Goal: Task Accomplishment & Management: Manage account settings

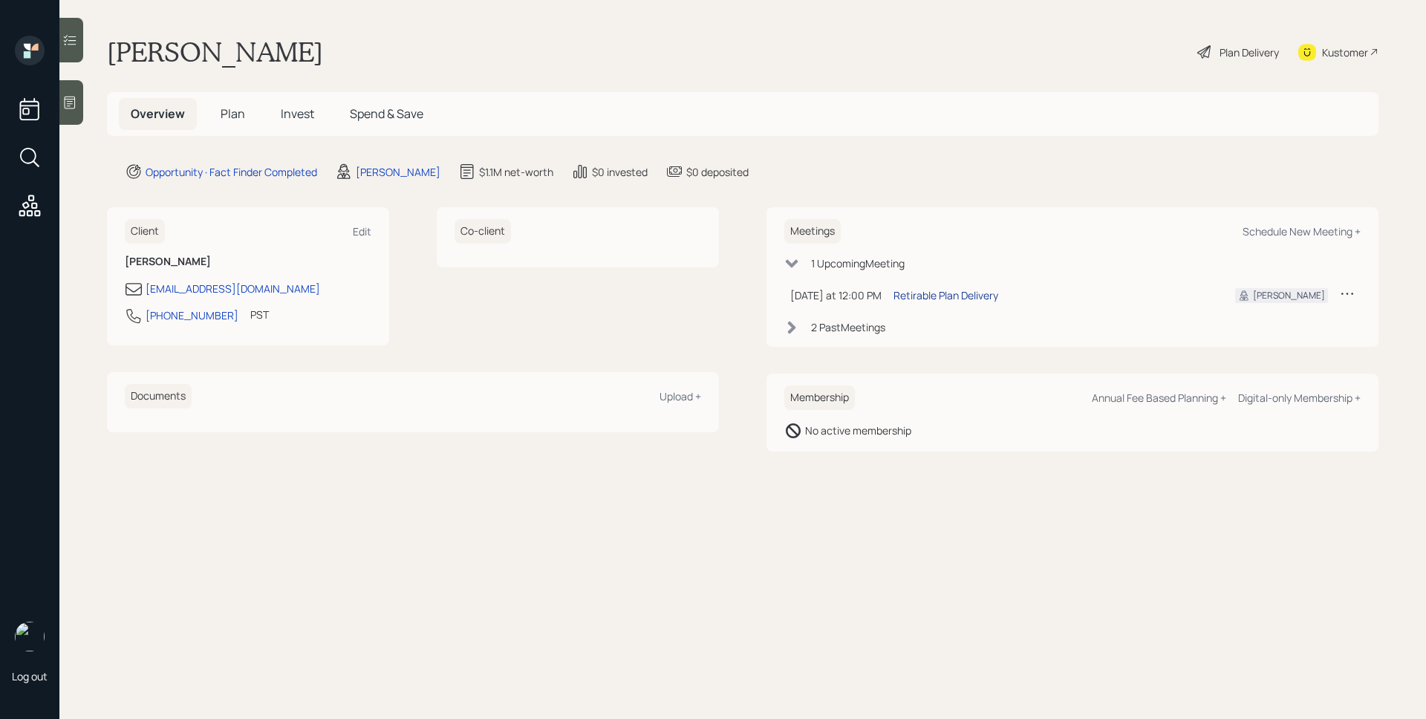
click at [949, 290] on div "Retirable Plan Delivery" at bounding box center [946, 295] width 105 height 16
click at [868, 92] on div "Overview Plan Invest Spend & Save" at bounding box center [743, 114] width 1272 height 44
click at [243, 118] on span "Plan" at bounding box center [233, 113] width 25 height 16
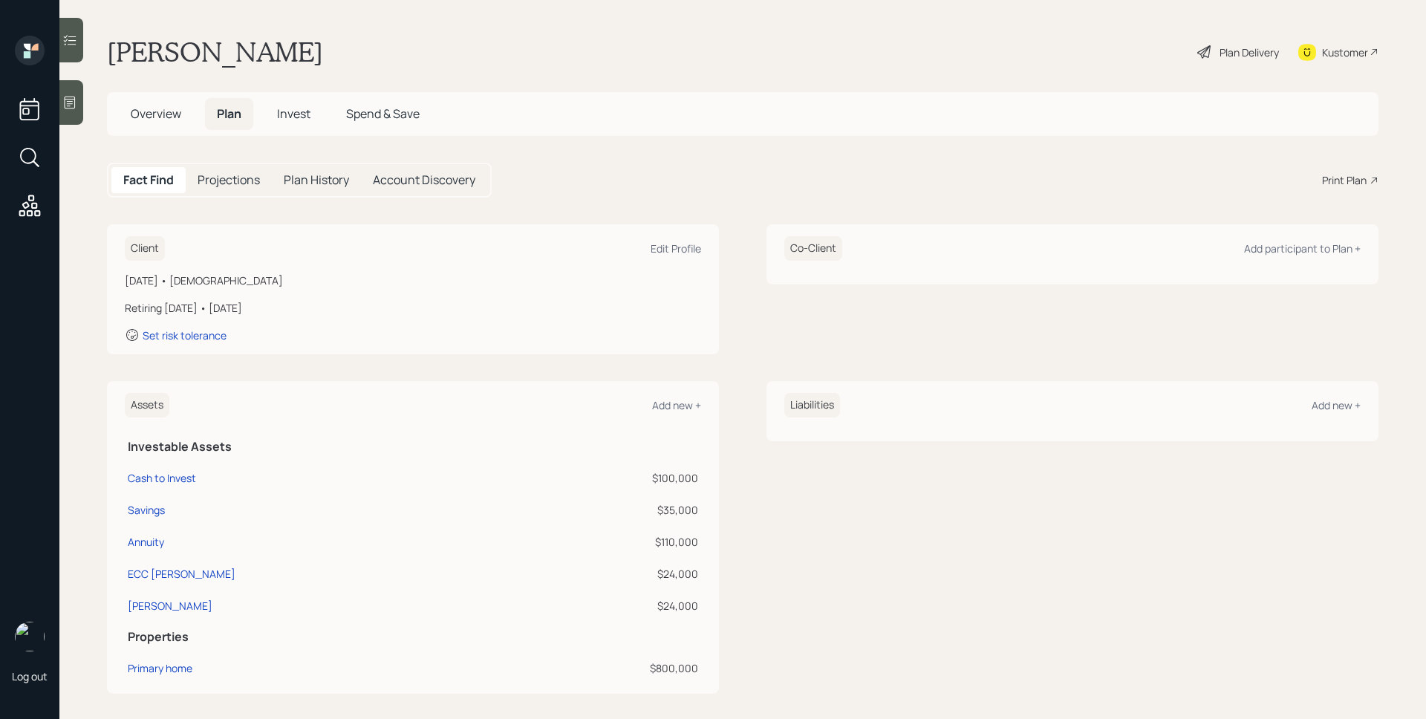
click at [1140, 56] on div "Plan Delivery" at bounding box center [1249, 53] width 59 height 16
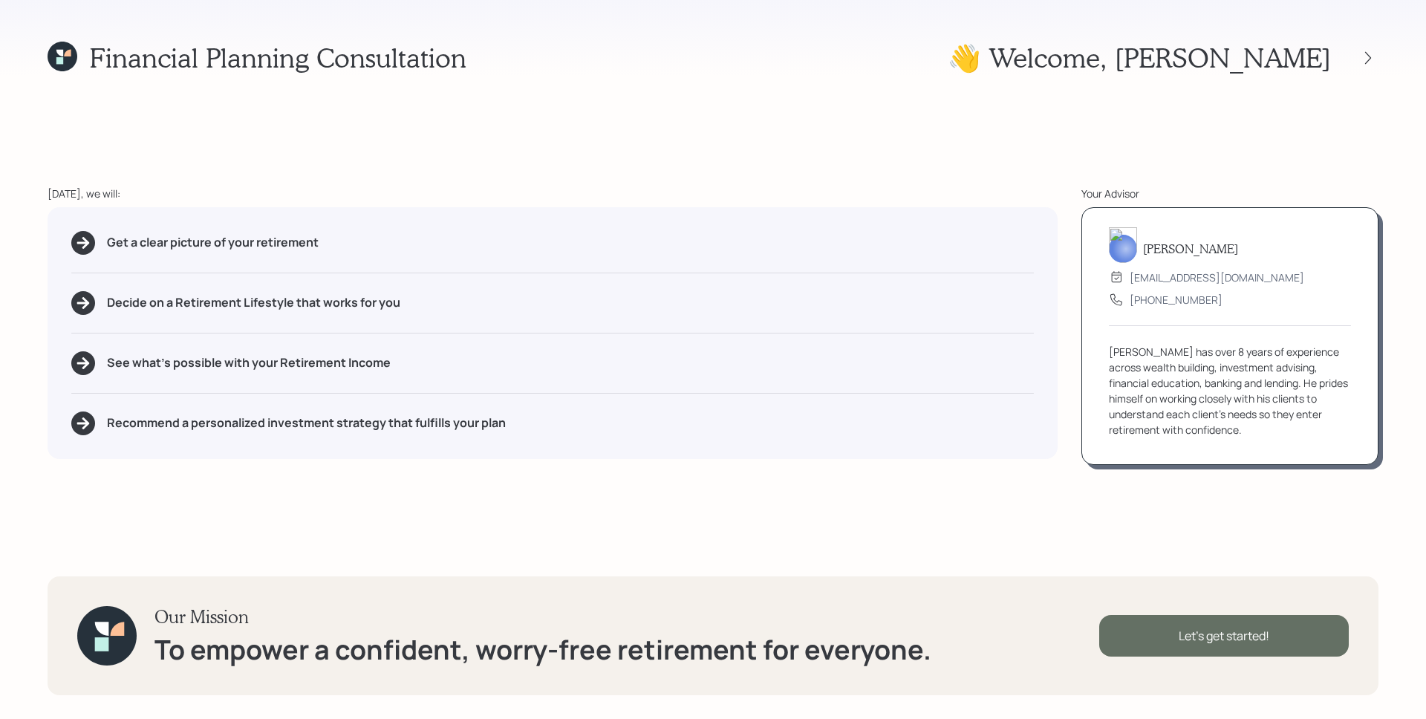
click at [1140, 574] on div "Let's get started!" at bounding box center [1224, 636] width 250 height 42
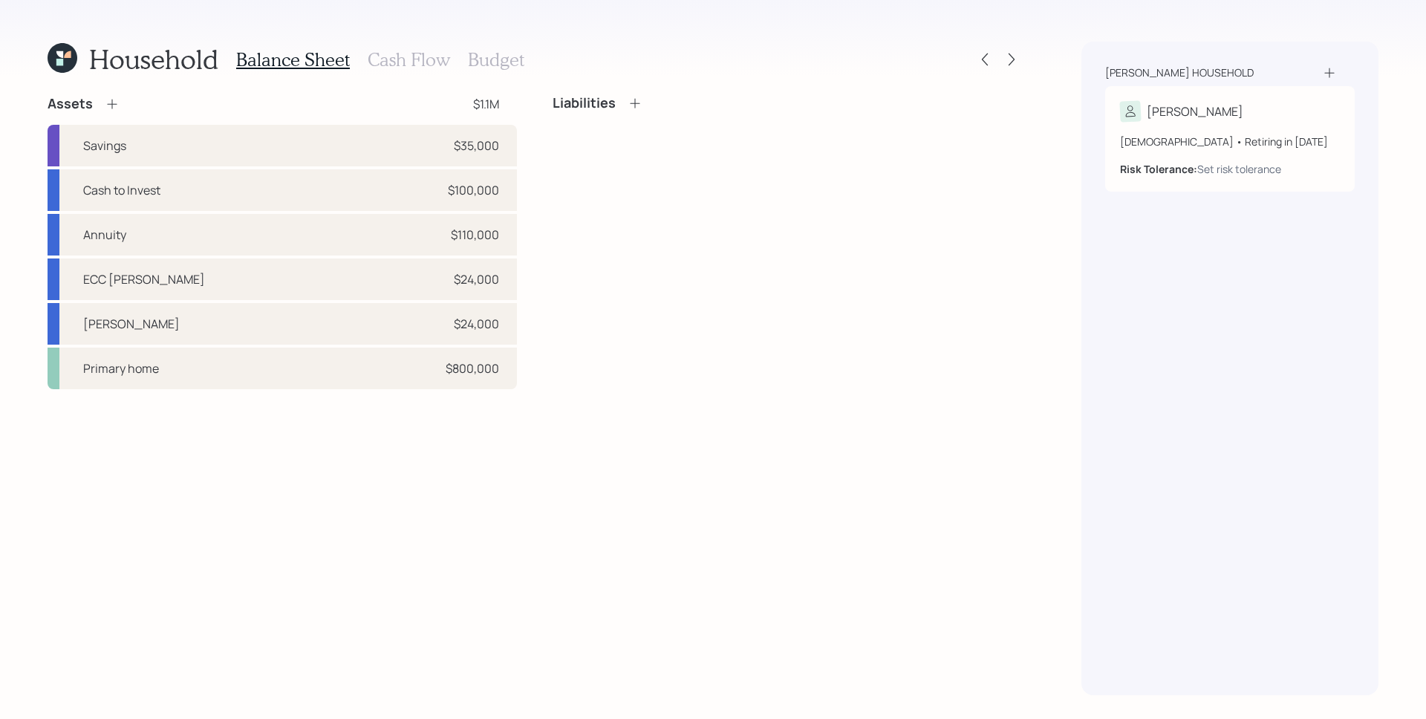
click at [815, 366] on div "Liabilities" at bounding box center [787, 242] width 469 height 294
click at [417, 244] on div "Annuity $110,000" at bounding box center [282, 235] width 469 height 42
select select "ira"
select select "balanced"
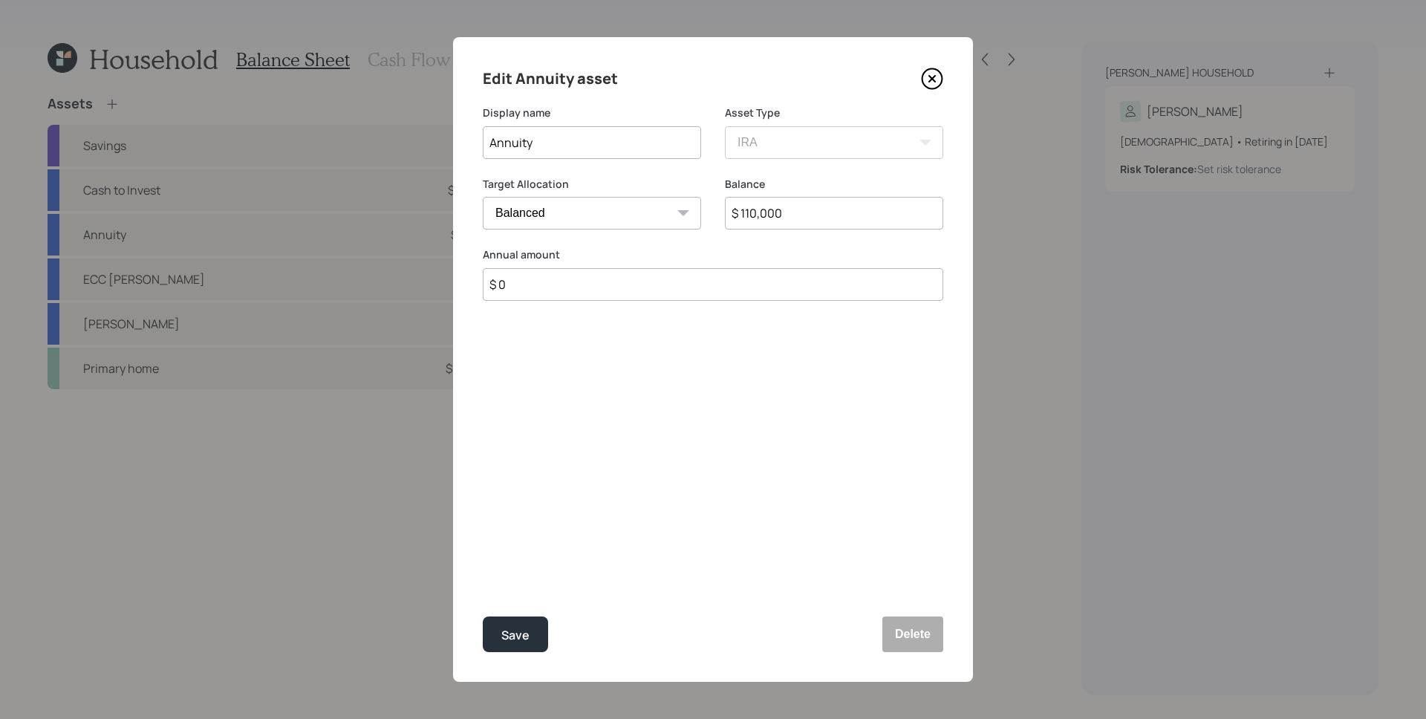
click at [935, 78] on icon at bounding box center [932, 79] width 22 height 22
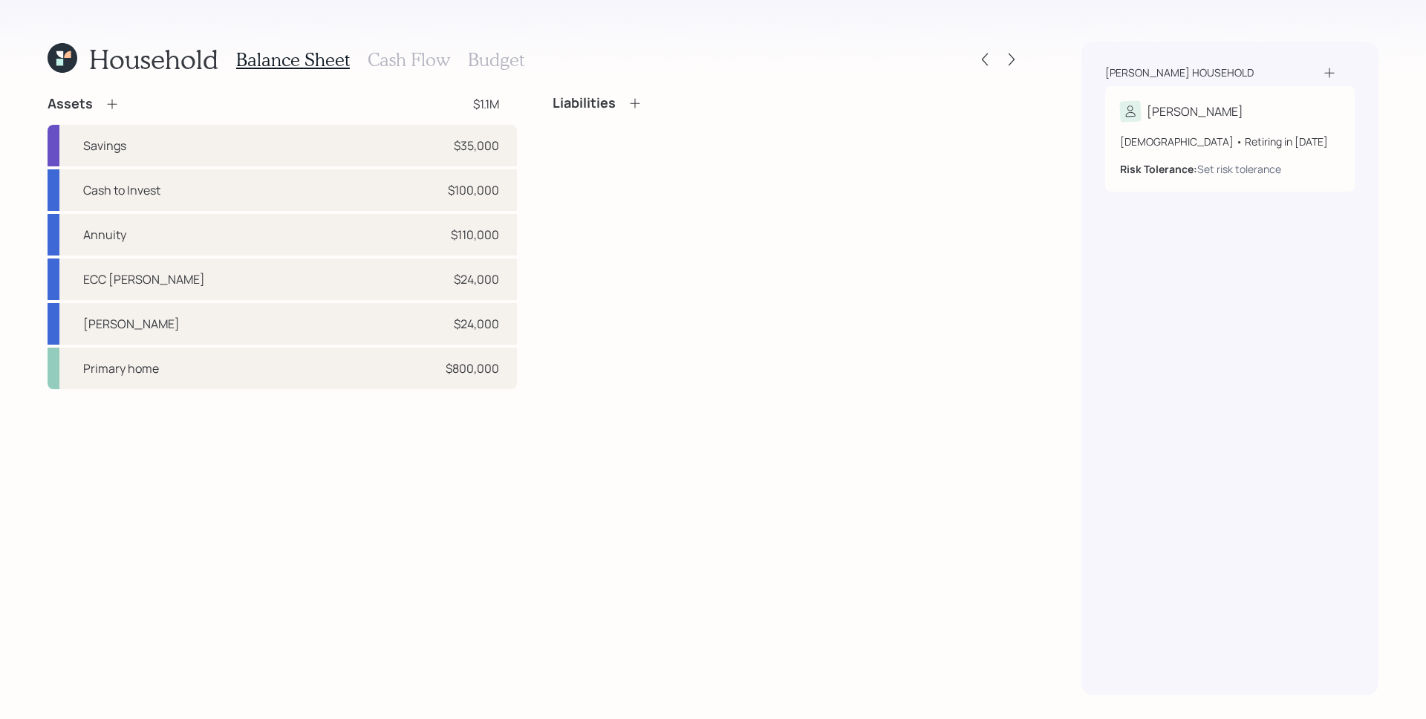
click at [789, 205] on div "Liabilities" at bounding box center [787, 242] width 469 height 294
click at [449, 232] on div "Annuity $110,000" at bounding box center [282, 235] width 469 height 42
select select "ira"
select select "balanced"
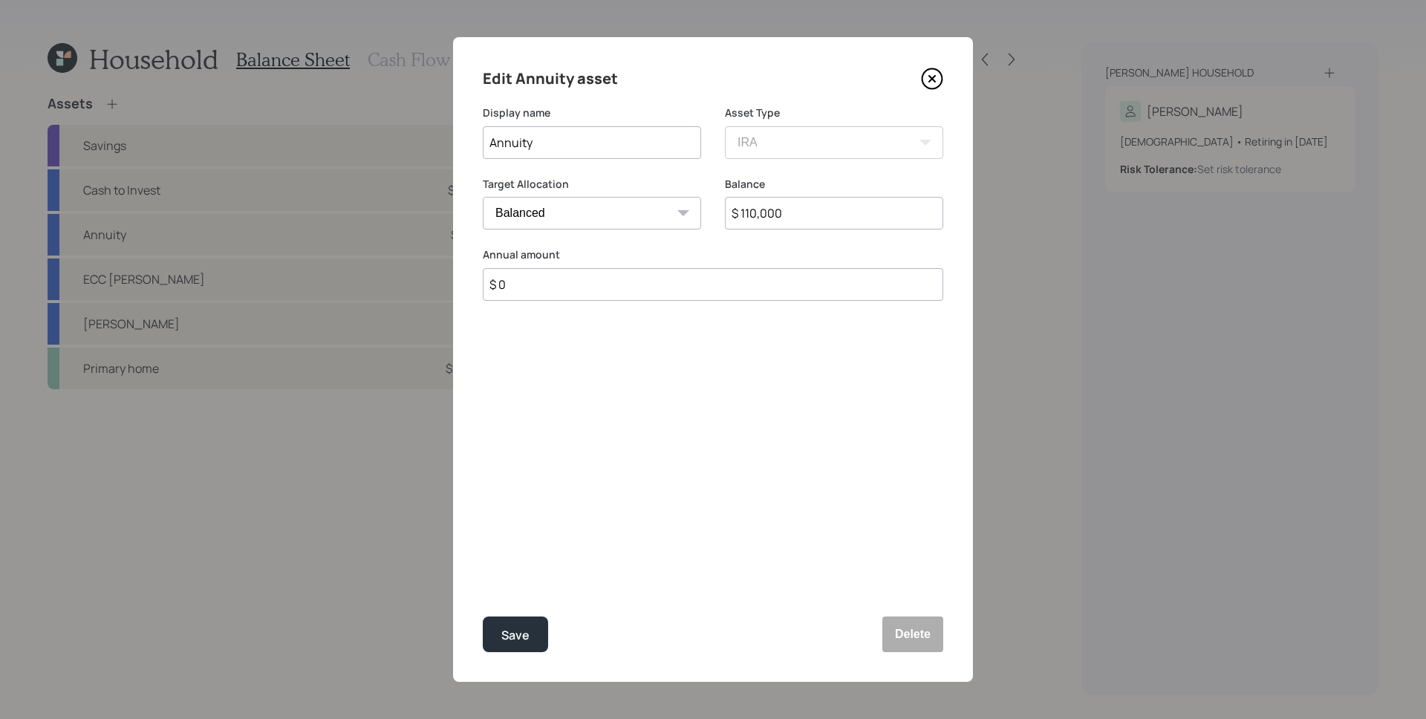
click at [803, 218] on input "$ 110,000" at bounding box center [834, 213] width 218 height 33
click at [811, 213] on input "$ 110,000" at bounding box center [834, 213] width 218 height 33
click at [816, 209] on input "$ 110,000" at bounding box center [834, 213] width 218 height 33
click at [649, 388] on div "Edit Annuity asset Display name Annuity Asset Type SEP [PERSON_NAME] IRA 401(k)…" at bounding box center [713, 359] width 520 height 645
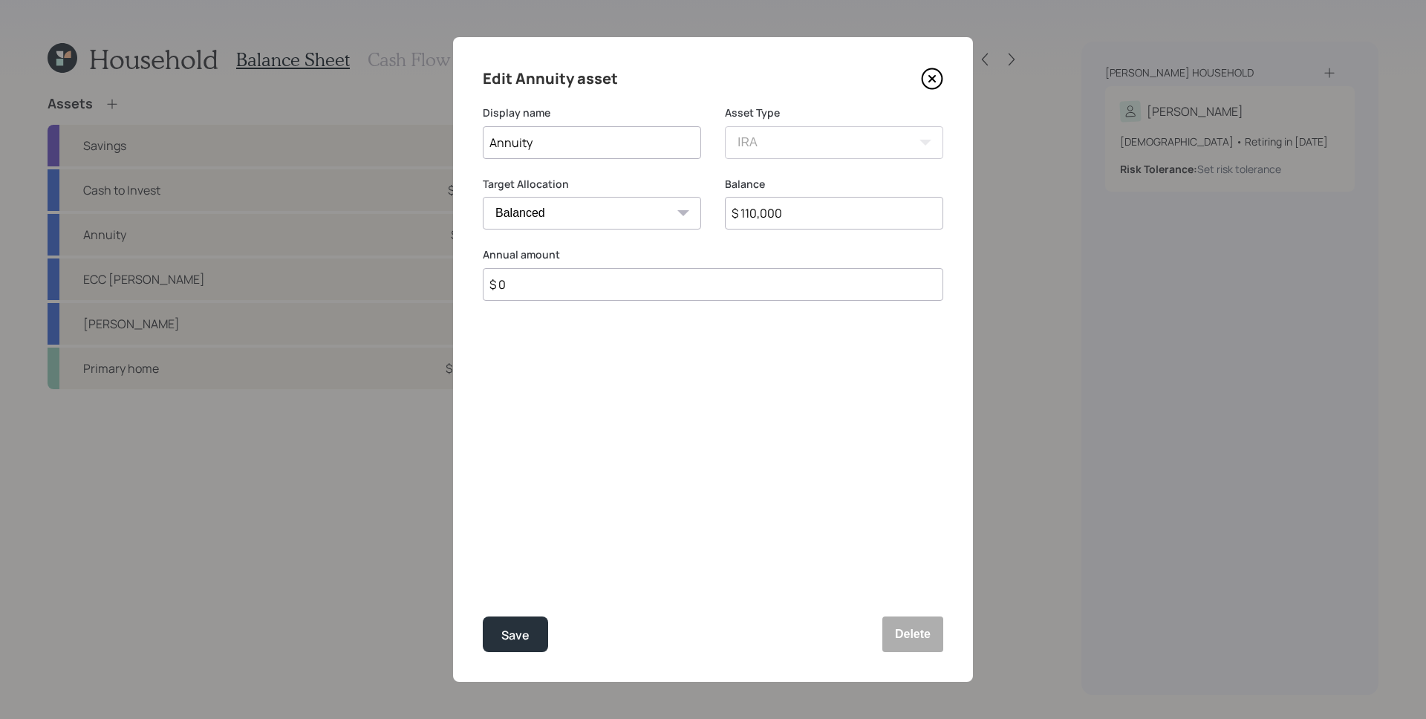
click at [811, 210] on input "$ 110,000" at bounding box center [834, 213] width 218 height 33
click at [716, 477] on div "Edit Annuity asset Display name Annuity Asset Type SEP [PERSON_NAME] IRA 401(k)…" at bounding box center [713, 359] width 520 height 645
click at [796, 206] on input "$ 110,000" at bounding box center [834, 213] width 218 height 33
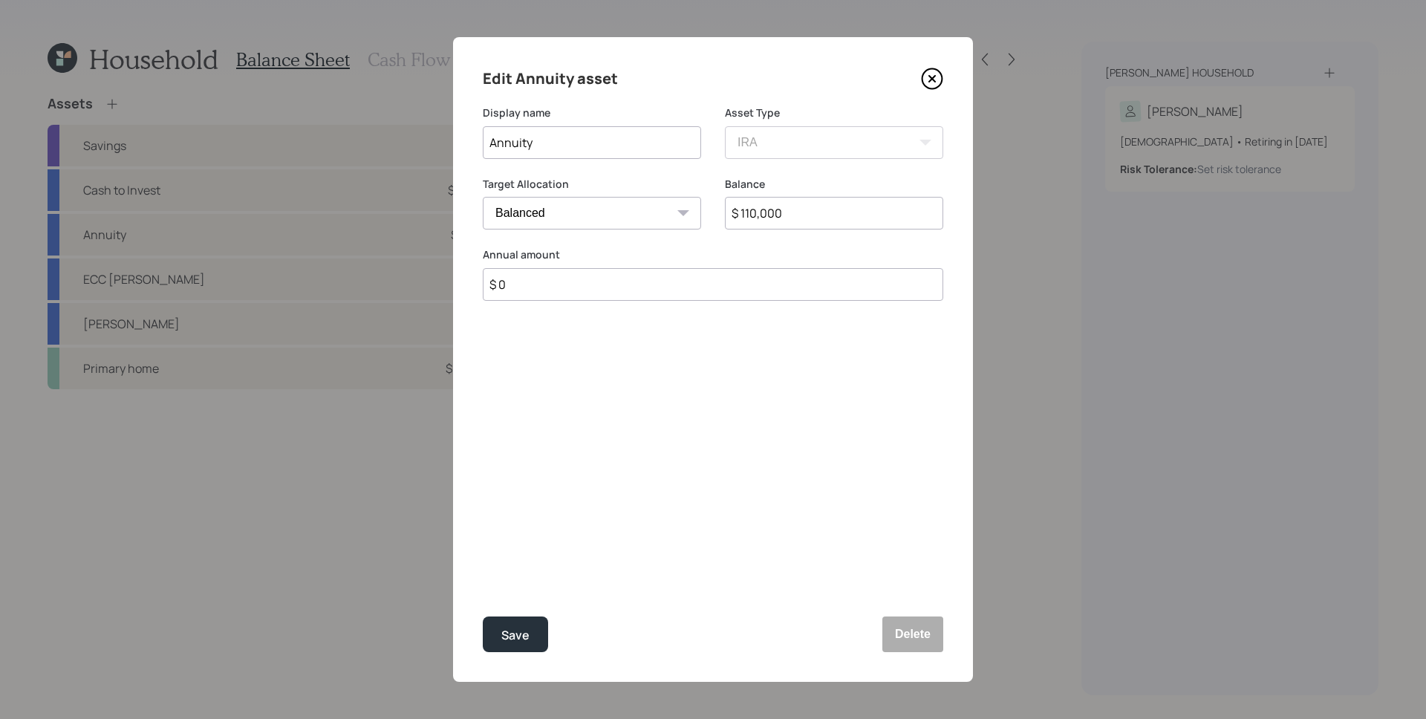
click at [796, 206] on input "$ 110,000" at bounding box center [834, 213] width 218 height 33
click at [740, 405] on div "Edit Annuity asset Display name Annuity Asset Type SEP [PERSON_NAME] IRA 401(k)…" at bounding box center [713, 359] width 520 height 645
click at [809, 204] on input "$ 110,000" at bounding box center [834, 213] width 218 height 33
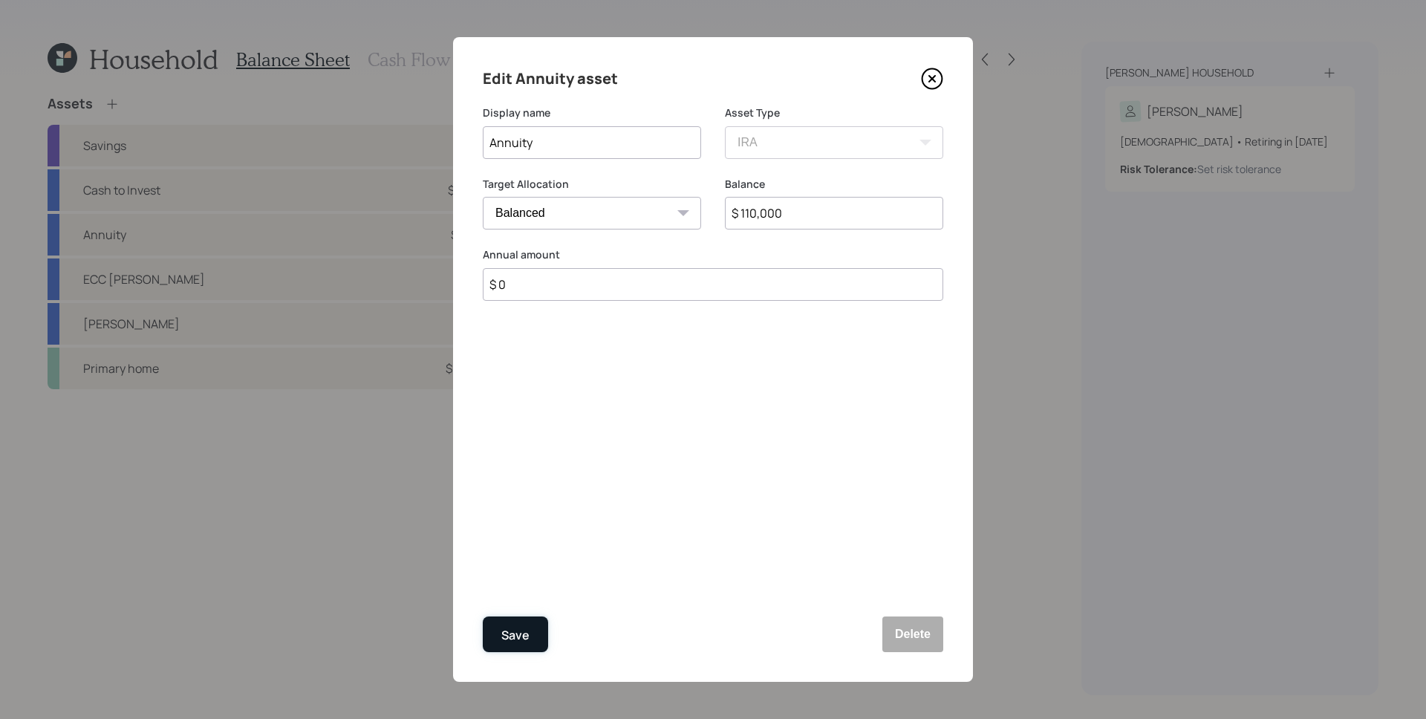
click at [506, 574] on div "Save" at bounding box center [515, 635] width 28 height 20
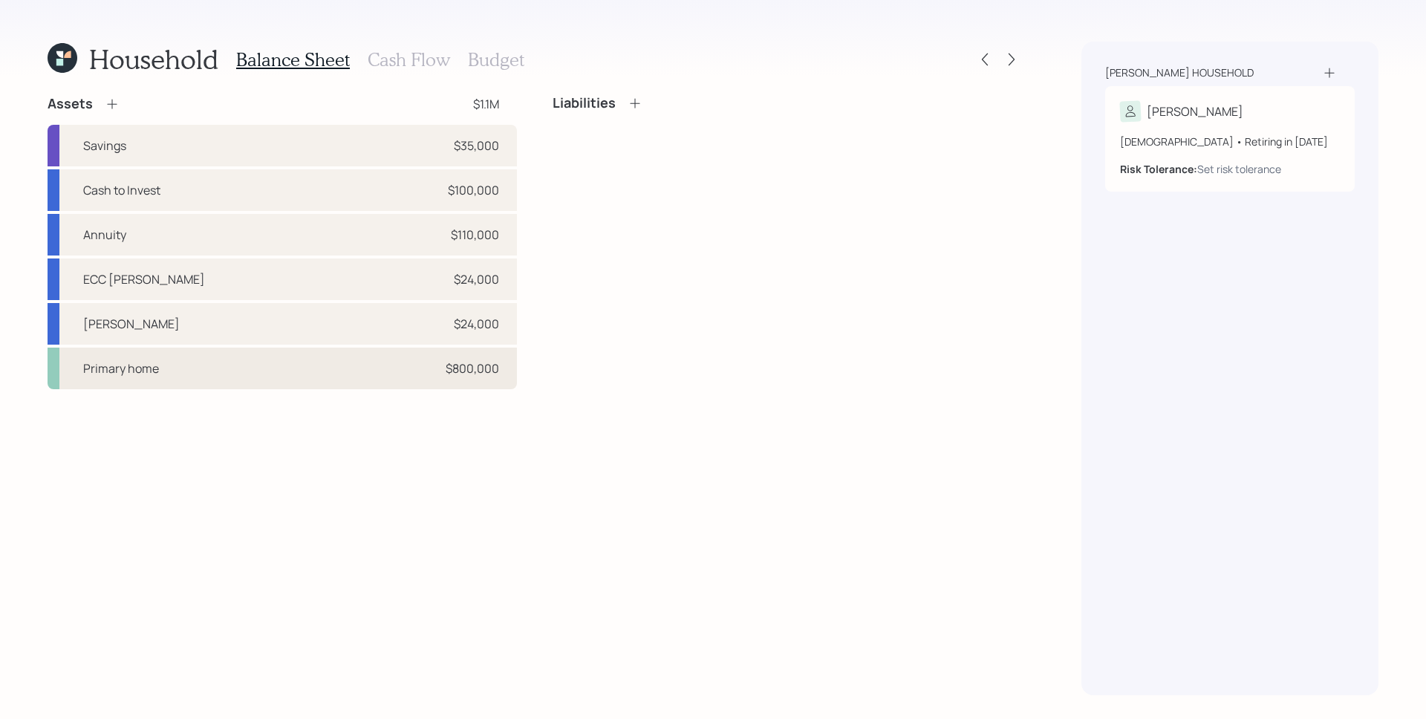
click at [427, 367] on div "Primary home $800,000" at bounding box center [282, 369] width 469 height 42
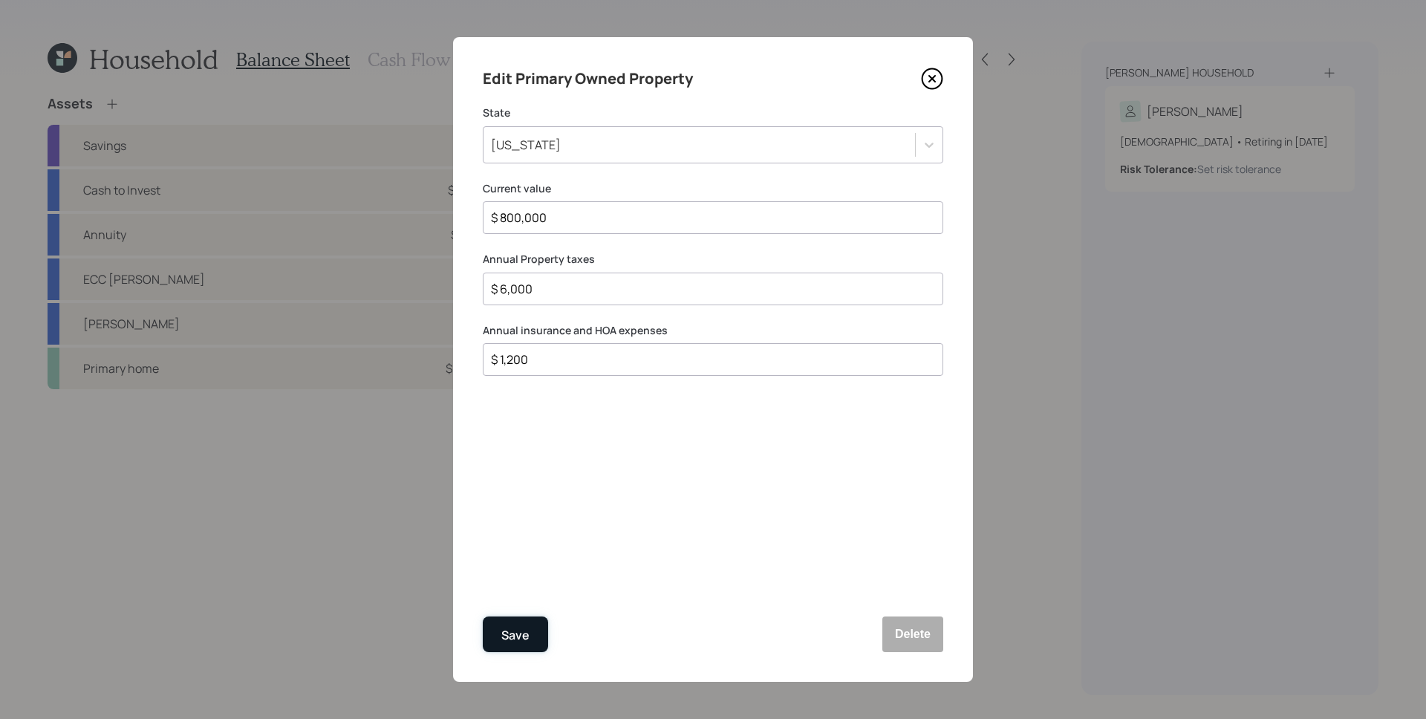
click at [516, 574] on button "Save" at bounding box center [515, 635] width 65 height 36
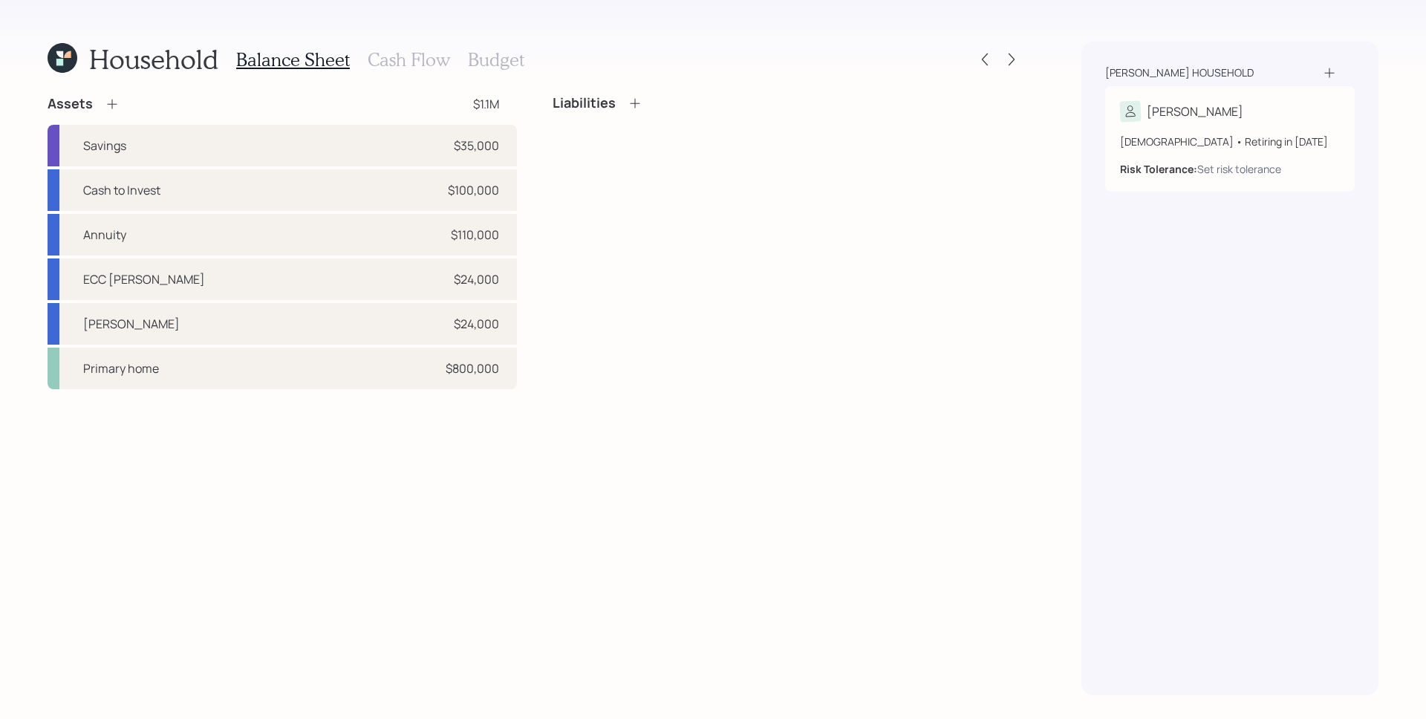
click at [413, 54] on h3 "Cash Flow" at bounding box center [409, 60] width 82 height 22
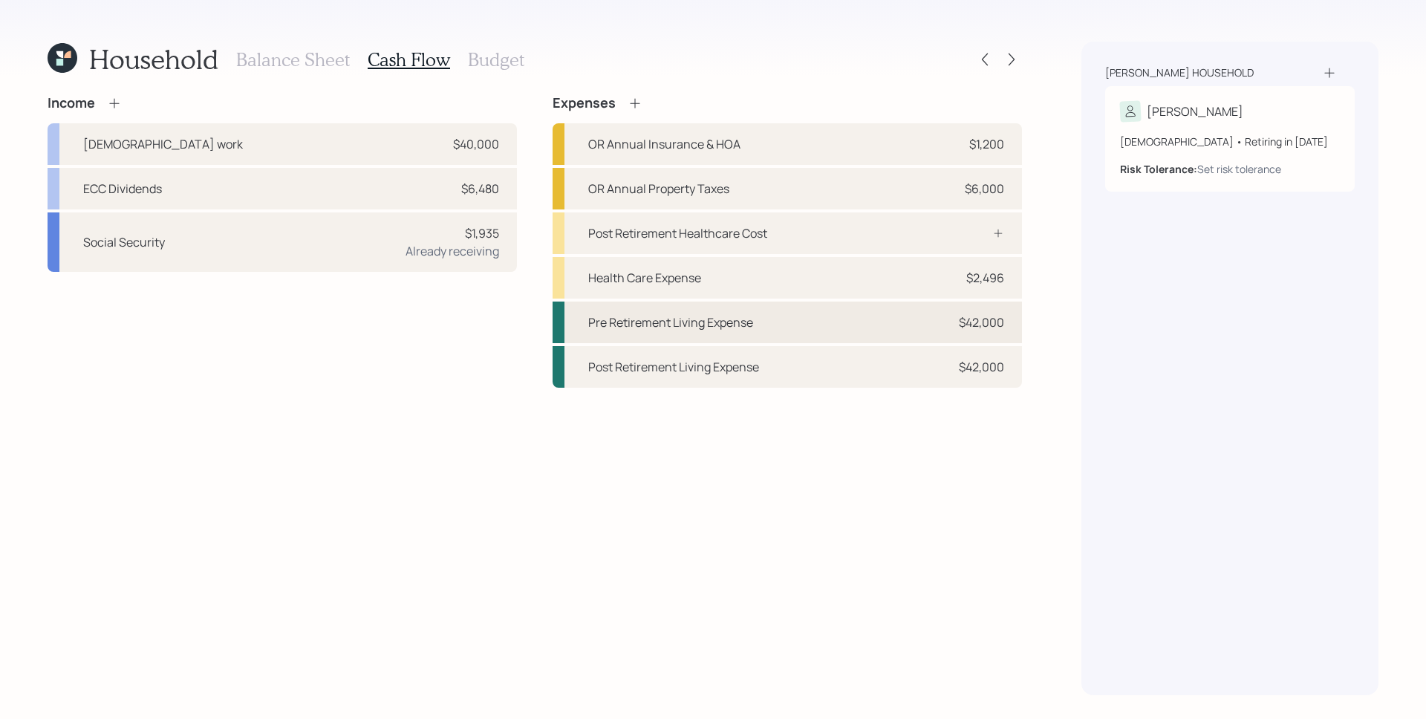
click at [918, 329] on div "Pre Retirement Living Expense $42,000" at bounding box center [787, 323] width 469 height 42
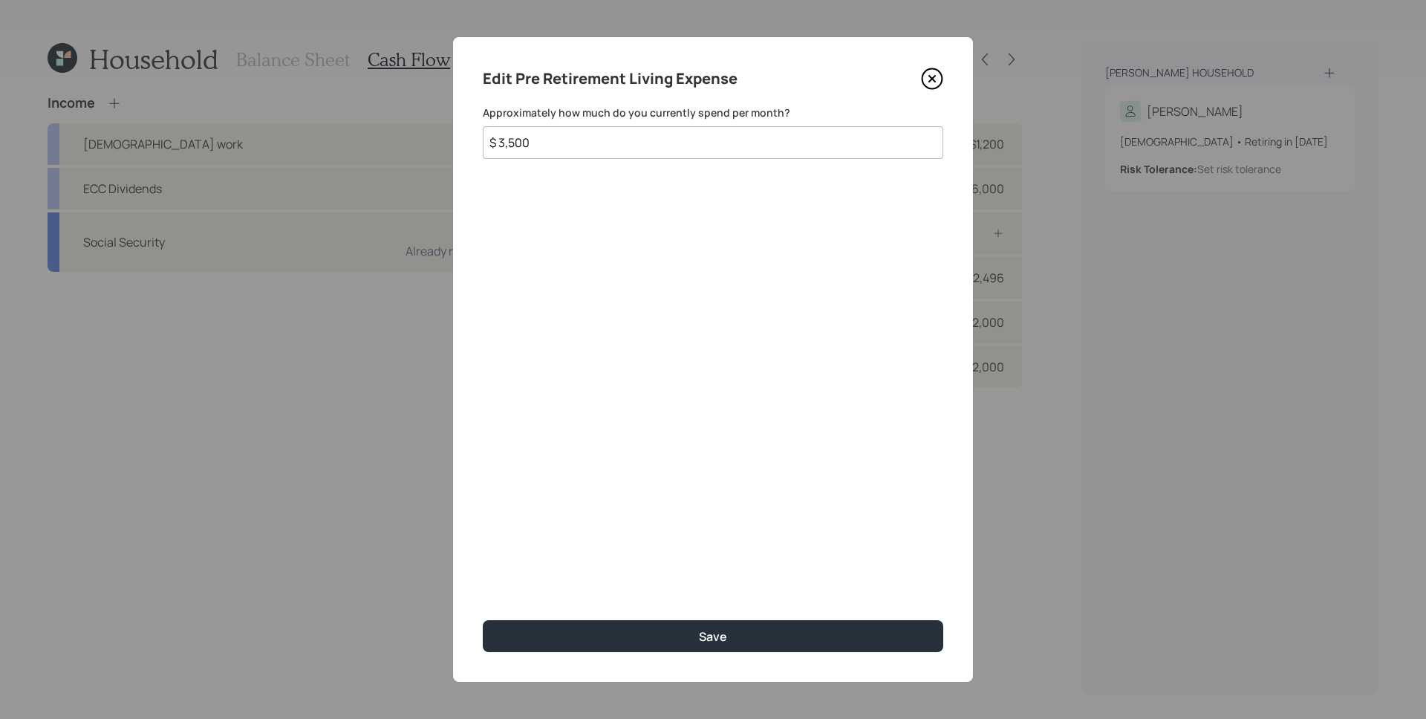
drag, startPoint x: 534, startPoint y: 139, endPoint x: 498, endPoint y: 169, distance: 47.0
click at [481, 137] on div "Edit Pre Retirement Living Expense Approximately how much do you currently spen…" at bounding box center [713, 359] width 520 height 645
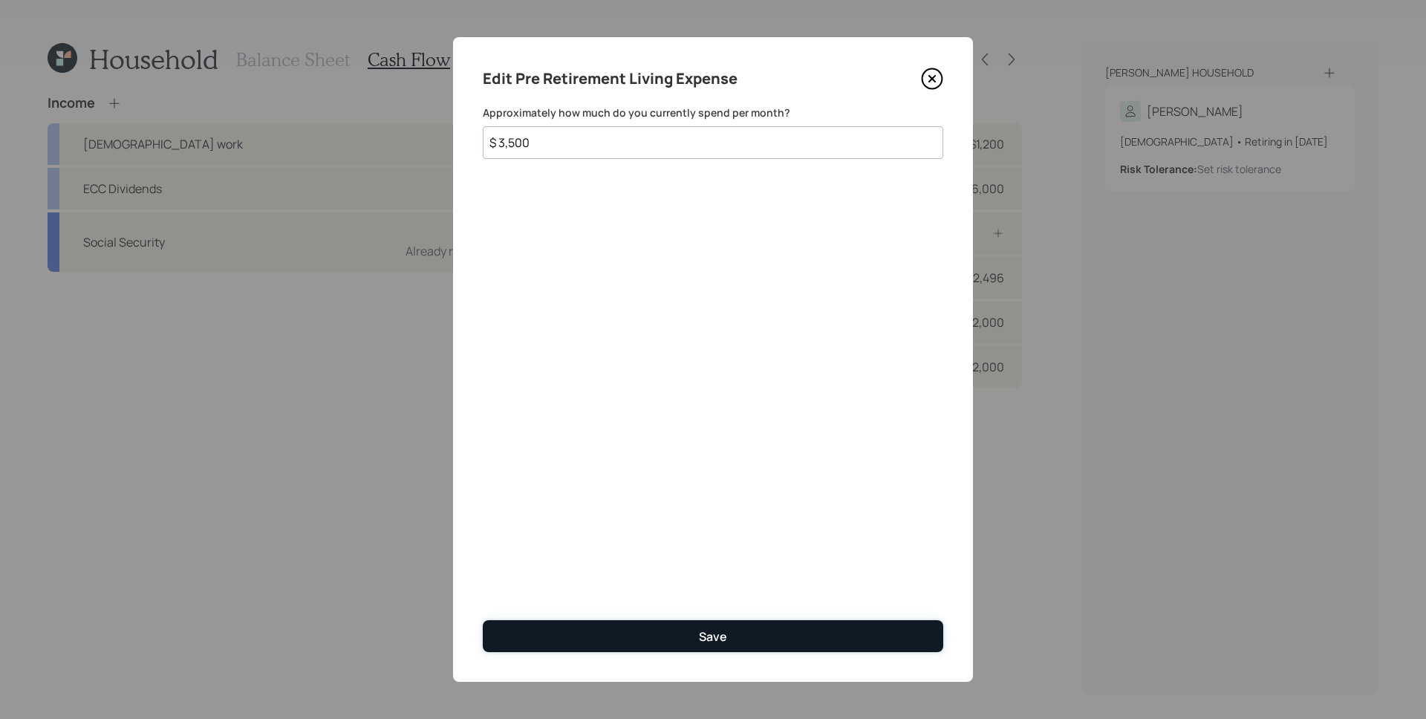
click at [840, 574] on button "Save" at bounding box center [713, 636] width 461 height 32
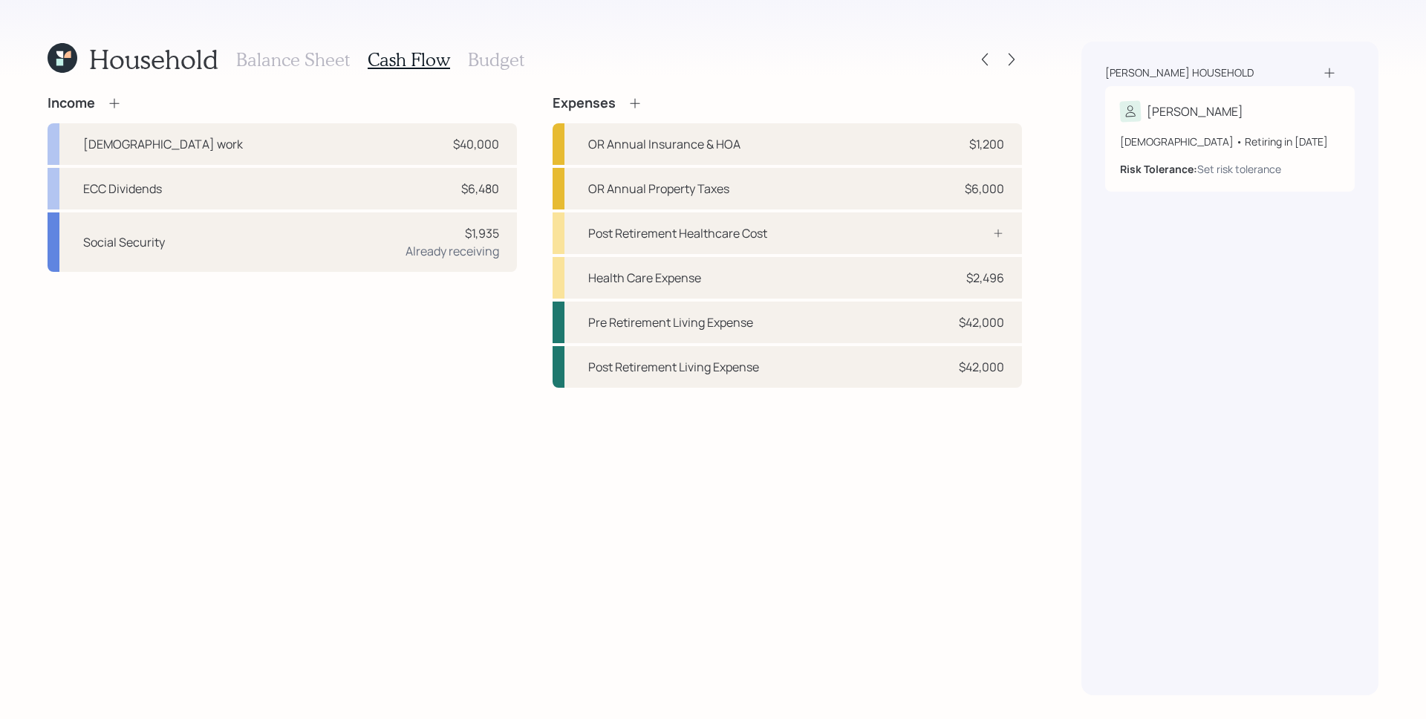
click at [910, 501] on div "Income [DEMOGRAPHIC_DATA] work $40,000 ECC Dividends $6,480 Social Security $1,…" at bounding box center [535, 395] width 975 height 600
click at [1017, 63] on icon at bounding box center [1011, 59] width 15 height 15
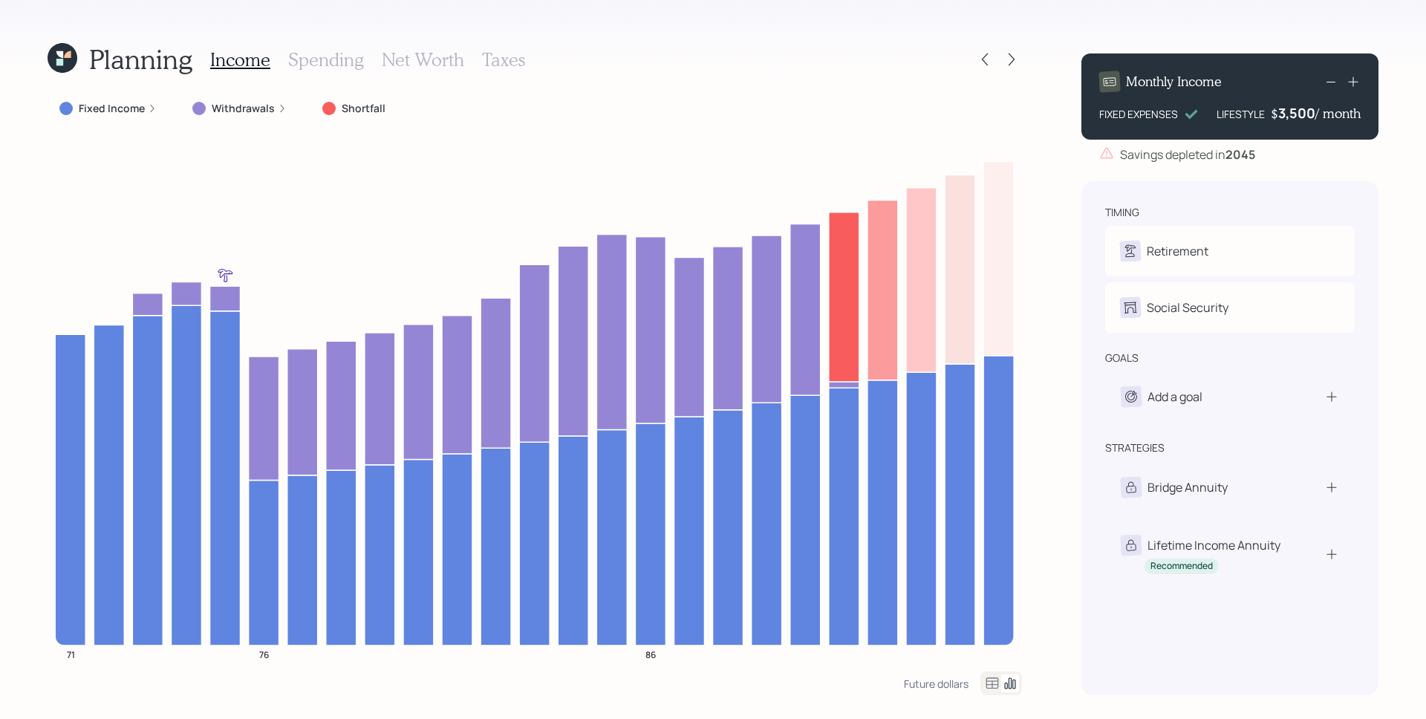
click at [118, 111] on label "Fixed Income" at bounding box center [112, 108] width 66 height 15
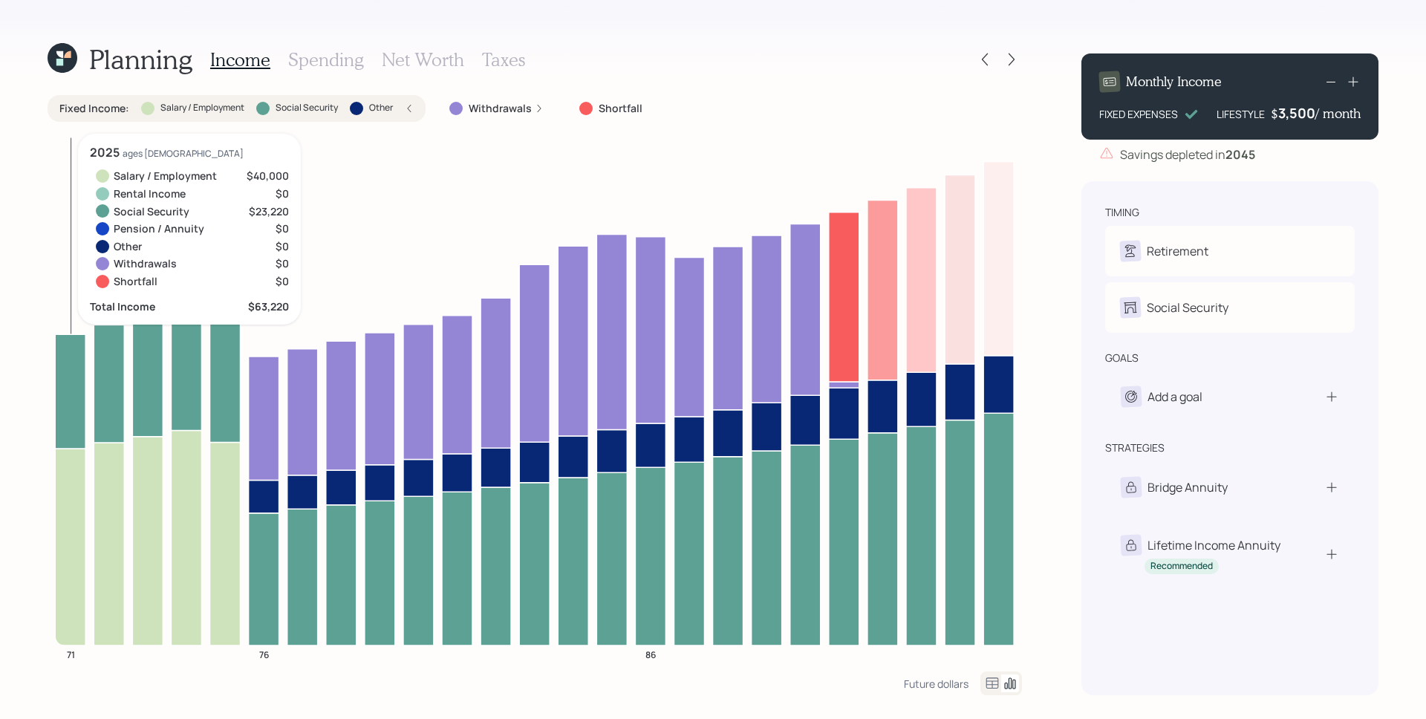
click at [65, 534] on icon at bounding box center [70, 547] width 30 height 197
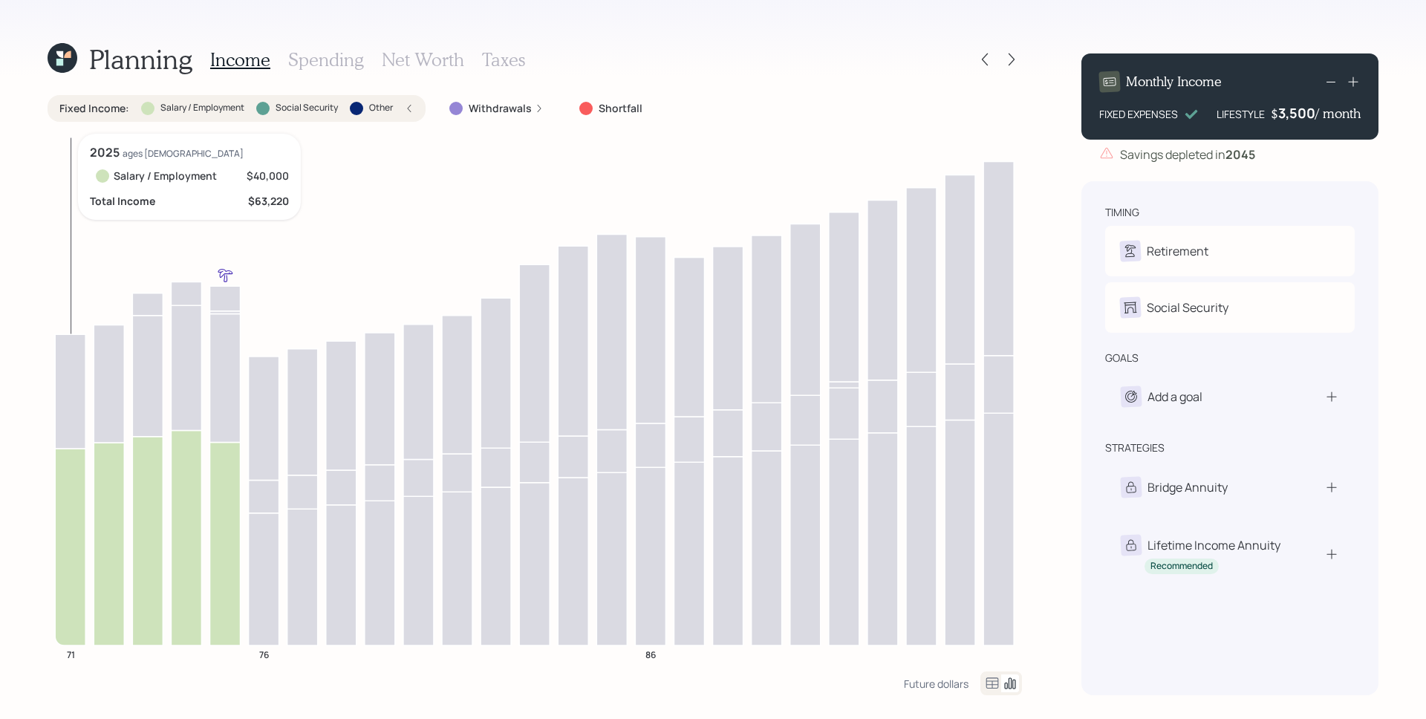
click at [61, 531] on icon at bounding box center [70, 547] width 30 height 197
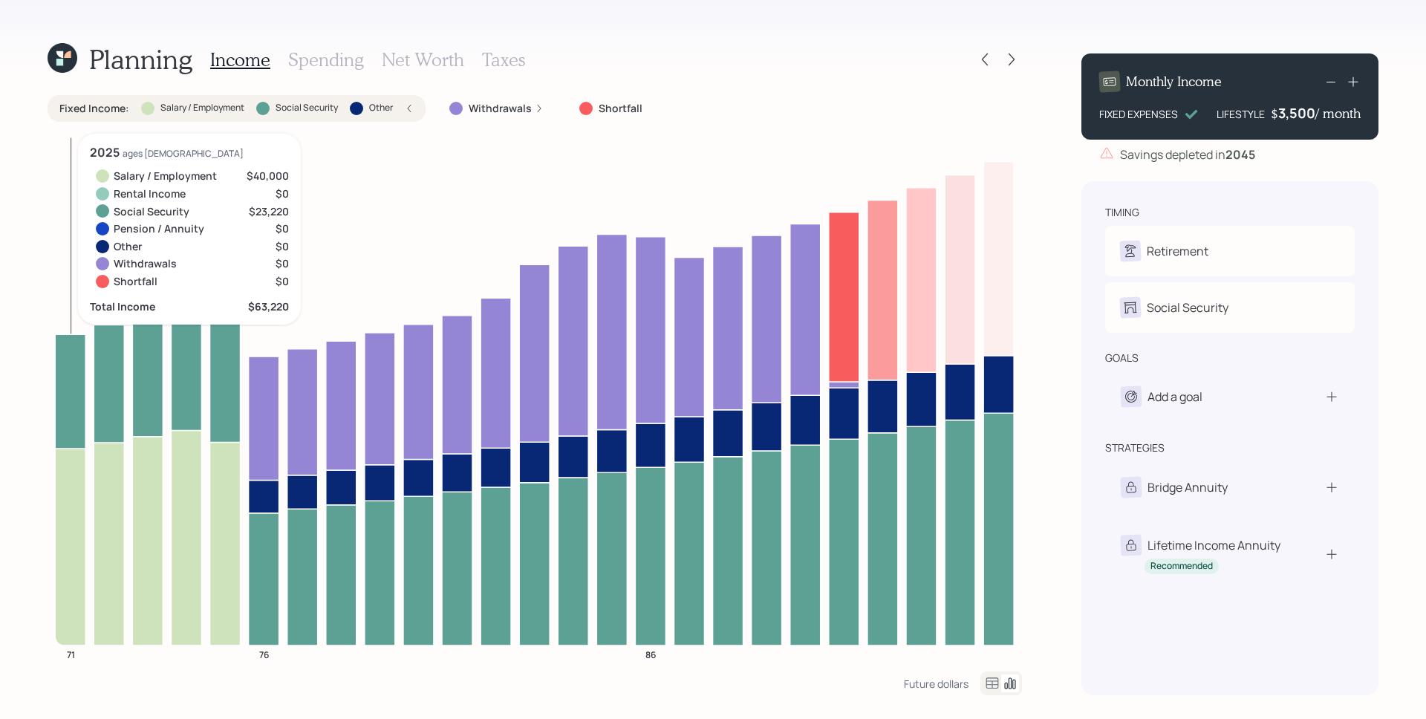
click at [65, 396] on icon at bounding box center [70, 391] width 30 height 114
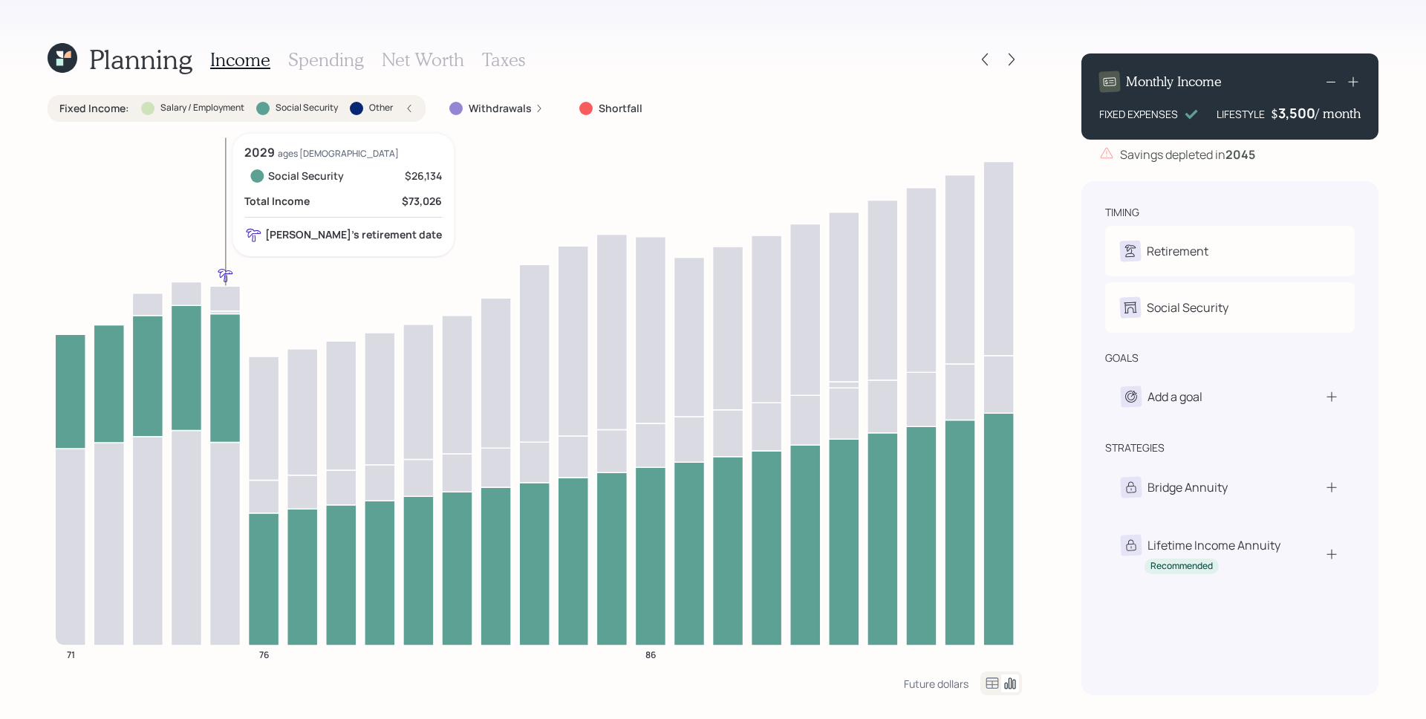
click at [235, 365] on icon at bounding box center [225, 377] width 30 height 129
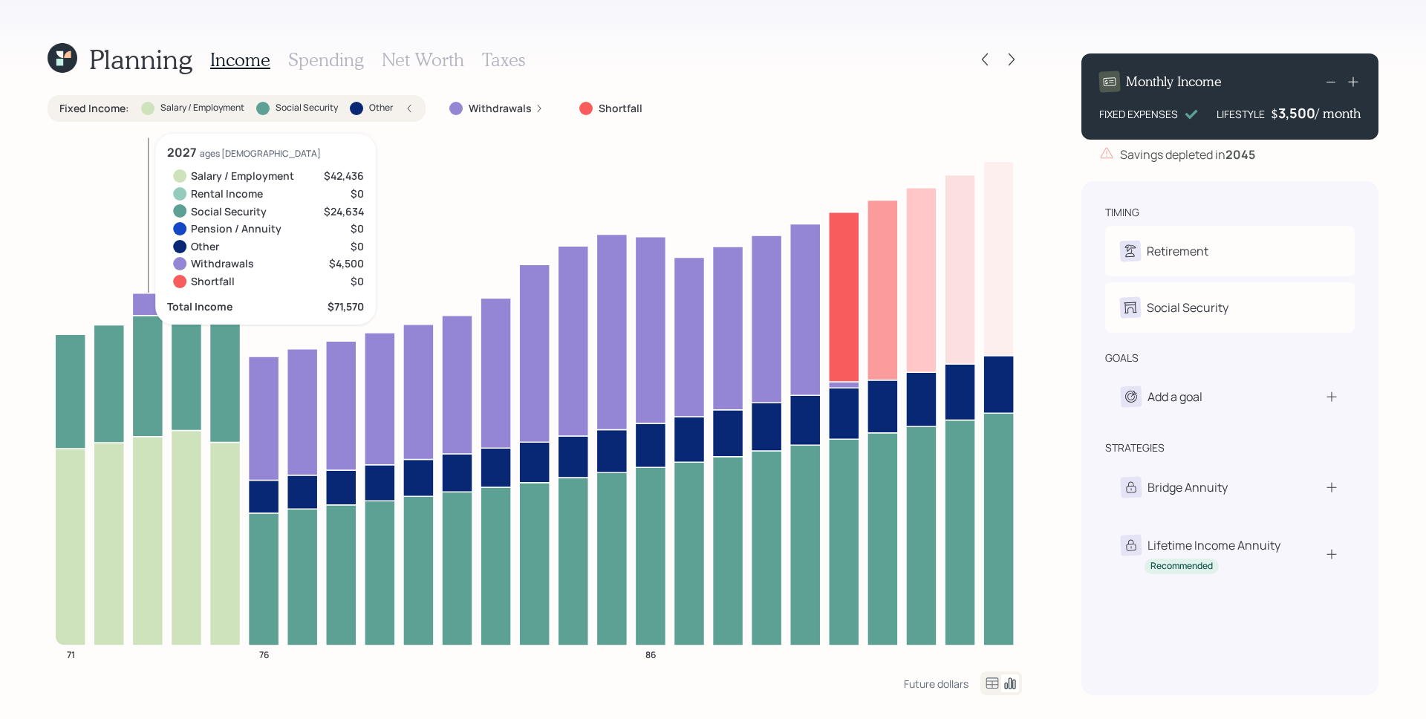
click at [149, 299] on icon at bounding box center [147, 304] width 30 height 22
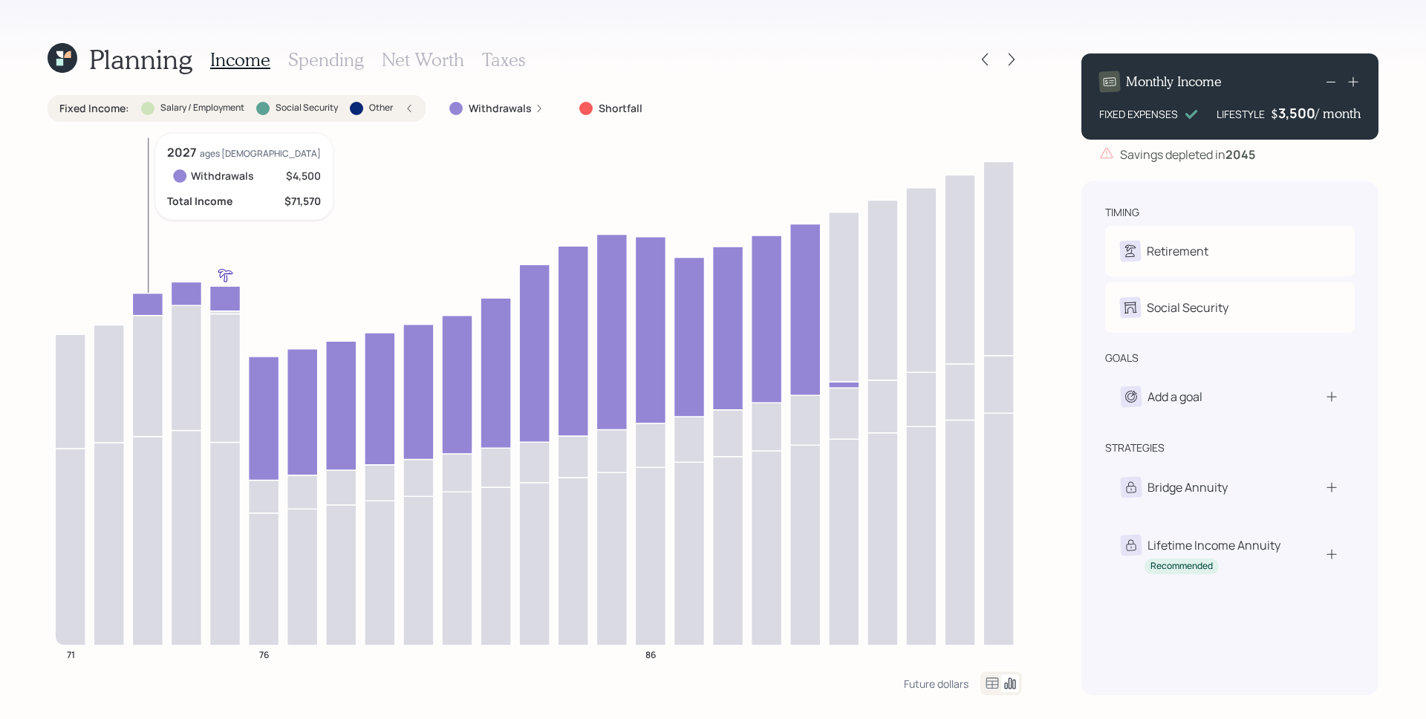
click at [149, 299] on icon at bounding box center [147, 304] width 30 height 22
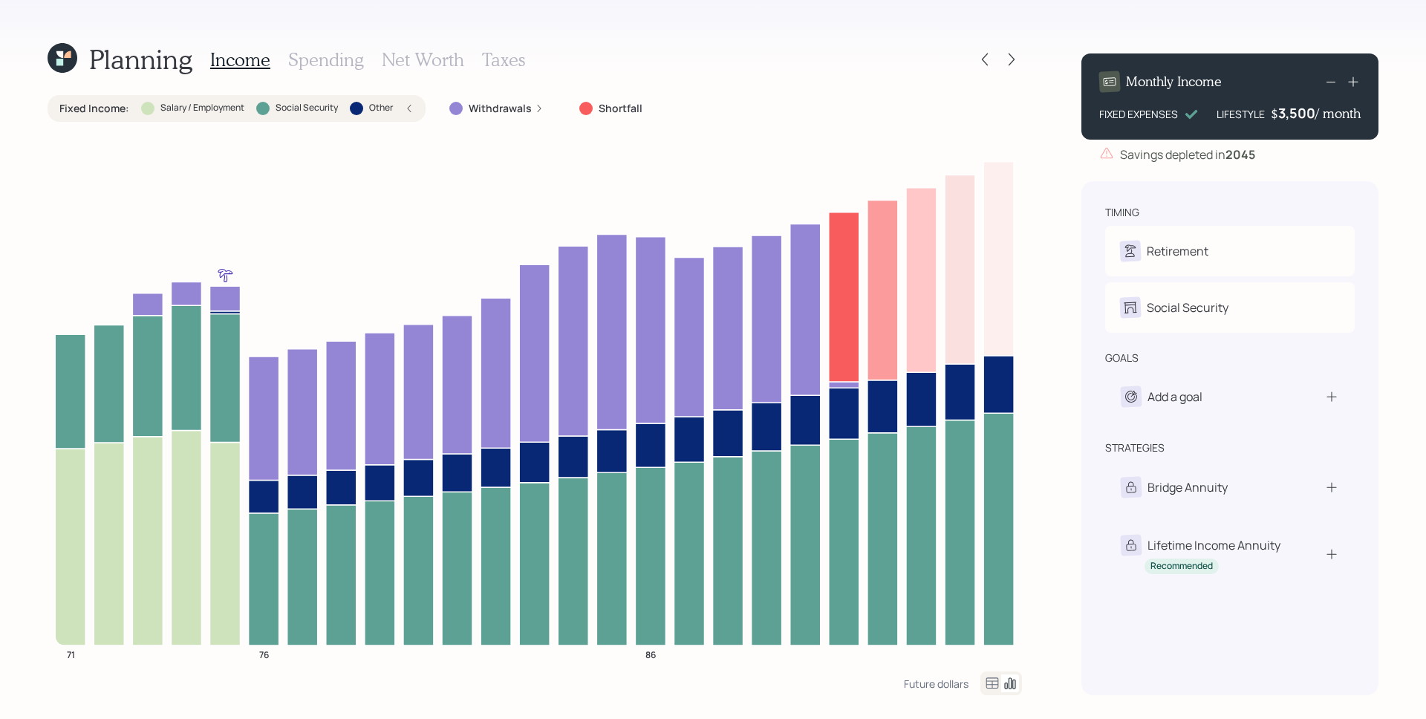
click at [517, 111] on label "Withdrawals" at bounding box center [500, 108] width 63 height 15
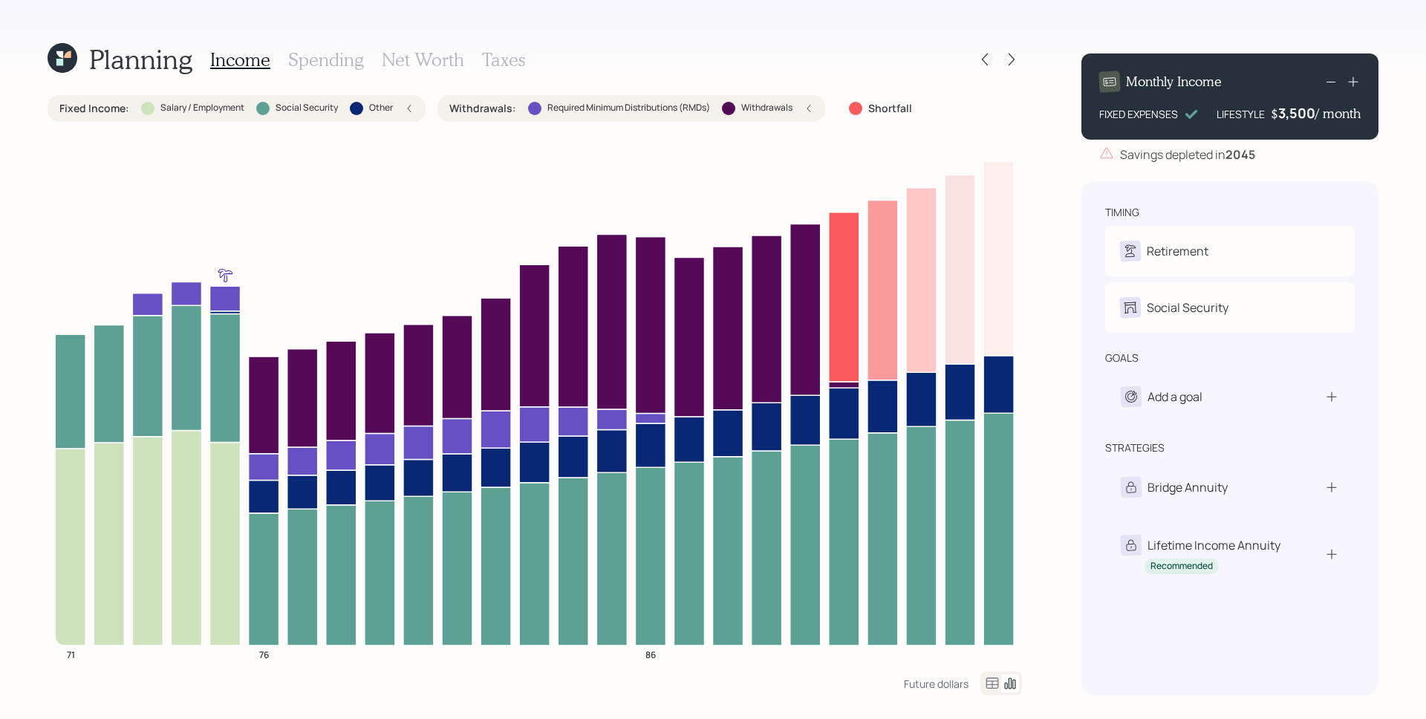
click at [809, 105] on icon at bounding box center [809, 108] width 9 height 9
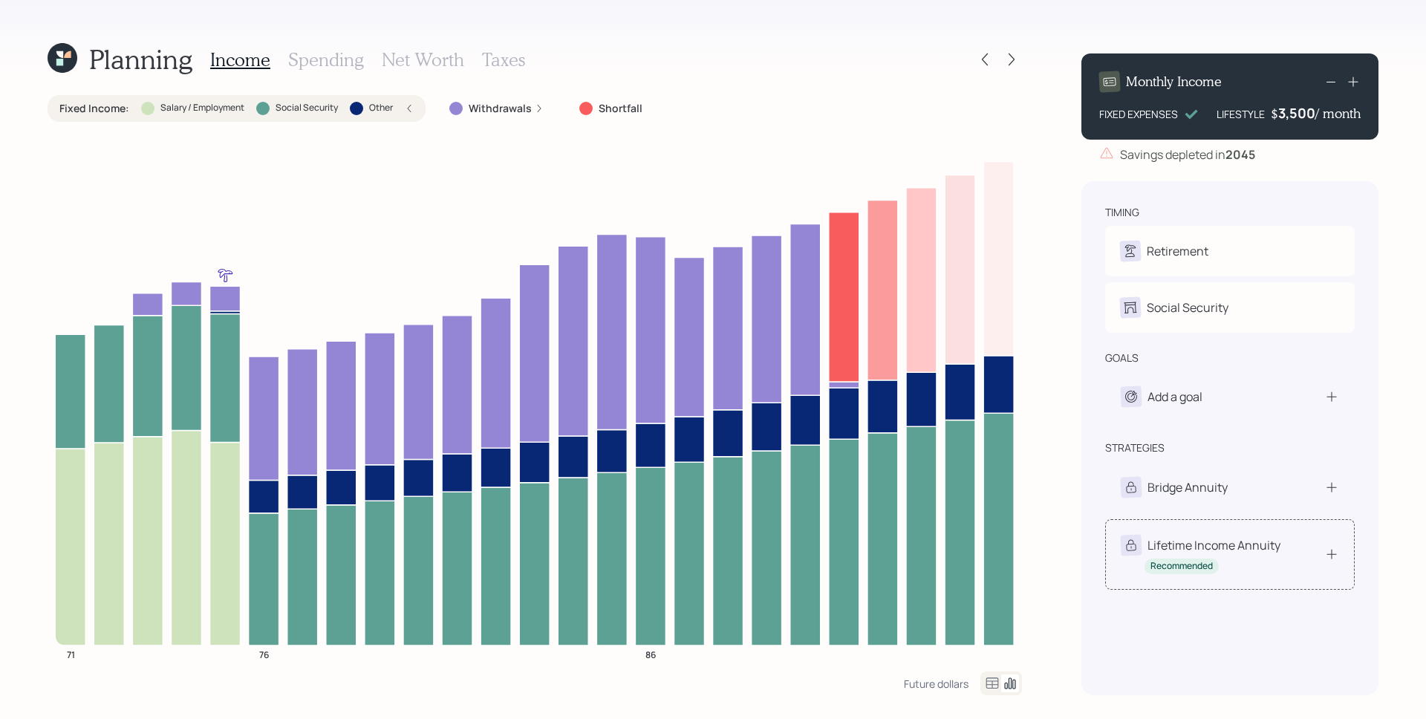
click at [1140, 550] on div "Lifetime Income Annuity" at bounding box center [1214, 545] width 133 height 18
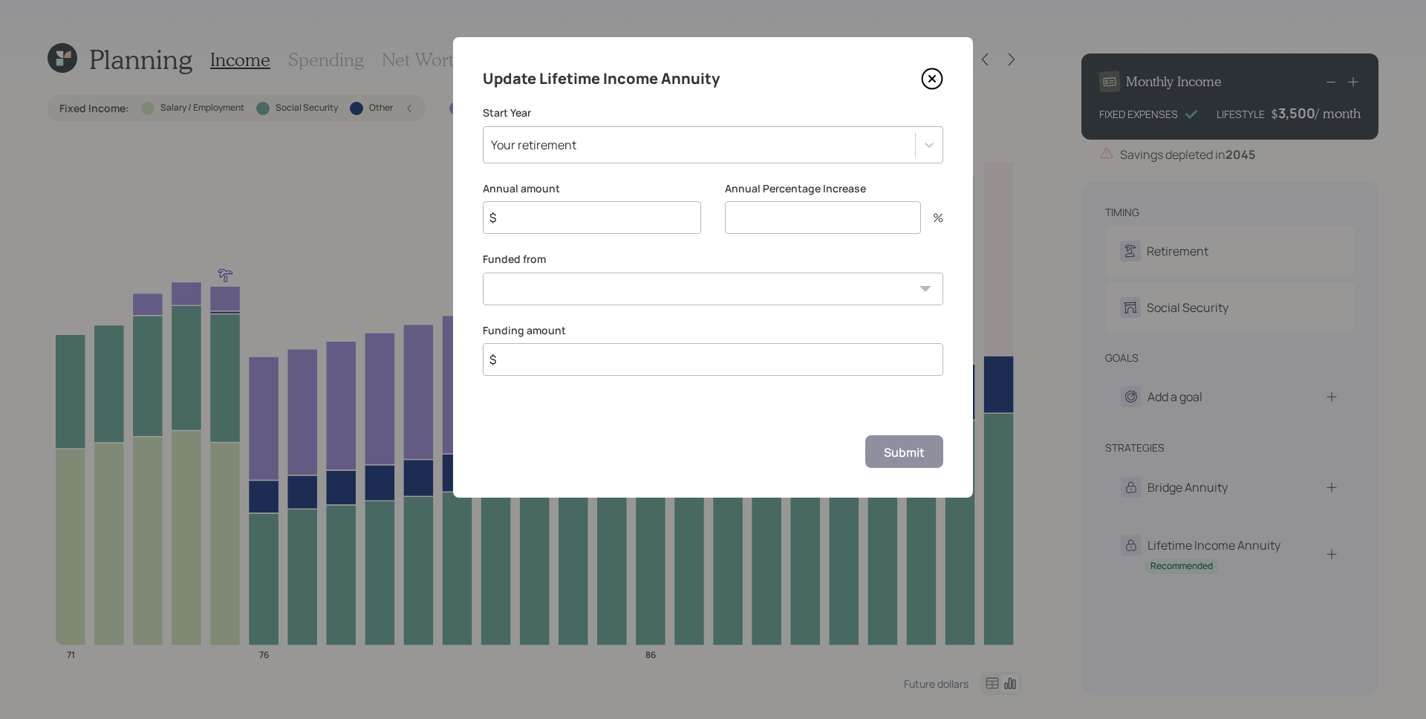
click at [933, 76] on icon at bounding box center [932, 79] width 22 height 22
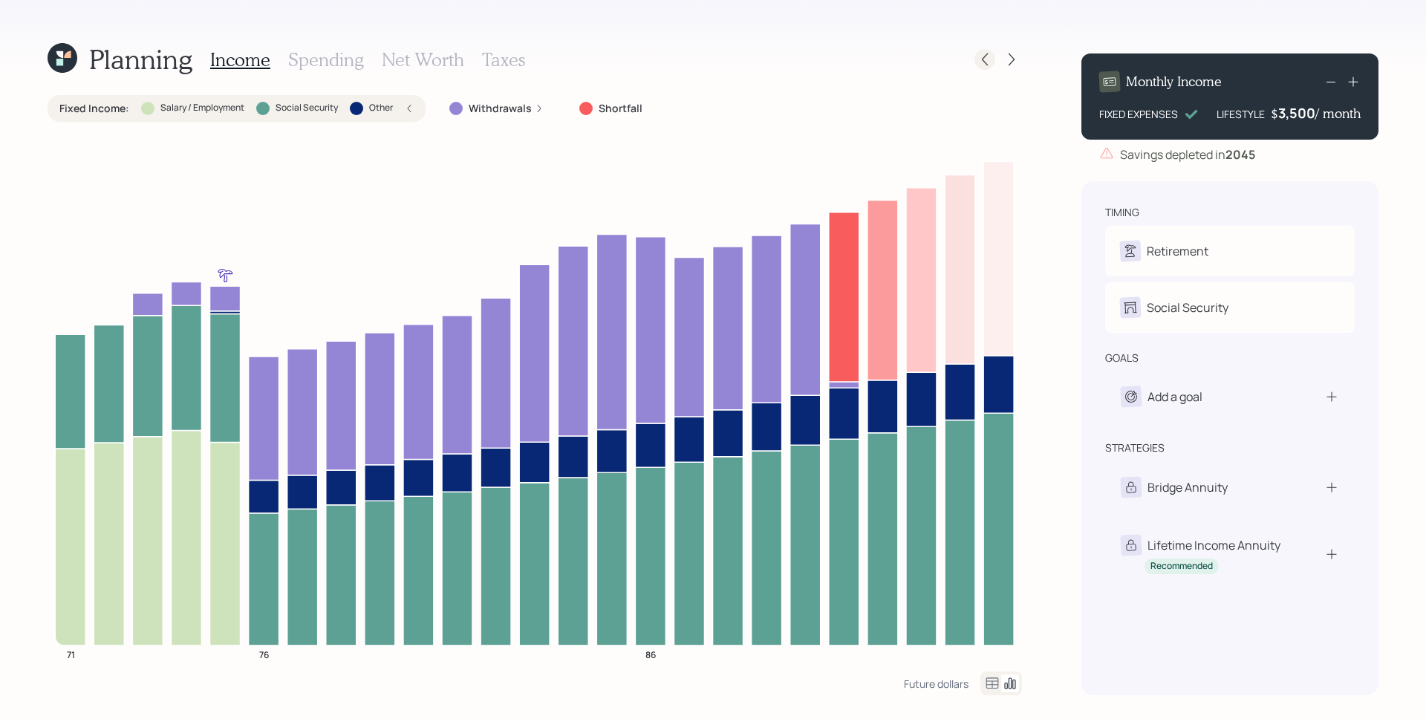
click at [984, 55] on icon at bounding box center [985, 59] width 15 height 15
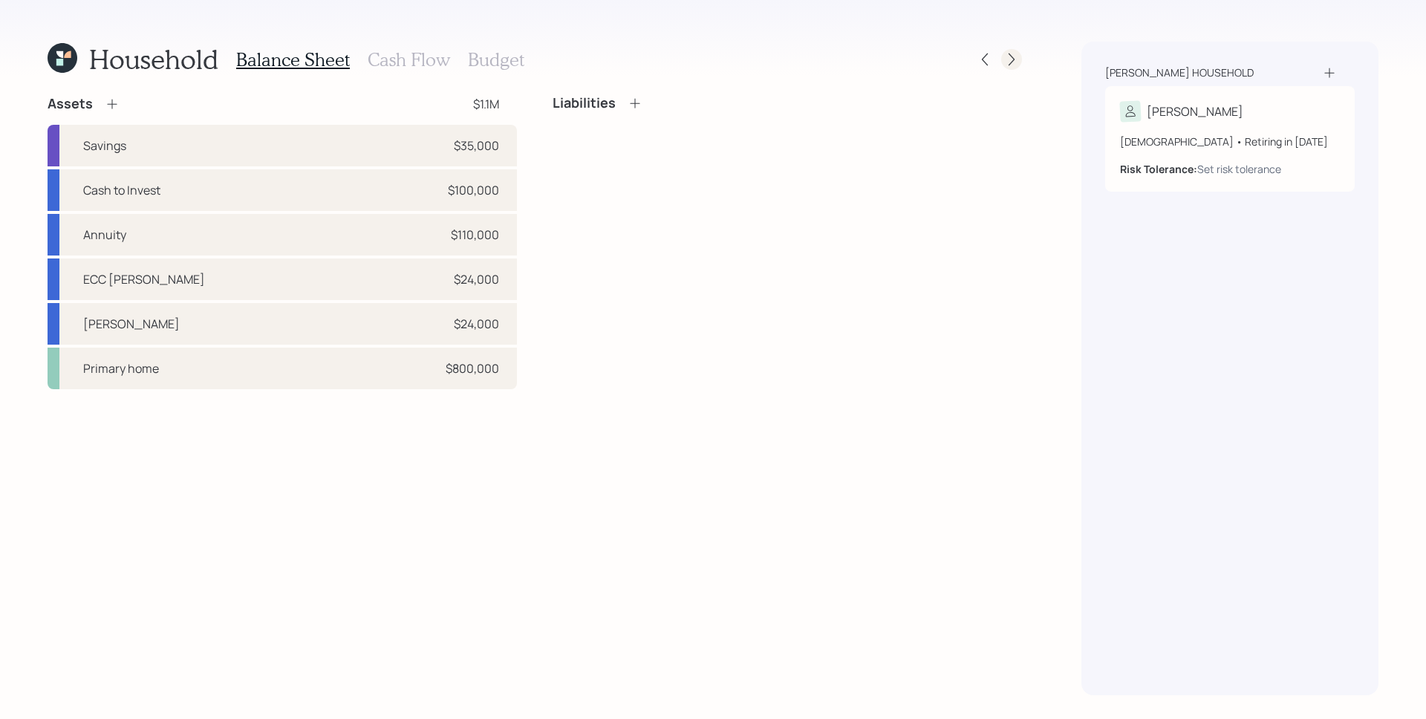
click at [1015, 58] on icon at bounding box center [1011, 59] width 15 height 15
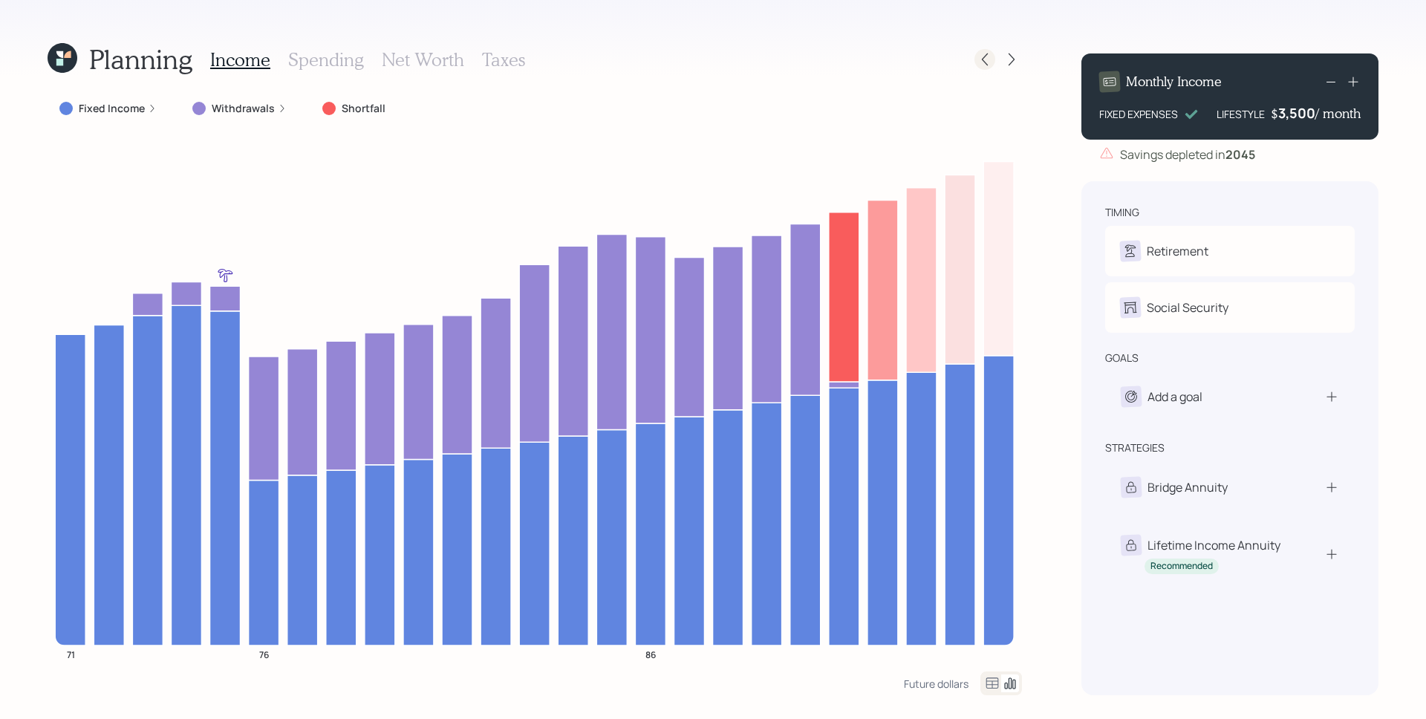
click at [985, 59] on icon at bounding box center [985, 59] width 15 height 15
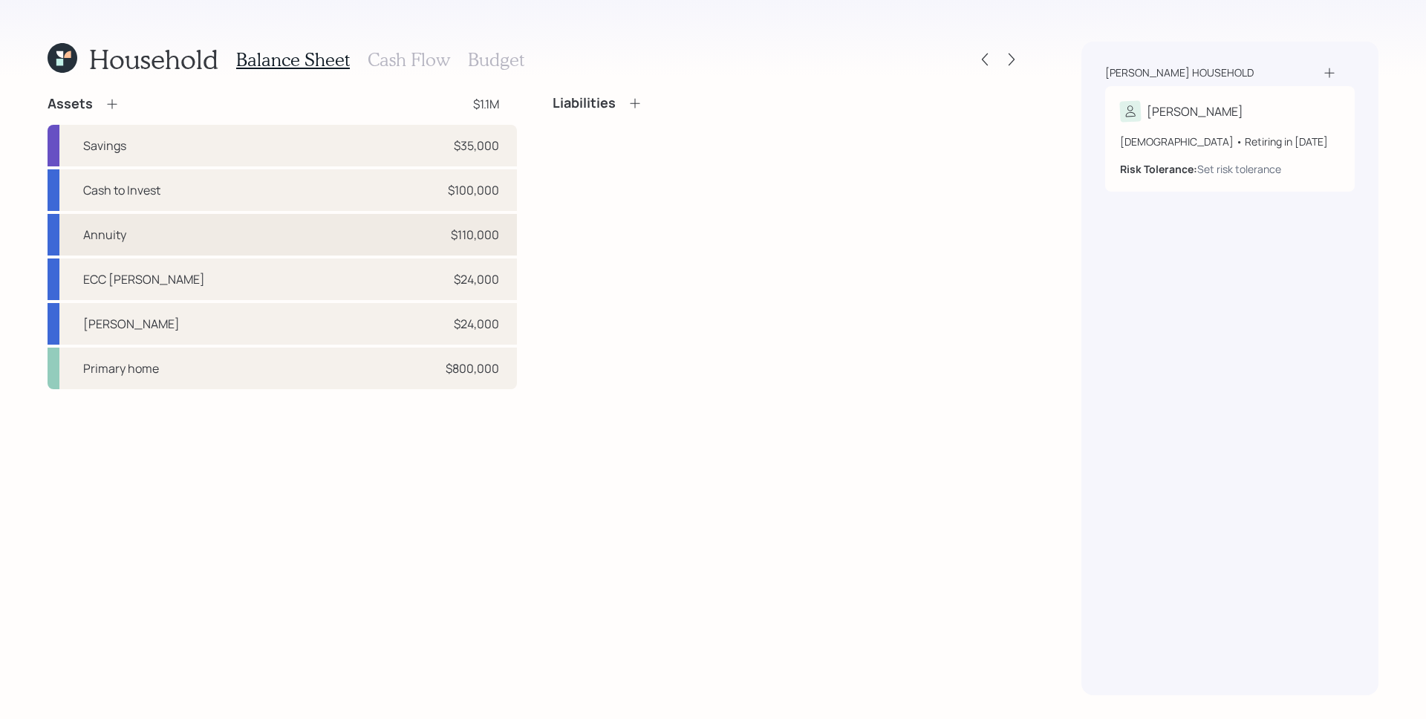
click at [435, 238] on div "Annuity $110,000" at bounding box center [282, 235] width 469 height 42
select select "ira"
select select "balanced"
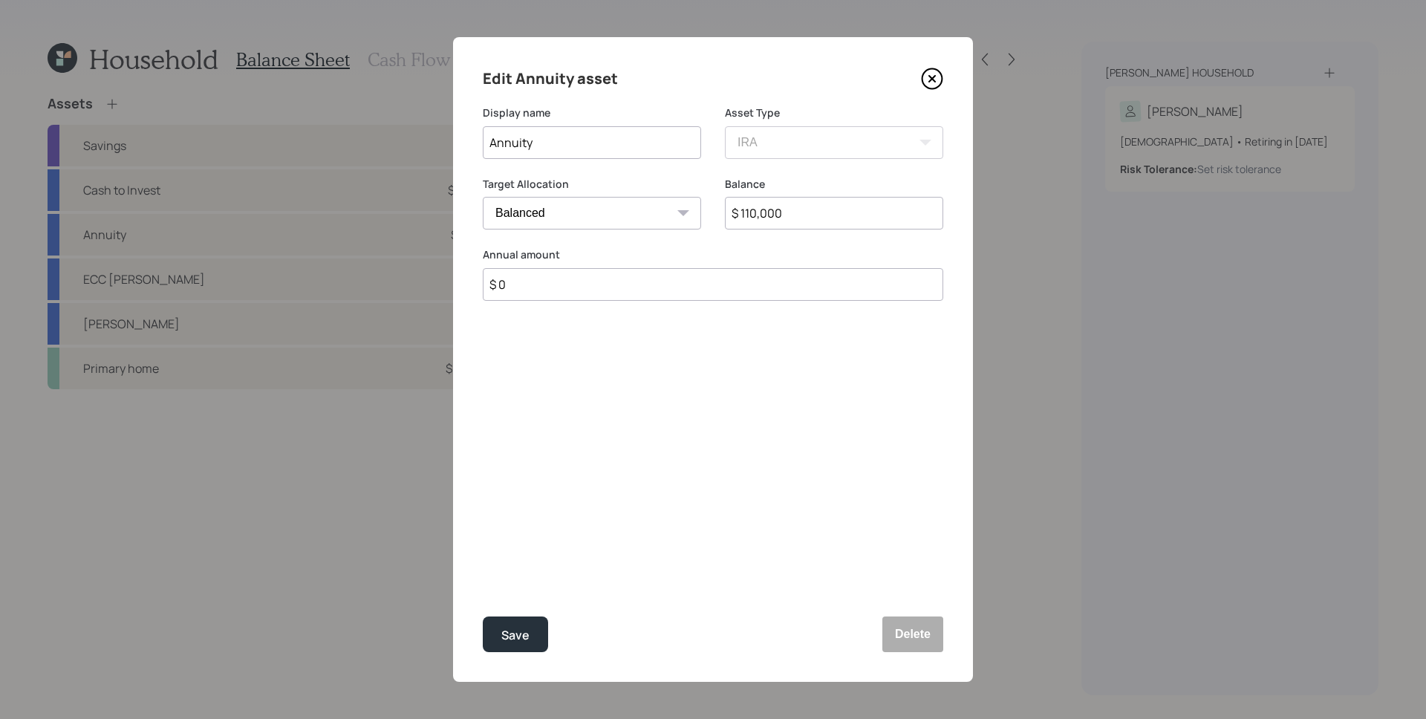
click at [797, 221] on input "$ 110,000" at bounding box center [834, 213] width 218 height 33
type input "$ 87,000"
click at [483, 574] on button "Save" at bounding box center [515, 635] width 65 height 36
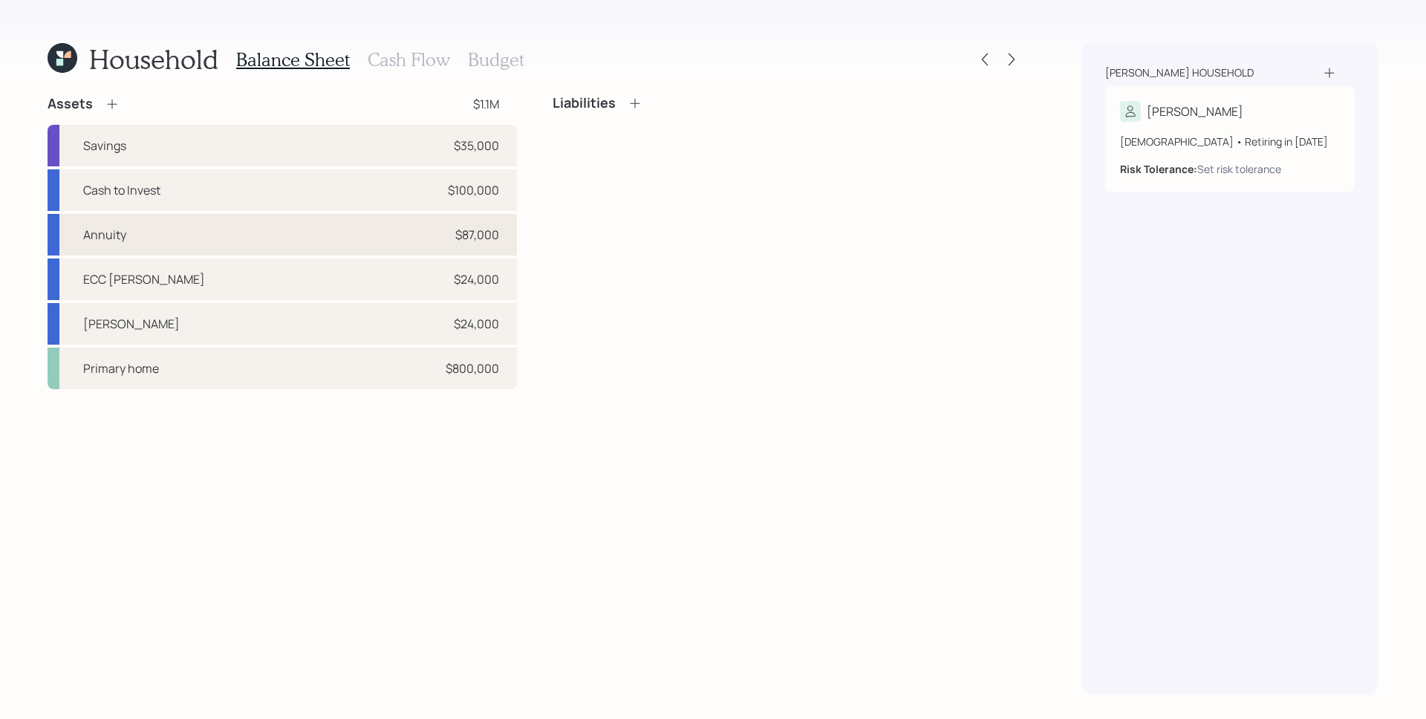
click at [469, 233] on div "$87,000" at bounding box center [477, 235] width 44 height 18
select select "ira"
select select "balanced"
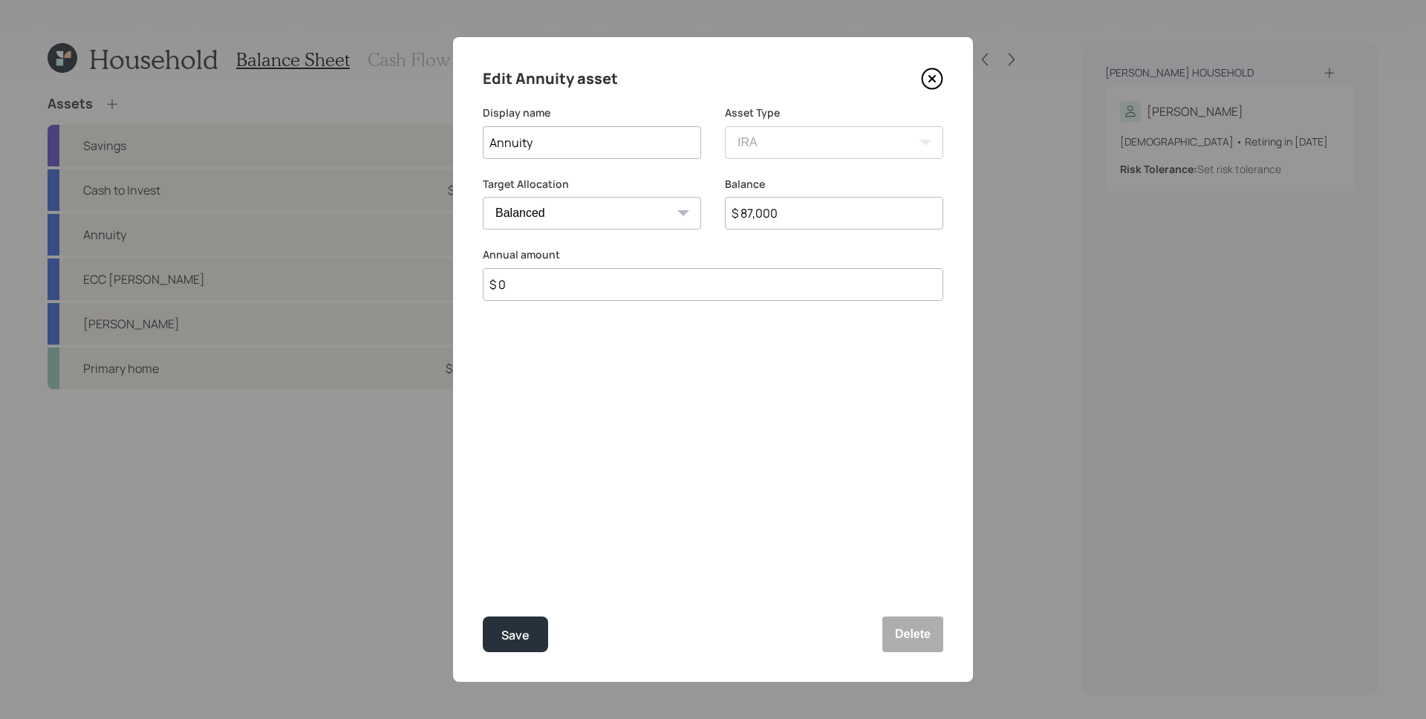
click at [773, 216] on input "$ 87,000" at bounding box center [834, 213] width 218 height 33
type input "$ 113,000"
click at [483, 574] on button "Save" at bounding box center [515, 635] width 65 height 36
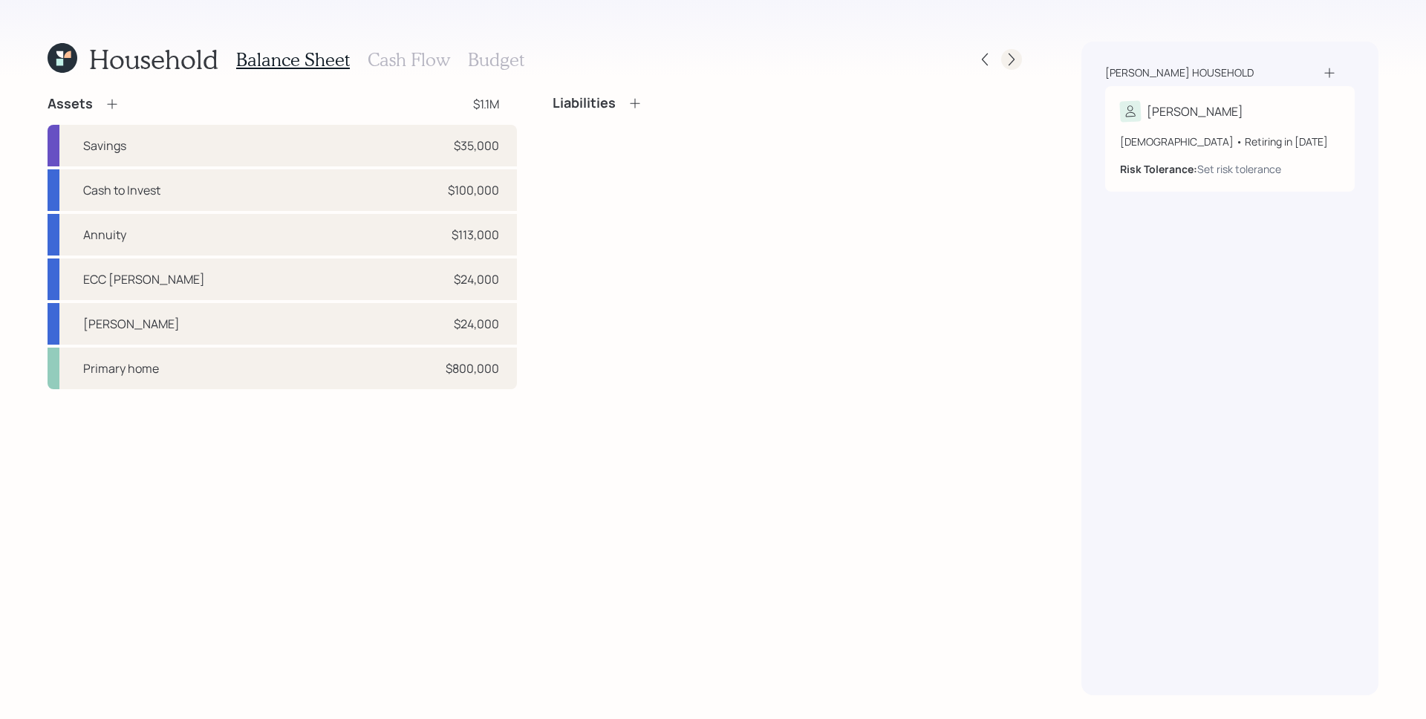
click at [1010, 62] on icon at bounding box center [1011, 59] width 15 height 15
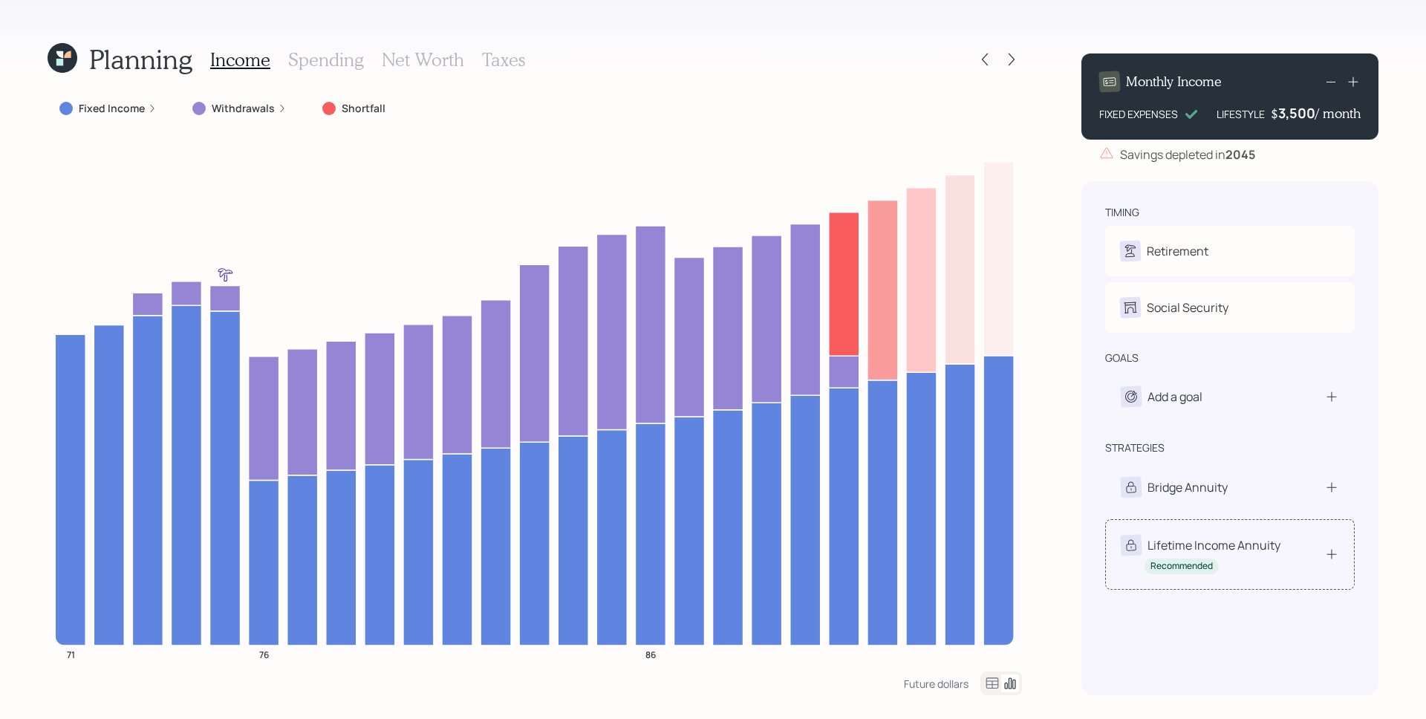
click at [1140, 569] on div "Lifetime Income Annuity Recommended" at bounding box center [1201, 554] width 160 height 39
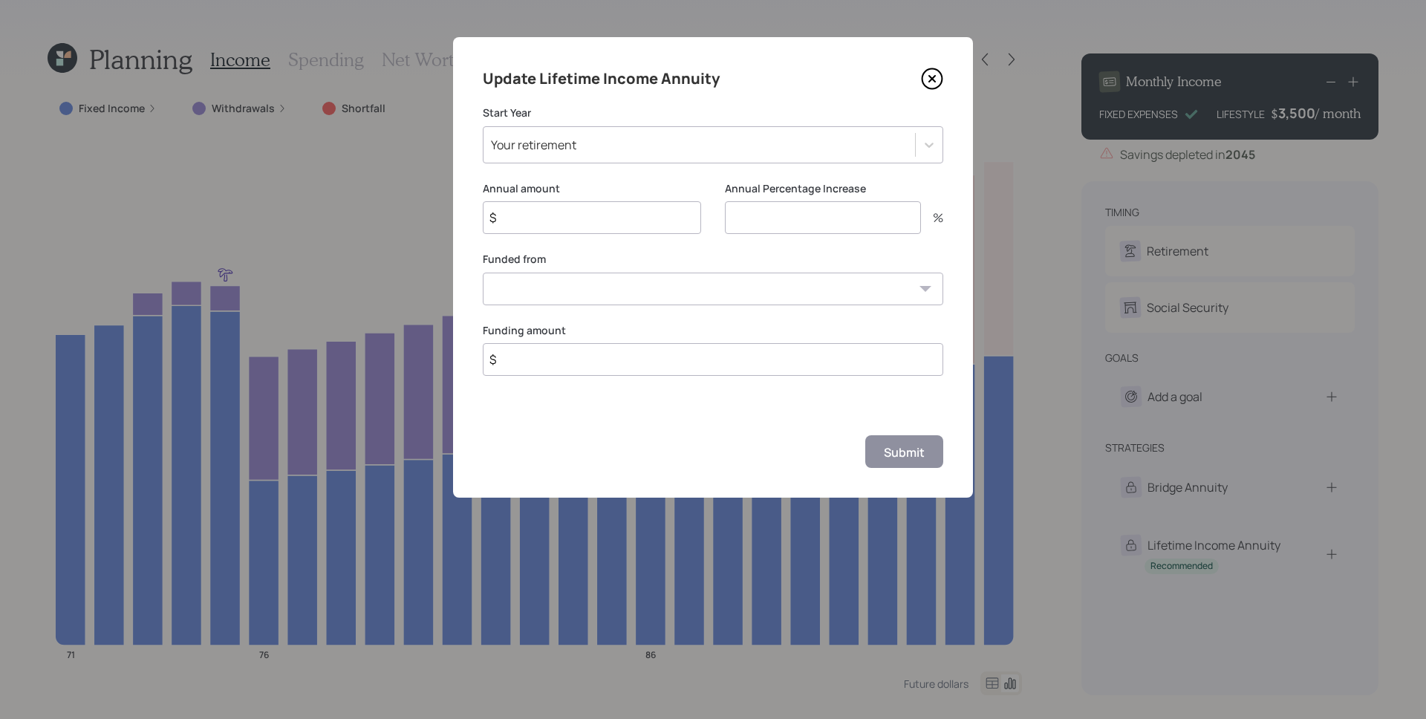
click at [583, 218] on input "$" at bounding box center [592, 217] width 218 height 33
type input "$ 6,600"
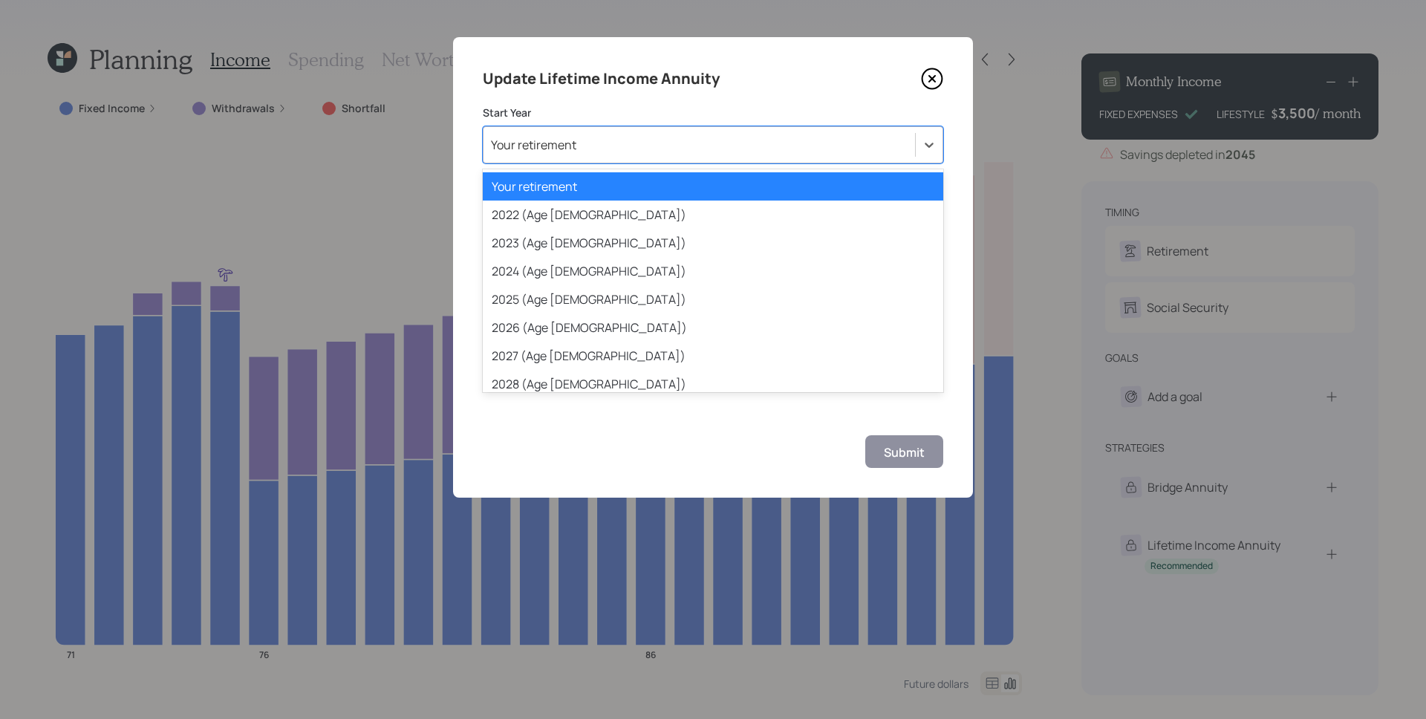
click at [563, 137] on div "Your retirement" at bounding box center [533, 145] width 85 height 16
click at [588, 297] on div "2025 (Age [DEMOGRAPHIC_DATA])" at bounding box center [713, 299] width 461 height 28
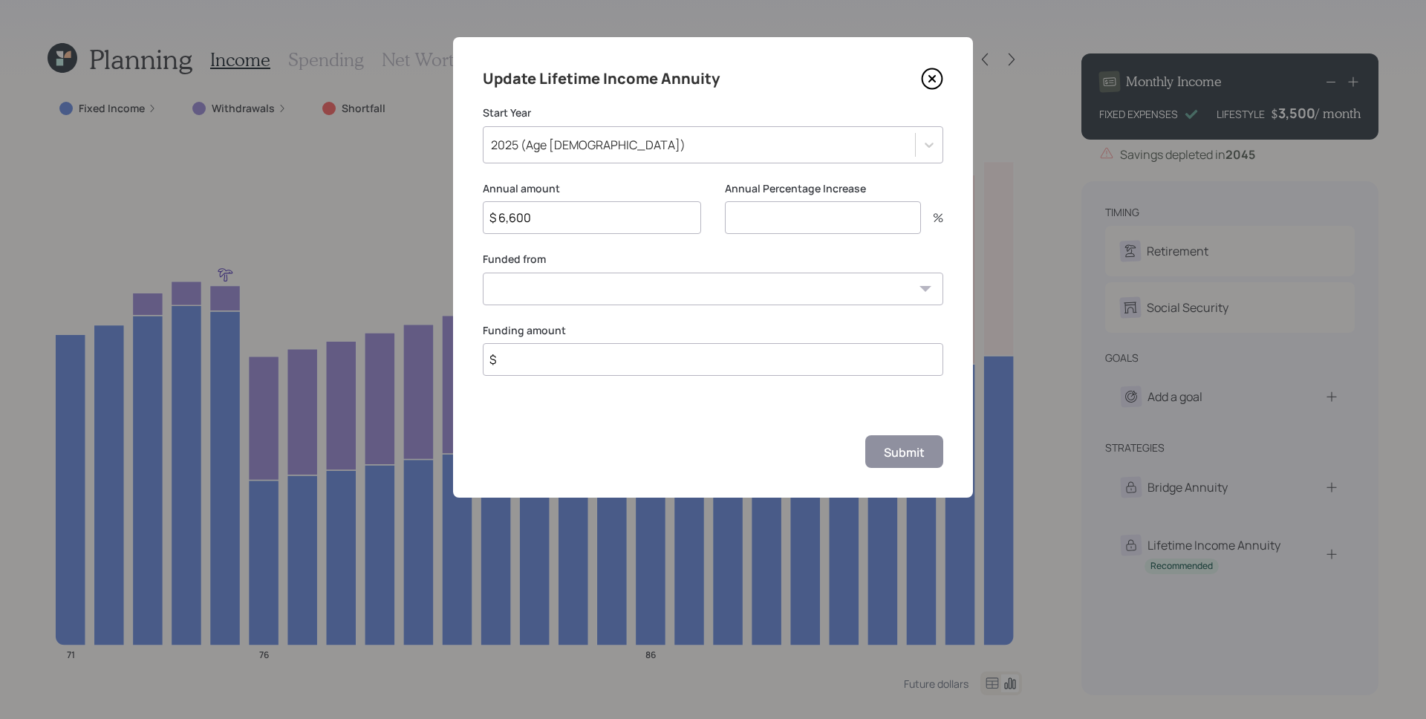
click at [783, 224] on input "number" at bounding box center [823, 217] width 196 height 33
type input "3"
click at [562, 285] on select "Cash to Invest ($100,000) Savings ($35,000) Annuity ($113,000) ECC [PERSON_NAME…" at bounding box center [713, 289] width 461 height 33
select select "0f94924a-e62c-434b-9d35-f7c27cdc57f0"
click at [483, 273] on select "Cash to Invest ($100,000) Savings ($35,000) Annuity ($113,000) ECC [PERSON_NAME…" at bounding box center [713, 289] width 461 height 33
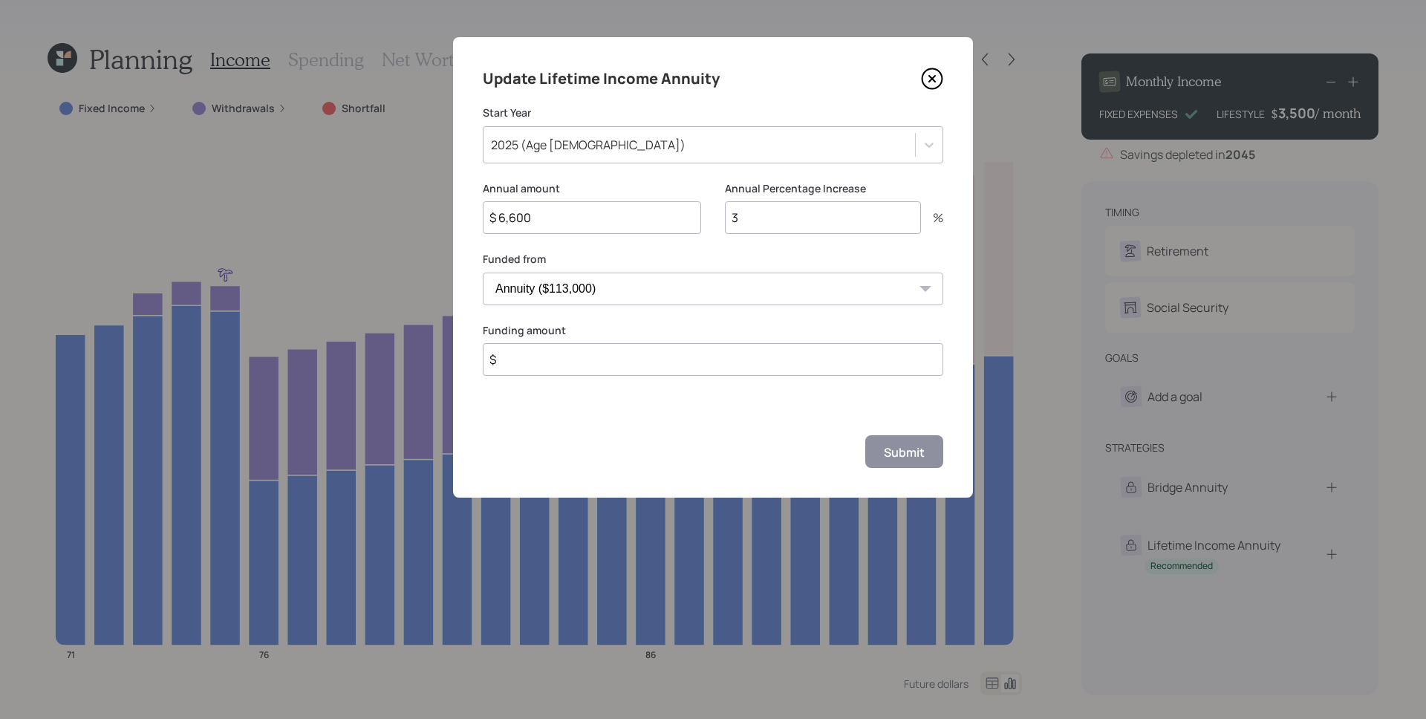
click at [610, 365] on input "$" at bounding box center [713, 359] width 461 height 33
type input "$ 113,000"
click at [908, 460] on div "Submit" at bounding box center [904, 452] width 41 height 16
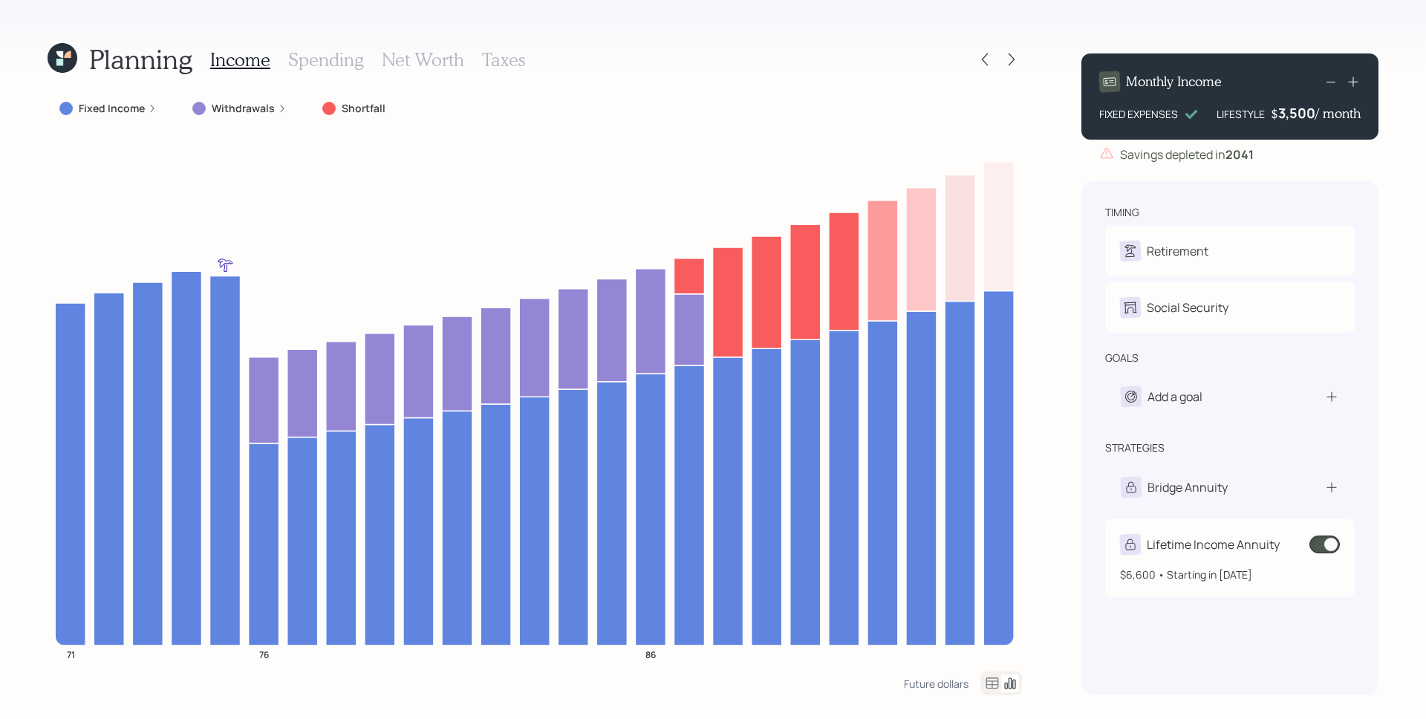
click at [1140, 542] on span at bounding box center [1325, 545] width 30 height 18
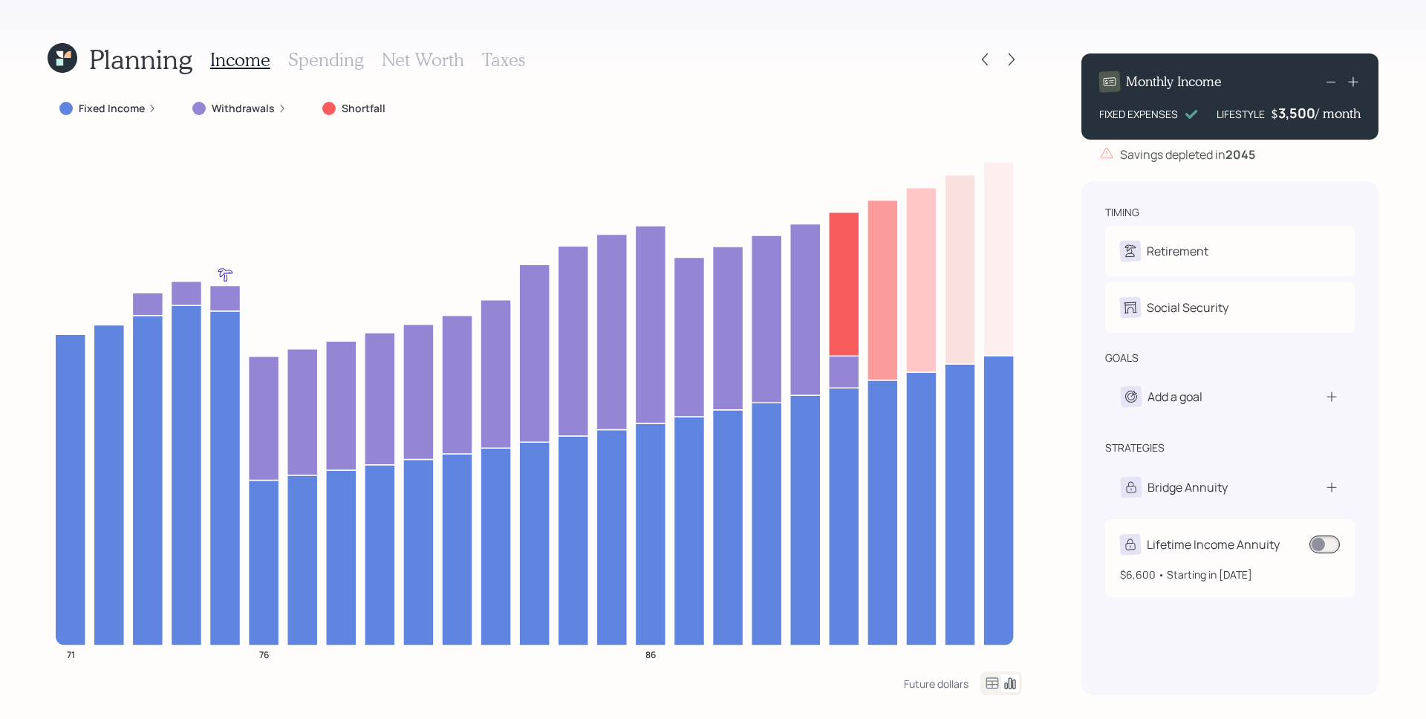
click at [1140, 543] on span at bounding box center [1325, 545] width 30 height 18
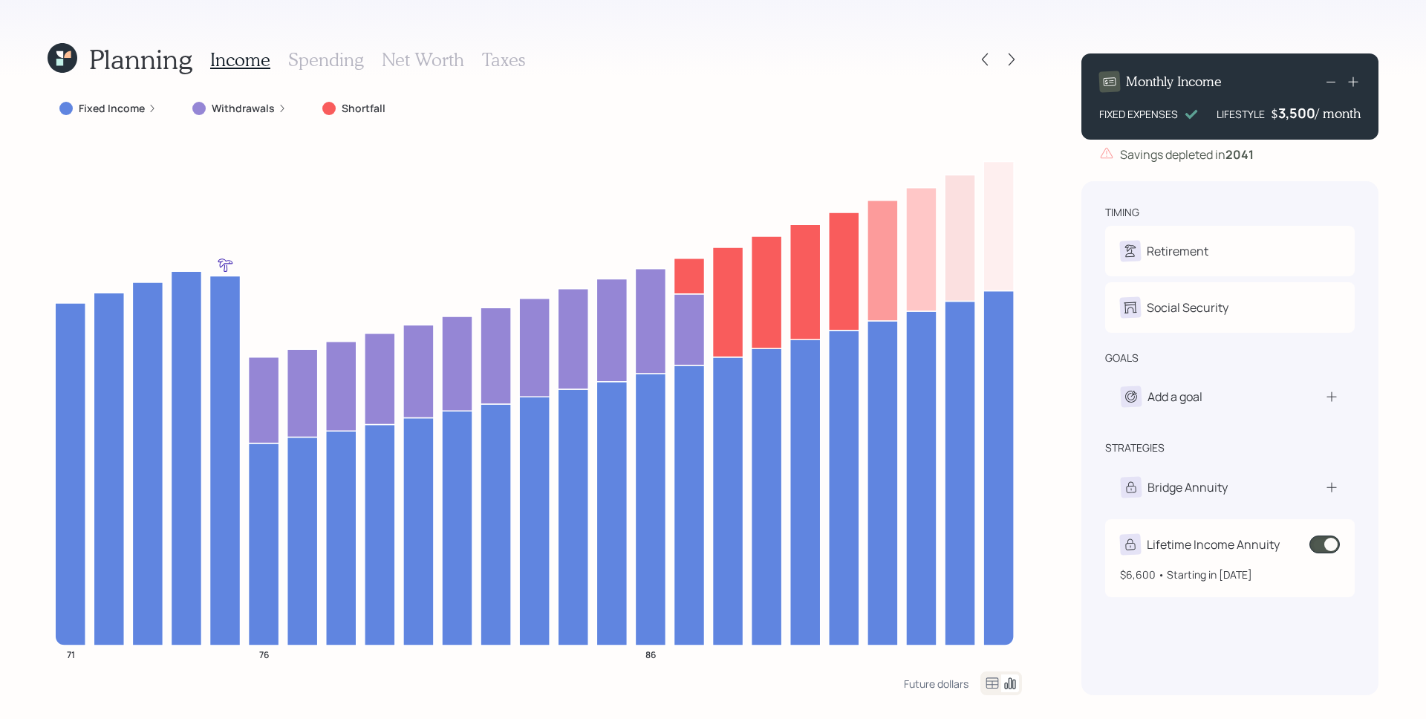
click at [1140, 543] on span at bounding box center [1325, 545] width 30 height 18
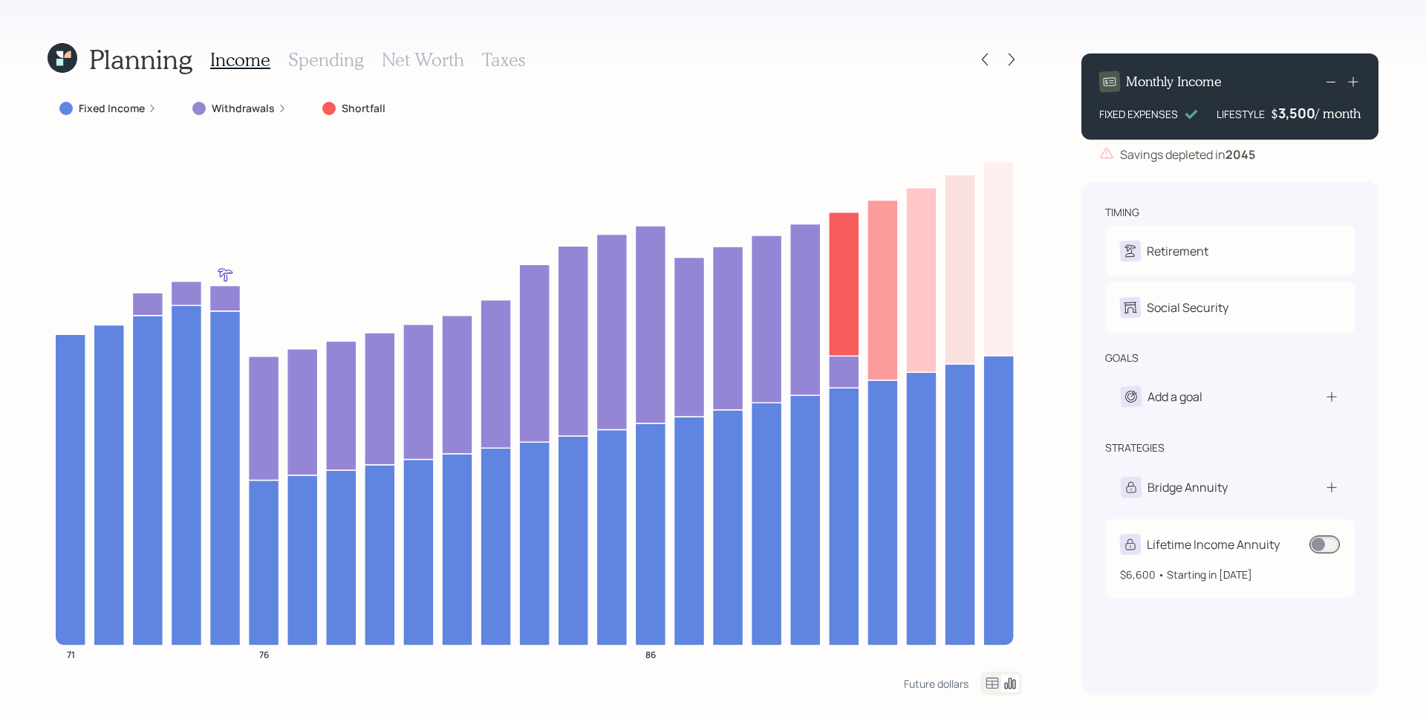
click at [1140, 546] on span at bounding box center [1325, 545] width 30 height 18
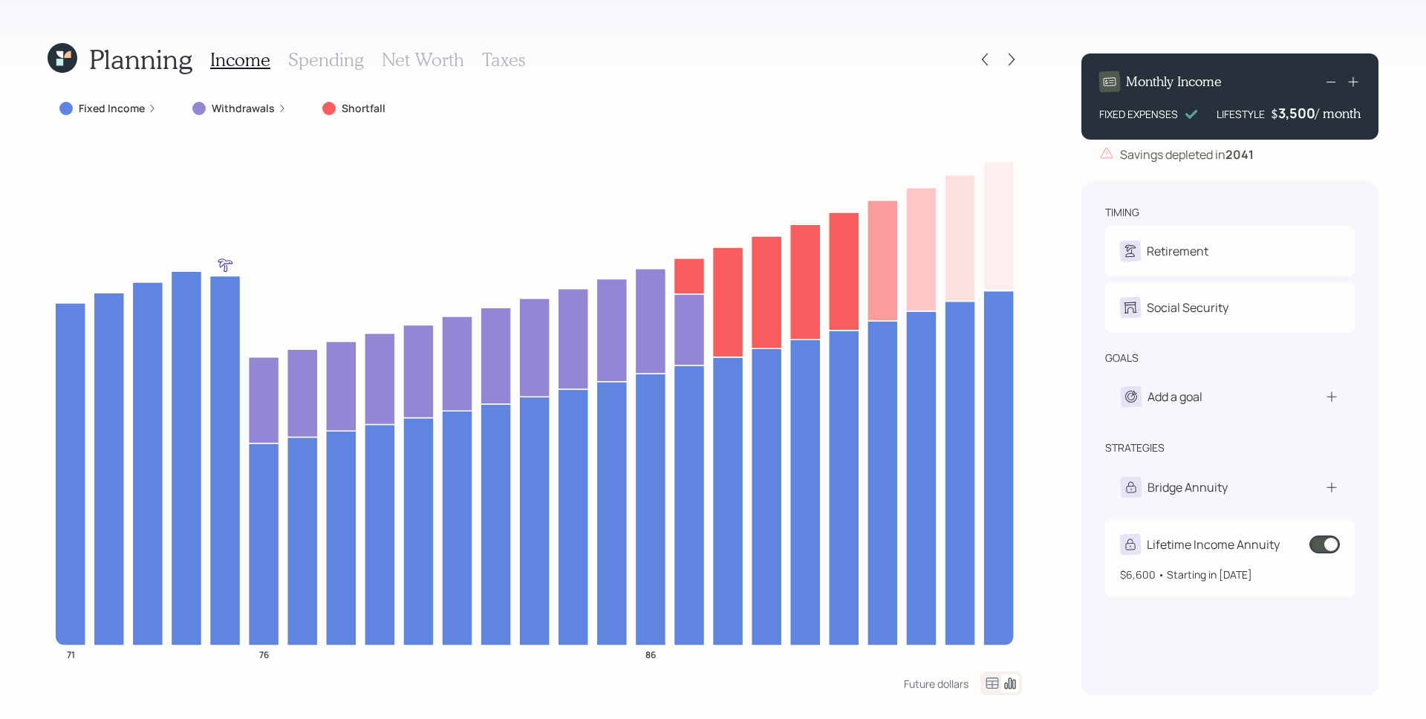
click at [1140, 551] on div "Lifetime Income Annuity" at bounding box center [1213, 545] width 133 height 18
select select "0f94924a-e62c-434b-9d35-f7c27cdc57f0"
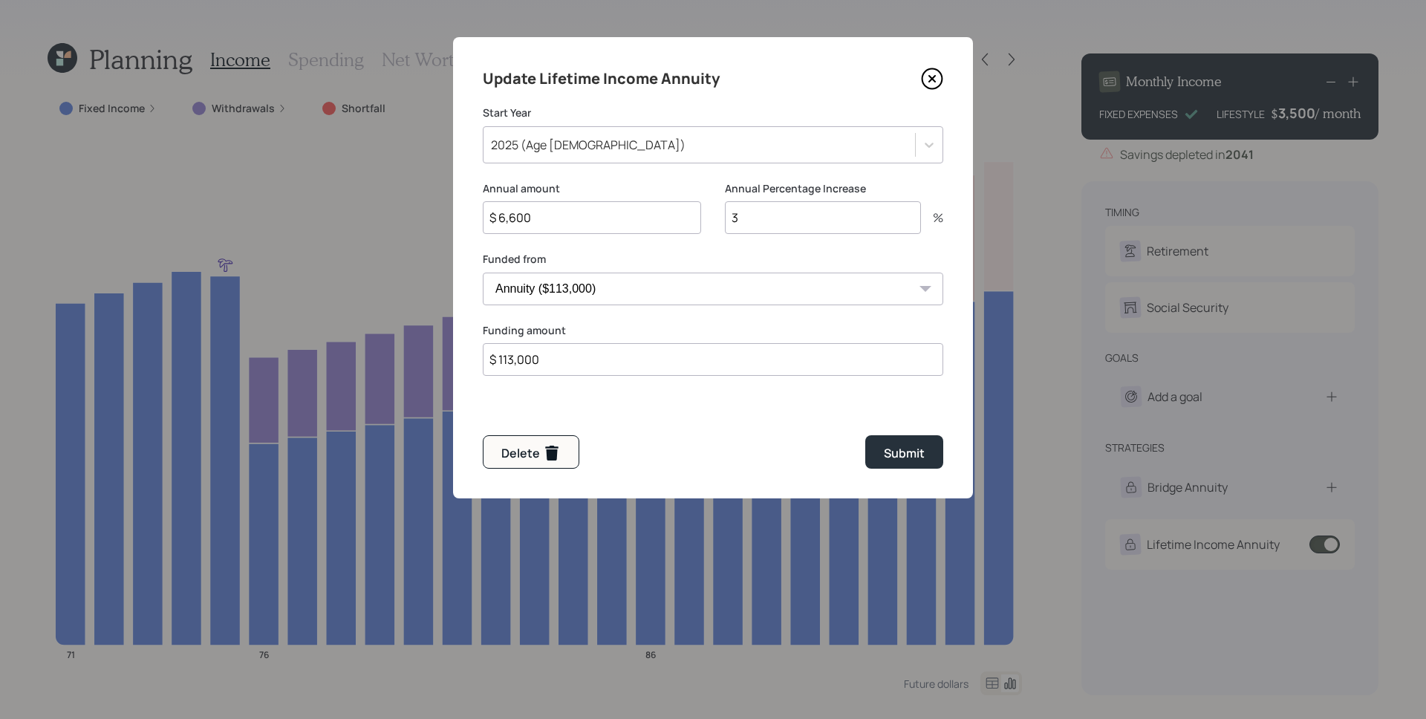
click at [556, 230] on input "$ 6,600" at bounding box center [592, 217] width 218 height 33
click at [607, 140] on div "2025 (Age [DEMOGRAPHIC_DATA])" at bounding box center [700, 144] width 432 height 25
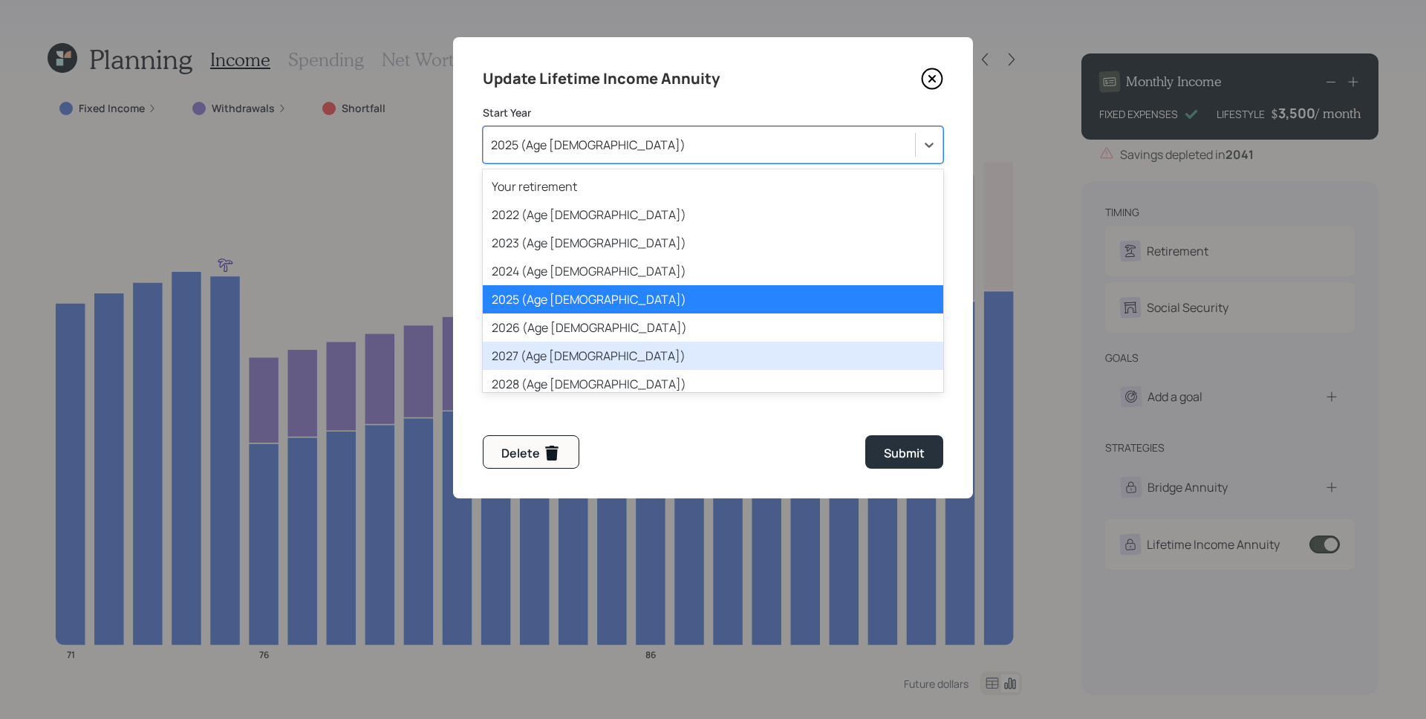
click at [597, 348] on div "2027 (Age [DEMOGRAPHIC_DATA])" at bounding box center [713, 356] width 461 height 28
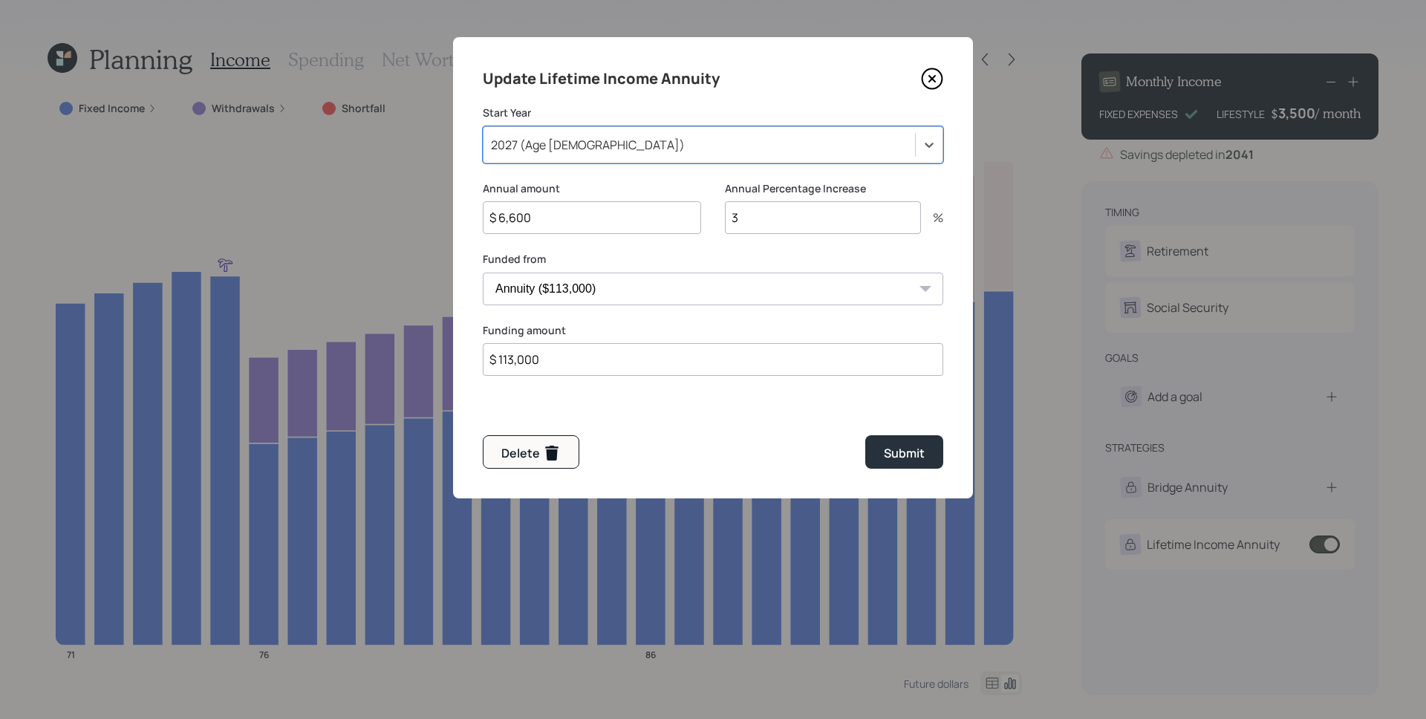
click at [554, 205] on input "$ 6,600" at bounding box center [592, 217] width 218 height 33
click at [557, 224] on input "$ 6,600" at bounding box center [592, 217] width 218 height 33
type input "$ 7,200"
click at [911, 453] on div "Submit" at bounding box center [904, 453] width 41 height 18
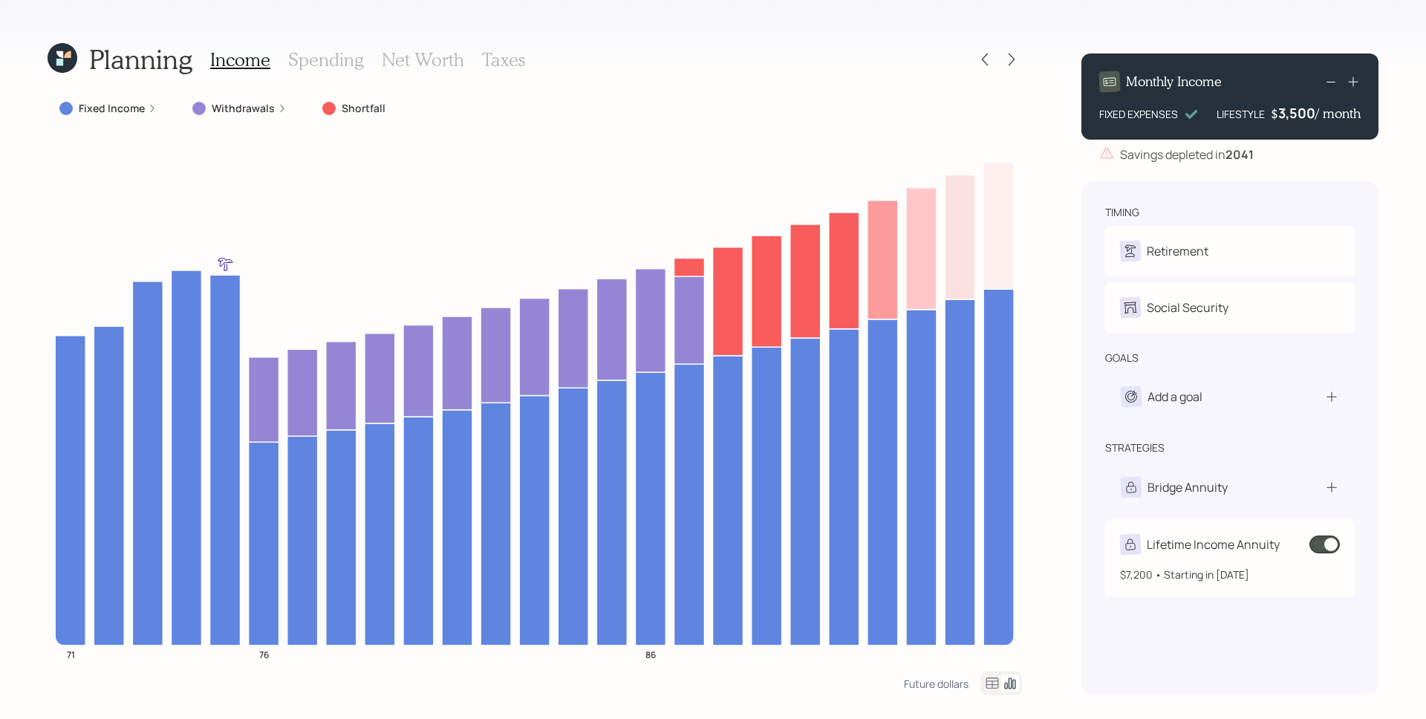
click at [1140, 558] on div "$7,200 • Starting in [DATE]" at bounding box center [1230, 568] width 220 height 27
select select "0f94924a-e62c-434b-9d35-f7c27cdc57f0"
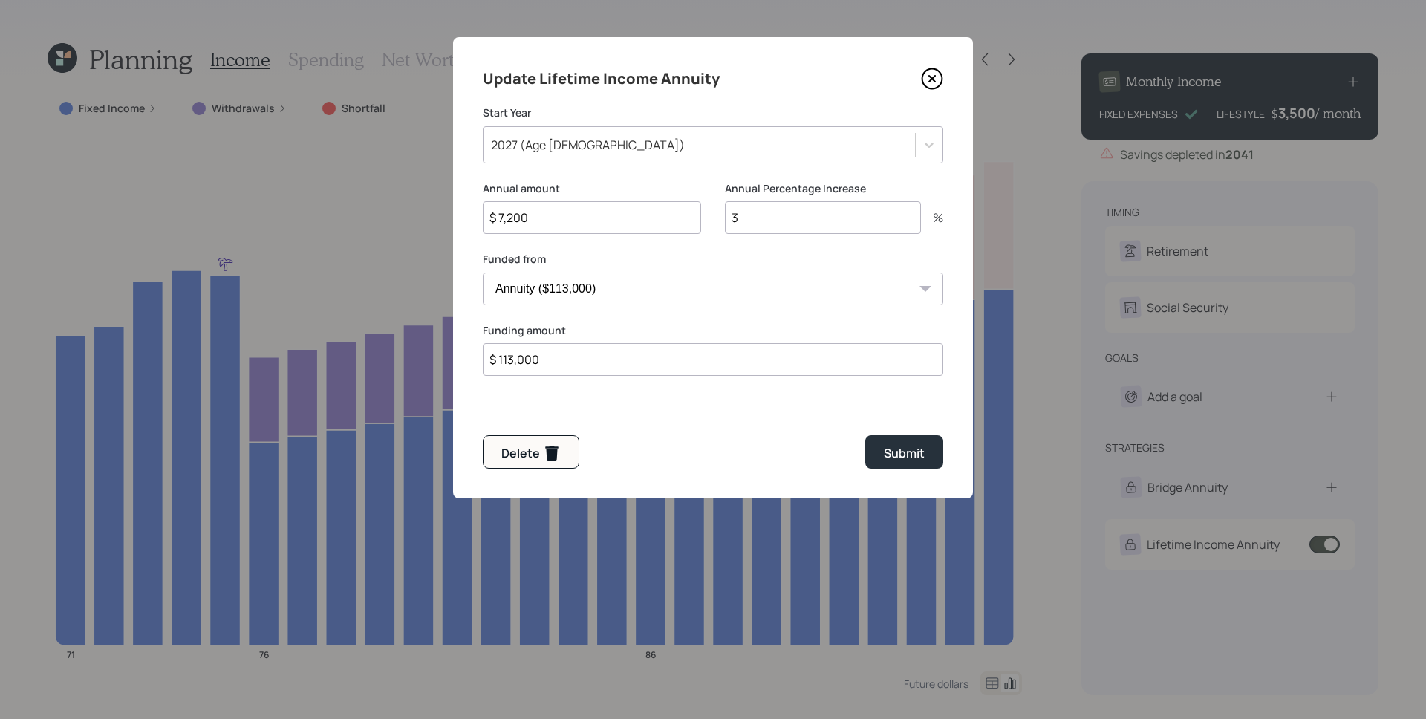
click at [767, 214] on input "3" at bounding box center [823, 217] width 196 height 33
click at [768, 214] on input "3" at bounding box center [823, 217] width 196 height 33
type input "5"
click at [898, 449] on div "Submit" at bounding box center [904, 453] width 41 height 18
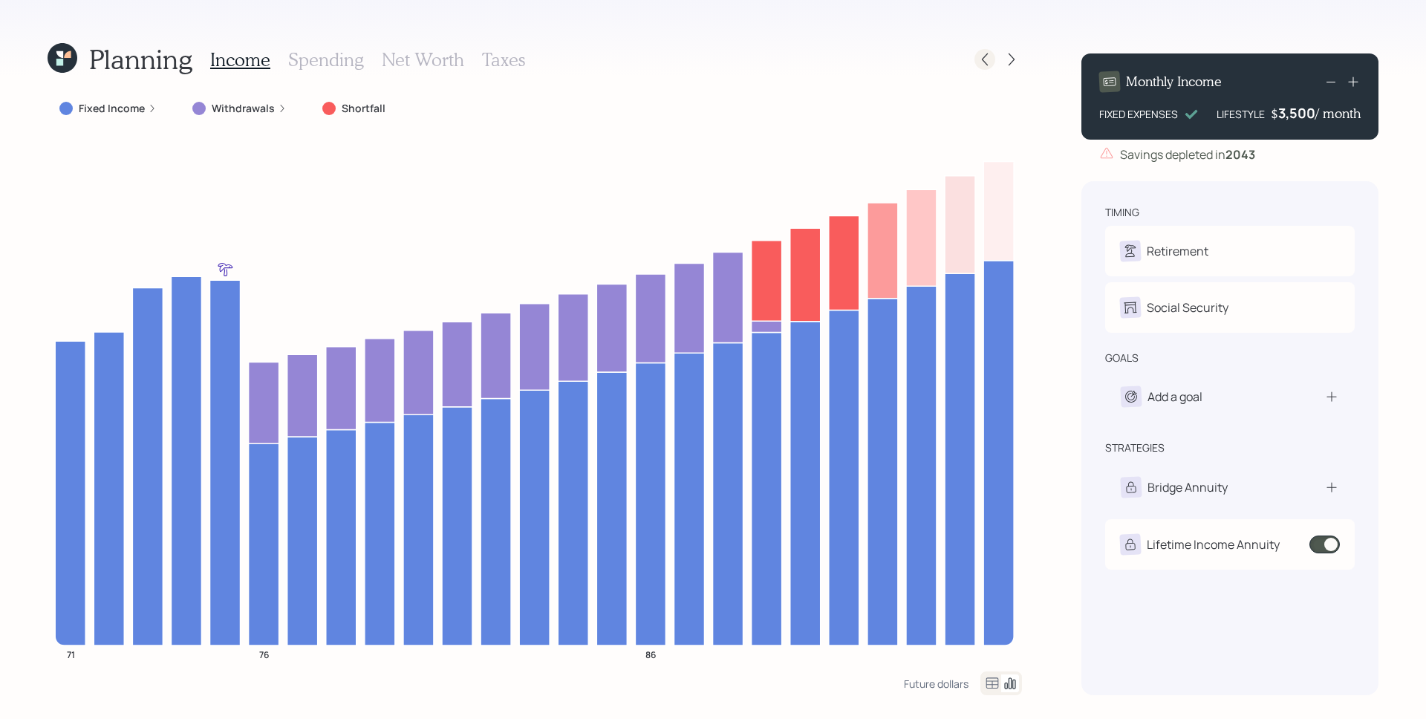
click at [989, 61] on icon at bounding box center [985, 59] width 15 height 15
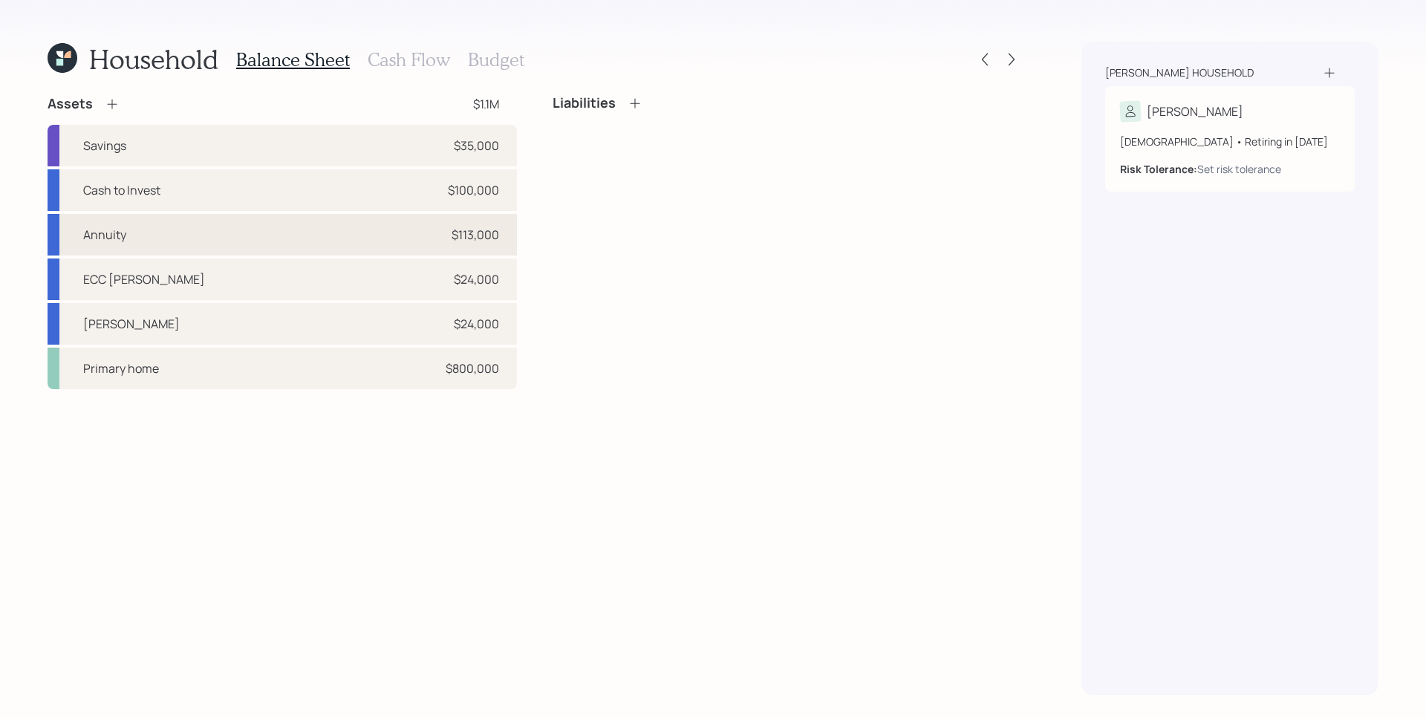
click at [325, 229] on div "Annuity $113,000" at bounding box center [282, 235] width 469 height 42
select select "ira"
select select "balanced"
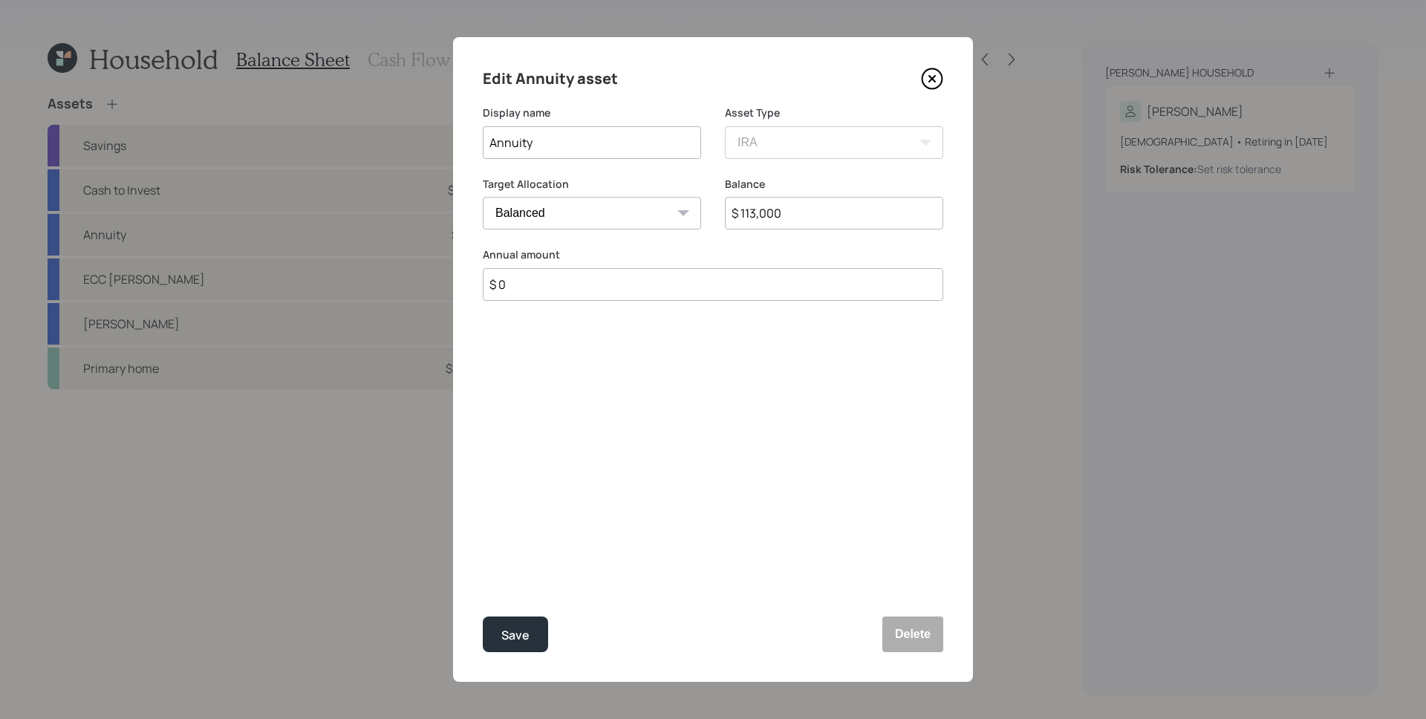
click at [746, 214] on input "$ 113,000" at bounding box center [834, 213] width 218 height 33
type input "$ 131,803"
click at [511, 574] on div "Save" at bounding box center [515, 635] width 28 height 20
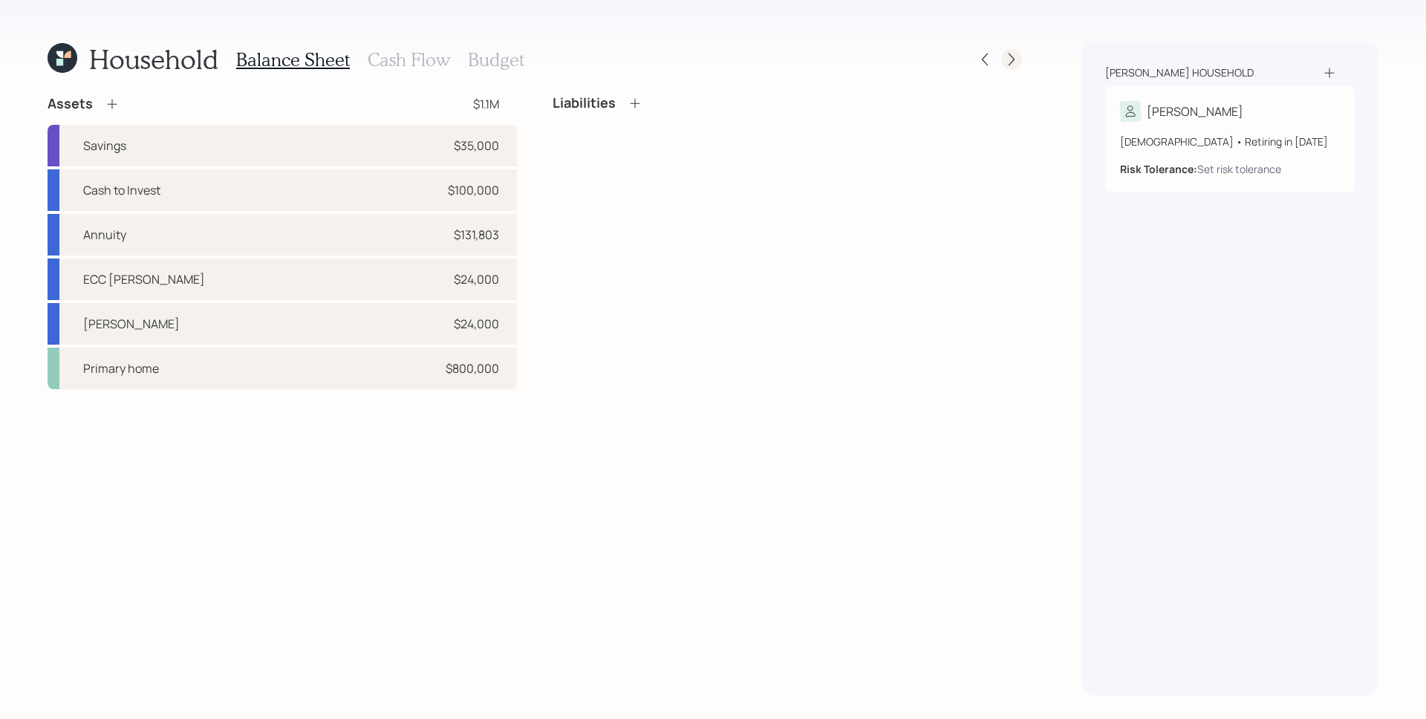
click at [1008, 63] on icon at bounding box center [1011, 59] width 15 height 15
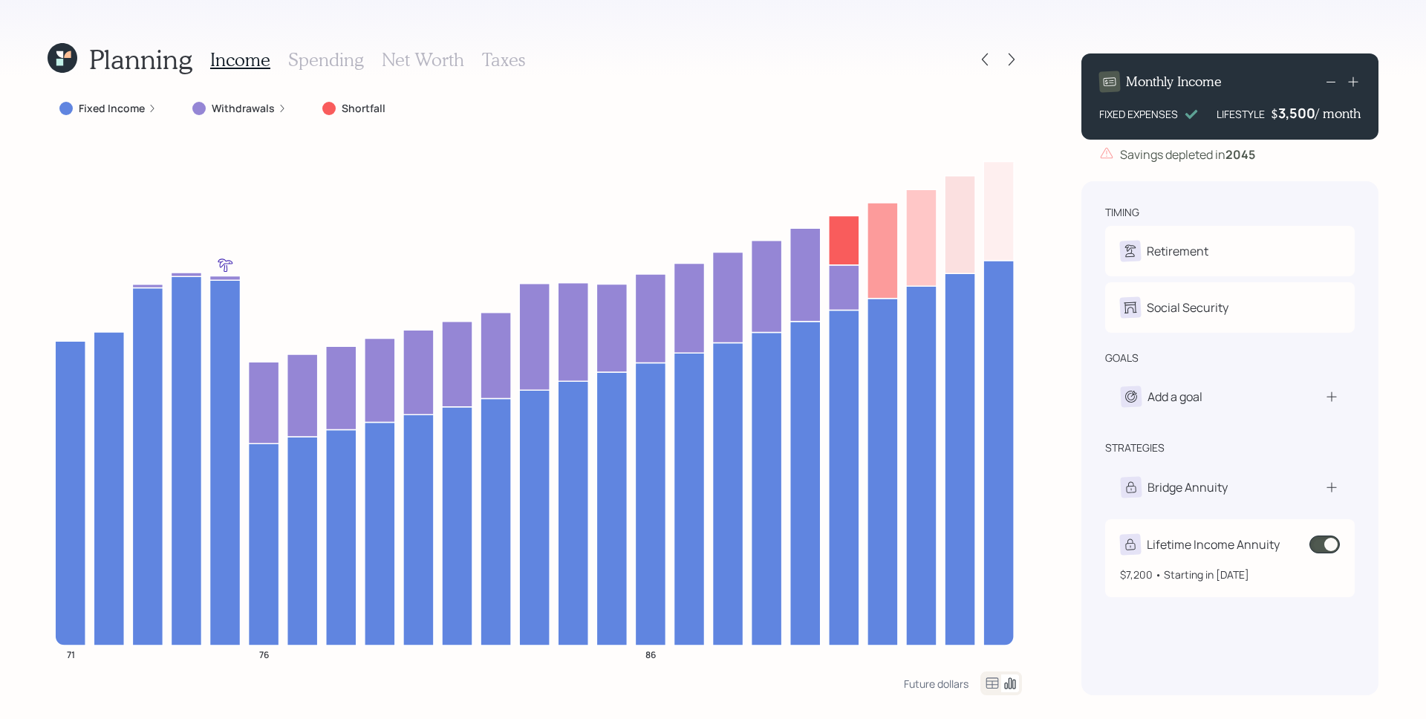
click at [1140, 539] on div "Lifetime Income Annuity" at bounding box center [1213, 545] width 133 height 18
select select "0f94924a-e62c-434b-9d35-f7c27cdc57f0"
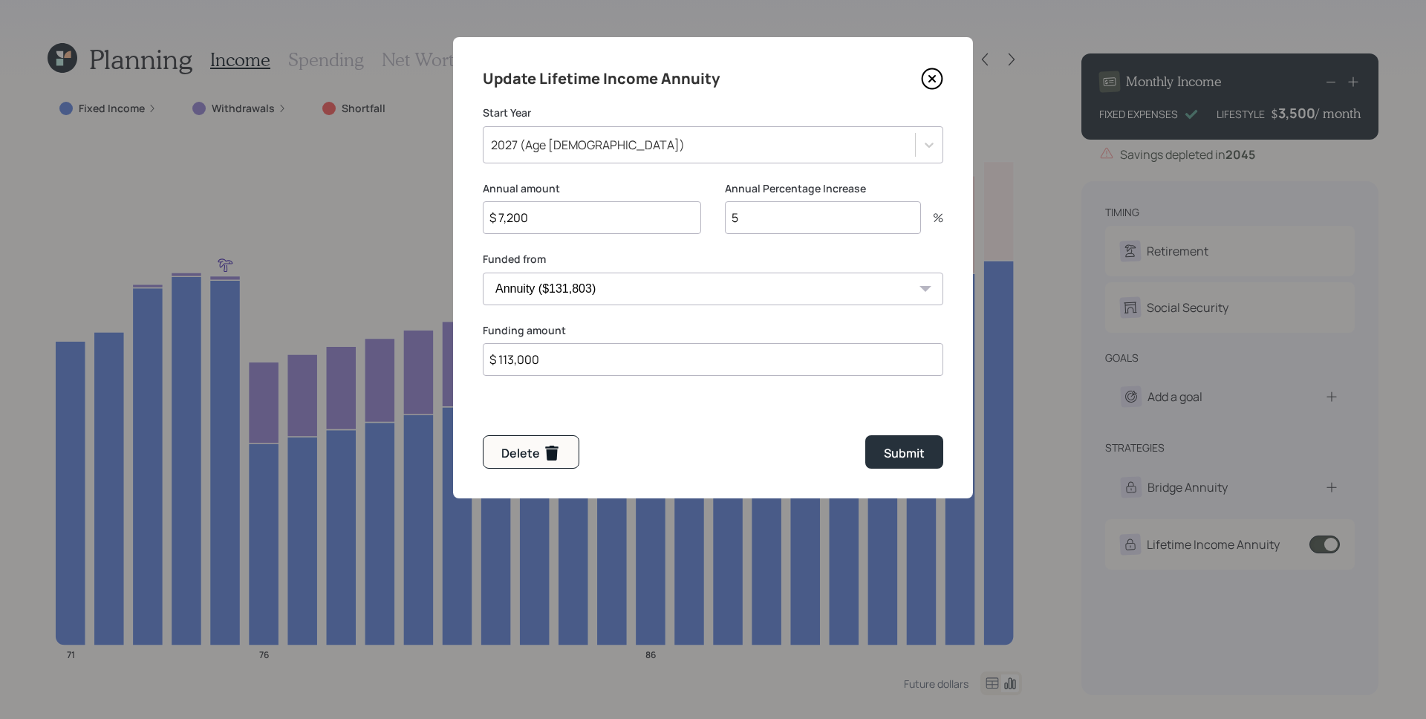
click at [579, 368] on input "$ 113,000" at bounding box center [713, 359] width 461 height 33
click at [580, 368] on input "$ 113,000" at bounding box center [713, 359] width 461 height 33
type input "$ 131,803"
click at [911, 438] on button "Submit" at bounding box center [904, 451] width 78 height 33
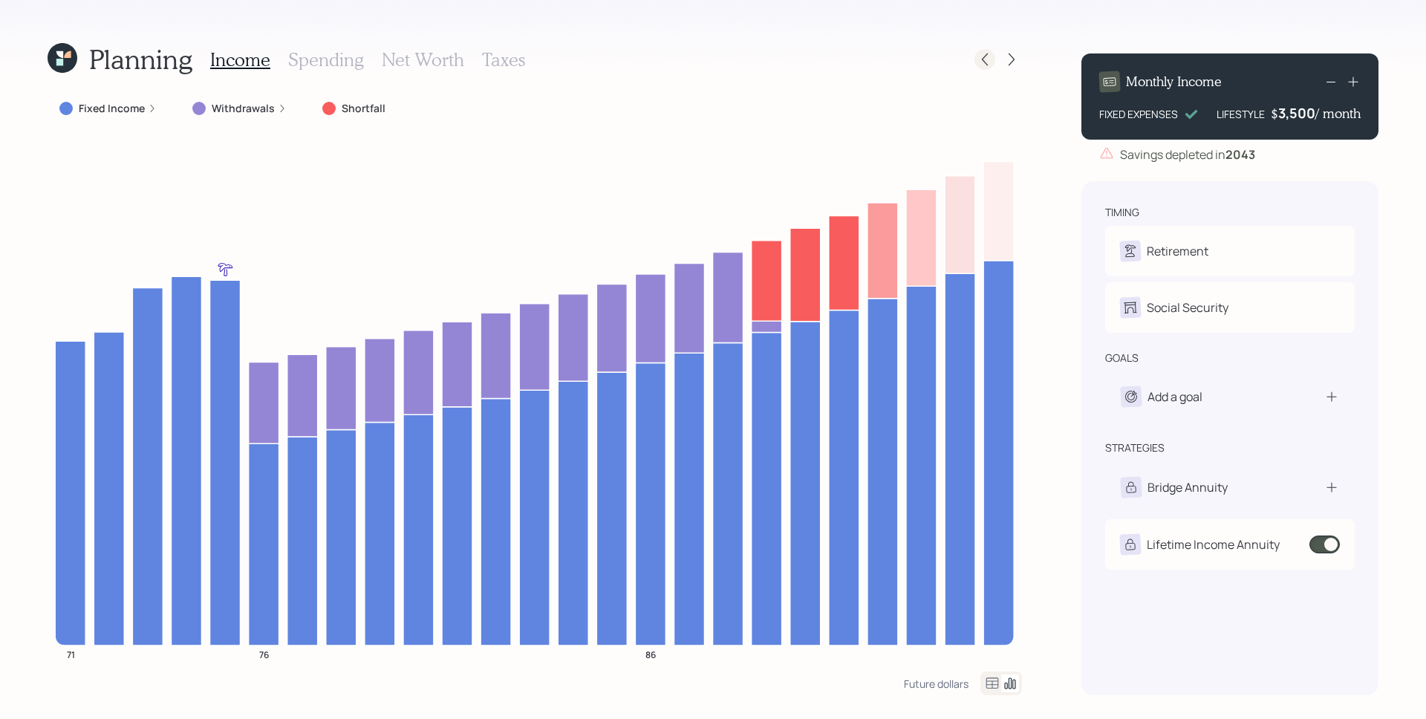
click at [978, 58] on icon at bounding box center [985, 59] width 15 height 15
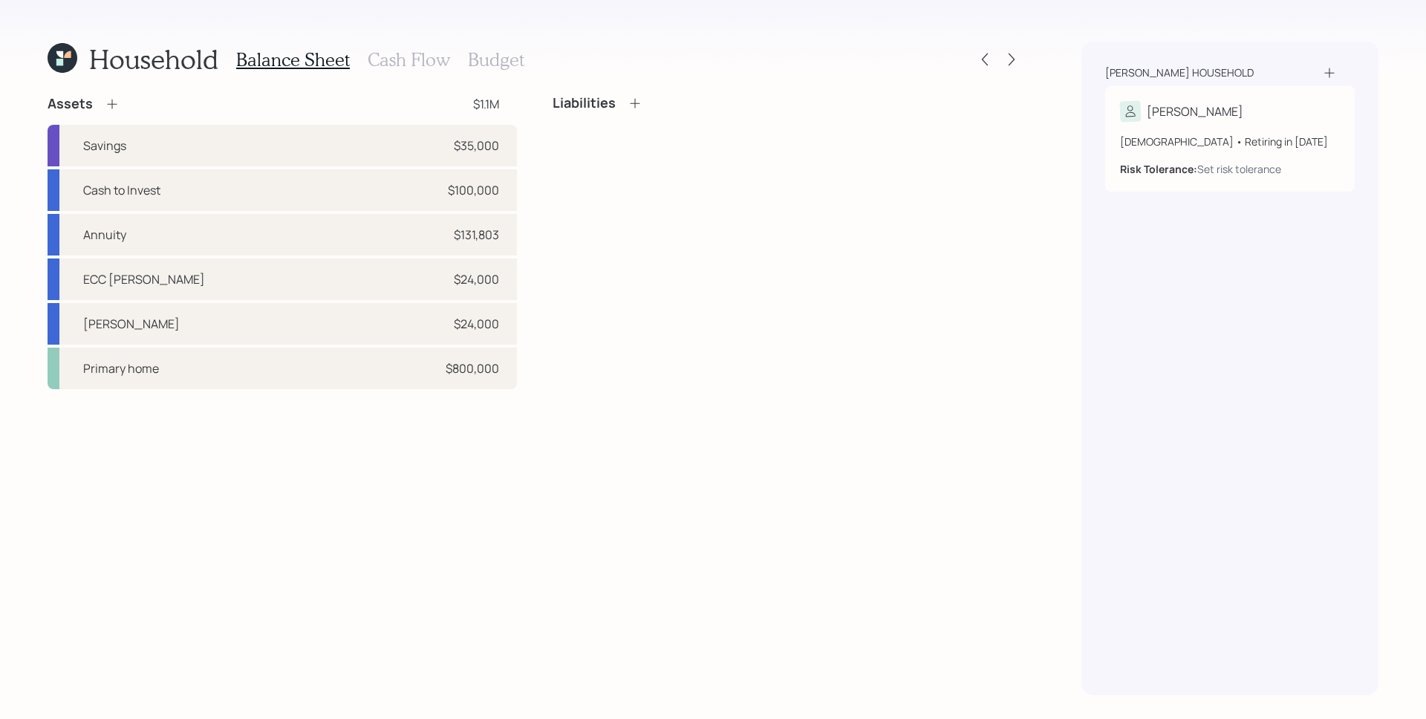
click at [398, 43] on div "Balance Sheet Cash Flow Budget" at bounding box center [380, 60] width 288 height 36
click at [406, 60] on h3 "Cash Flow" at bounding box center [409, 60] width 82 height 22
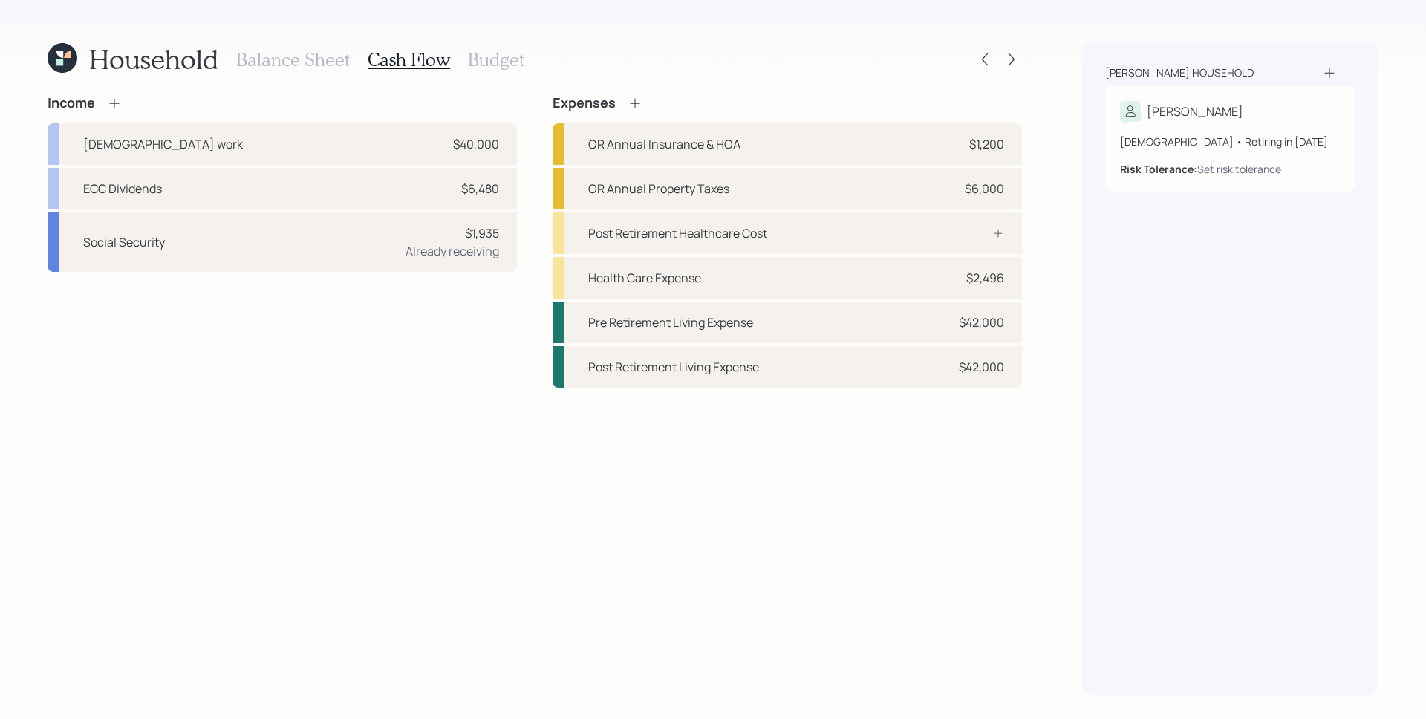
click at [117, 103] on icon at bounding box center [114, 103] width 15 height 15
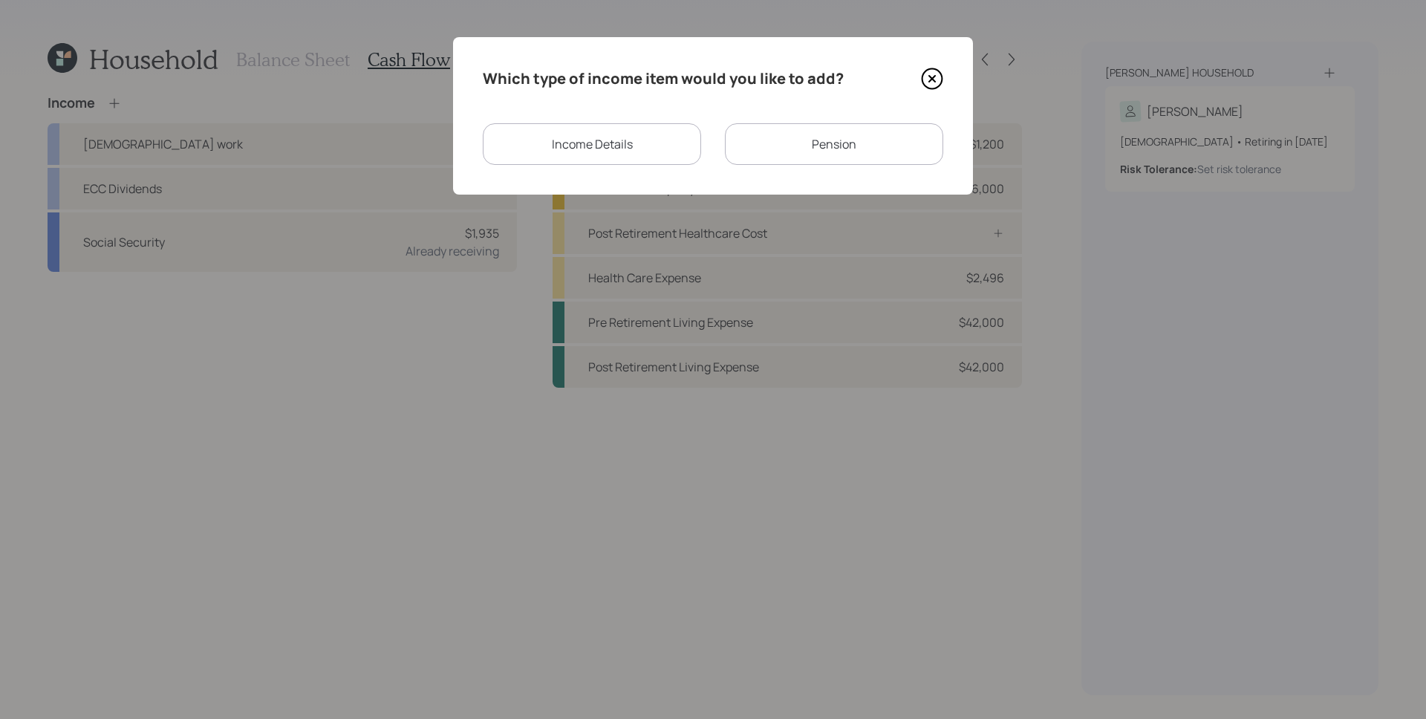
click at [547, 144] on div "Income Details" at bounding box center [592, 144] width 218 height 42
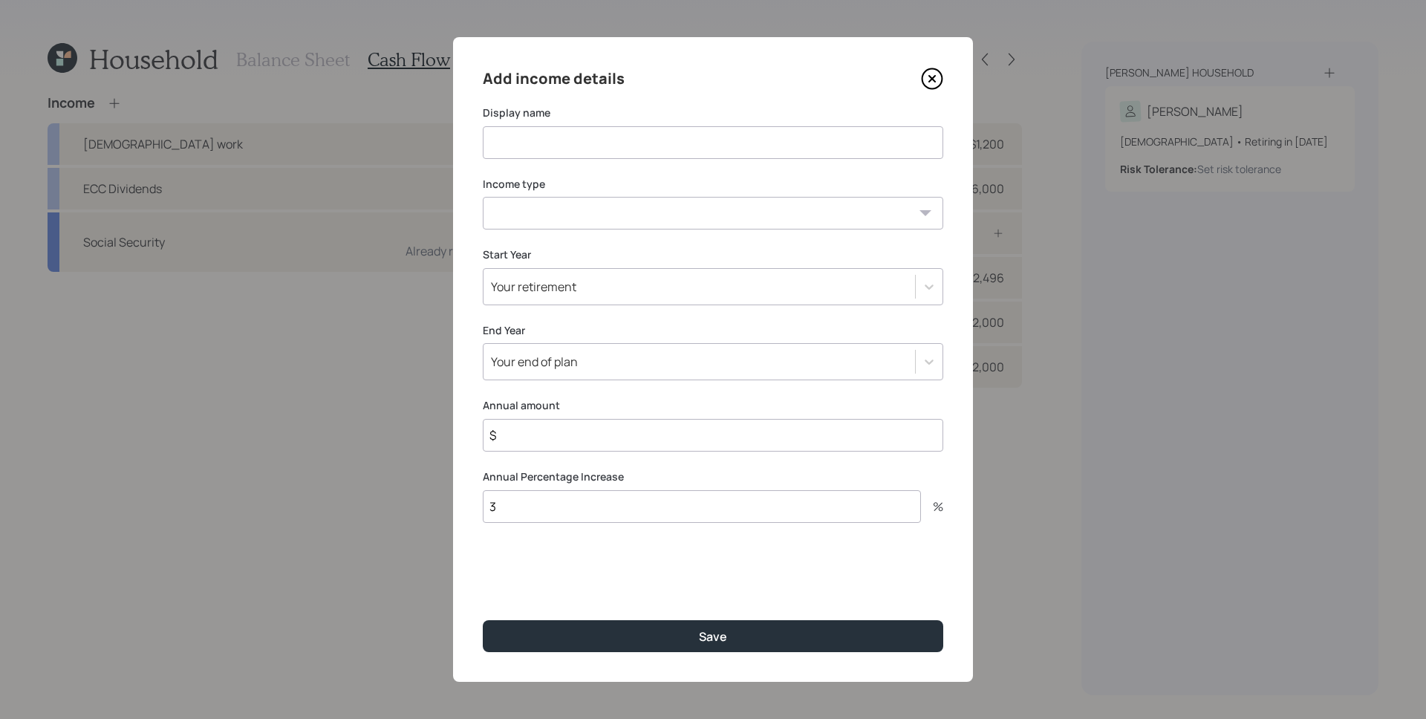
click at [588, 129] on input at bounding box center [713, 142] width 461 height 33
type input "Social Security"
click at [536, 218] on select "[DEMOGRAPHIC_DATA] work [DEMOGRAPHIC_DATA] work Self employment Other" at bounding box center [713, 213] width 461 height 33
select select "other"
click at [483, 197] on select "[DEMOGRAPHIC_DATA] work [DEMOGRAPHIC_DATA] work Self employment Other" at bounding box center [713, 213] width 461 height 33
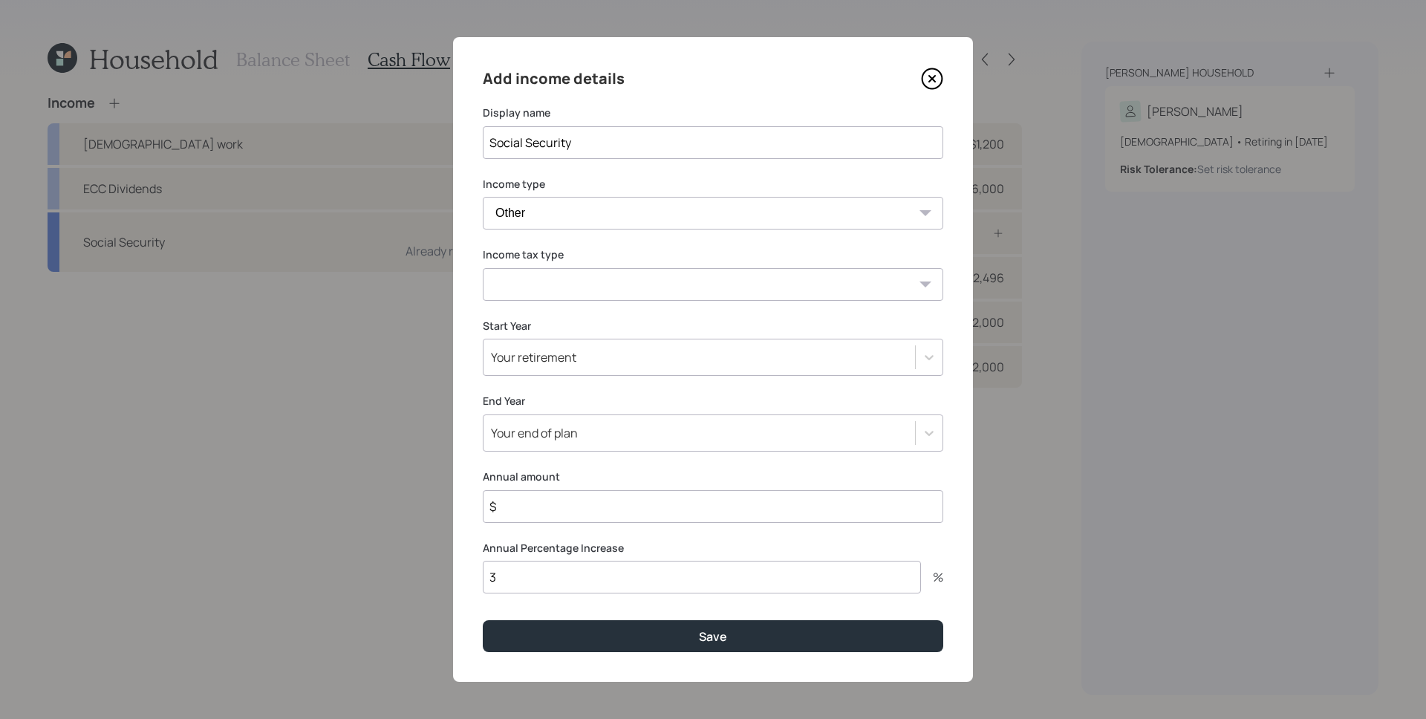
click at [571, 298] on select "Tax-free Earned Self Employment Alimony Royalties Pension / Annuity Interest Di…" at bounding box center [713, 284] width 461 height 33
select select "social_security"
click at [483, 268] on select "Tax-free Earned Self Employment Alimony Royalties Pension / Annuity Interest Di…" at bounding box center [713, 284] width 461 height 33
click at [589, 506] on input "$" at bounding box center [713, 506] width 461 height 33
type input "$ 48,000"
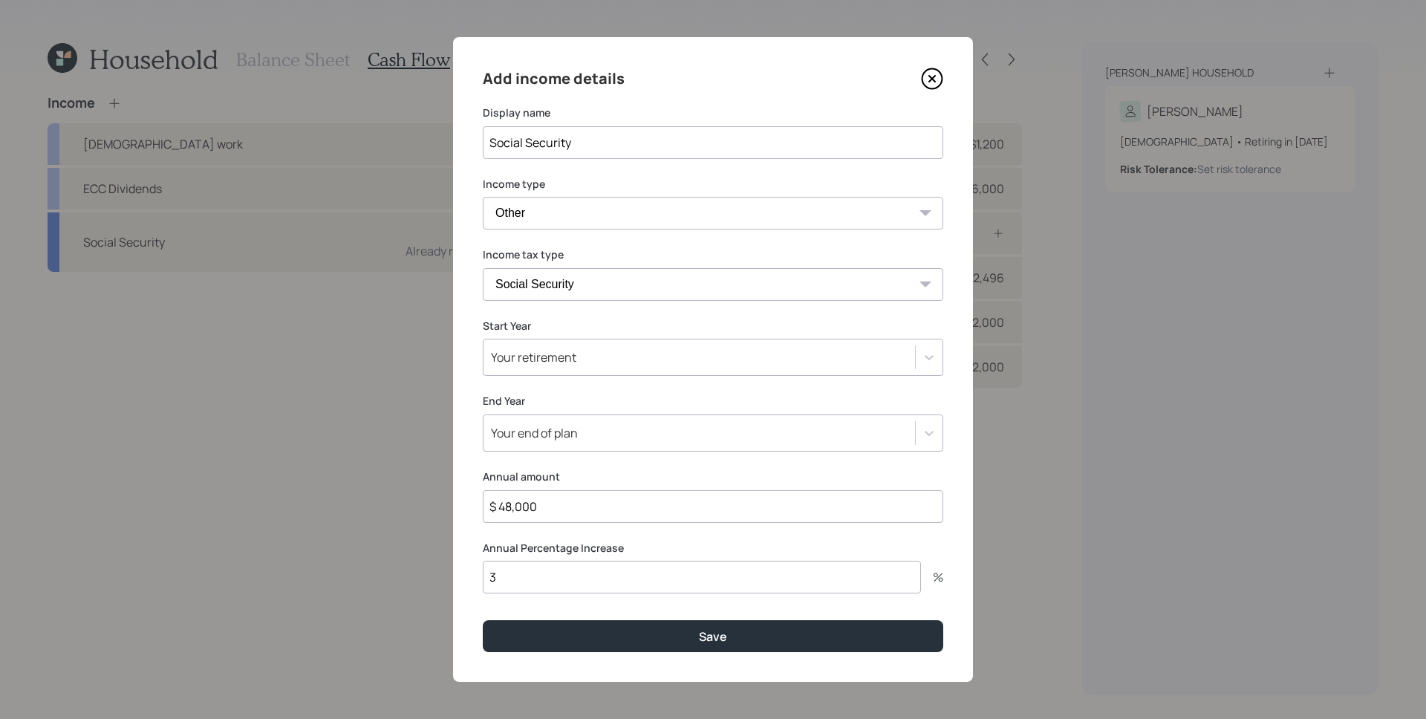
click at [583, 364] on div "Your retirement" at bounding box center [700, 357] width 432 height 25
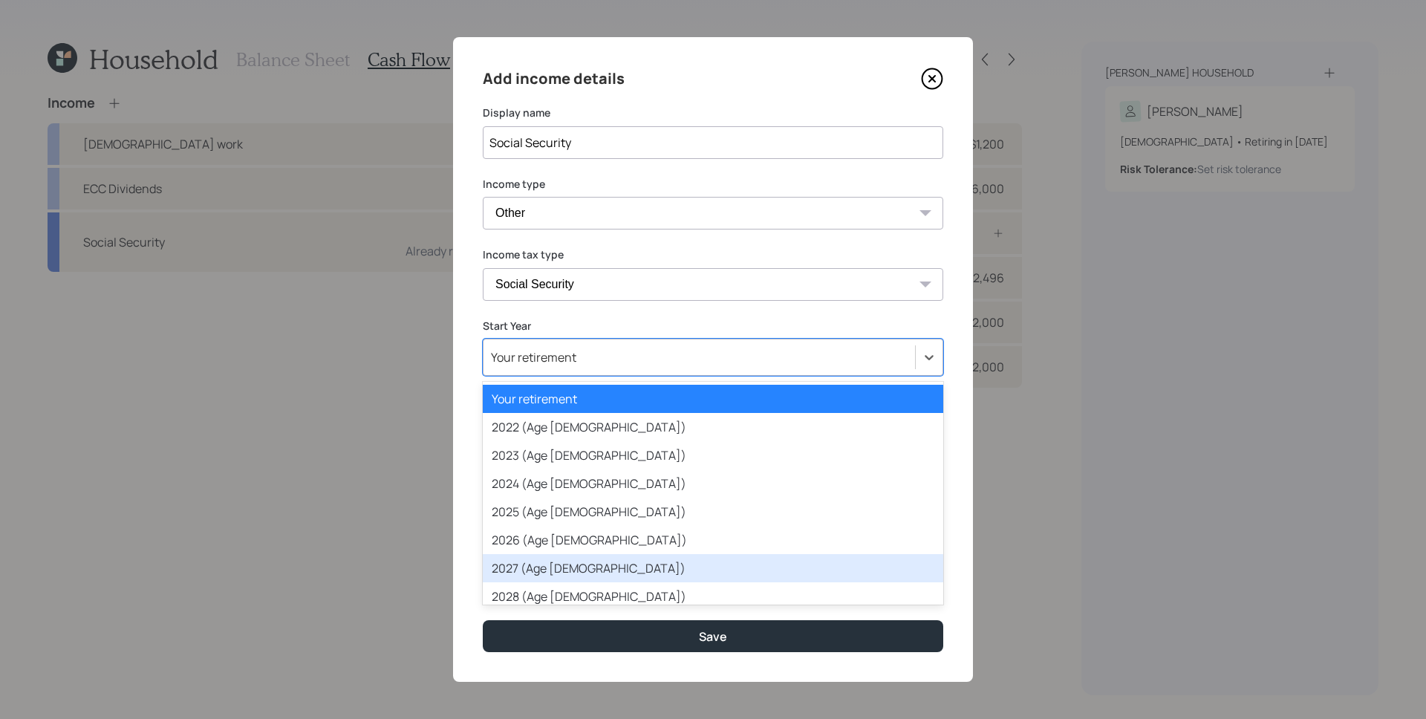
click at [588, 571] on div "2027 (Age [DEMOGRAPHIC_DATA])" at bounding box center [713, 568] width 461 height 28
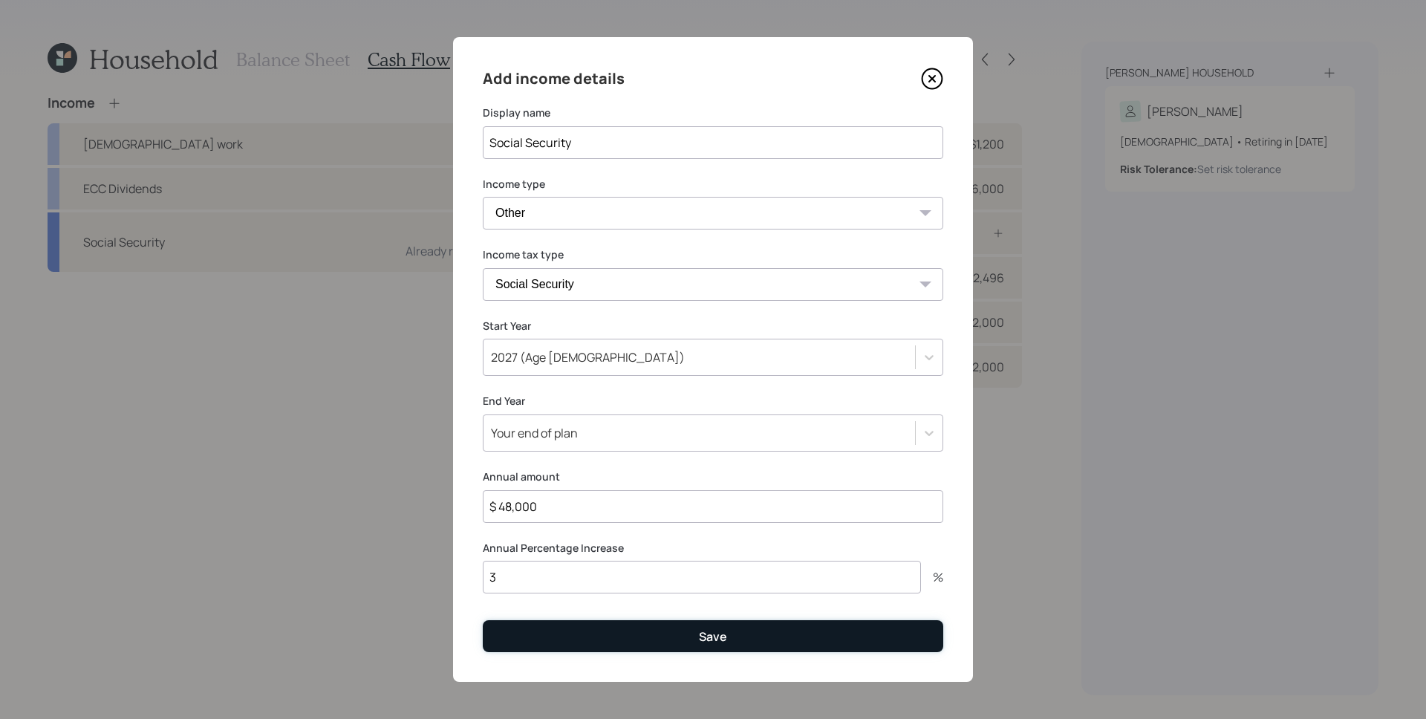
click at [642, 574] on button "Save" at bounding box center [713, 636] width 461 height 32
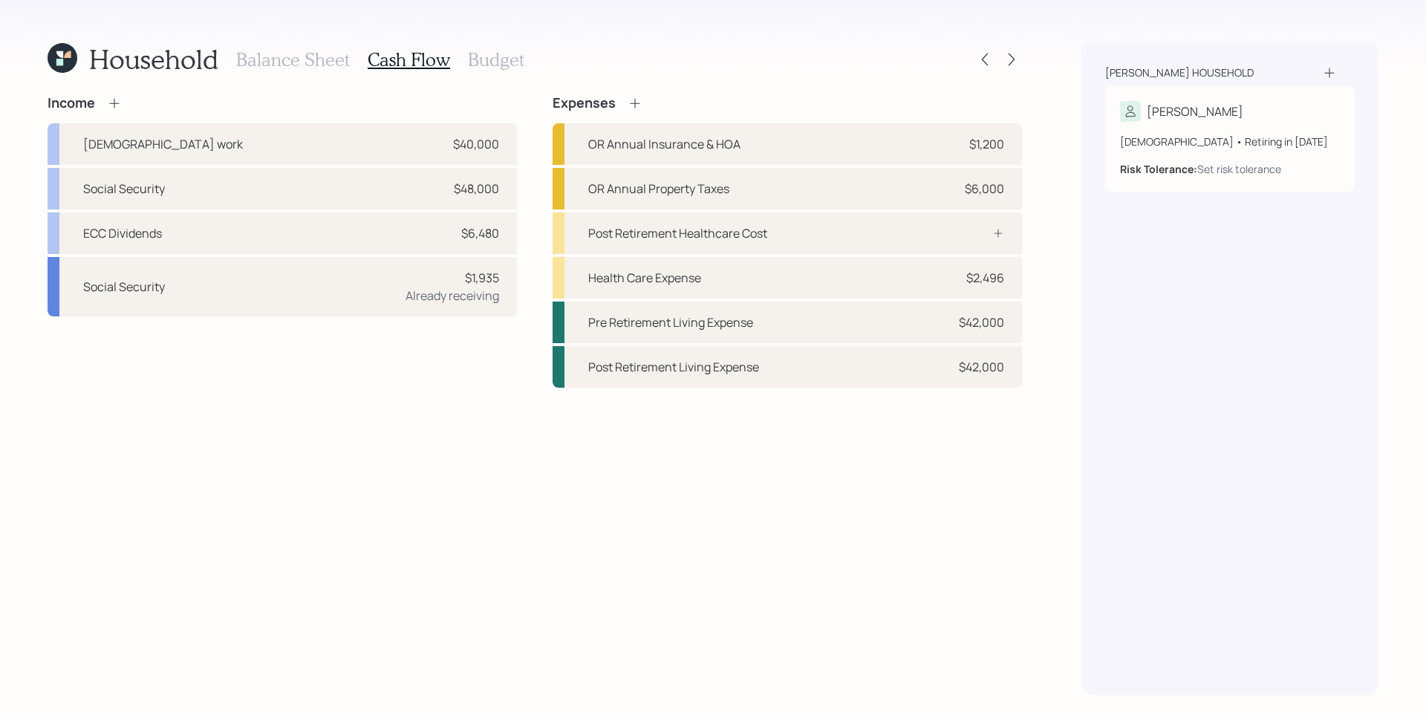
click at [120, 102] on icon at bounding box center [114, 103] width 15 height 15
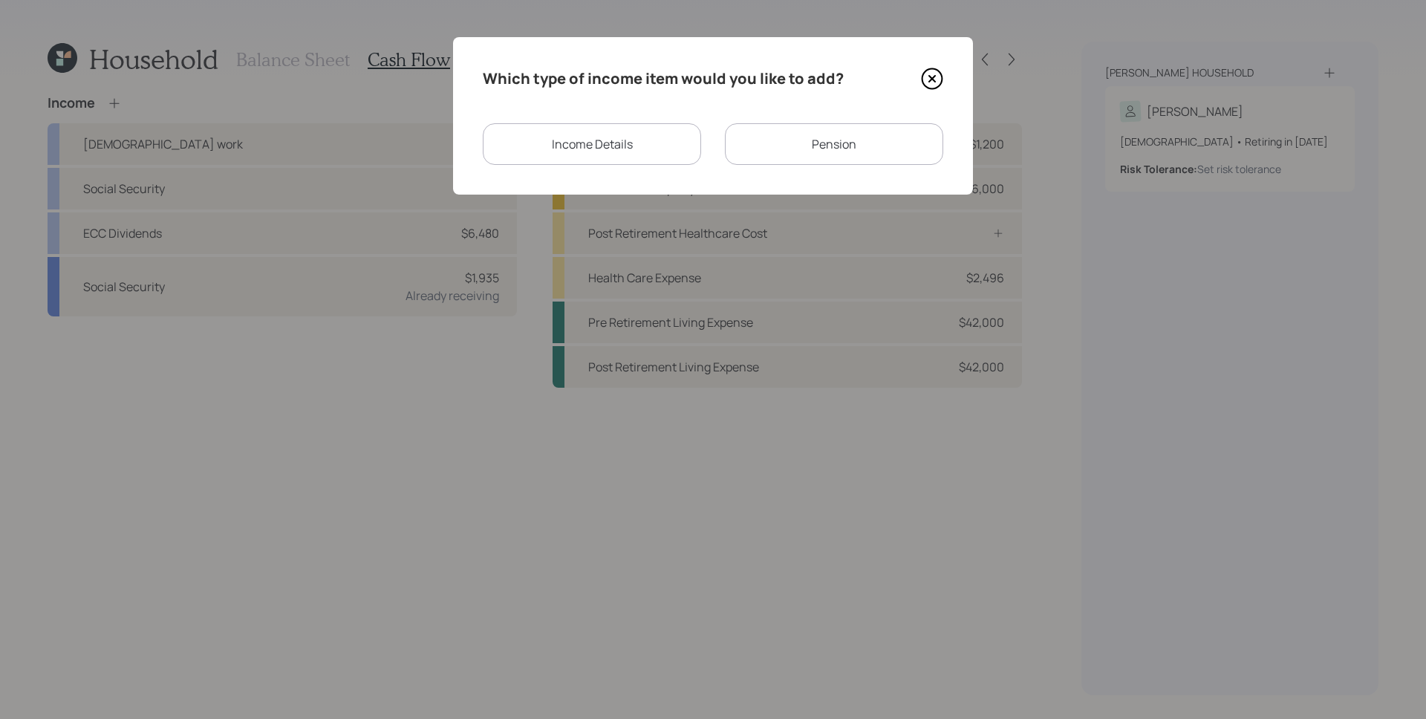
click at [651, 144] on div "Income Details" at bounding box center [592, 144] width 218 height 42
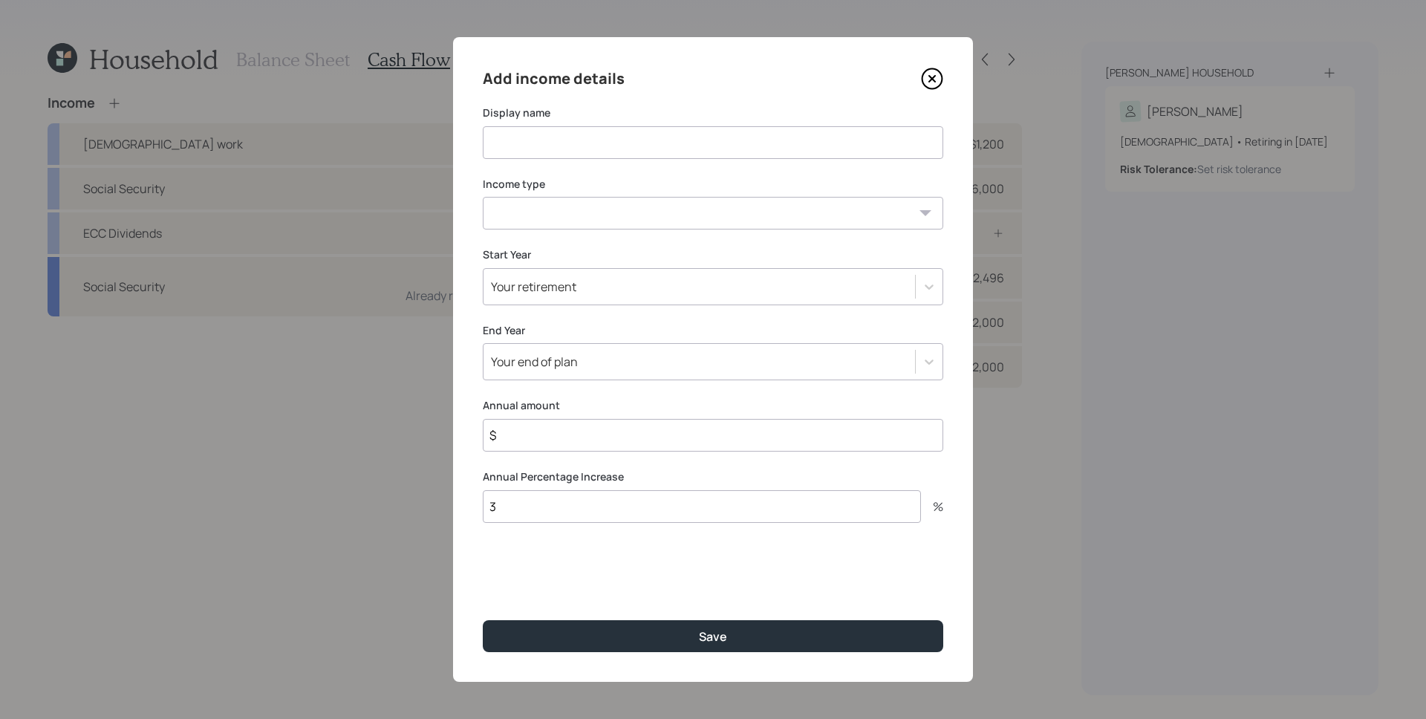
click at [601, 148] on input at bounding box center [713, 142] width 461 height 33
type input "Social Security"
click at [568, 222] on select "[DEMOGRAPHIC_DATA] work [DEMOGRAPHIC_DATA] work Self employment Other" at bounding box center [713, 213] width 461 height 33
select select "other"
click at [483, 197] on select "[DEMOGRAPHIC_DATA] work [DEMOGRAPHIC_DATA] work Self employment Other" at bounding box center [713, 213] width 461 height 33
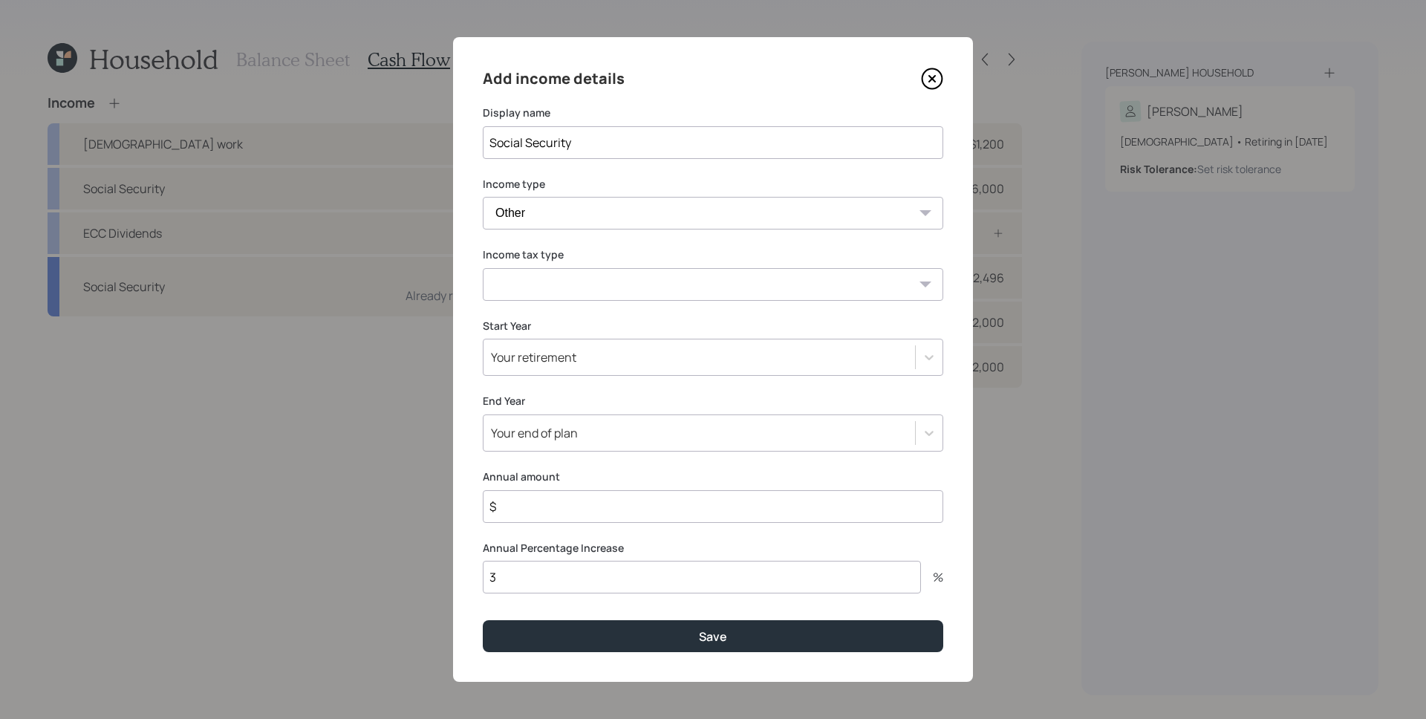
click at [568, 290] on select "Tax-free Earned Self Employment Alimony Royalties Pension / Annuity Interest Di…" at bounding box center [713, 284] width 461 height 33
select select "social_security"
click at [483, 268] on select "Tax-free Earned Self Employment Alimony Royalties Pension / Annuity Interest Di…" at bounding box center [713, 284] width 461 height 33
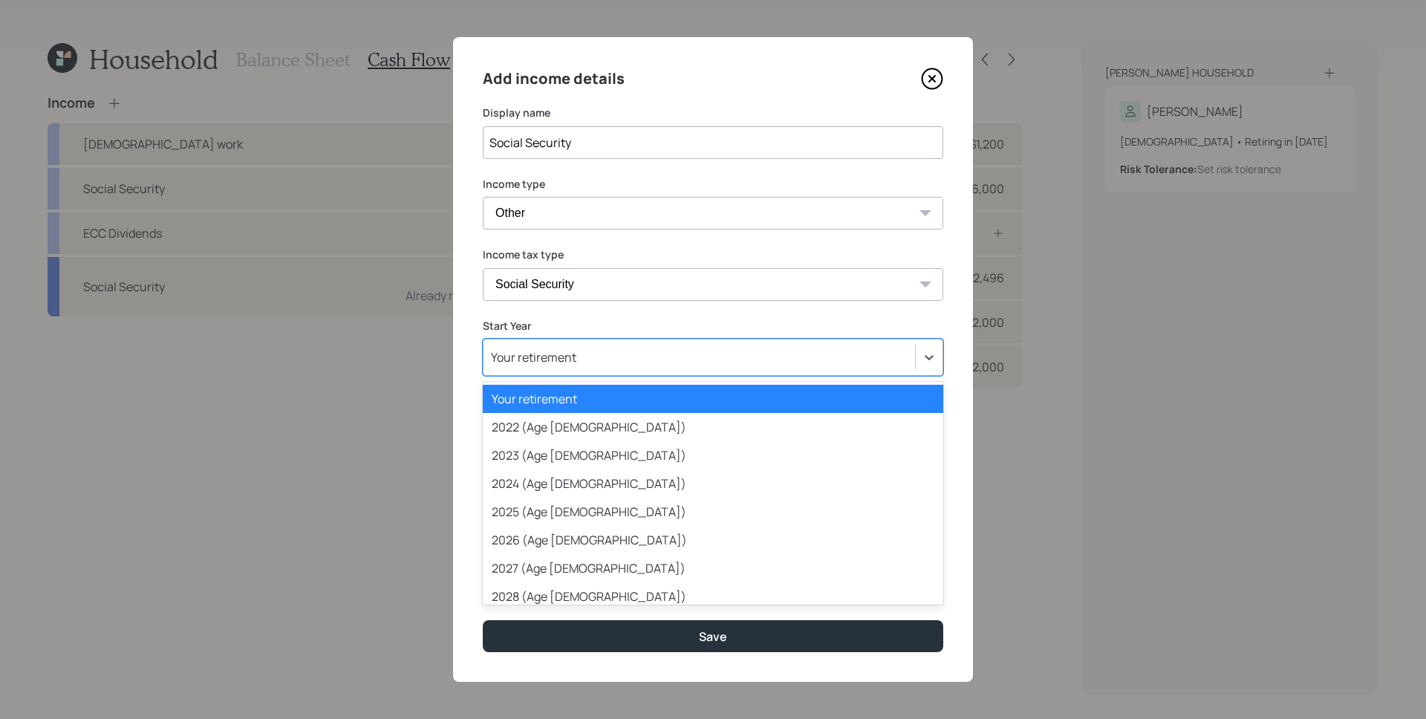
click at [563, 357] on div "Your retirement" at bounding box center [533, 357] width 85 height 16
click at [561, 503] on div "2025 (Age [DEMOGRAPHIC_DATA])" at bounding box center [713, 512] width 461 height 28
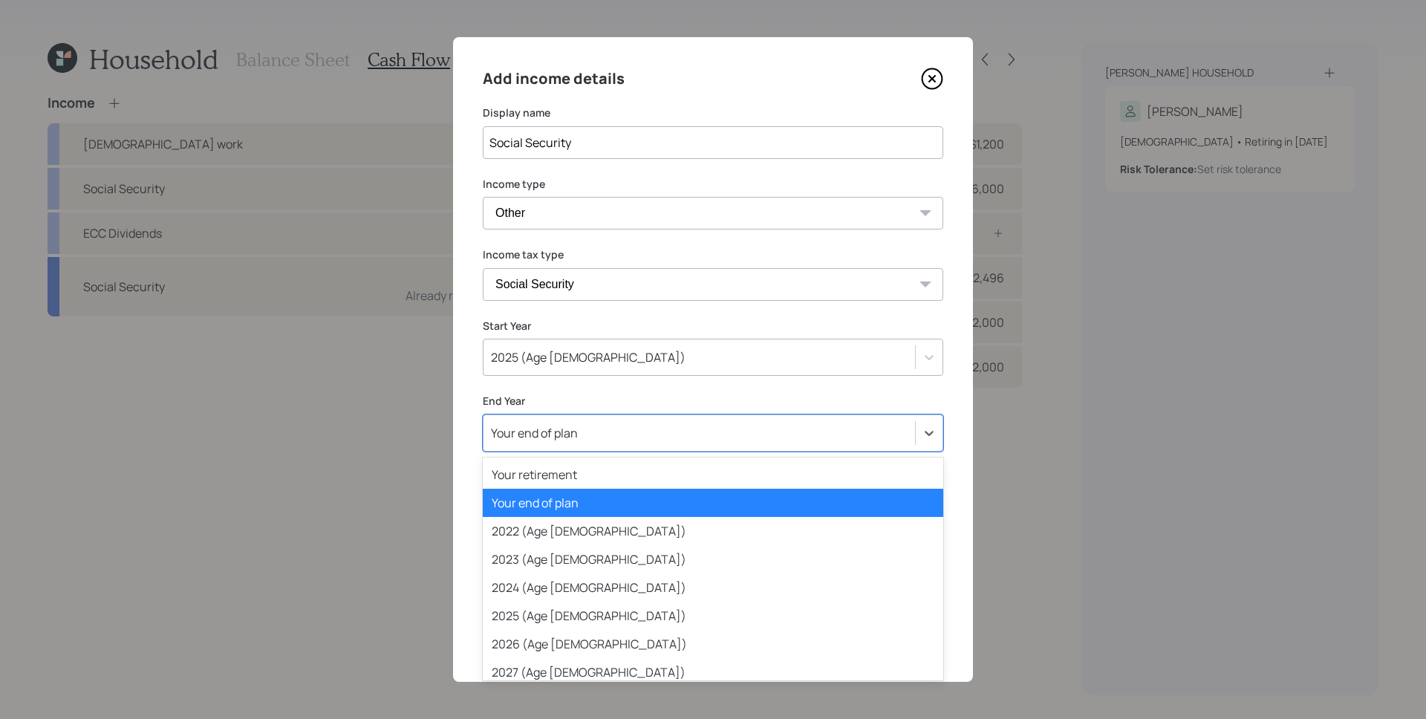
click at [577, 431] on div "Your end of plan" at bounding box center [534, 433] width 87 height 16
click at [587, 574] on div "2026 (Age [DEMOGRAPHIC_DATA])" at bounding box center [713, 644] width 461 height 28
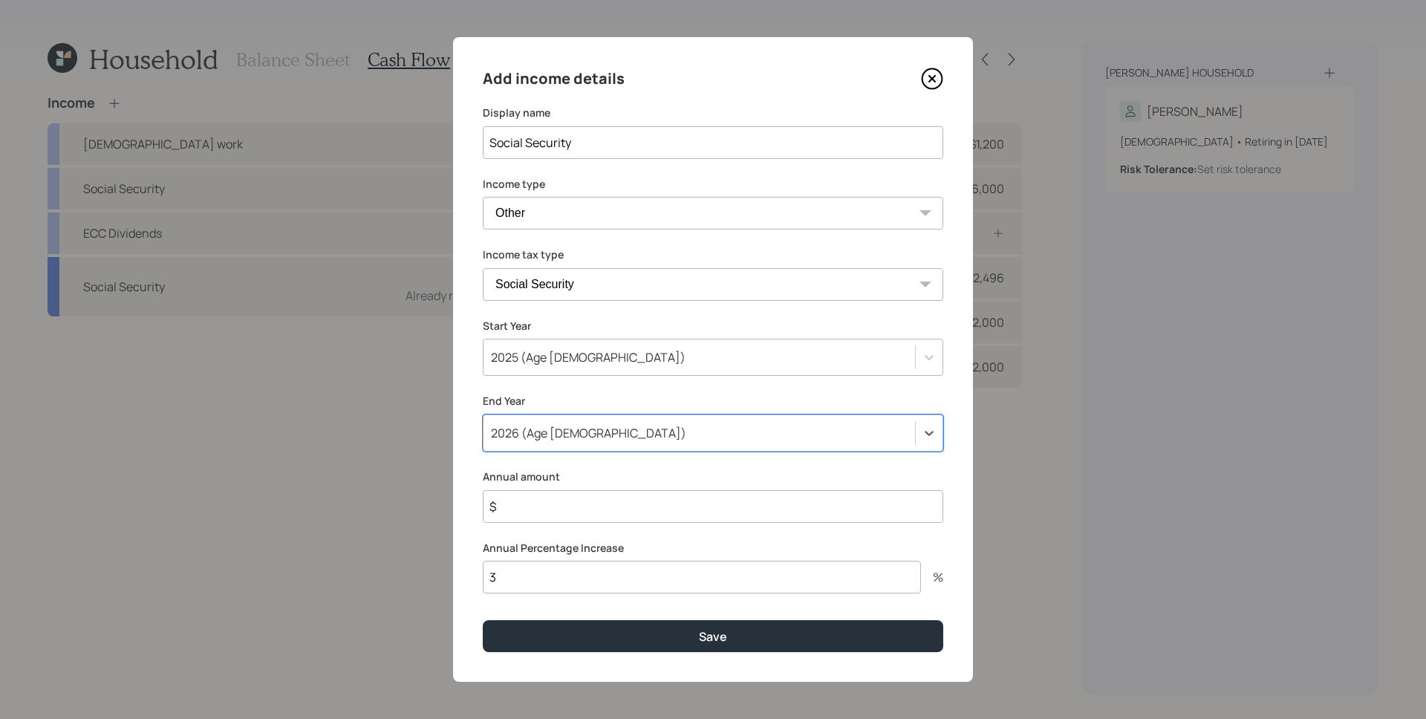
click at [579, 510] on input "$" at bounding box center [713, 506] width 461 height 33
type input "$ 45,600"
click at [483, 574] on button "Save" at bounding box center [713, 636] width 461 height 32
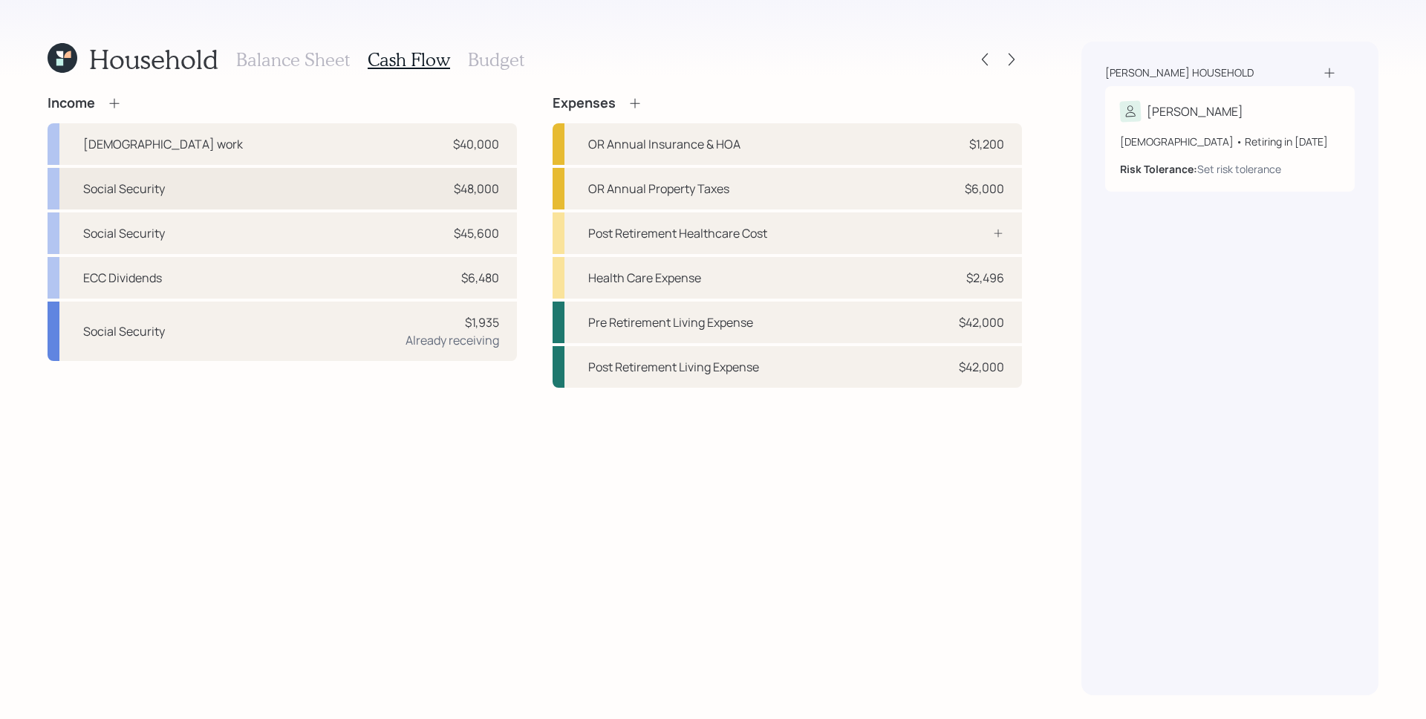
click at [446, 190] on div "Social Security $48,000" at bounding box center [282, 189] width 469 height 42
select select "other"
select select "social_security"
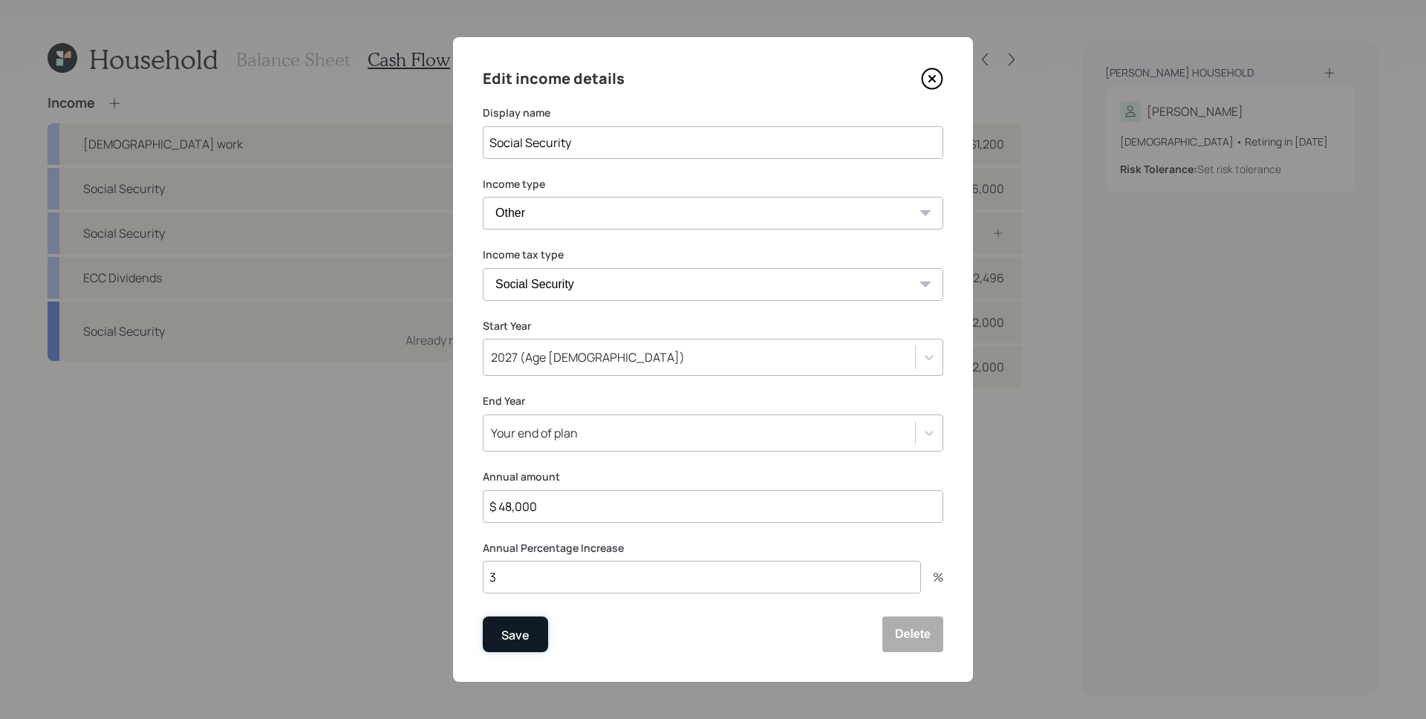
click at [529, 574] on button "Save" at bounding box center [515, 635] width 65 height 36
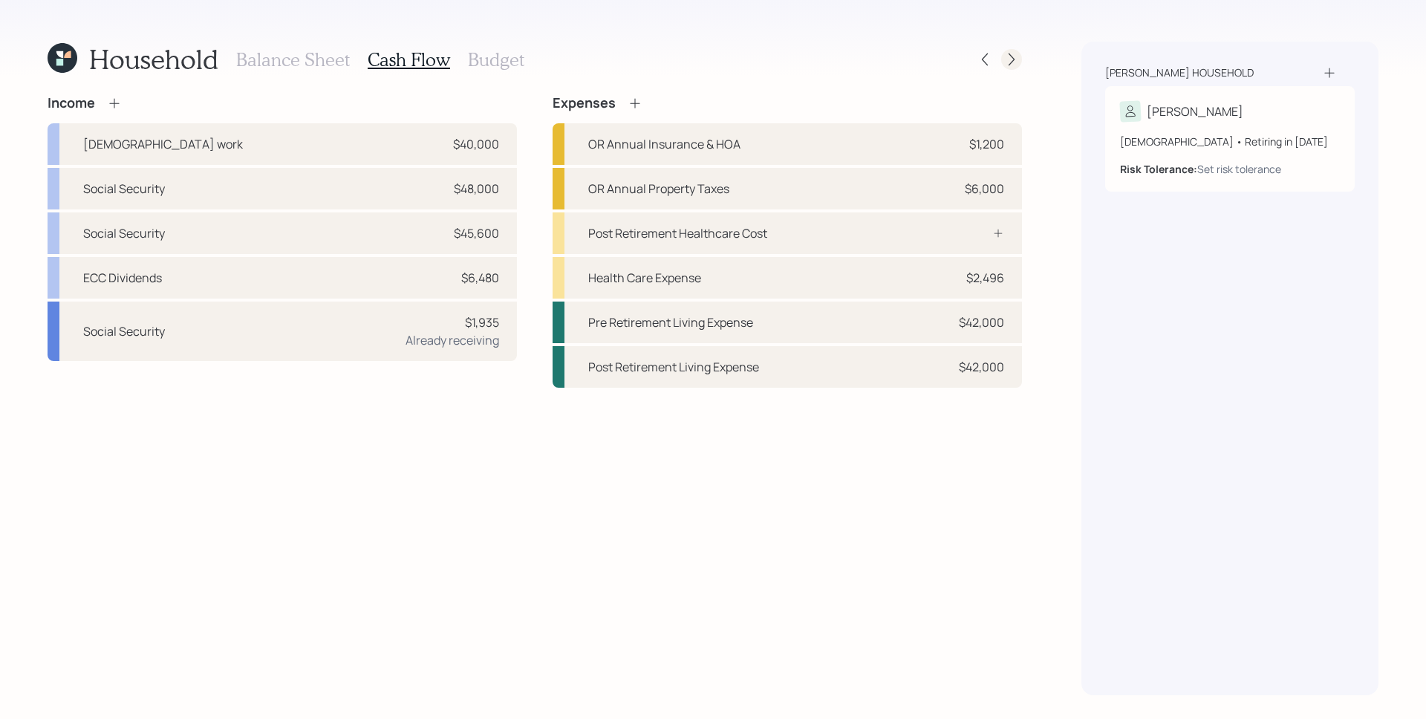
click at [1013, 56] on icon at bounding box center [1012, 59] width 6 height 13
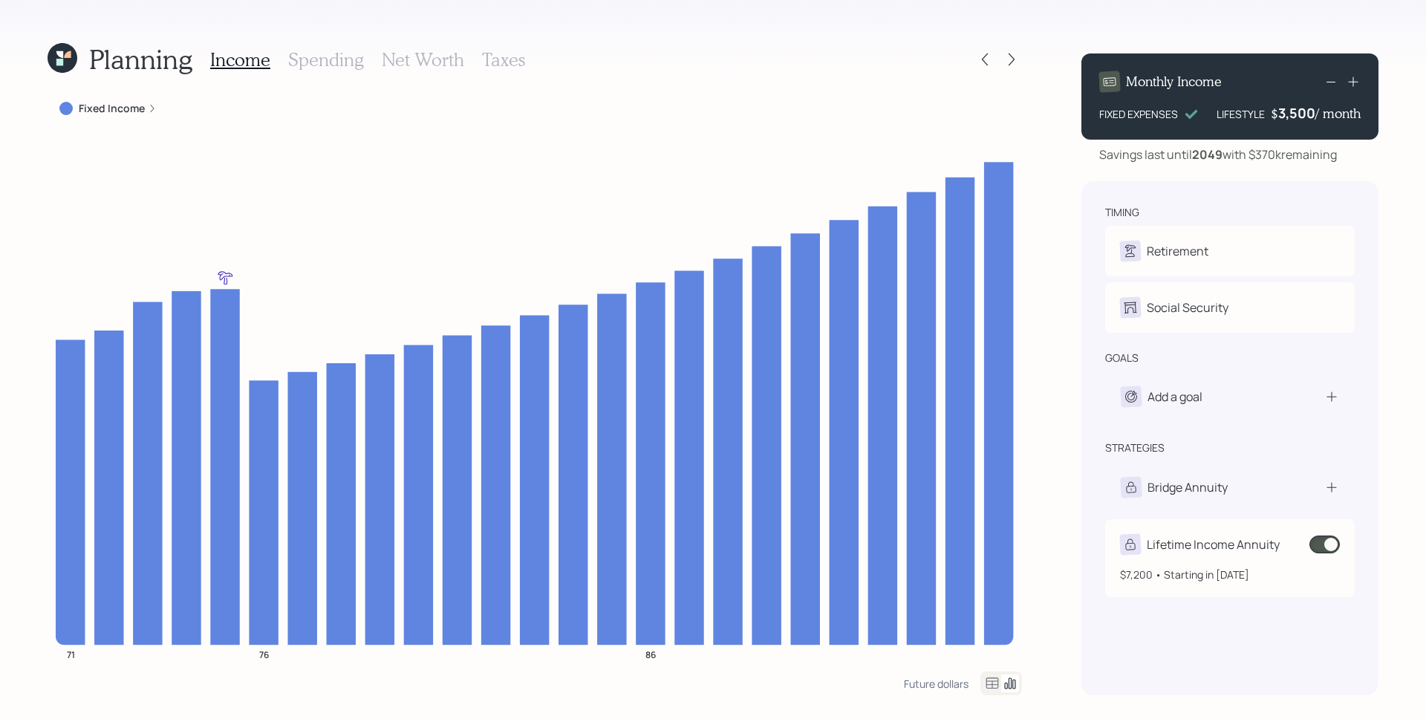
click at [1140, 545] on span at bounding box center [1325, 545] width 30 height 18
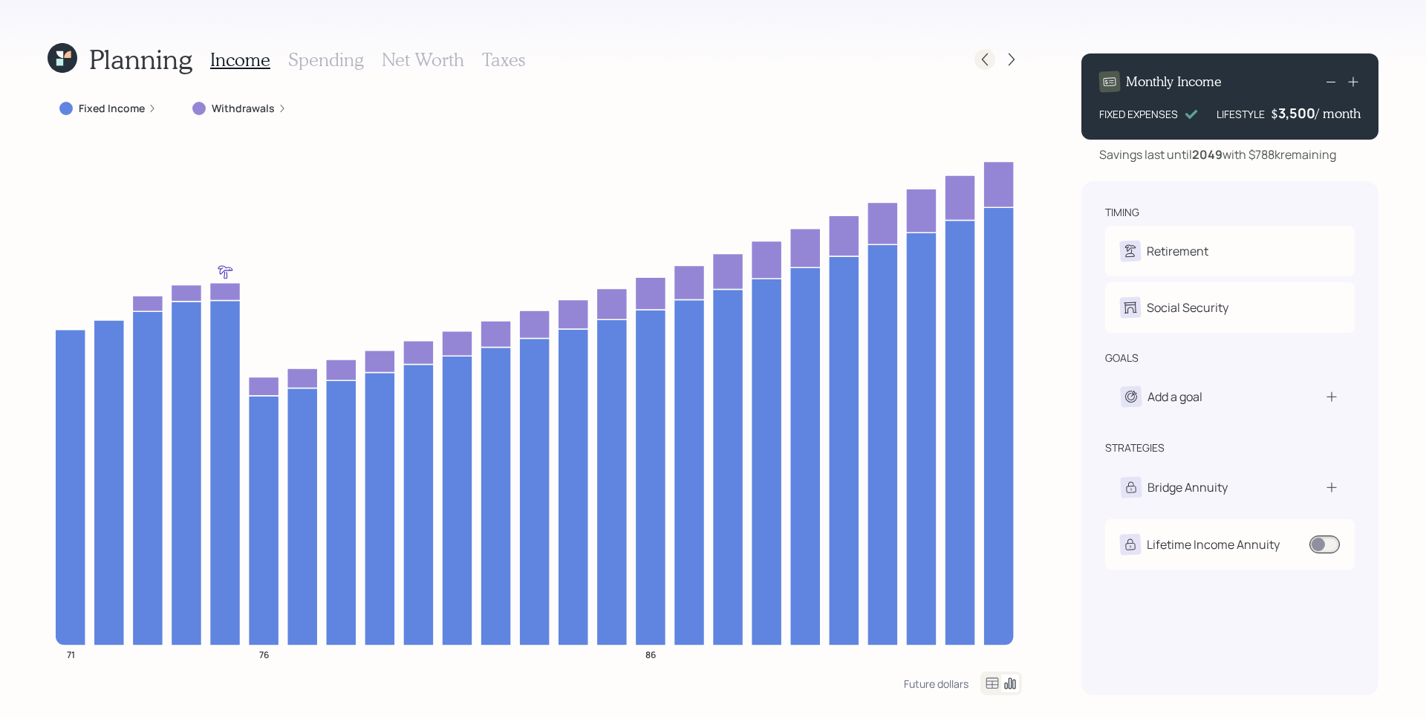
click at [981, 56] on icon at bounding box center [985, 59] width 15 height 15
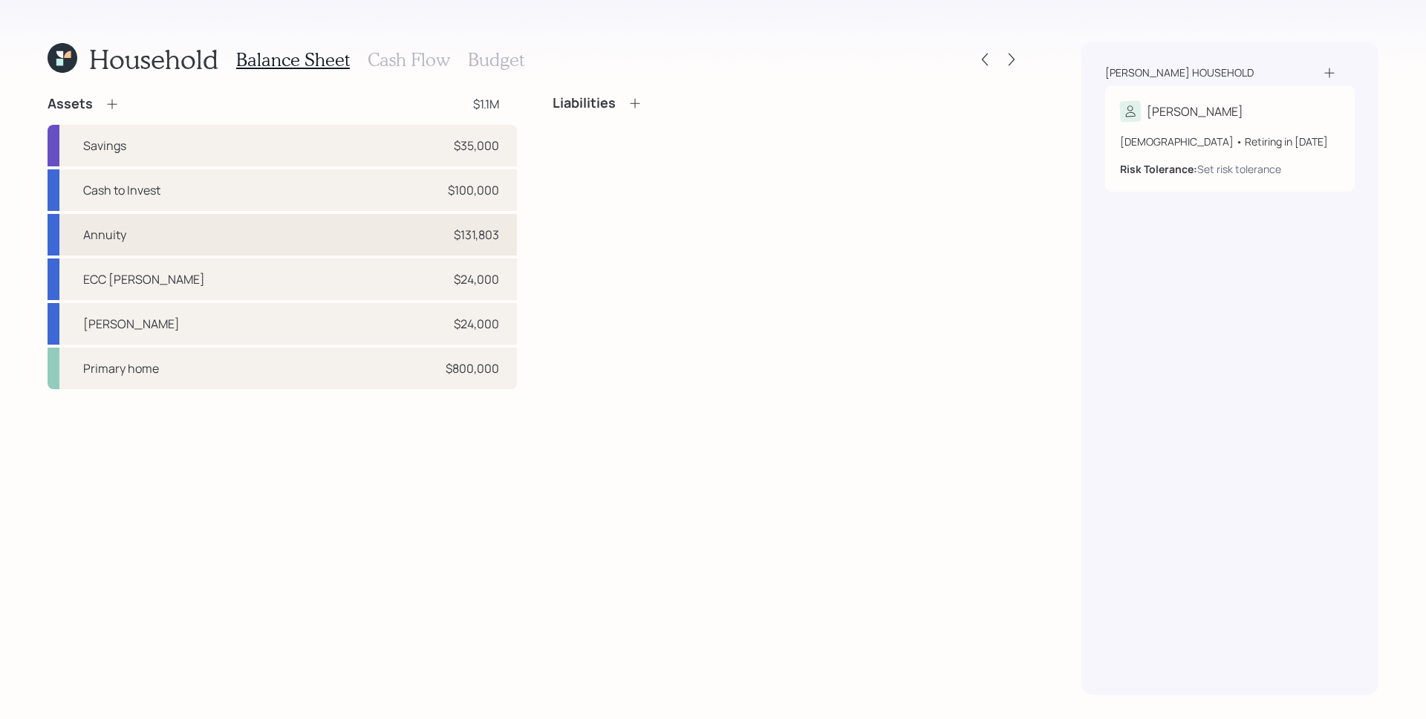
click at [448, 251] on div "Annuity $131,803" at bounding box center [282, 235] width 469 height 42
select select "ira"
select select "balanced"
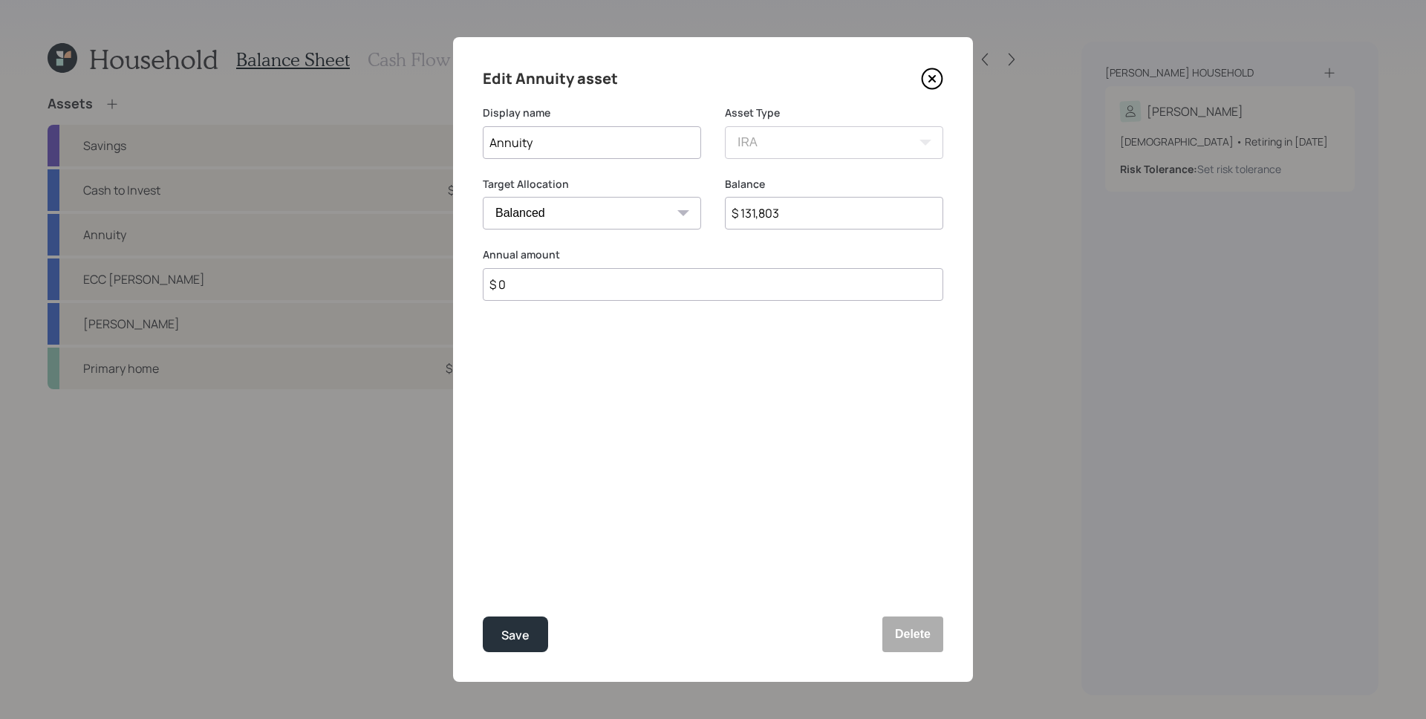
click at [770, 208] on input "$ 131,803" at bounding box center [834, 213] width 218 height 33
type input "$ 87,000"
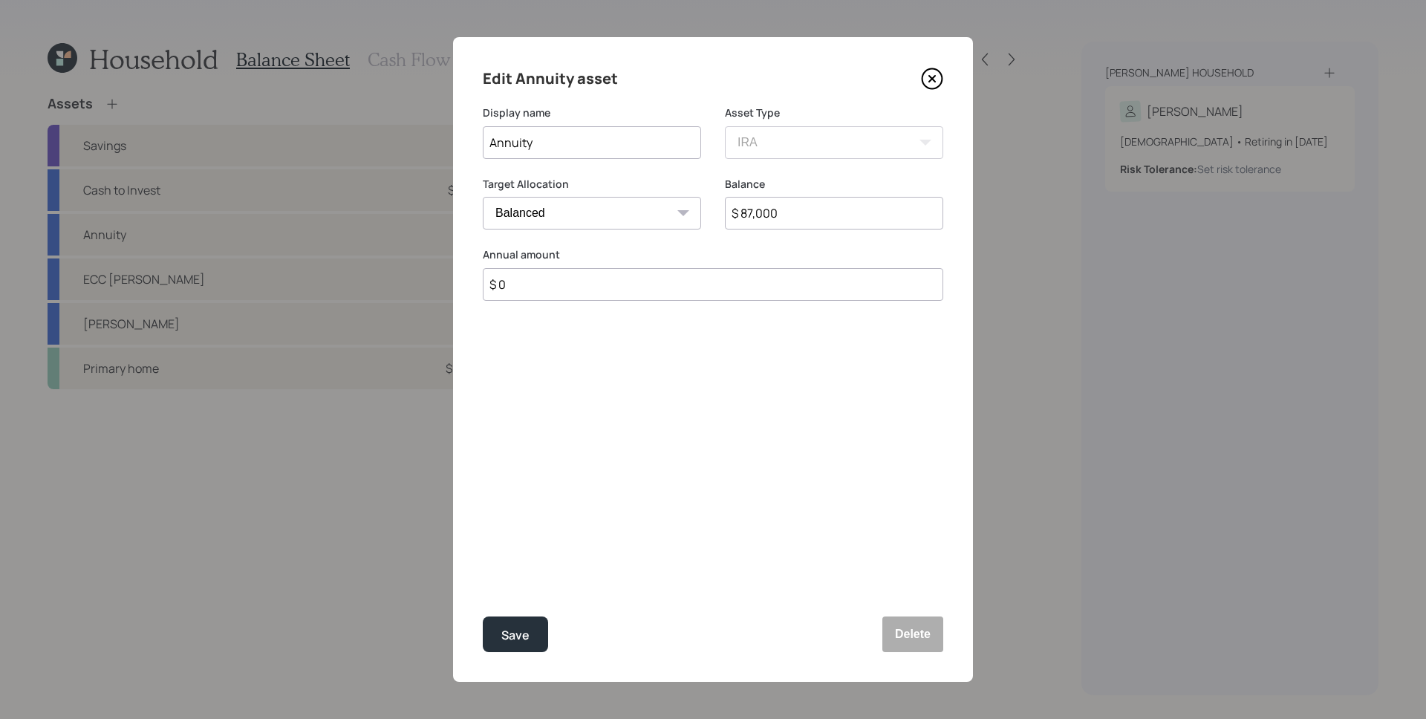
click at [483, 574] on button "Save" at bounding box center [515, 635] width 65 height 36
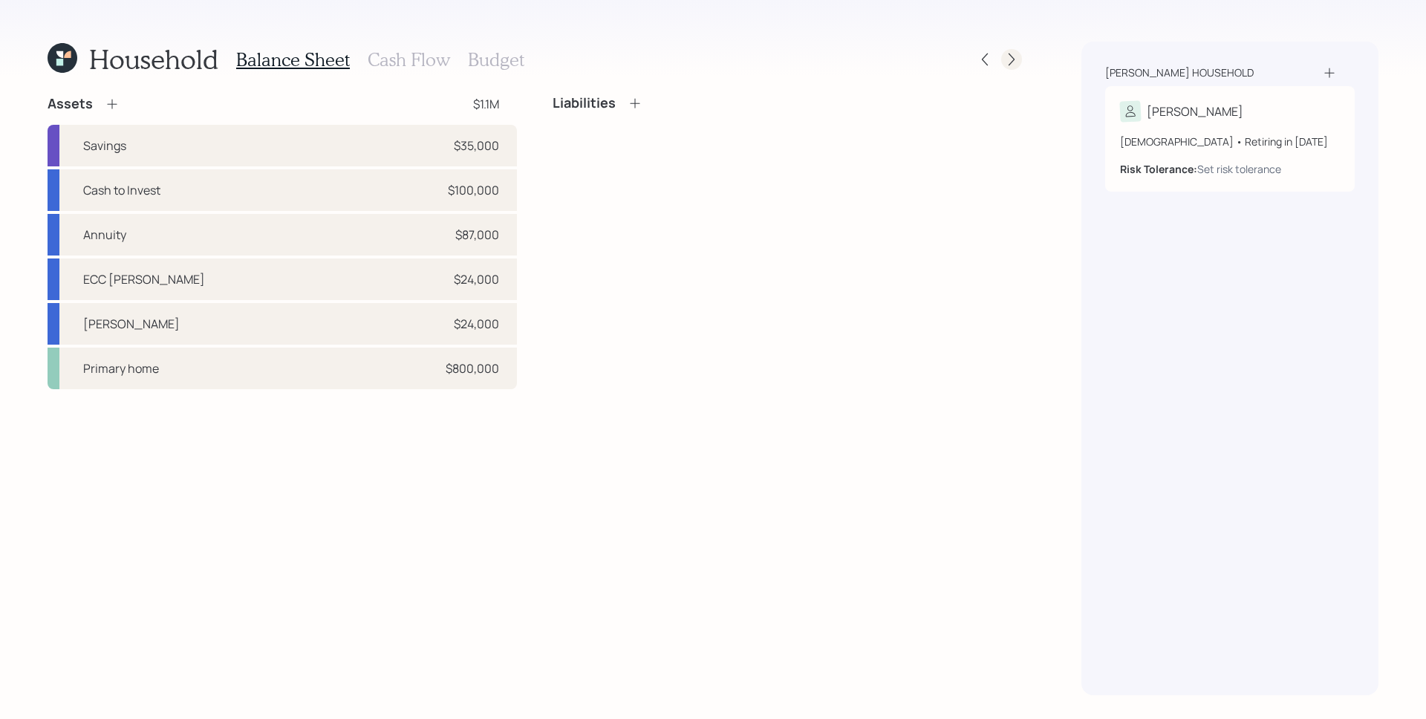
click at [1019, 58] on div at bounding box center [1011, 59] width 21 height 21
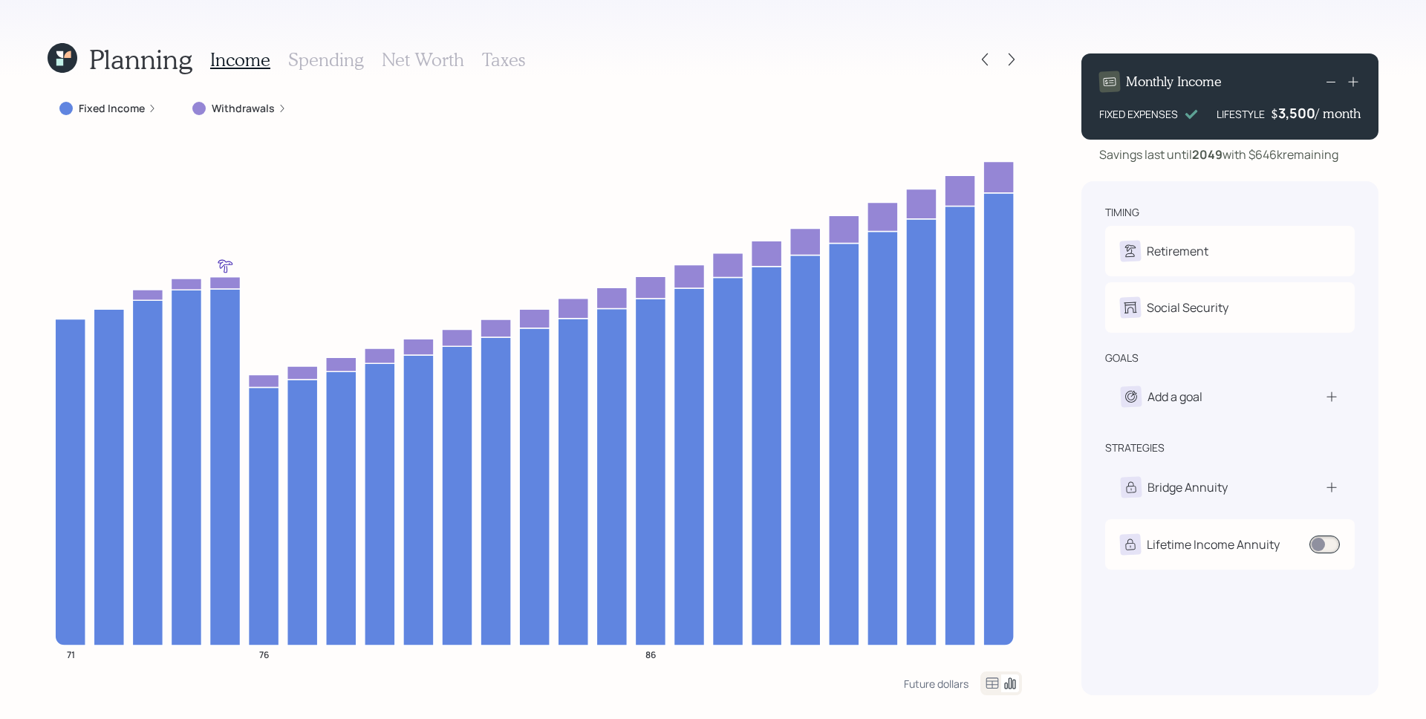
click at [140, 111] on label "Fixed Income" at bounding box center [112, 108] width 66 height 15
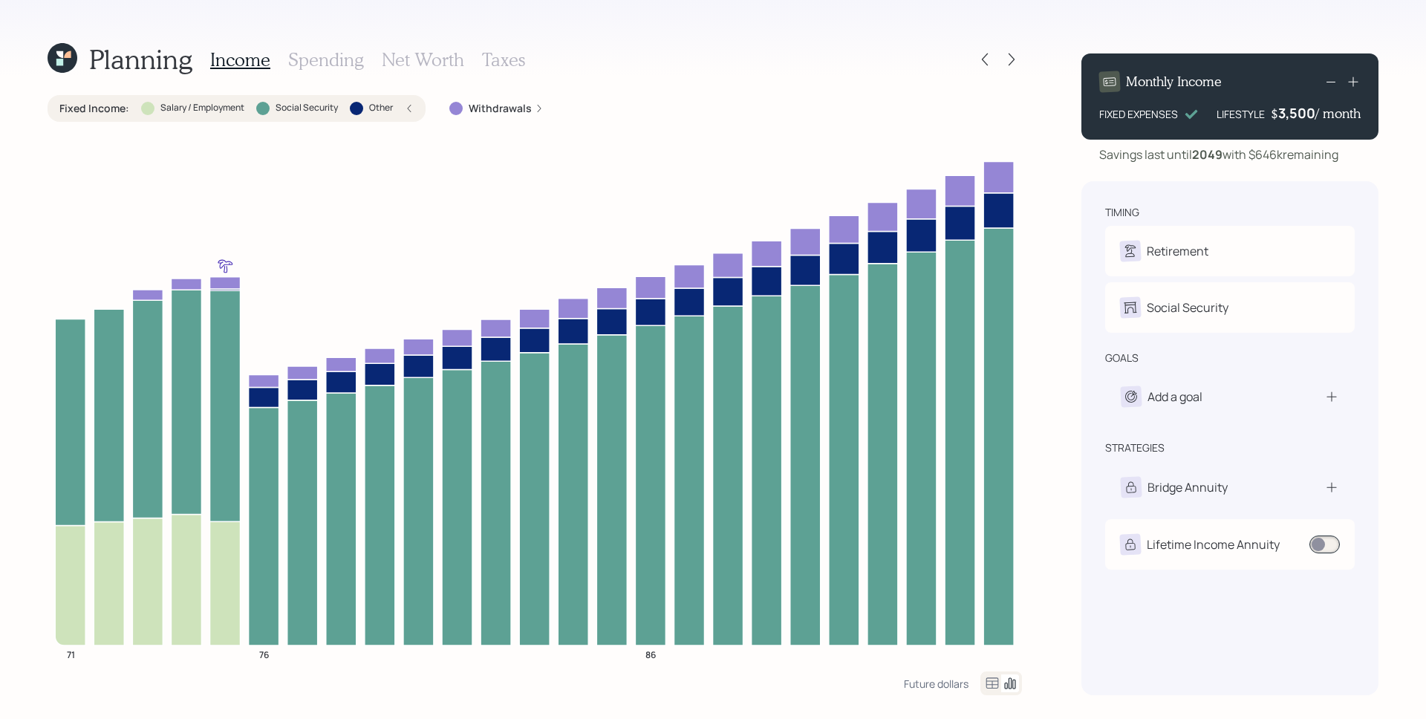
click at [412, 111] on icon at bounding box center [409, 108] width 9 height 9
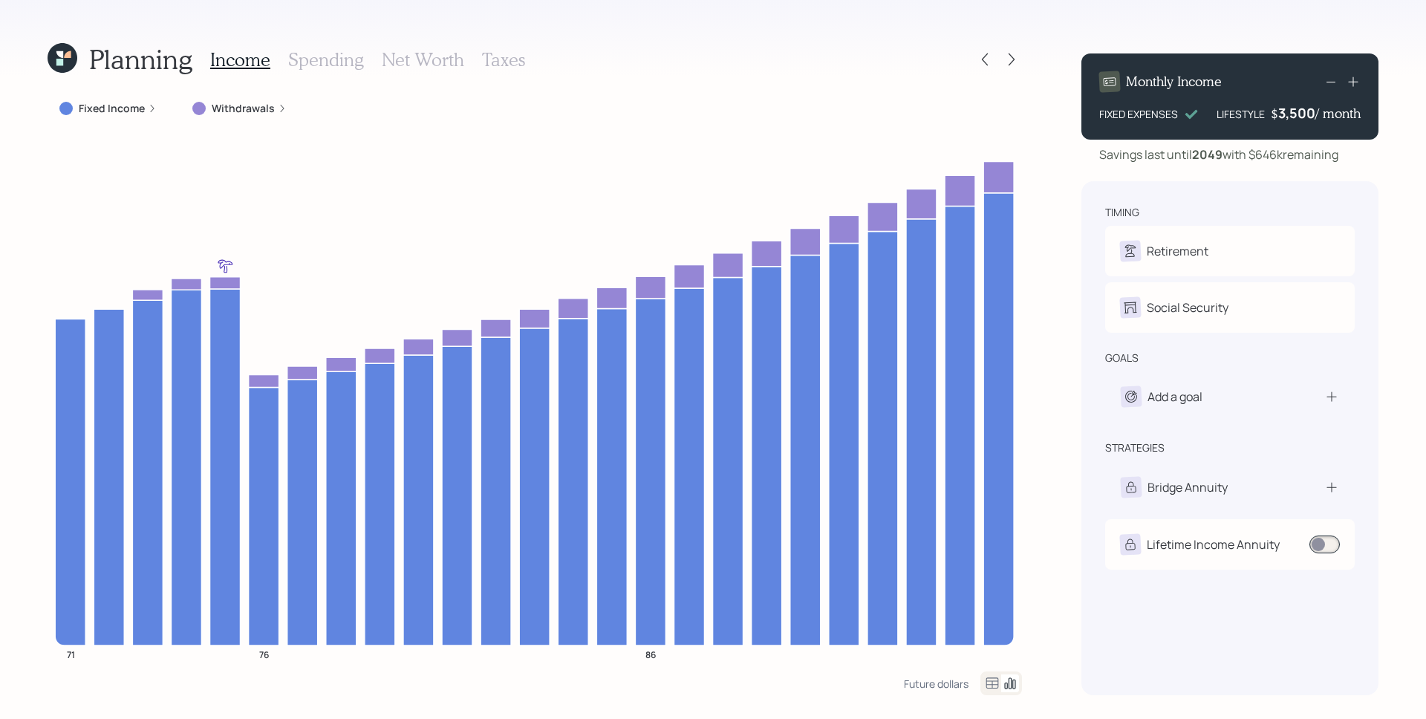
click at [19, 300] on div "Planning Income Spending Net Worth Taxes Fixed Income Withdrawals 71 76 86 Futu…" at bounding box center [713, 359] width 1426 height 719
click at [1010, 62] on icon at bounding box center [1011, 59] width 15 height 15
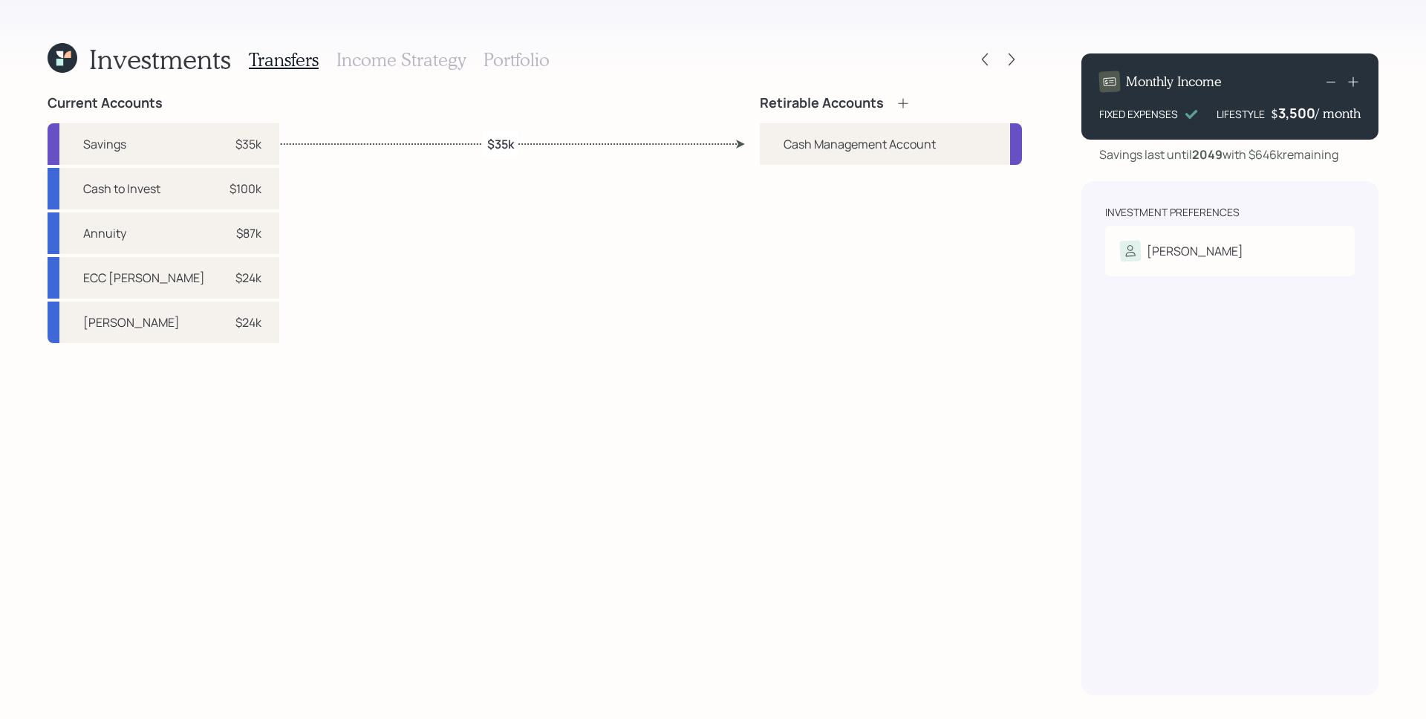
click at [1006, 204] on div "Retirable Accounts Cash Management Account" at bounding box center [891, 395] width 262 height 600
click at [1140, 266] on div "Risk Tolerance: N/A" at bounding box center [1230, 274] width 220 height 27
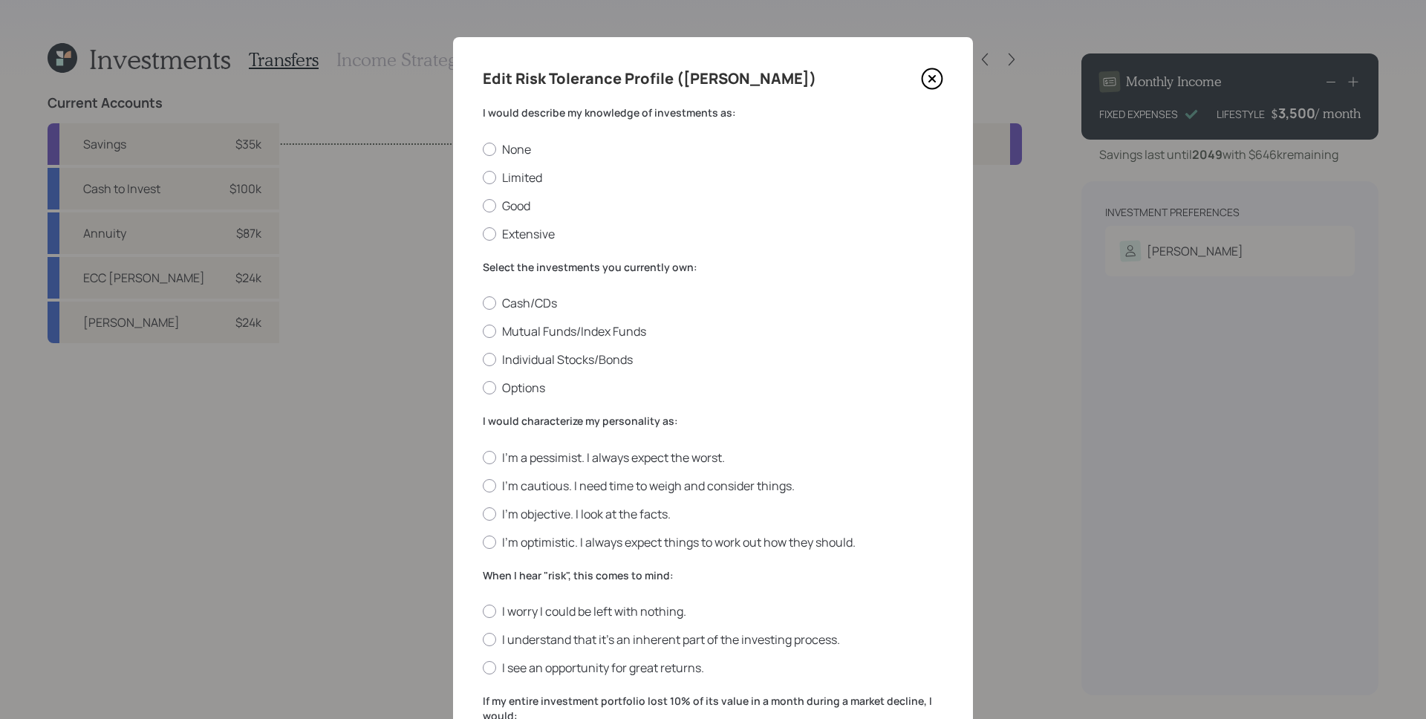
click at [670, 85] on h4 "Edit Risk Tolerance Profile ([PERSON_NAME])" at bounding box center [650, 79] width 334 height 24
drag, startPoint x: 683, startPoint y: 79, endPoint x: 722, endPoint y: 75, distance: 39.5
click at [722, 75] on div "Edit Risk Tolerance Profile ([PERSON_NAME])" at bounding box center [713, 79] width 461 height 24
click at [746, 98] on div "Edit Risk Tolerance Profile ([PERSON_NAME] would describe my knowledge of inves…" at bounding box center [713, 544] width 520 height 1014
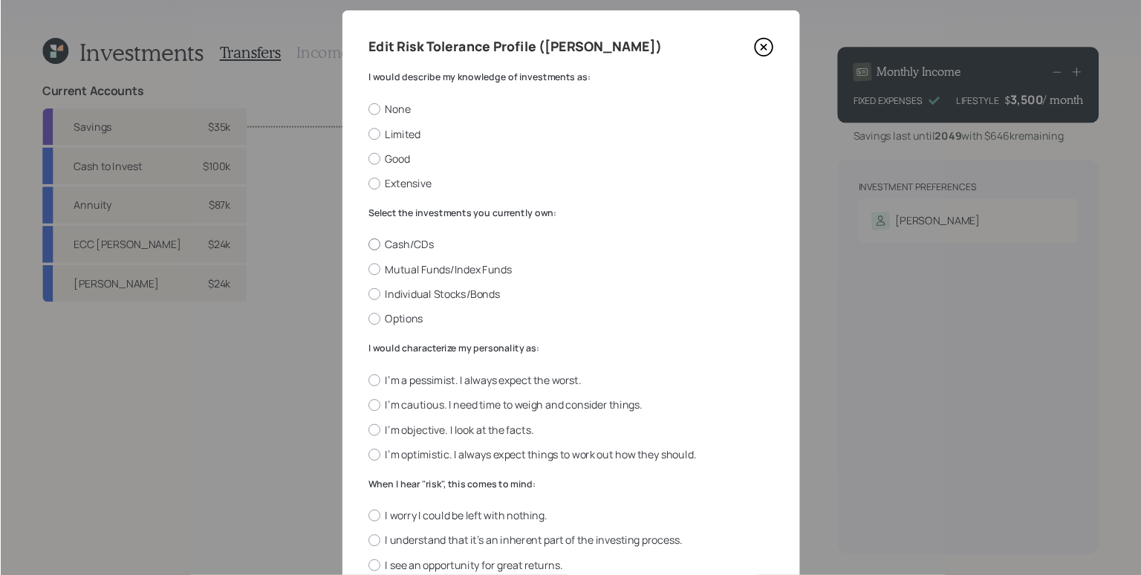
scroll to position [25, 0]
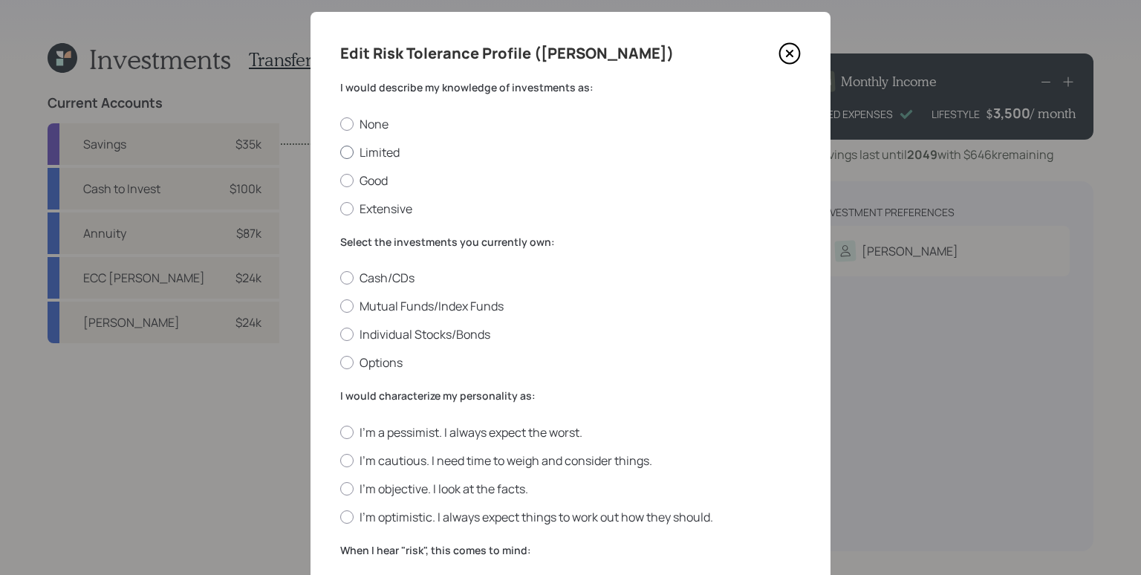
drag, startPoint x: 365, startPoint y: 126, endPoint x: 367, endPoint y: 150, distance: 24.6
click at [367, 129] on label "None" at bounding box center [570, 124] width 461 height 16
click at [368, 155] on label "Limited" at bounding box center [570, 152] width 461 height 16
click at [340, 152] on input "Limited" at bounding box center [339, 152] width 1 height 1
radio input "true"
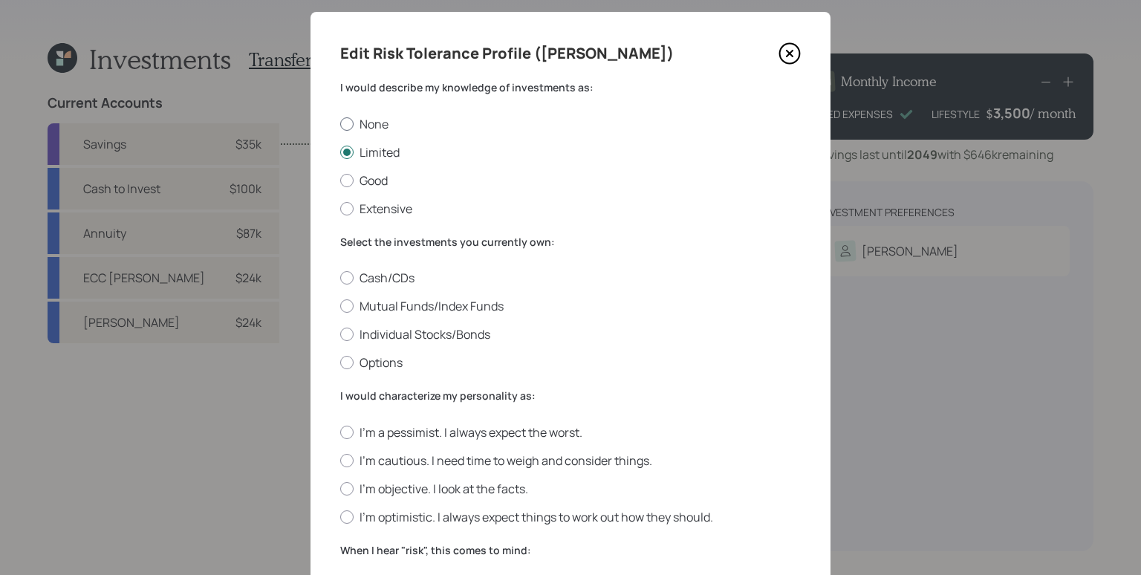
click at [360, 126] on label "None" at bounding box center [570, 124] width 461 height 16
click at [340, 124] on input "None" at bounding box center [339, 123] width 1 height 1
radio input "true"
click at [363, 181] on label "Good" at bounding box center [570, 180] width 461 height 16
click at [340, 181] on input "Good" at bounding box center [339, 180] width 1 height 1
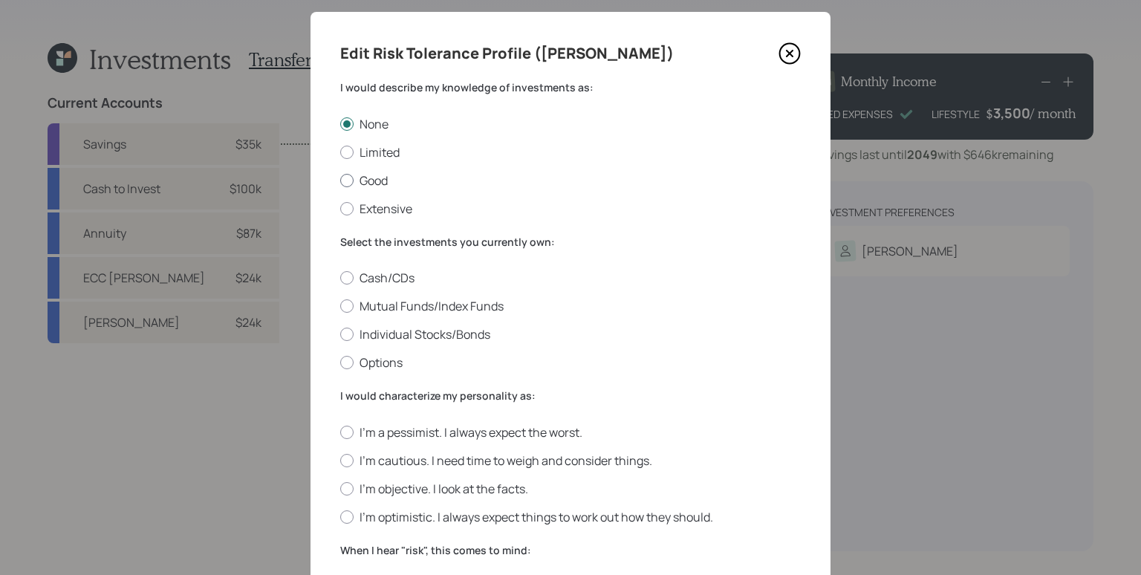
radio input "true"
click at [369, 218] on form "I would describe my knowledge of investments as: None Limited Good Extensive Se…" at bounding box center [570, 538] width 461 height 916
click at [369, 207] on label "Extensive" at bounding box center [570, 209] width 461 height 16
click at [340, 208] on input "Extensive" at bounding box center [339, 208] width 1 height 1
radio input "true"
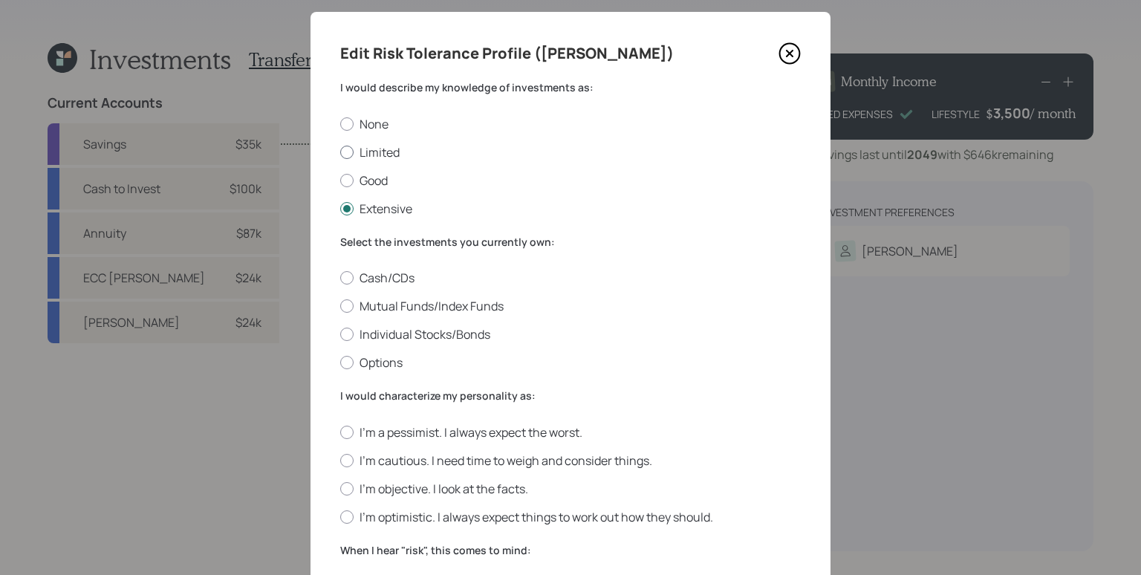
click at [367, 157] on label "Limited" at bounding box center [570, 152] width 461 height 16
click at [340, 152] on input "Limited" at bounding box center [339, 152] width 1 height 1
radio input "true"
click at [366, 117] on label "None" at bounding box center [570, 124] width 461 height 16
click at [340, 123] on input "None" at bounding box center [339, 123] width 1 height 1
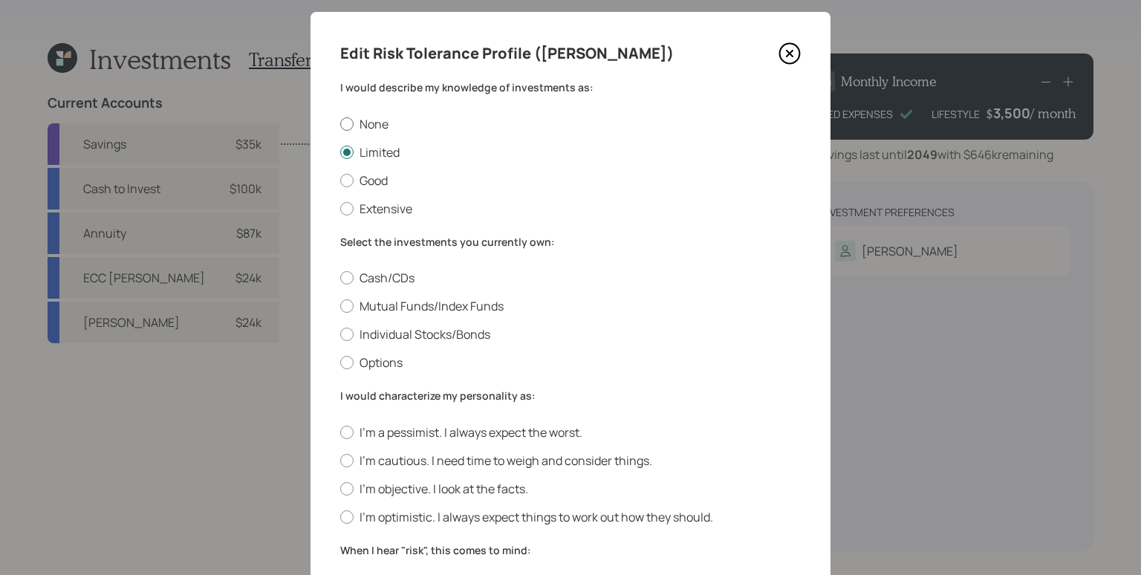
radio input "true"
click at [370, 149] on label "Limited" at bounding box center [570, 152] width 461 height 16
click at [340, 152] on input "Limited" at bounding box center [339, 152] width 1 height 1
radio input "true"
click at [378, 183] on label "Good" at bounding box center [570, 180] width 461 height 16
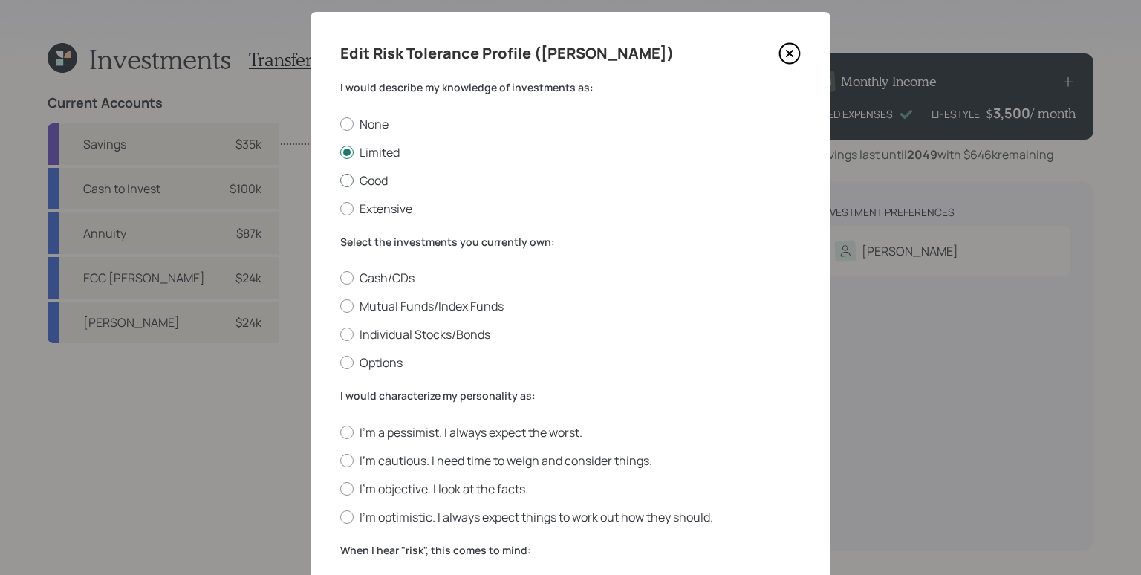
click at [340, 181] on input "Good" at bounding box center [339, 180] width 1 height 1
radio input "true"
click at [375, 214] on label "Extensive" at bounding box center [570, 209] width 461 height 16
click at [340, 209] on input "Extensive" at bounding box center [339, 208] width 1 height 1
radio input "true"
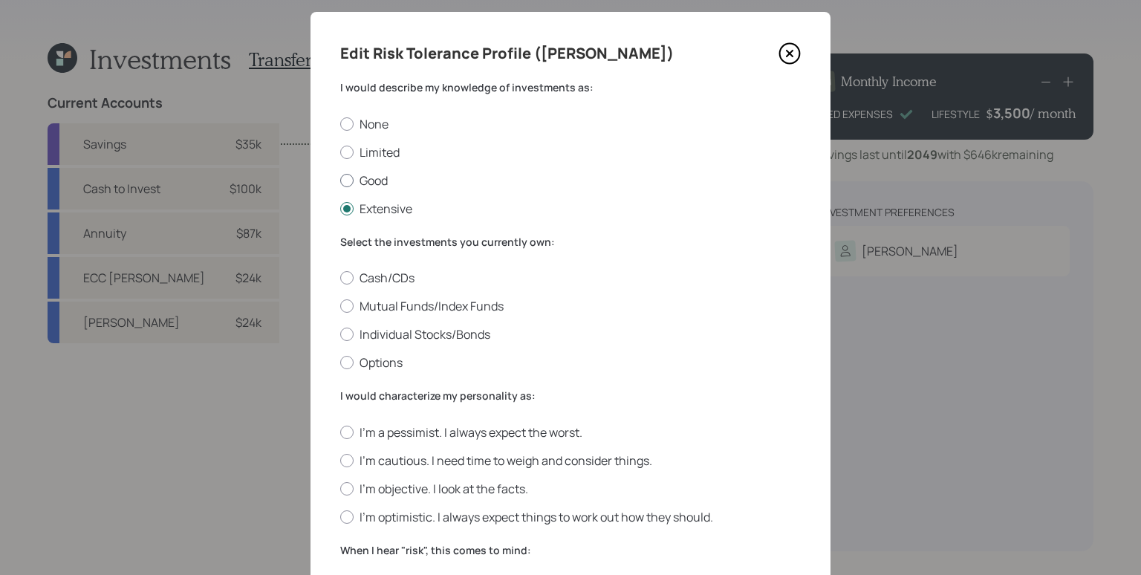
click at [373, 186] on label "Good" at bounding box center [570, 180] width 461 height 16
click at [340, 181] on input "Good" at bounding box center [339, 180] width 1 height 1
radio input "true"
click at [371, 155] on label "Limited" at bounding box center [570, 152] width 461 height 16
click at [340, 152] on input "Limited" at bounding box center [339, 152] width 1 height 1
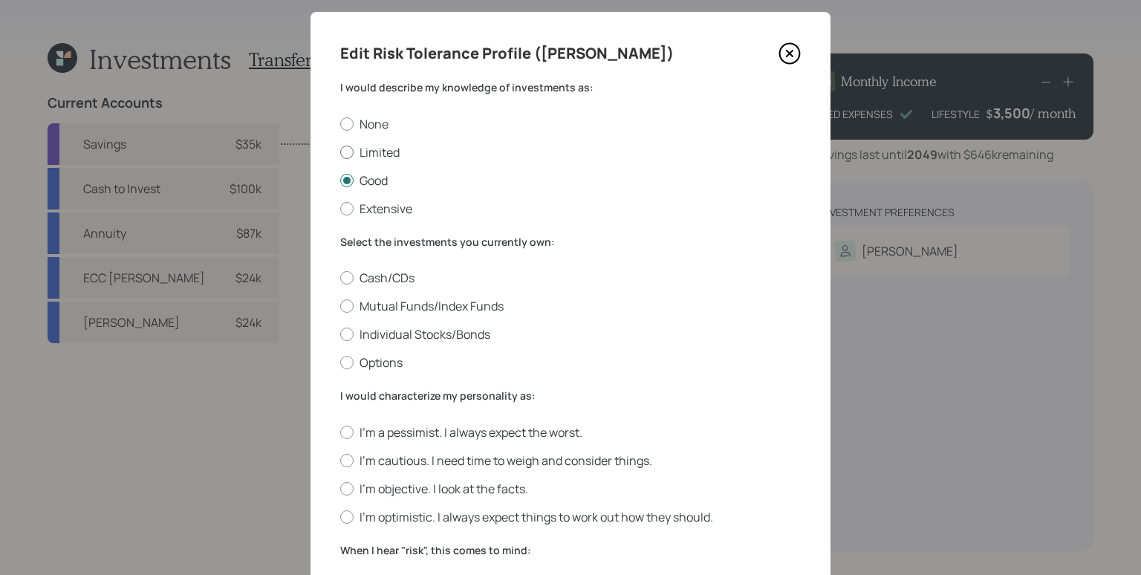
radio input "true"
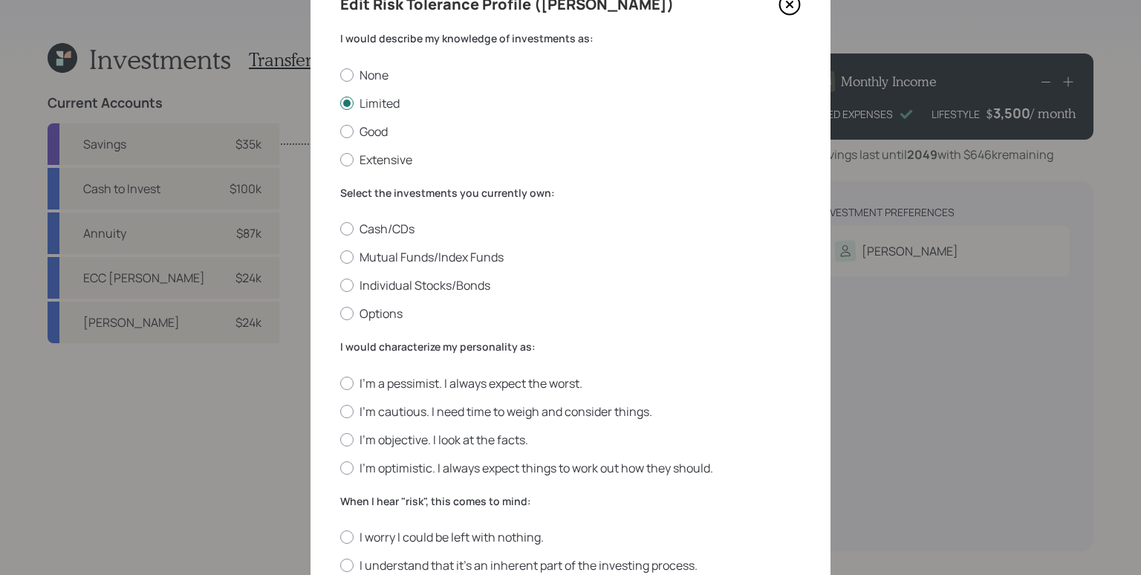
scroll to position [74, 0]
click at [380, 224] on label "Cash/CDs" at bounding box center [570, 229] width 461 height 16
click at [340, 229] on input "Cash/CDs" at bounding box center [339, 229] width 1 height 1
radio input "true"
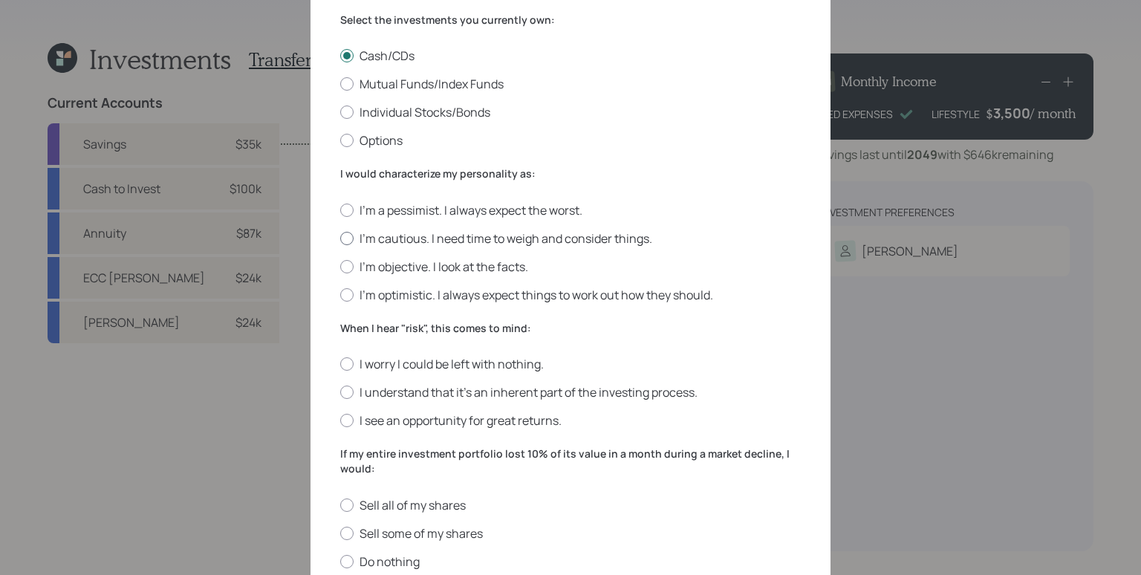
scroll to position [363, 0]
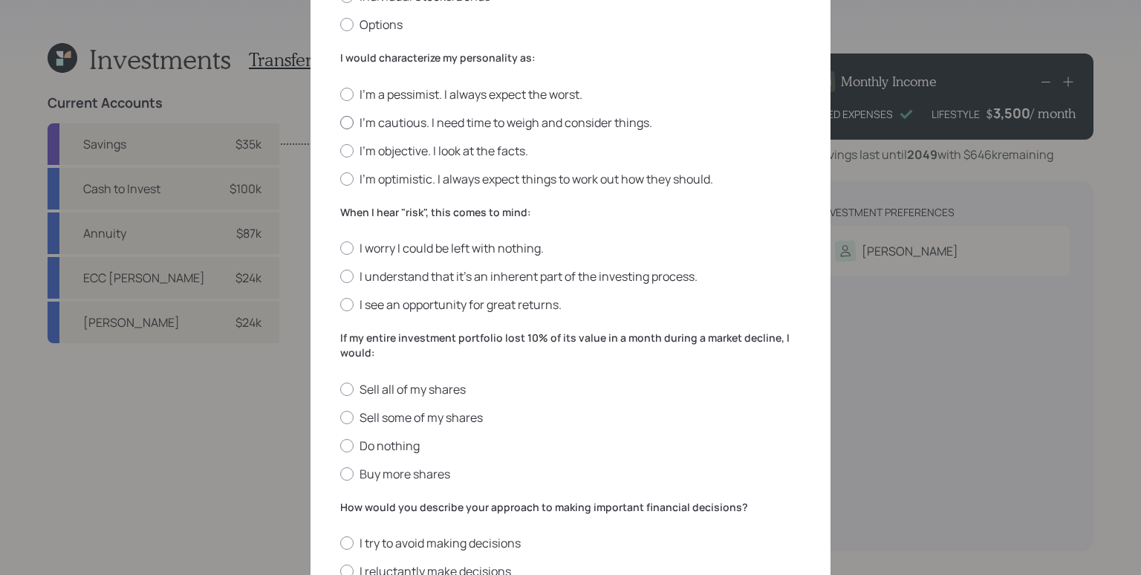
click at [404, 126] on label "I'm cautious. I need time to weigh and consider things." at bounding box center [570, 122] width 461 height 16
click at [340, 123] on input "I'm cautious. I need time to weigh and consider things." at bounding box center [339, 122] width 1 height 1
radio input "true"
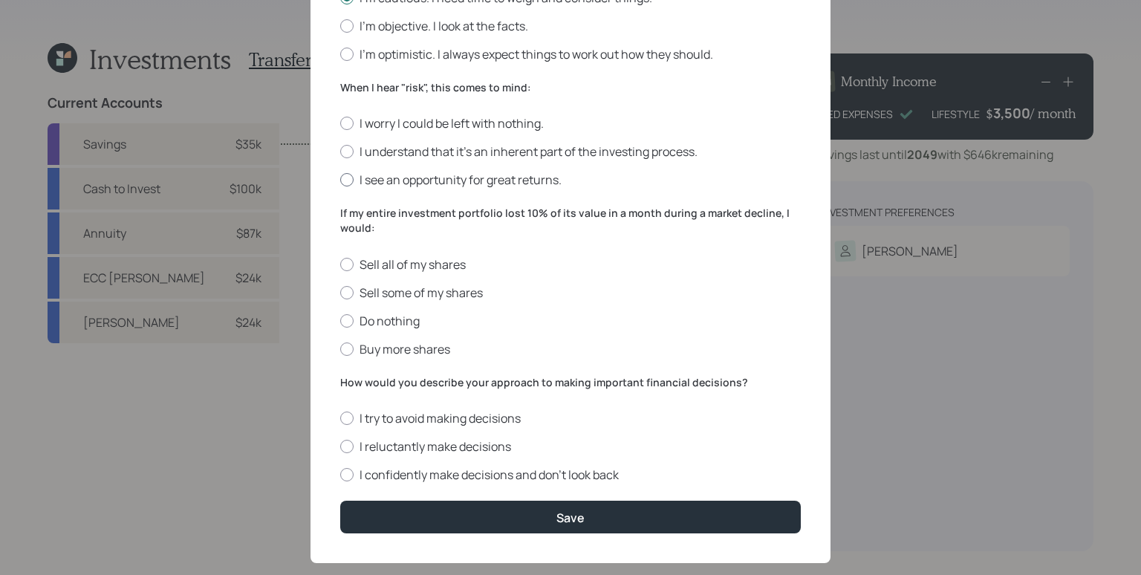
scroll to position [513, 0]
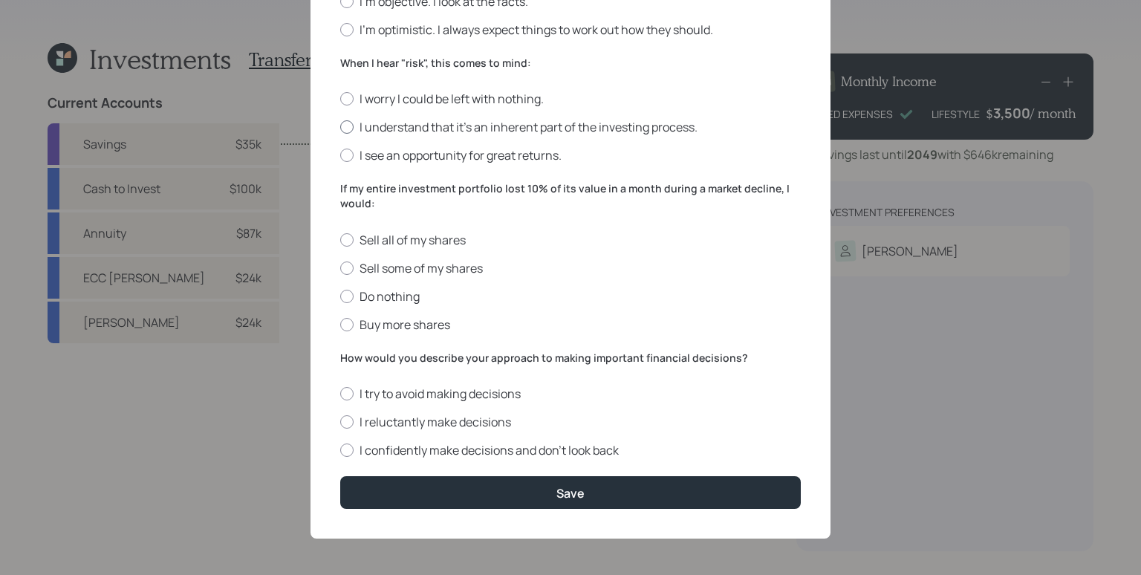
click at [392, 126] on label "I understand that it’s an inherent part of the investing process." at bounding box center [570, 127] width 461 height 16
click at [340, 127] on input "I understand that it’s an inherent part of the investing process." at bounding box center [339, 127] width 1 height 1
radio input "true"
click at [367, 295] on label "Do nothing" at bounding box center [570, 296] width 461 height 16
click at [340, 296] on input "Do nothing" at bounding box center [339, 296] width 1 height 1
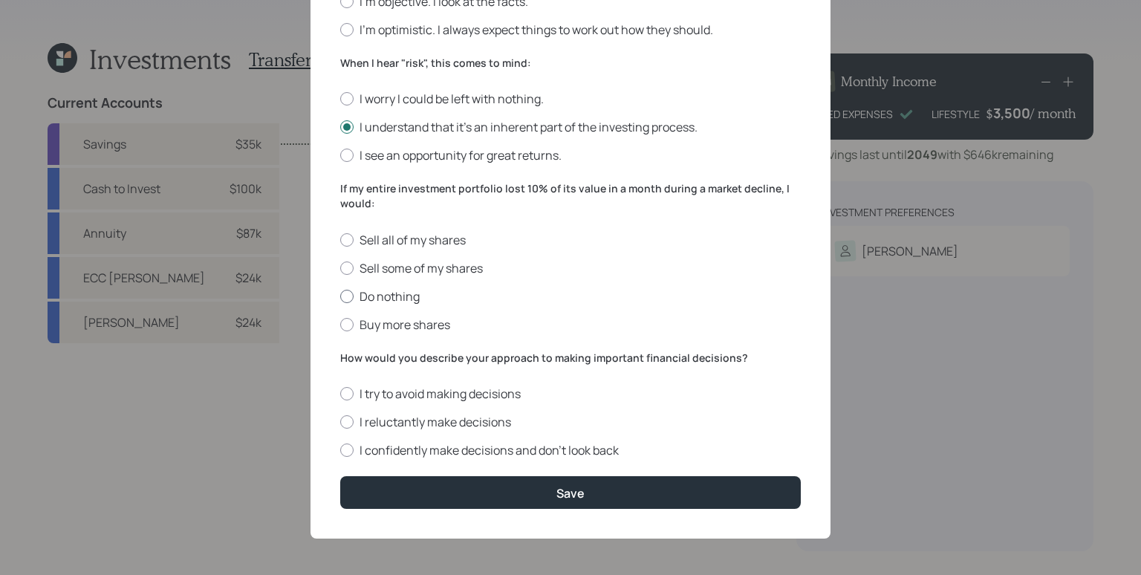
radio input "true"
click at [582, 449] on label "I confidently make decisions and don’t look back" at bounding box center [570, 450] width 461 height 16
click at [340, 450] on input "I confidently make decisions and don’t look back" at bounding box center [339, 450] width 1 height 1
radio input "true"
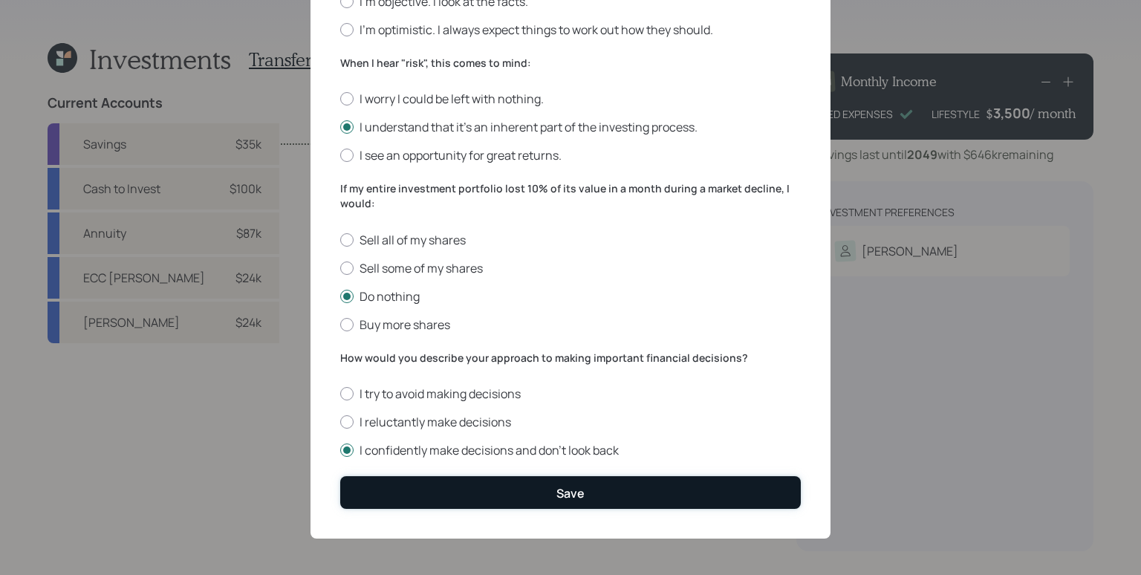
click at [571, 498] on div "Save" at bounding box center [570, 493] width 28 height 16
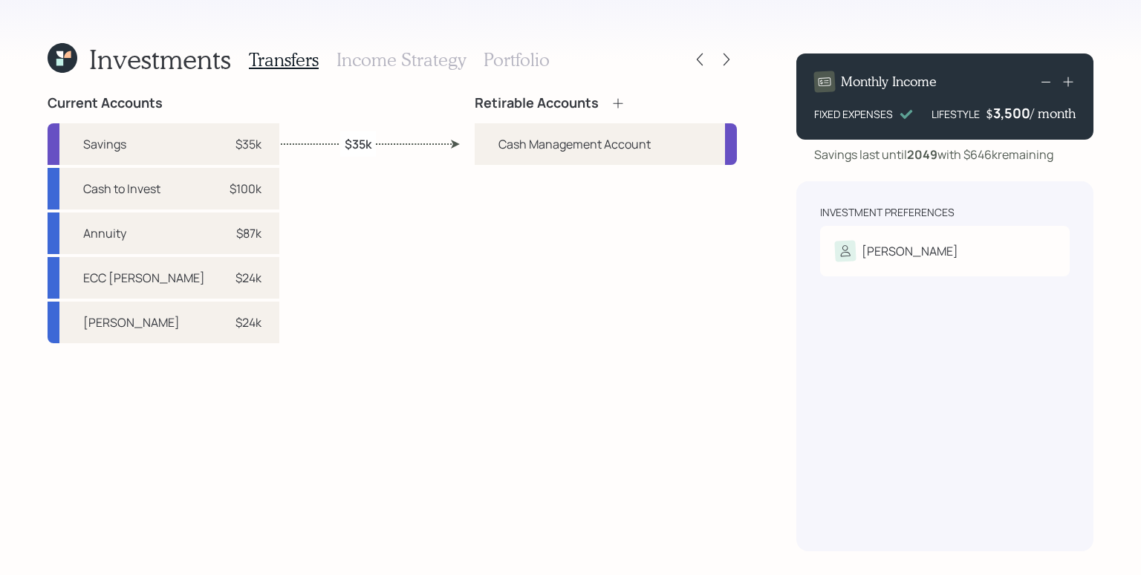
click at [558, 507] on div "Retirable Accounts Cash Management Account" at bounding box center [606, 323] width 262 height 456
click at [620, 103] on icon at bounding box center [618, 103] width 15 height 15
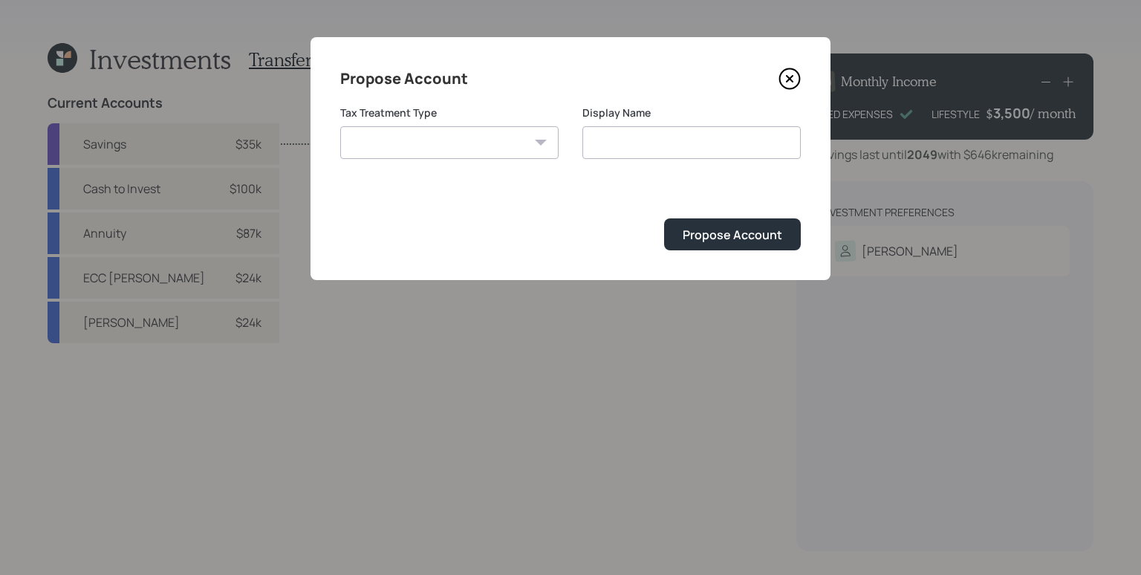
click at [501, 141] on select "[PERSON_NAME] Taxable Traditional" at bounding box center [449, 142] width 218 height 33
select select "taxable"
click at [340, 126] on select "[PERSON_NAME] Taxable Traditional" at bounding box center [449, 142] width 218 height 33
click at [687, 142] on input "Taxable" at bounding box center [691, 142] width 218 height 33
type input "Taxable Brokerage"
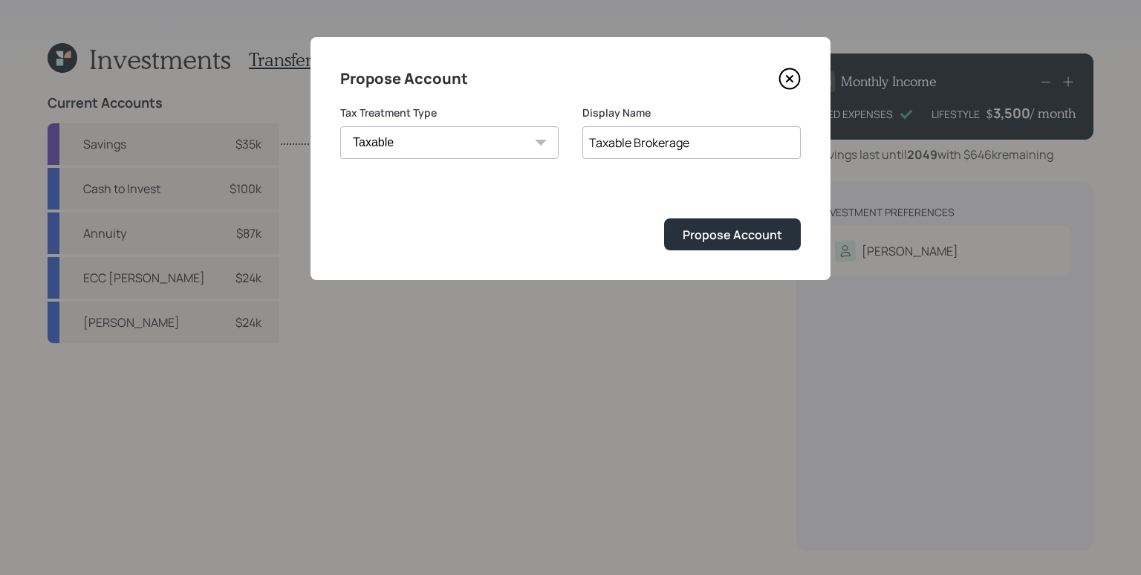
click at [664, 218] on button "Propose Account" at bounding box center [732, 234] width 137 height 32
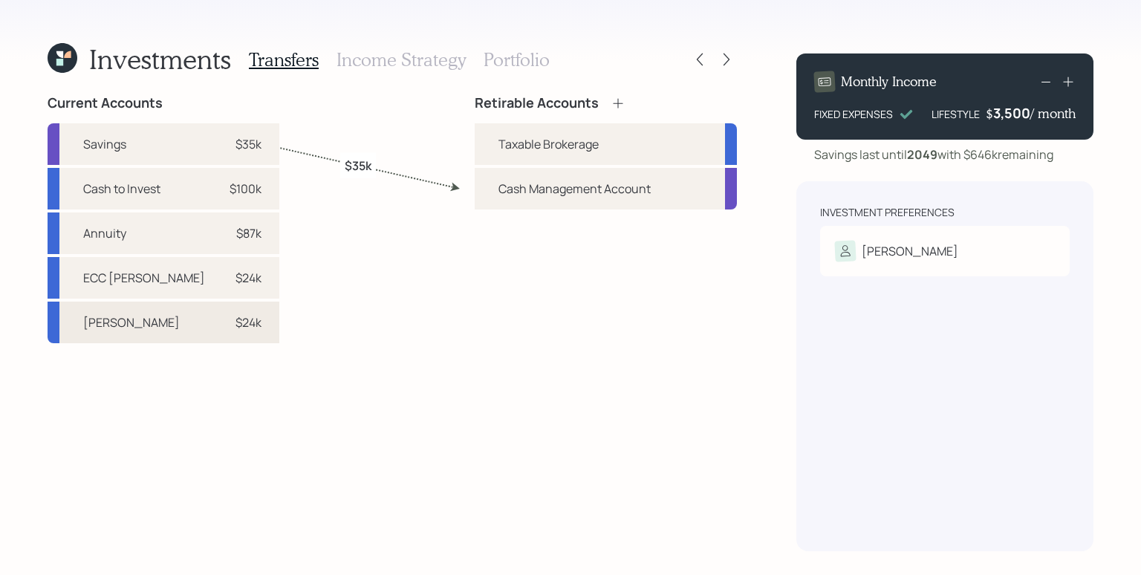
click at [217, 321] on div "$24k" at bounding box center [239, 322] width 45 height 18
click at [309, 286] on div "Current Accounts Savings $35k Cash to Invest $100k Annuity $87k ECC [PERSON_NAM…" at bounding box center [392, 323] width 689 height 456
click at [623, 100] on icon at bounding box center [618, 103] width 15 height 15
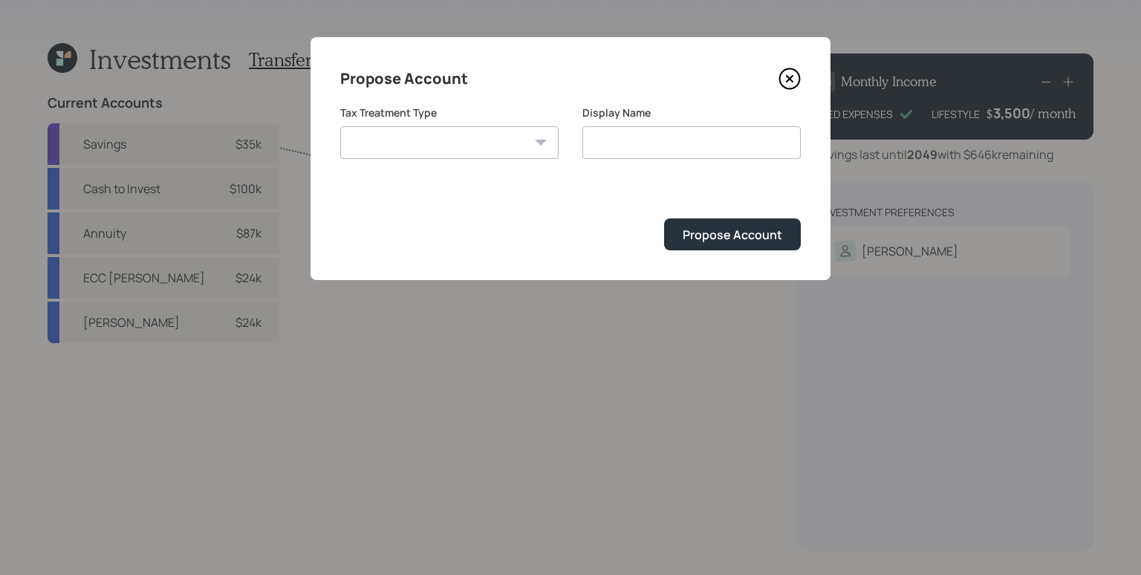
click at [476, 138] on select "[PERSON_NAME] Taxable Traditional" at bounding box center [449, 142] width 218 height 33
select select "[PERSON_NAME]"
click at [340, 126] on select "[PERSON_NAME] Taxable Traditional" at bounding box center [449, 142] width 218 height 33
click at [631, 142] on input "[PERSON_NAME]" at bounding box center [691, 142] width 218 height 33
type input "[PERSON_NAME]"
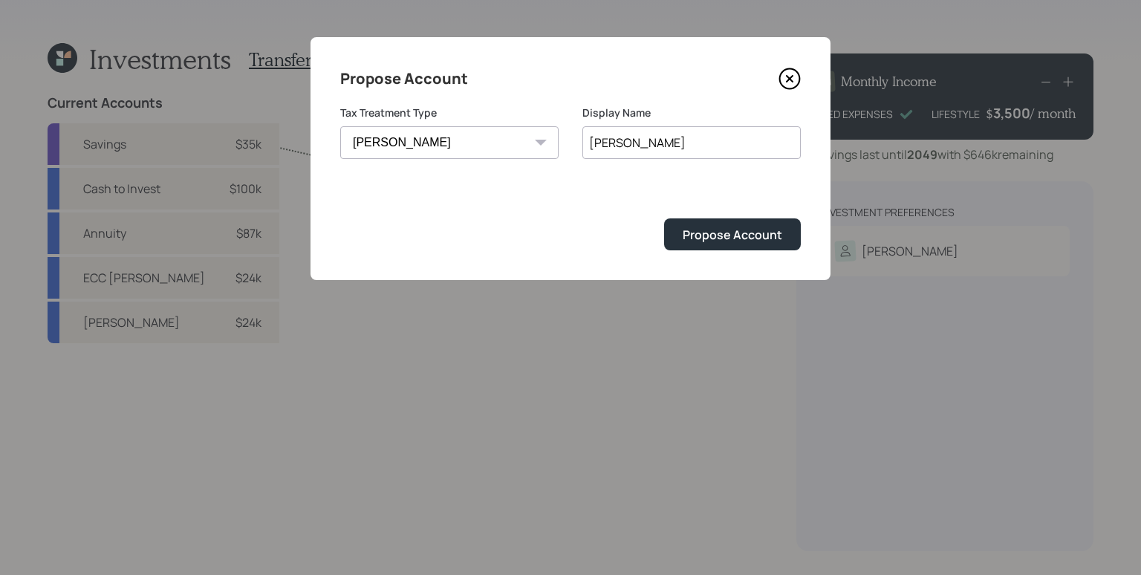
click at [664, 218] on button "Propose Account" at bounding box center [732, 234] width 137 height 32
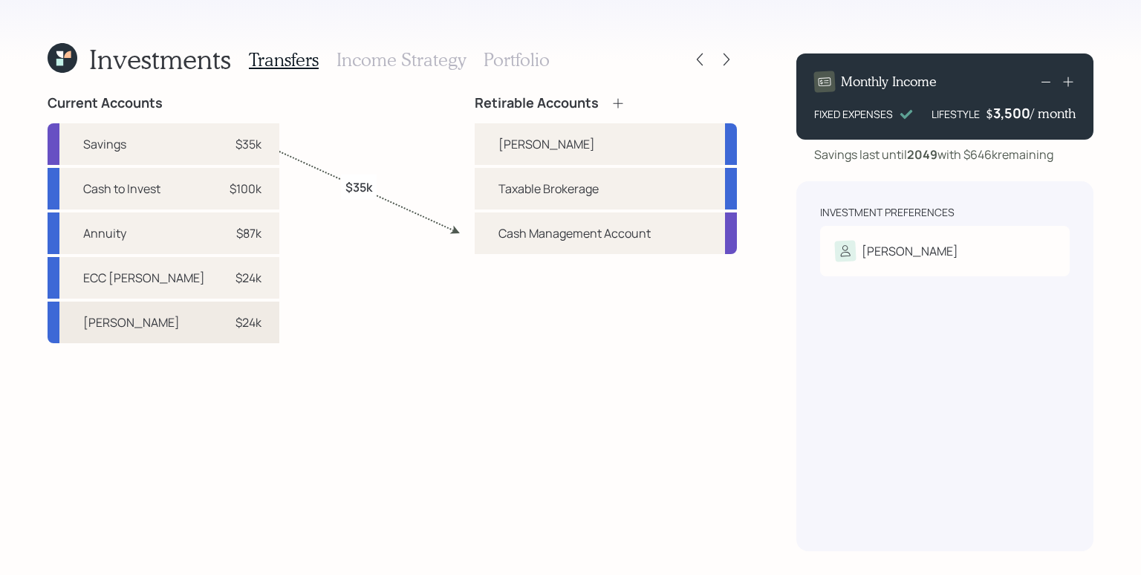
click at [235, 327] on div "$24k" at bounding box center [248, 322] width 26 height 18
click at [515, 146] on div "[PERSON_NAME]" at bounding box center [546, 144] width 97 height 18
select select "7e69e8e0-2160-42db-ba2d-45200eb1a315"
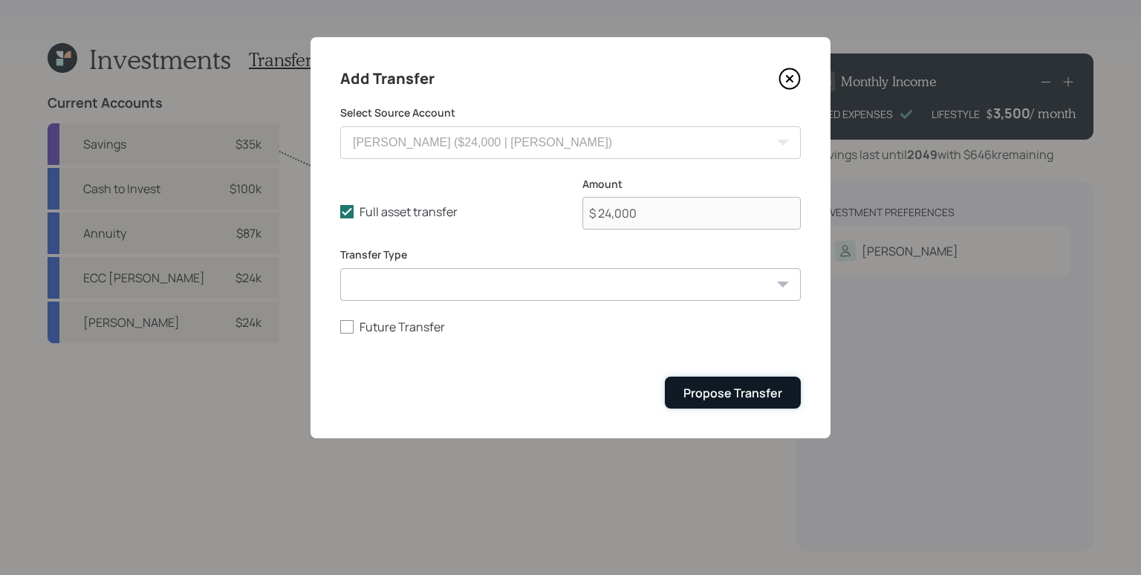
click at [723, 391] on div "Propose Transfer" at bounding box center [732, 393] width 99 height 16
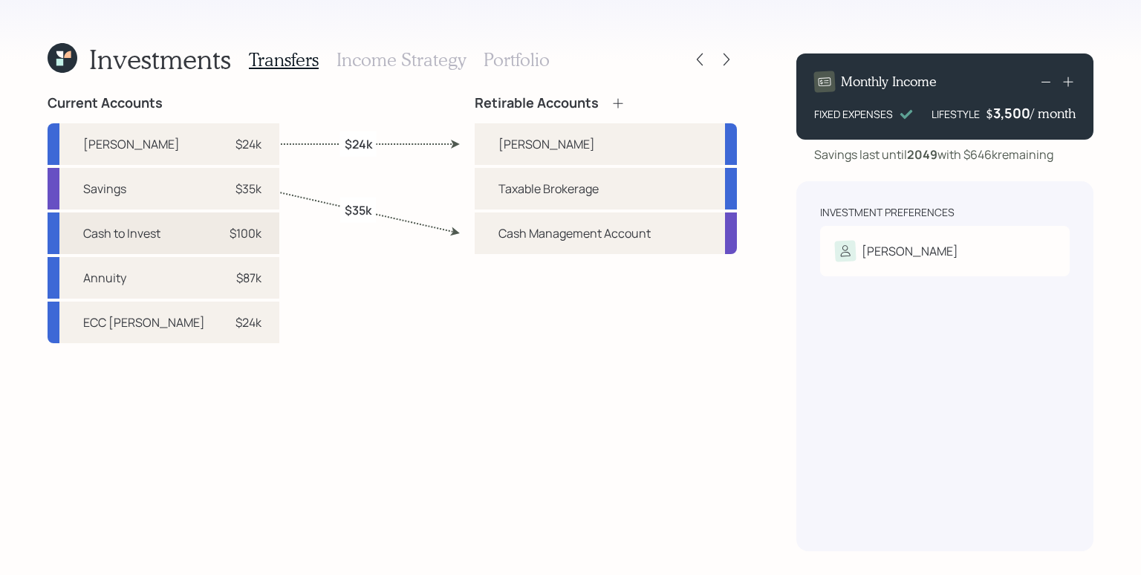
click at [230, 225] on div "$100k" at bounding box center [246, 233] width 32 height 18
click at [516, 202] on div "Taxable Brokerage" at bounding box center [606, 189] width 262 height 42
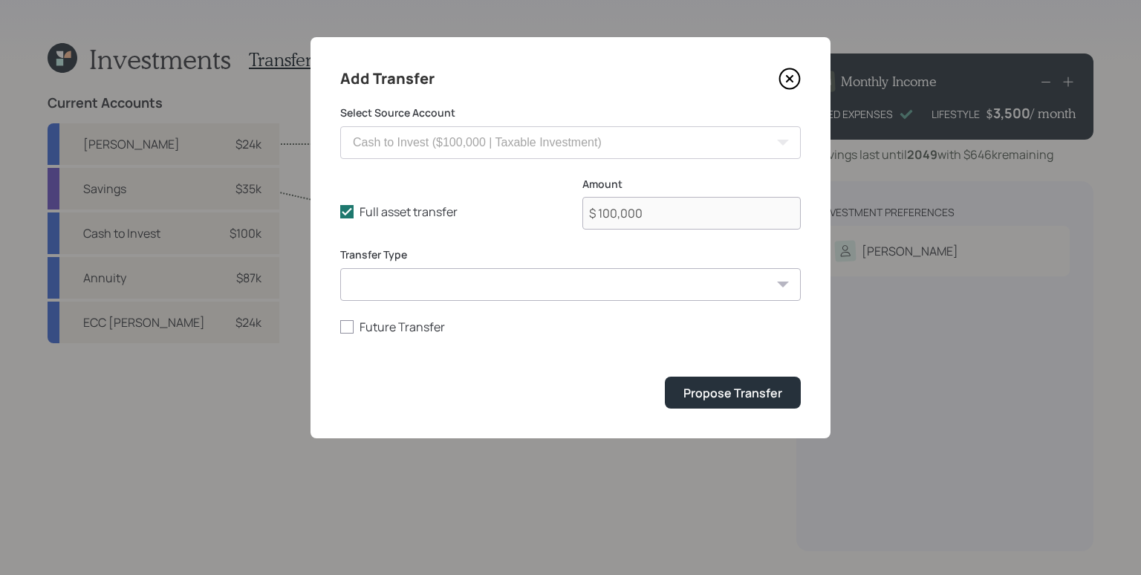
click at [435, 221] on div "Full asset transfer Check this option when we expect the entire asset to be tra…" at bounding box center [570, 212] width 461 height 71
click at [432, 209] on label "Full asset transfer" at bounding box center [449, 212] width 218 height 16
click at [340, 212] on input "Full asset transfer" at bounding box center [339, 212] width 1 height 1
checkbox input "false"
click at [632, 221] on input "$ 100,000" at bounding box center [691, 213] width 218 height 33
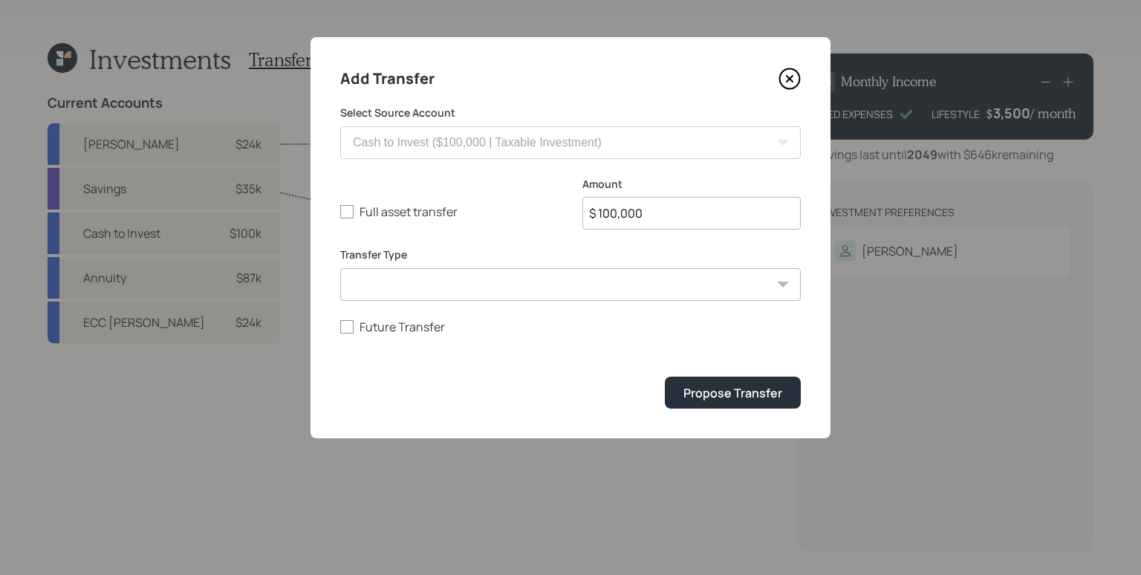
click at [632, 221] on input "$ 100,000" at bounding box center [691, 213] width 218 height 33
type input "$ 60,000"
click at [665, 377] on button "Propose Transfer" at bounding box center [733, 393] width 136 height 32
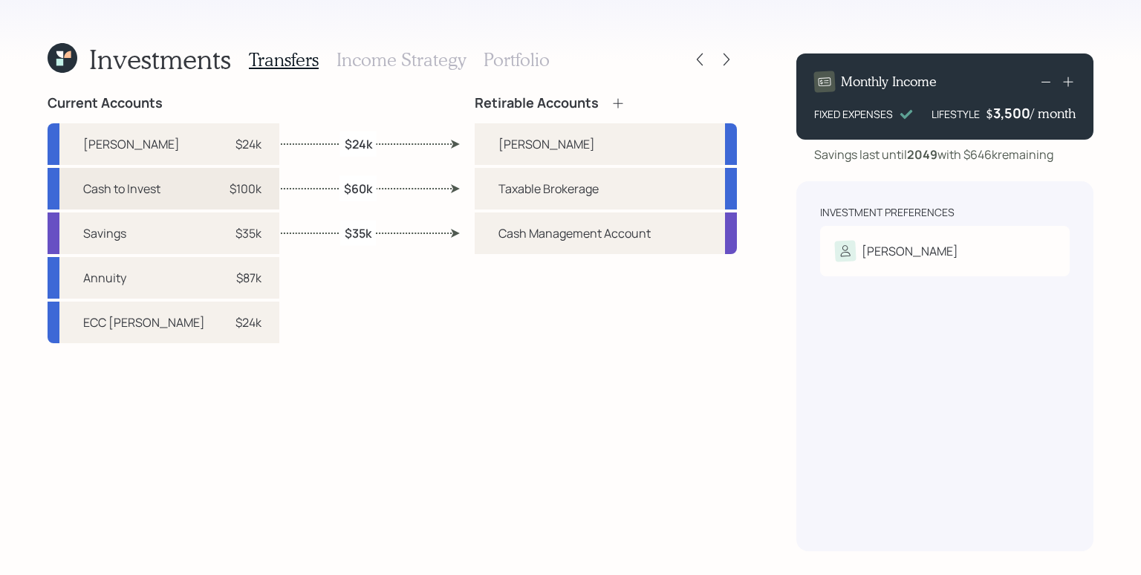
click at [230, 190] on div "$100k" at bounding box center [246, 189] width 32 height 18
click at [529, 141] on div "[PERSON_NAME]" at bounding box center [546, 144] width 97 height 18
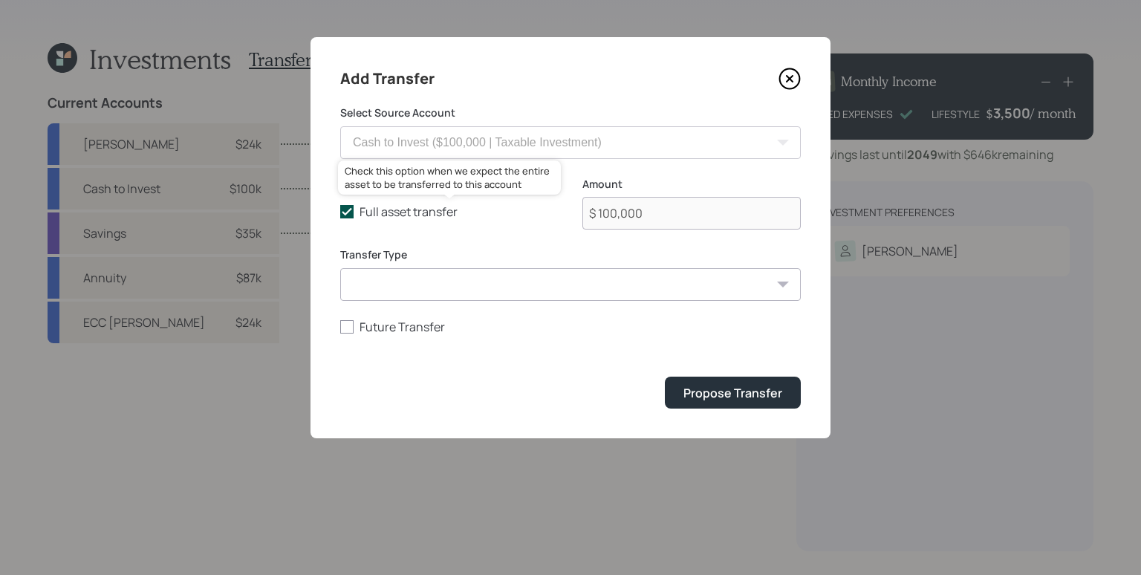
click at [432, 208] on label "Full asset transfer" at bounding box center [449, 212] width 218 height 16
click at [340, 212] on input "Full asset transfer" at bounding box center [339, 212] width 1 height 1
checkbox input "false"
click at [620, 220] on input "$ 100,000" at bounding box center [691, 213] width 218 height 33
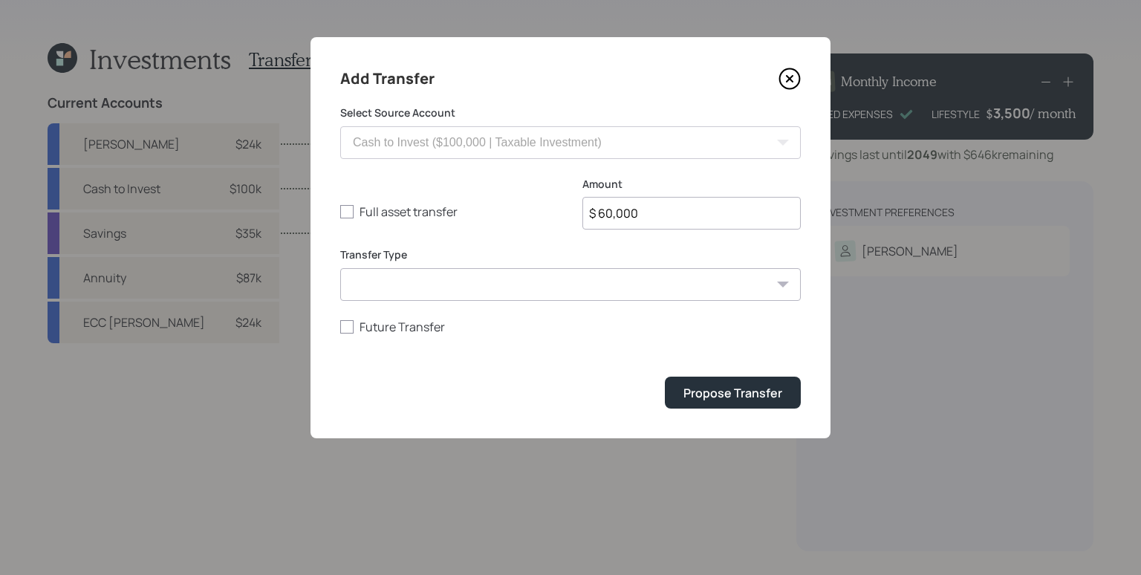
type input "$ 60,000"
click at [583, 276] on select "ACAT Transfer Non ACAT Transfer Capitalize Rollover Rollover Deposit" at bounding box center [570, 284] width 461 height 33
select select "deposit"
click at [340, 268] on select "ACAT Transfer Non ACAT Transfer Capitalize Rollover Rollover Deposit" at bounding box center [570, 284] width 461 height 33
click at [371, 331] on label "Future Transfer" at bounding box center [570, 327] width 461 height 16
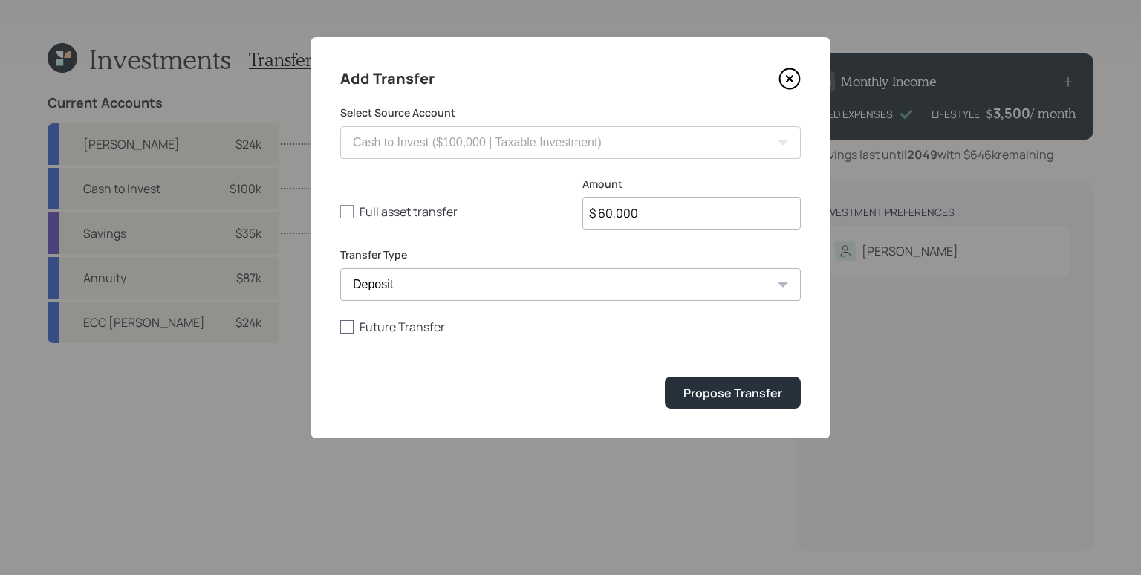
click at [340, 327] on input "Future Transfer" at bounding box center [339, 326] width 1 height 1
checkbox input "true"
select select "10"
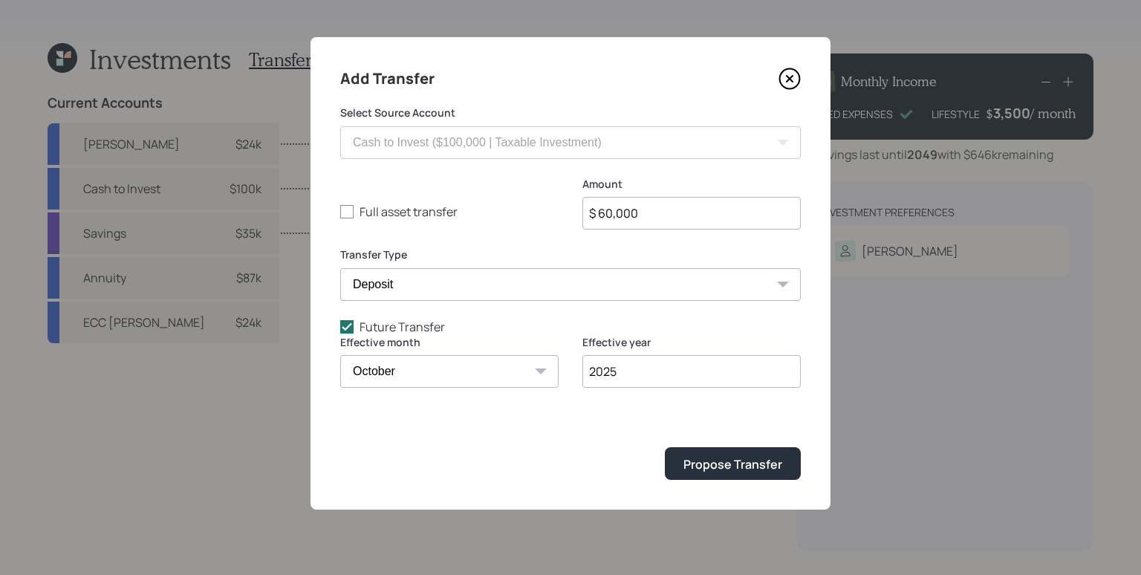
click at [404, 377] on select "January February March April May June July August September October November De…" at bounding box center [449, 371] width 218 height 33
click at [656, 373] on input "2025" at bounding box center [691, 371] width 218 height 33
type input "2026"
click at [789, 464] on button "Propose Transfer" at bounding box center [733, 463] width 136 height 32
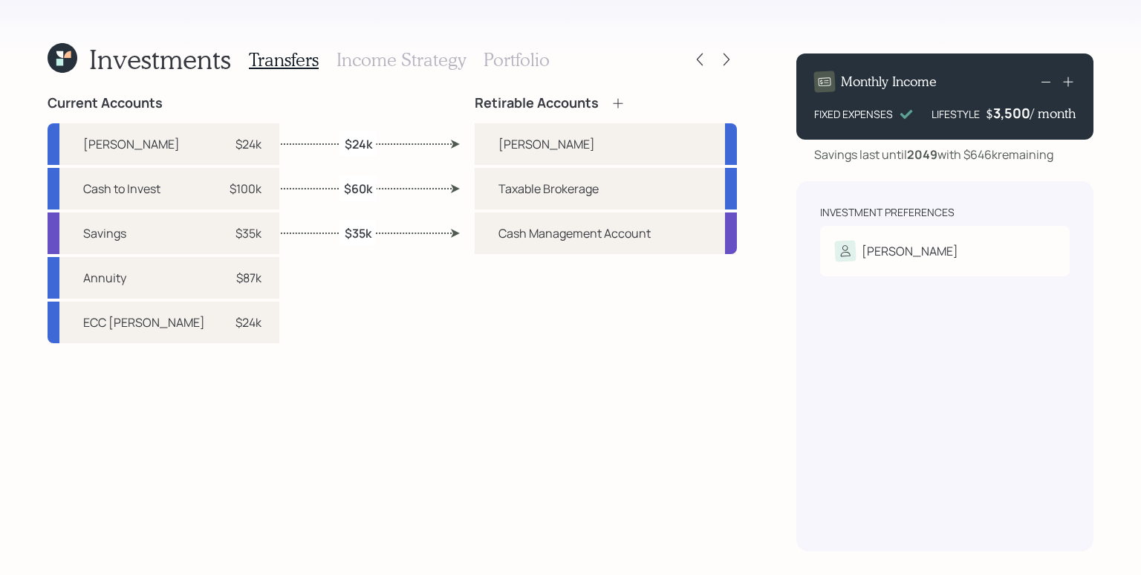
click at [535, 62] on h3 "Portfolio" at bounding box center [517, 60] width 66 height 22
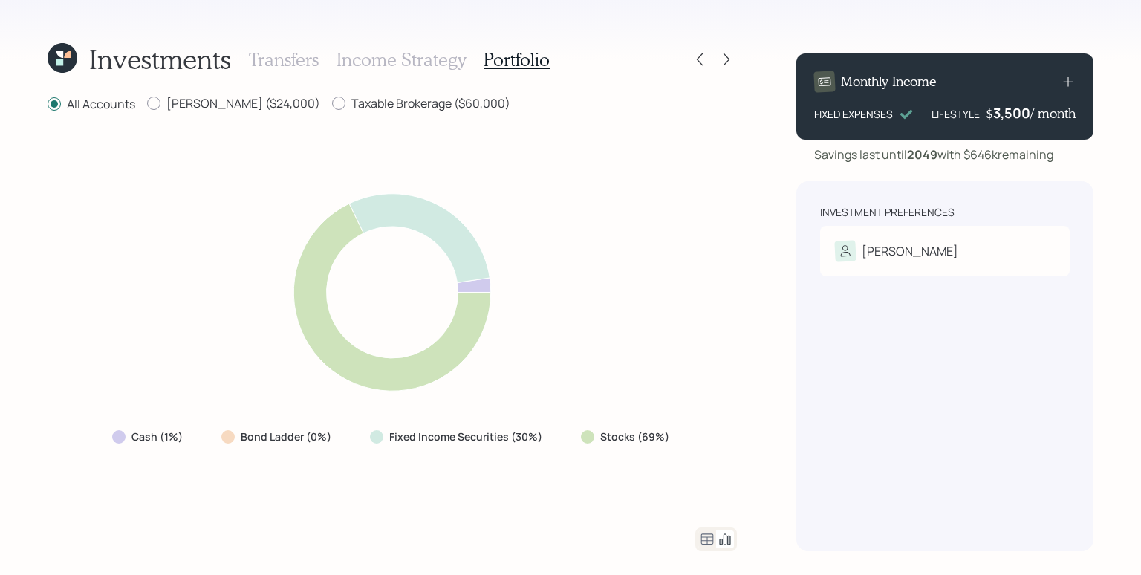
click at [690, 332] on div "Cash (1%) Bond Ladder (0%) Fixed Income Securities (30%) Stocks (69%)" at bounding box center [392, 320] width 689 height 378
drag, startPoint x: 167, startPoint y: 439, endPoint x: 177, endPoint y: 439, distance: 9.7
click at [177, 439] on label "Cash (1%)" at bounding box center [156, 436] width 51 height 15
click at [709, 539] on icon at bounding box center [707, 539] width 18 height 18
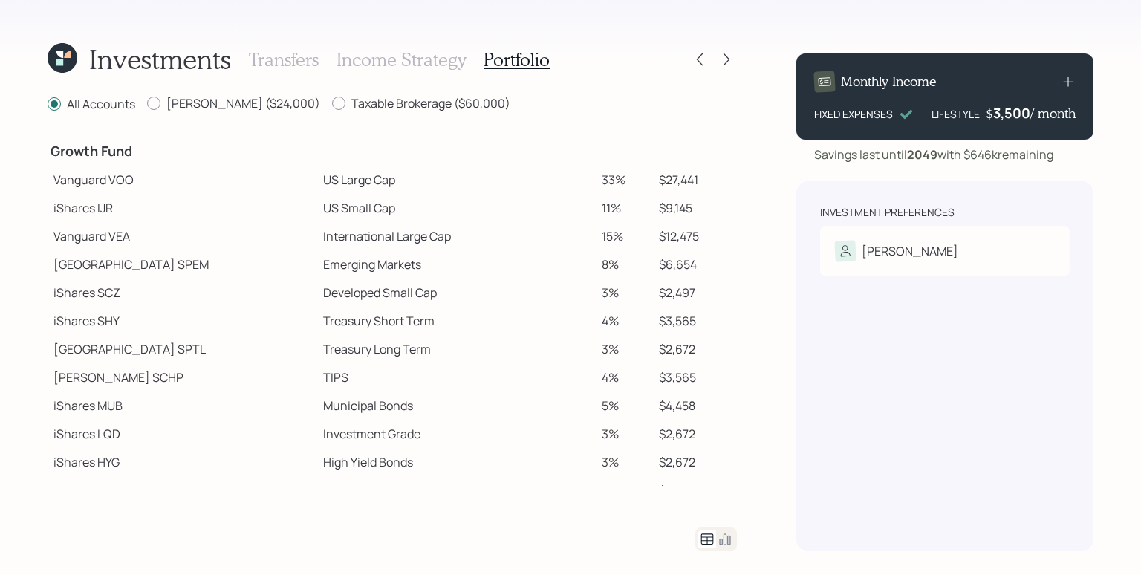
scroll to position [259, 0]
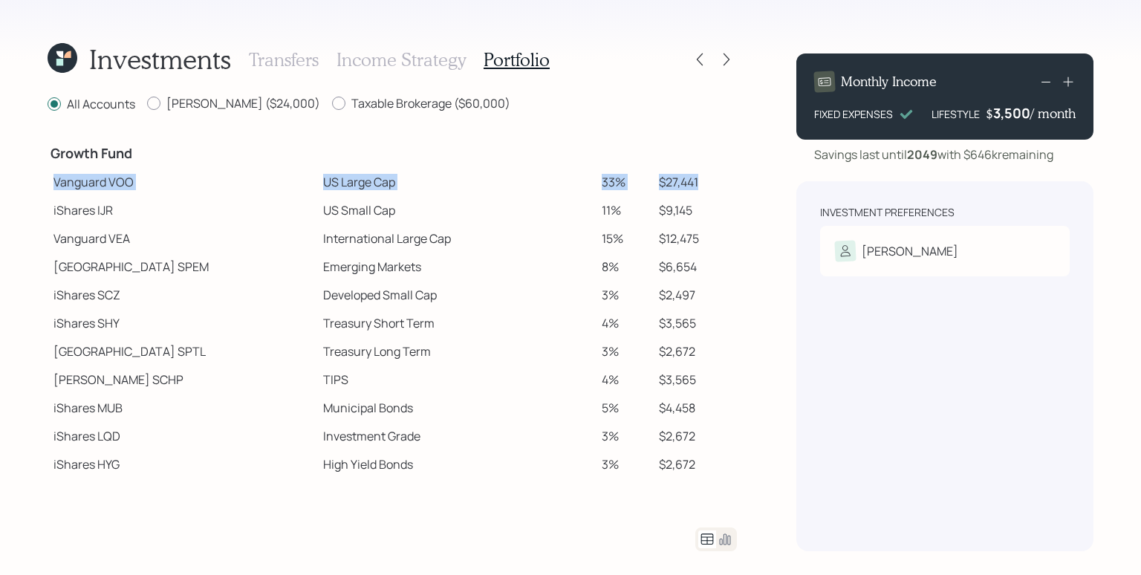
drag, startPoint x: 55, startPoint y: 183, endPoint x: 683, endPoint y: 181, distance: 628.5
click at [683, 181] on tr "Vanguard VOO US Large Cap 33% $27,441" at bounding box center [392, 182] width 689 height 28
click at [317, 186] on td "US Large Cap" at bounding box center [456, 182] width 278 height 28
drag, startPoint x: 110, startPoint y: 186, endPoint x: 146, endPoint y: 187, distance: 35.7
click at [146, 187] on td "Vanguard VOO" at bounding box center [183, 182] width 270 height 28
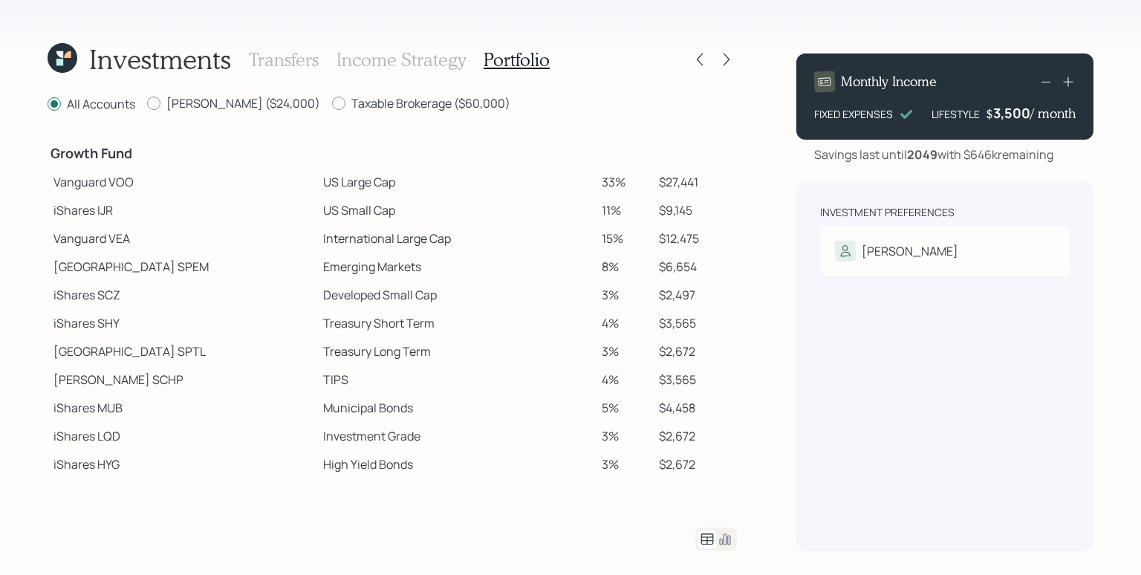
click at [181, 221] on td "iShares IJR" at bounding box center [183, 210] width 270 height 28
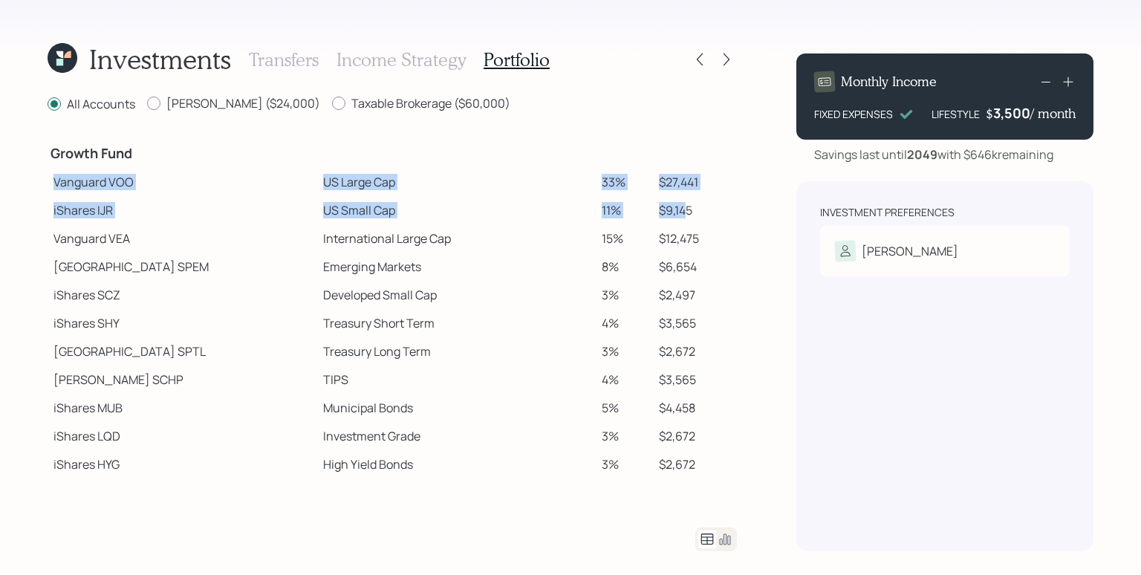
drag, startPoint x: 54, startPoint y: 183, endPoint x: 668, endPoint y: 209, distance: 614.2
click at [668, 209] on tbody "Spend Fund CASH Cash (Account Management) 1% $840 Stability Fund Invesco BSCP B…" at bounding box center [392, 204] width 689 height 662
click at [668, 209] on td "$9,145" at bounding box center [695, 210] width 84 height 28
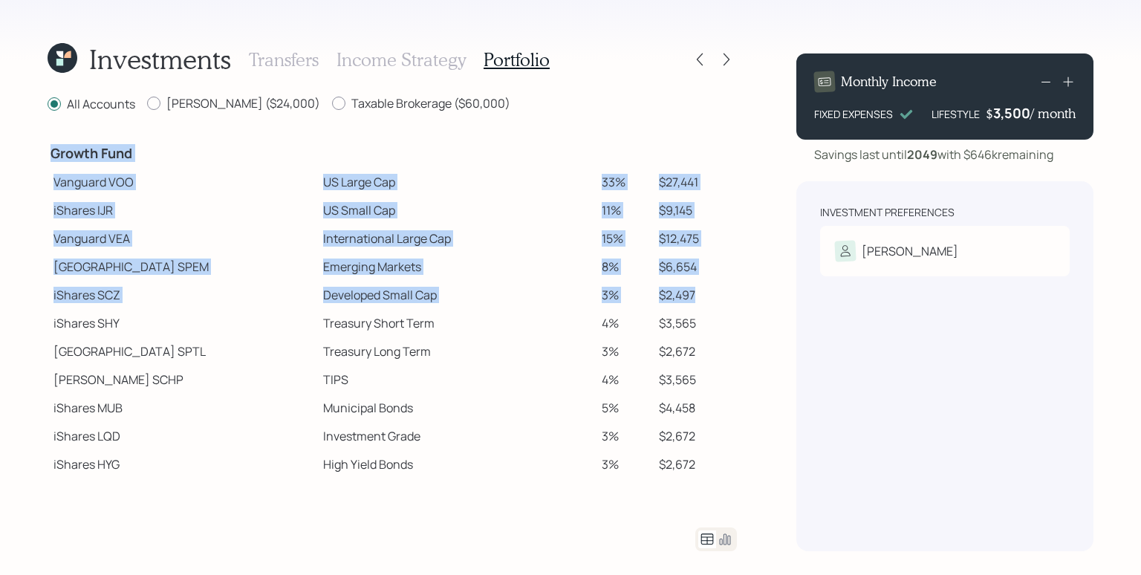
drag, startPoint x: 44, startPoint y: 238, endPoint x: 675, endPoint y: 288, distance: 633.4
click at [675, 288] on div "Investments Transfers Income Strategy Portfolio All Accounts [PERSON_NAME] ($24…" at bounding box center [570, 287] width 1141 height 575
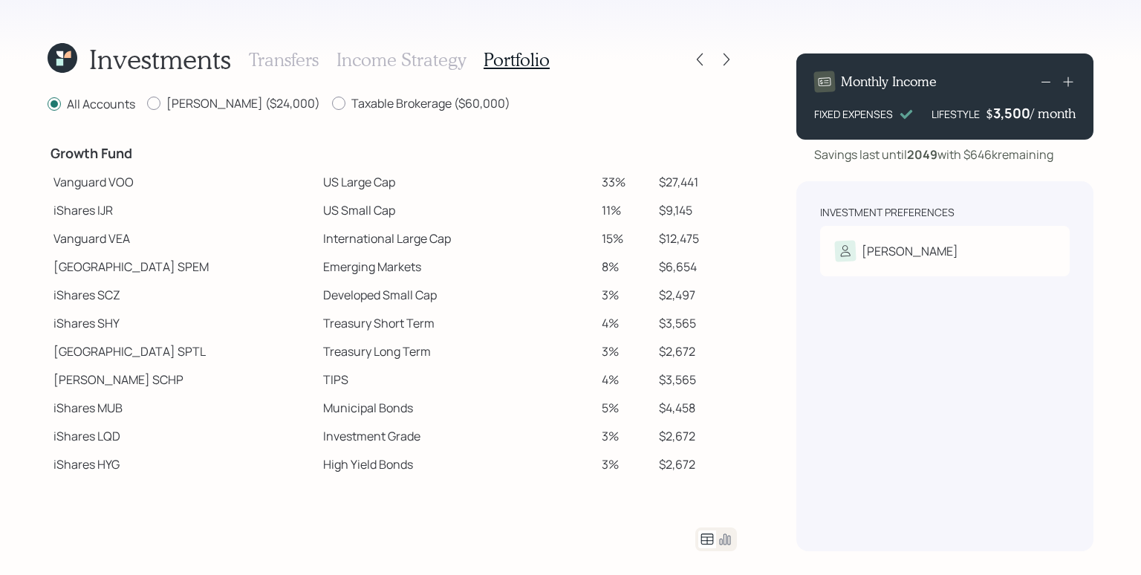
drag, startPoint x: 677, startPoint y: 288, endPoint x: 519, endPoint y: 310, distance: 159.0
click at [677, 288] on td "$2,497" at bounding box center [695, 295] width 84 height 28
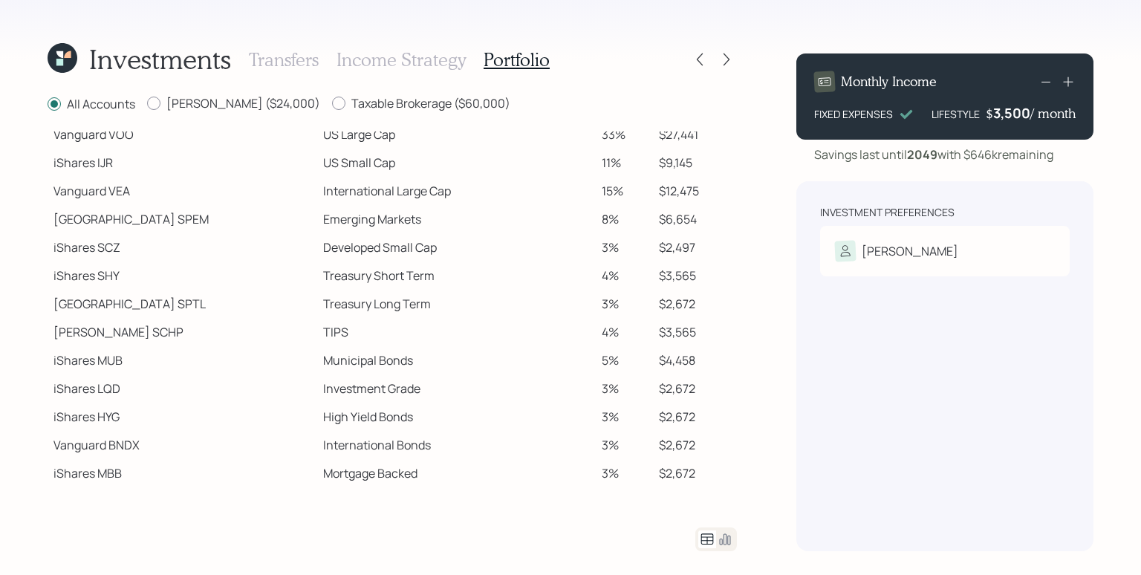
scroll to position [307, 0]
click at [250, 103] on label "[PERSON_NAME] ($24,000)" at bounding box center [233, 103] width 173 height 16
click at [147, 103] on input "[PERSON_NAME] ($24,000)" at bounding box center [146, 103] width 1 height 1
radio input "true"
radio input "false"
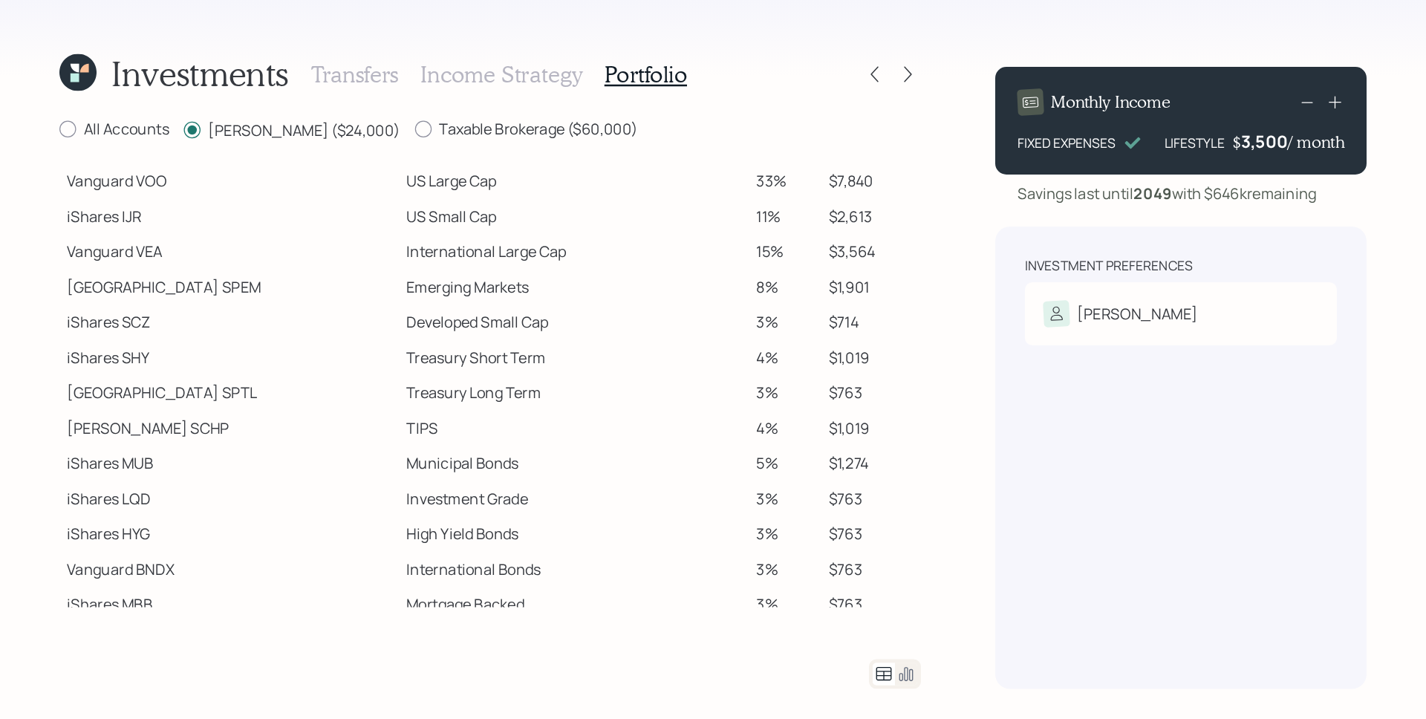
scroll to position [288, 0]
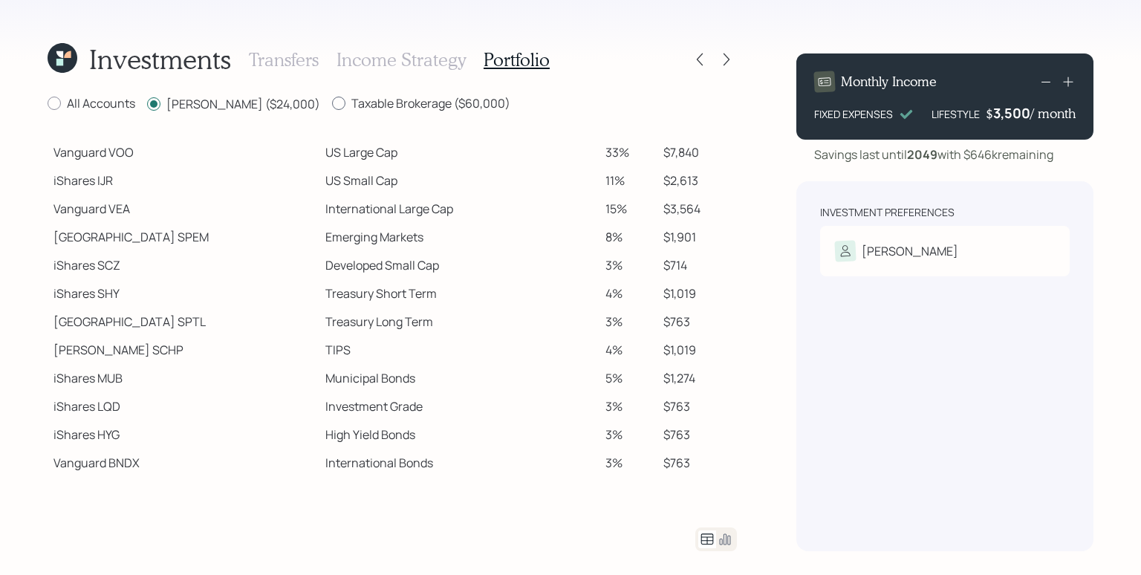
click at [357, 99] on label "Taxable Brokerage ($60,000)" at bounding box center [421, 103] width 178 height 16
click at [332, 103] on input "Taxable Brokerage ($60,000)" at bounding box center [331, 103] width 1 height 1
radio input "true"
click at [233, 98] on label "[PERSON_NAME] ($24,000)" at bounding box center [233, 103] width 173 height 16
click at [147, 103] on input "[PERSON_NAME] ($24,000)" at bounding box center [146, 103] width 1 height 1
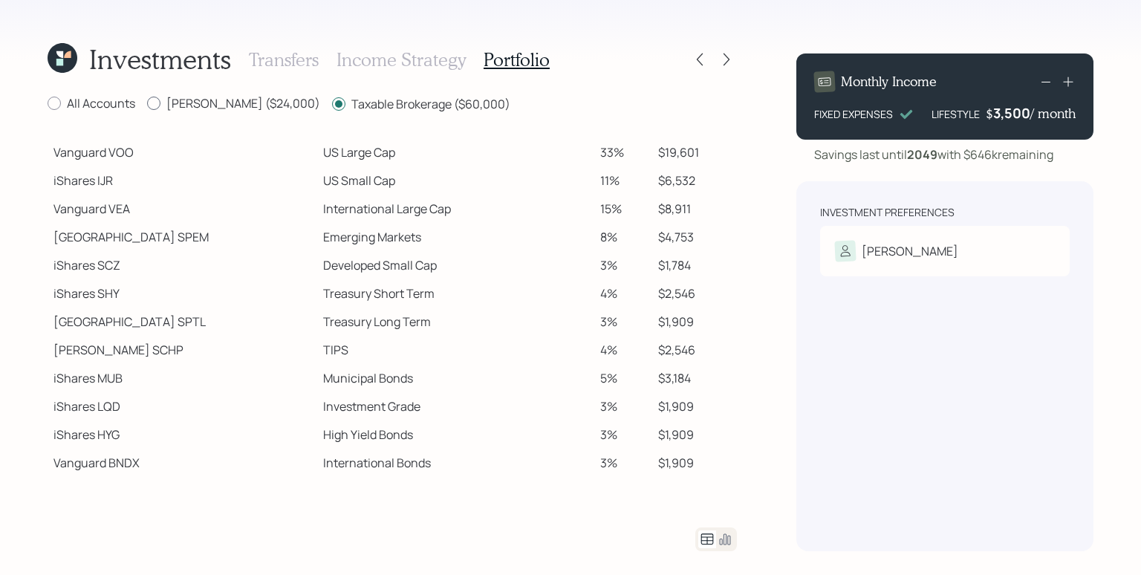
radio input "true"
click at [392, 99] on label "Taxable Brokerage ($60,000)" at bounding box center [421, 103] width 178 height 16
click at [332, 103] on input "Taxable Brokerage ($60,000)" at bounding box center [331, 103] width 1 height 1
radio input "true"
click at [198, 100] on label "[PERSON_NAME] ($24,000)" at bounding box center [233, 103] width 173 height 16
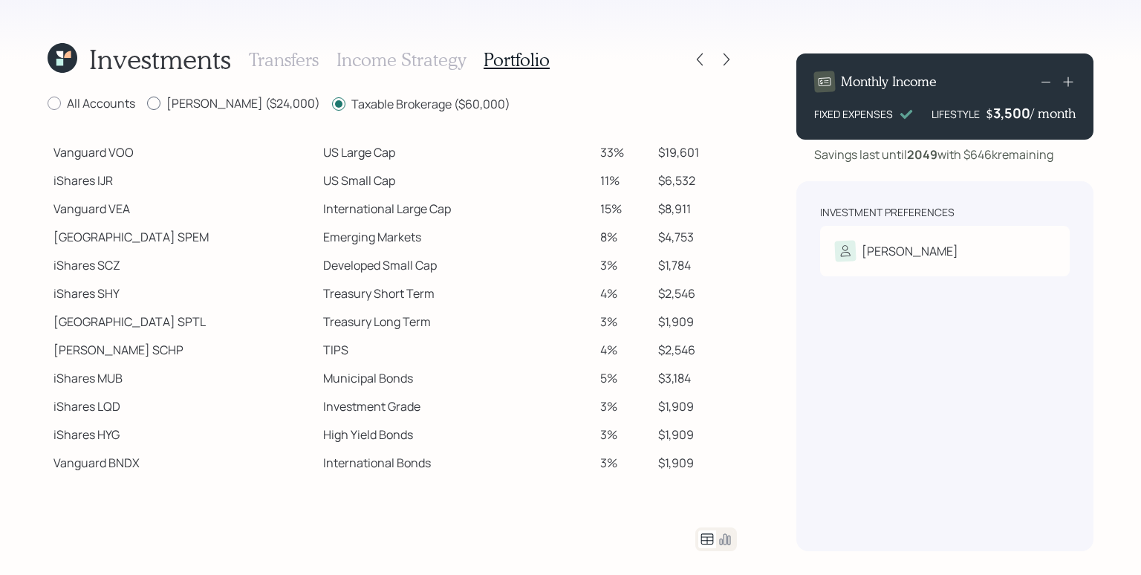
click at [147, 103] on input "[PERSON_NAME] ($24,000)" at bounding box center [146, 103] width 1 height 1
radio input "true"
radio input "false"
click at [129, 99] on label "All Accounts" at bounding box center [92, 103] width 88 height 16
click at [48, 103] on input "All Accounts" at bounding box center [47, 103] width 1 height 1
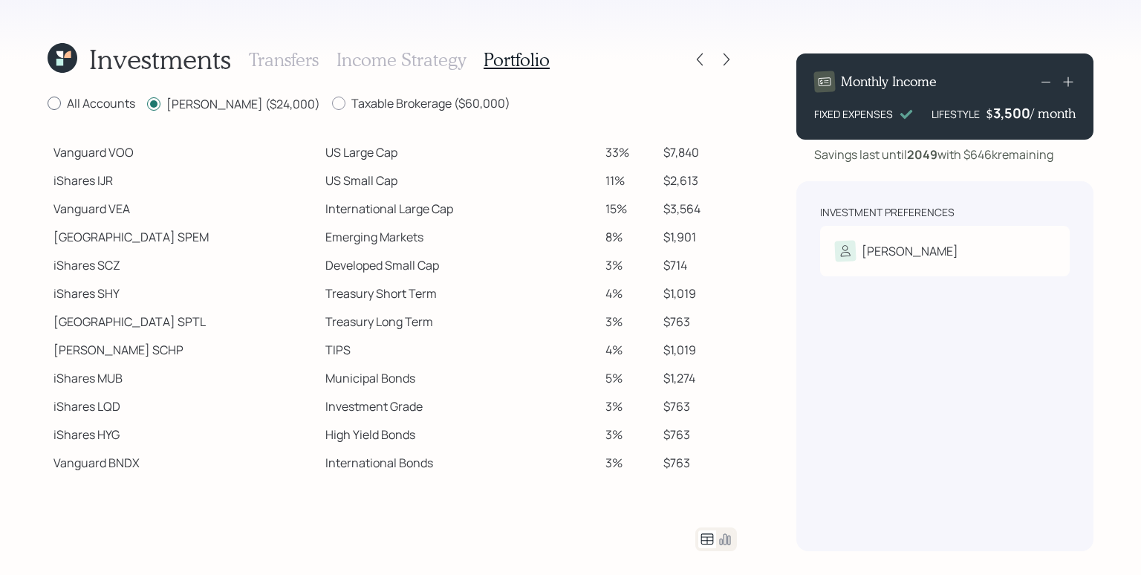
radio input "true"
radio input "false"
click at [723, 531] on icon at bounding box center [725, 539] width 18 height 18
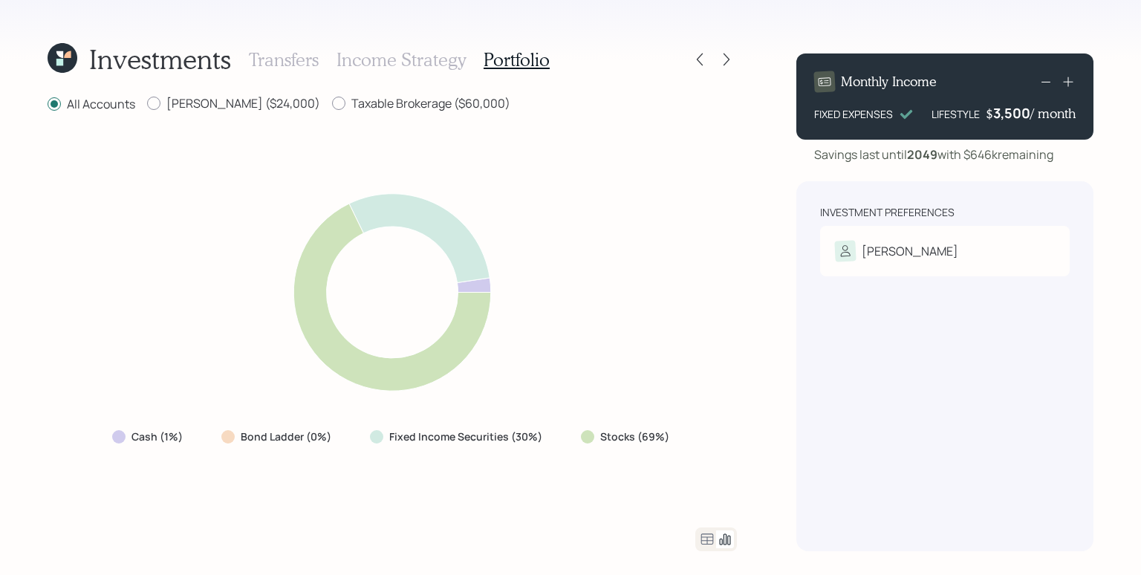
click at [649, 313] on div "Cash (1%) Bond Ladder (0%) Fixed Income Securities (30%) Stocks (69%)" at bounding box center [392, 320] width 689 height 378
click at [726, 61] on icon at bounding box center [726, 59] width 15 height 15
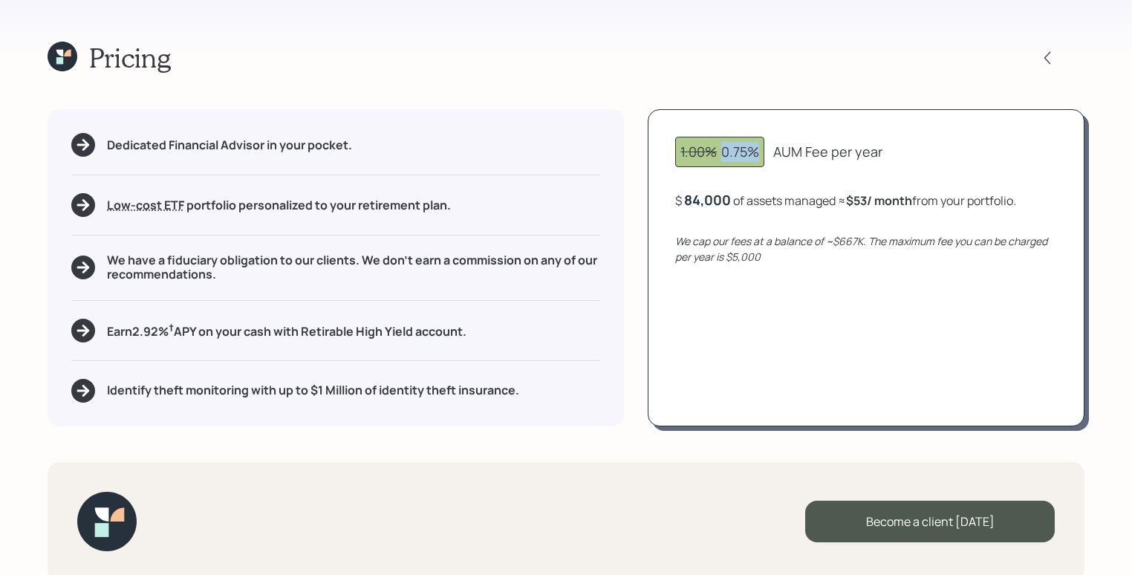
drag, startPoint x: 723, startPoint y: 156, endPoint x: 756, endPoint y: 155, distance: 33.4
click at [756, 155] on div "1.00% 0.75%" at bounding box center [719, 152] width 79 height 20
click at [758, 157] on div "1.00% 0.75%" at bounding box center [719, 152] width 79 height 20
click at [703, 204] on div "84,000" at bounding box center [707, 200] width 47 height 18
click at [703, 204] on div "84000" at bounding box center [705, 200] width 43 height 18
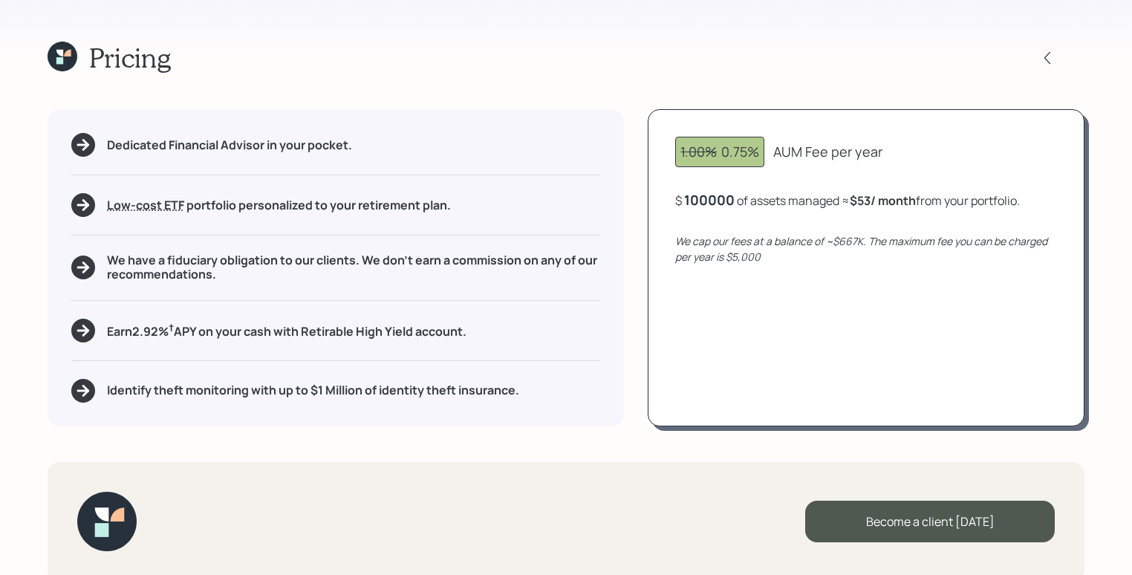
click at [761, 286] on div "1.00% 0.75% AUM Fee per year $ 100000 of assets managed ≈ $53 / month from your…" at bounding box center [866, 267] width 437 height 316
click at [728, 204] on div "100,000" at bounding box center [711, 200] width 54 height 18
click at [728, 204] on div "100000" at bounding box center [709, 200] width 51 height 18
click at [842, 262] on div "We cap our fees at a balance of ~$667K. The maximum fee you can be charged per …" at bounding box center [866, 248] width 382 height 31
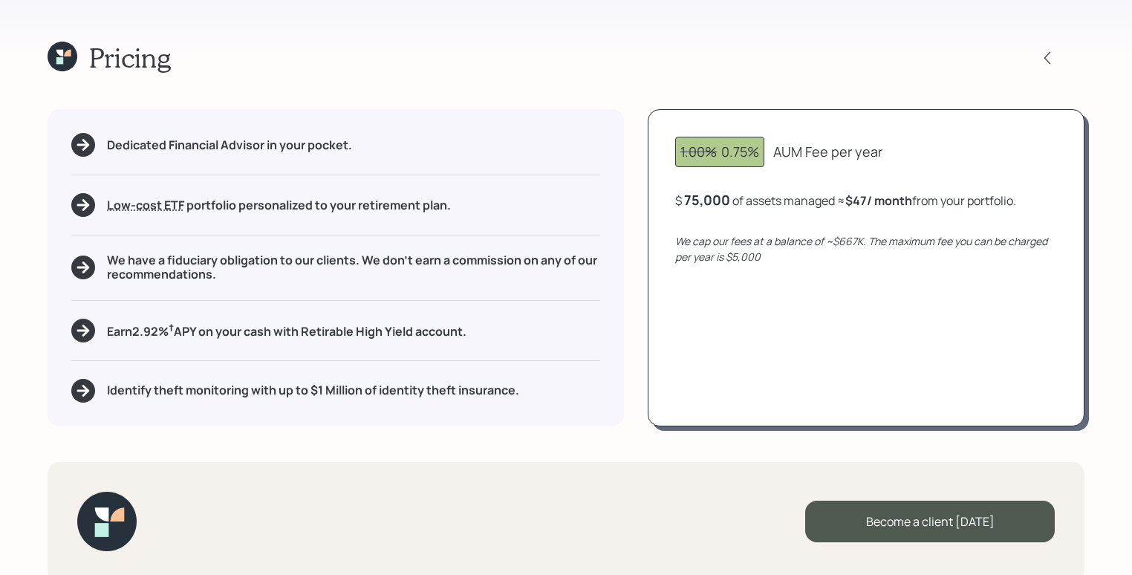
drag, startPoint x: 857, startPoint y: 203, endPoint x: 878, endPoint y: 203, distance: 21.5
click at [878, 203] on b "$47 / month" at bounding box center [878, 200] width 67 height 16
click at [713, 196] on div "75,000" at bounding box center [707, 200] width 46 height 18
click at [713, 196] on div "75000" at bounding box center [705, 200] width 42 height 18
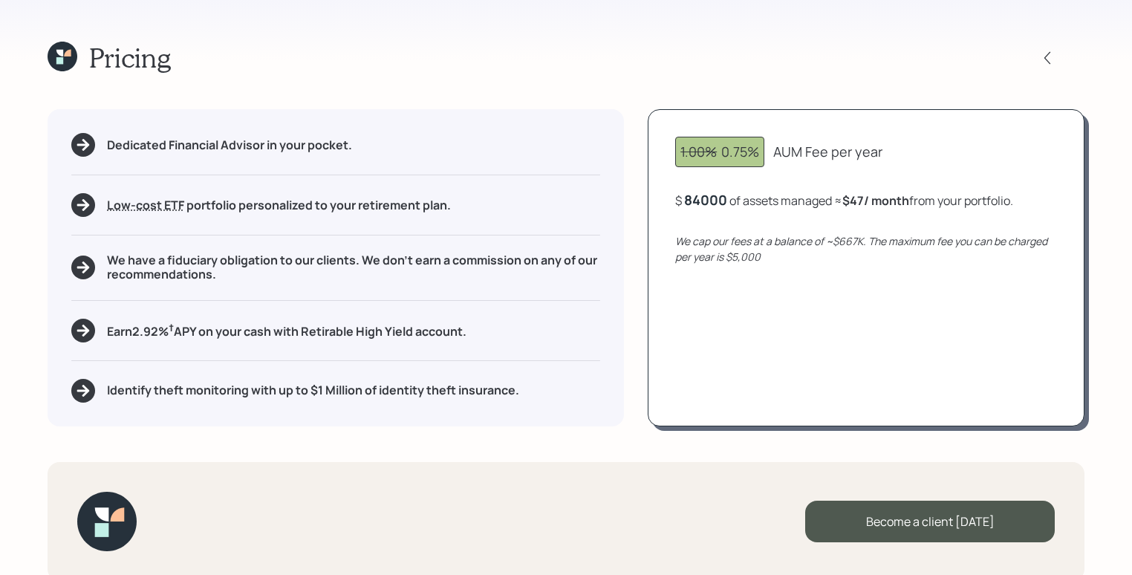
click at [822, 227] on div "1.00% 0.75% AUM Fee per year $ 84000 of assets managed ≈ $47 / month from your …" at bounding box center [866, 267] width 437 height 316
click at [731, 216] on div "1.00% 0.75% AUM Fee per year $ 84,000 of assets managed ≈ $53 / month from your…" at bounding box center [866, 267] width 437 height 316
click at [1052, 62] on icon at bounding box center [1047, 58] width 15 height 15
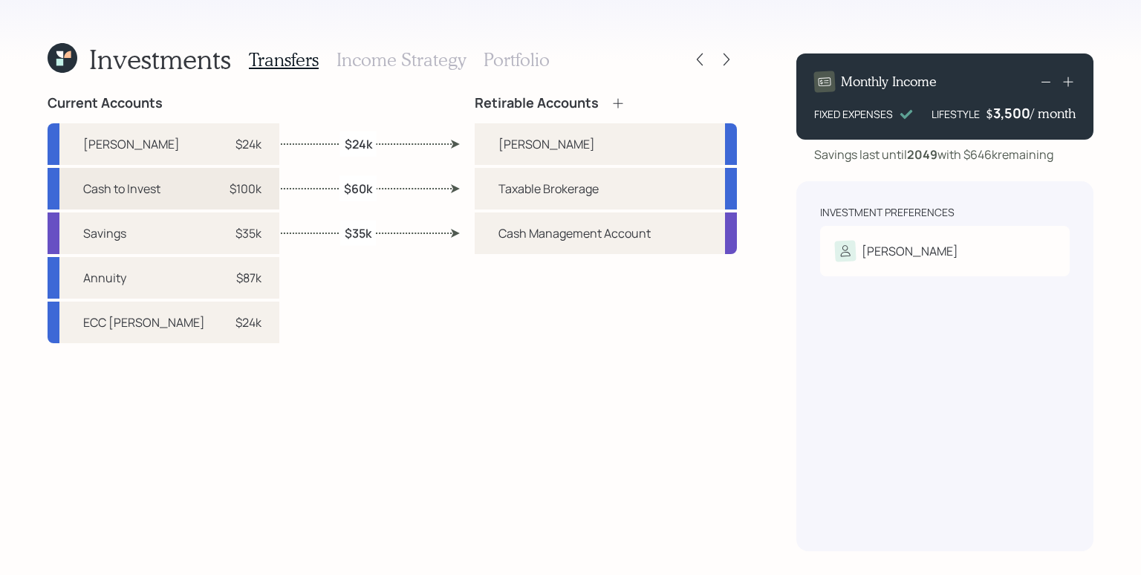
click at [161, 186] on div "Cash to Invest $100k" at bounding box center [164, 189] width 232 height 42
click at [218, 219] on div "Savings $35k" at bounding box center [164, 233] width 232 height 42
click at [353, 186] on label "$60k" at bounding box center [358, 188] width 28 height 16
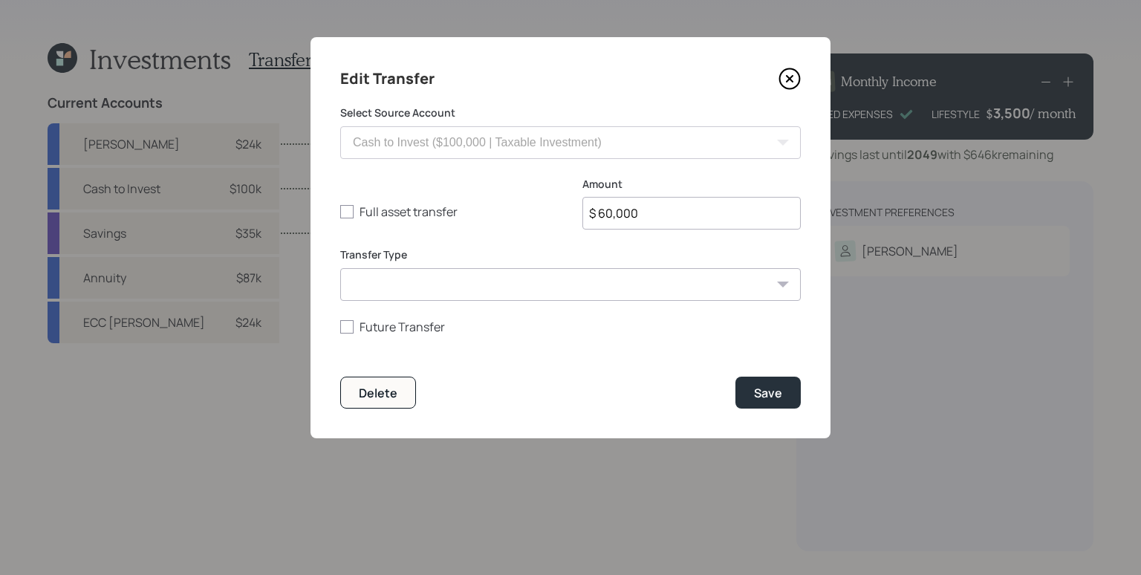
click at [793, 82] on icon at bounding box center [790, 79] width 22 height 22
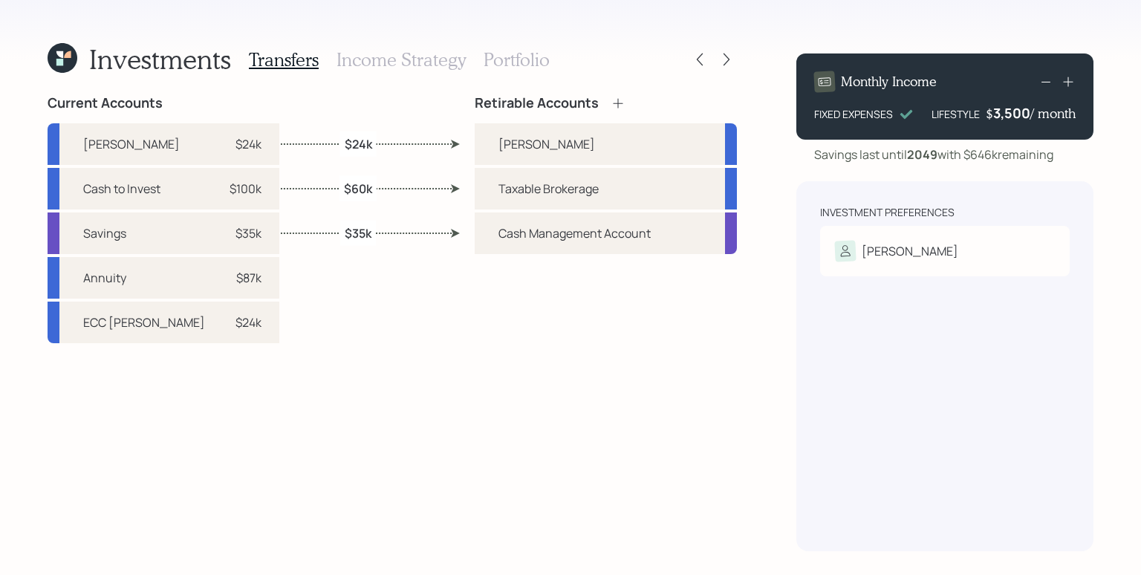
click at [73, 63] on icon at bounding box center [63, 58] width 30 height 30
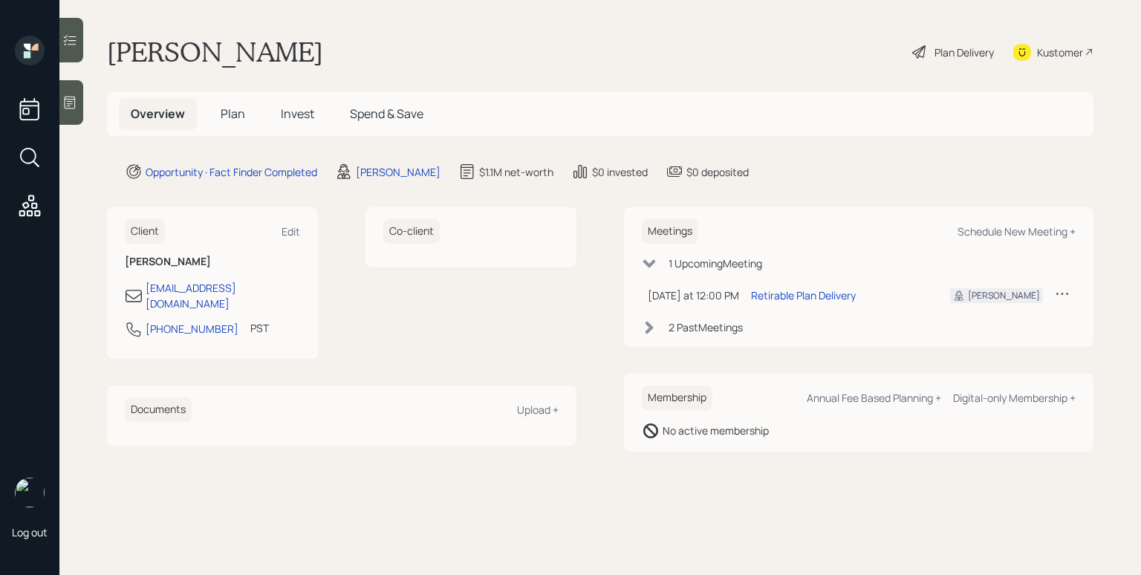
click at [296, 107] on span "Invest" at bounding box center [297, 113] width 33 height 16
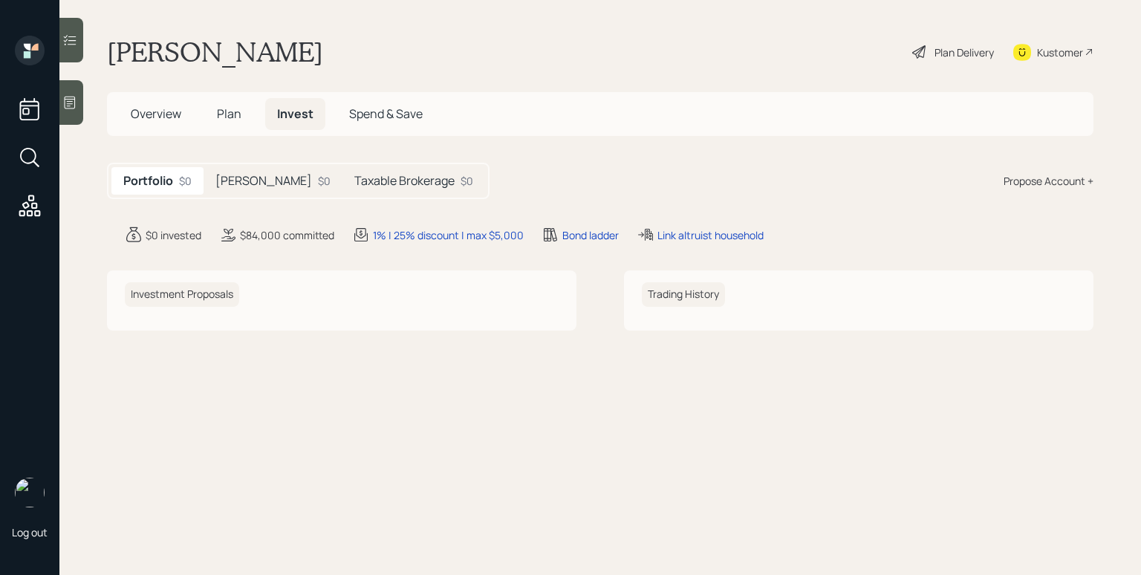
click at [363, 181] on h5 "Taxable Brokerage" at bounding box center [404, 181] width 100 height 14
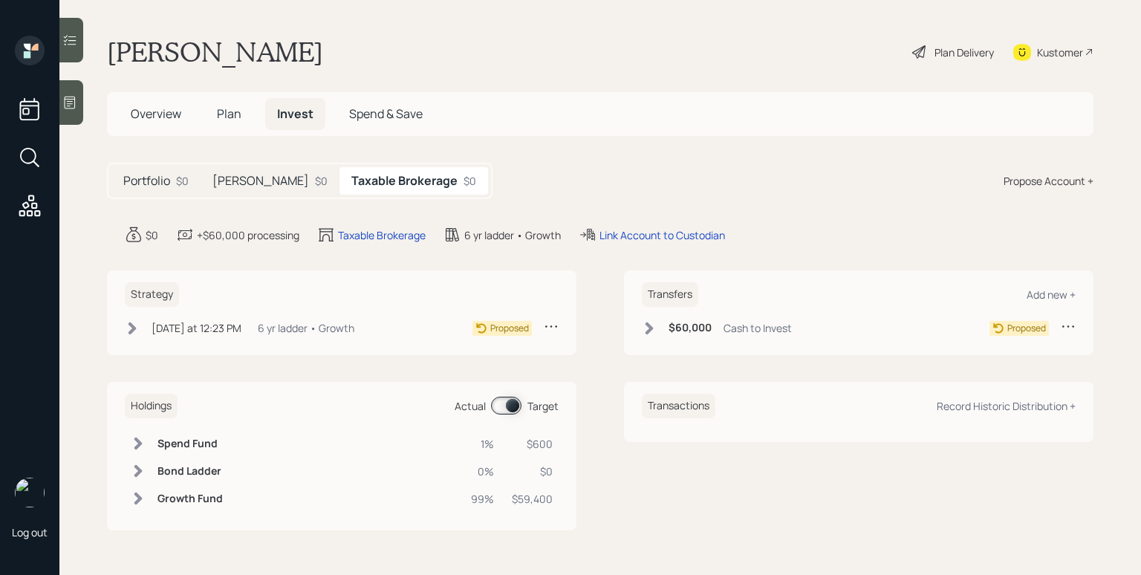
click at [241, 178] on h5 "[PERSON_NAME]" at bounding box center [260, 181] width 97 height 14
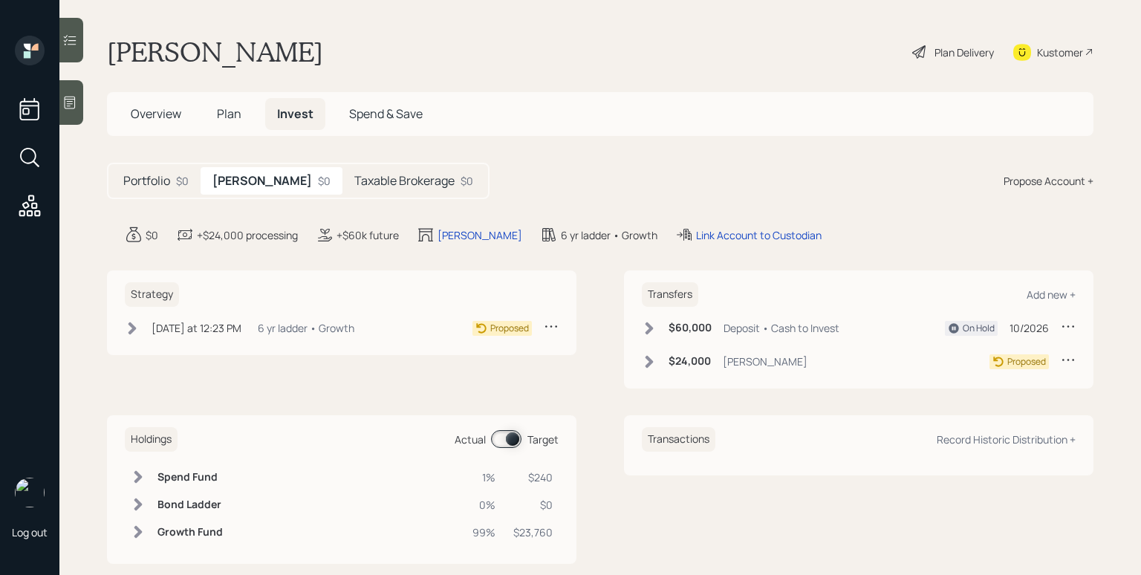
click at [1051, 326] on div "On Hold 10/2026" at bounding box center [1010, 328] width 131 height 19
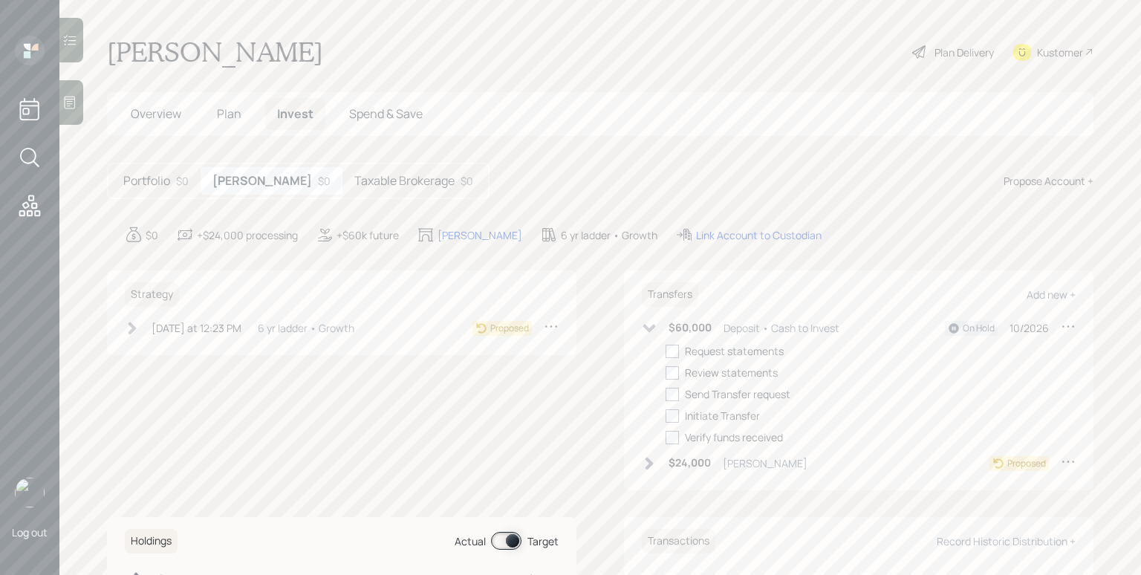
click at [1061, 327] on icon at bounding box center [1068, 326] width 15 height 15
click at [1028, 372] on div "Cancel Transfer" at bounding box center [1022, 369] width 107 height 14
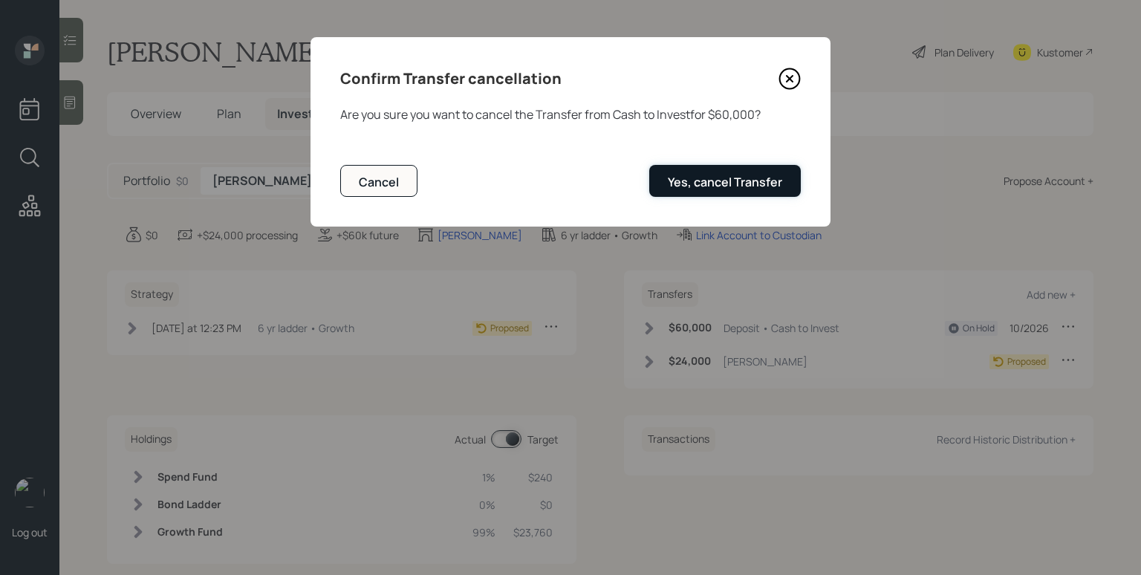
click at [775, 189] on div "Yes, cancel Transfer" at bounding box center [725, 182] width 114 height 16
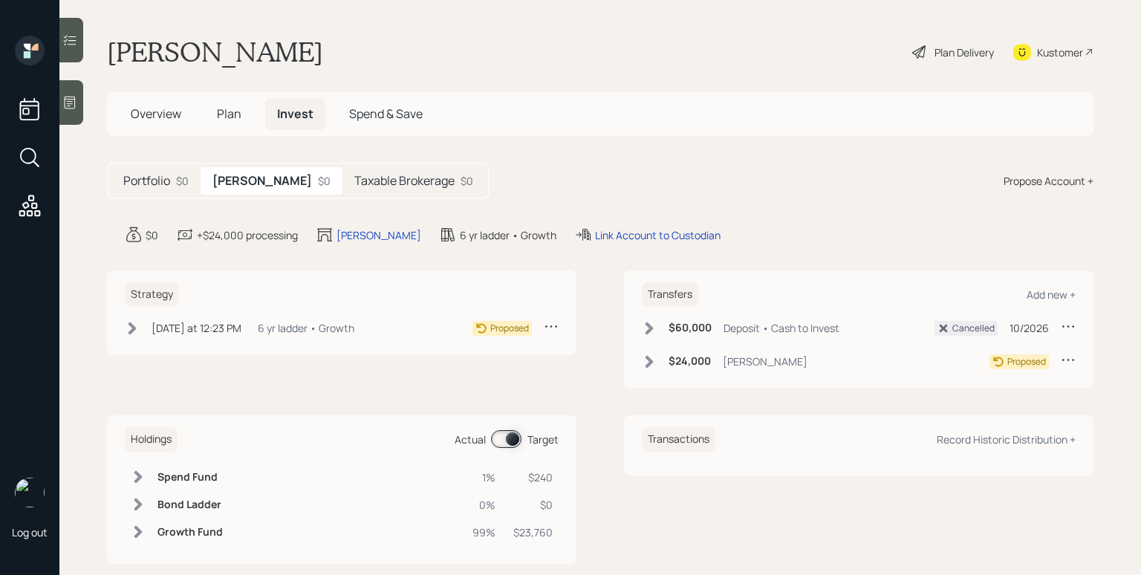
click at [948, 51] on div "Plan Delivery" at bounding box center [964, 53] width 59 height 16
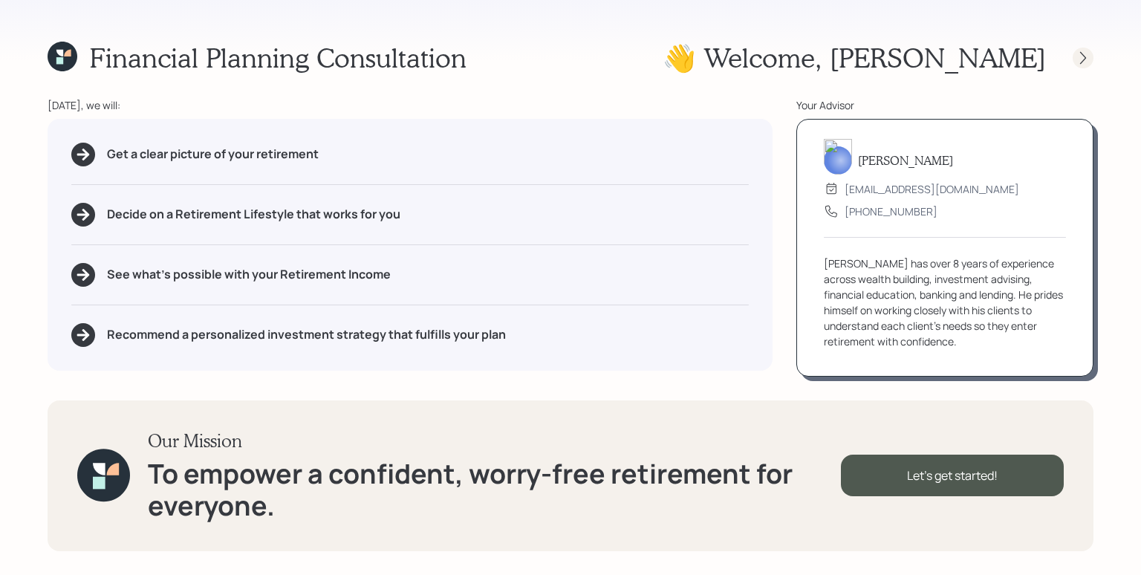
click at [1079, 59] on icon at bounding box center [1083, 58] width 15 height 15
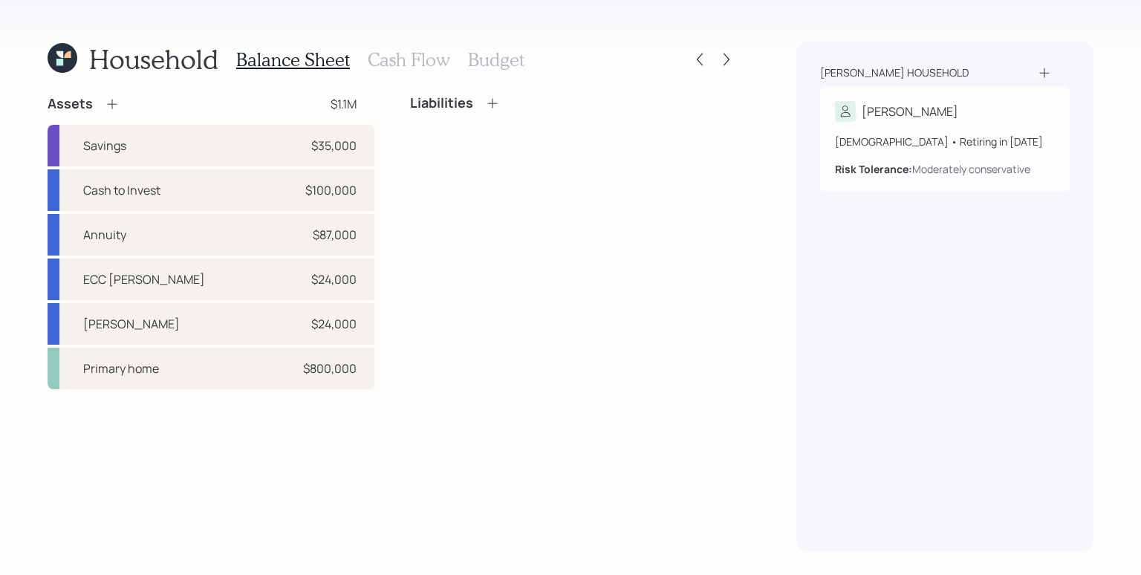
click at [765, 235] on div "Household Balance Sheet Cash Flow Budget Assets $1.1M Savings $35,000 Cash to I…" at bounding box center [570, 287] width 1141 height 575
click at [719, 62] on icon at bounding box center [726, 59] width 15 height 15
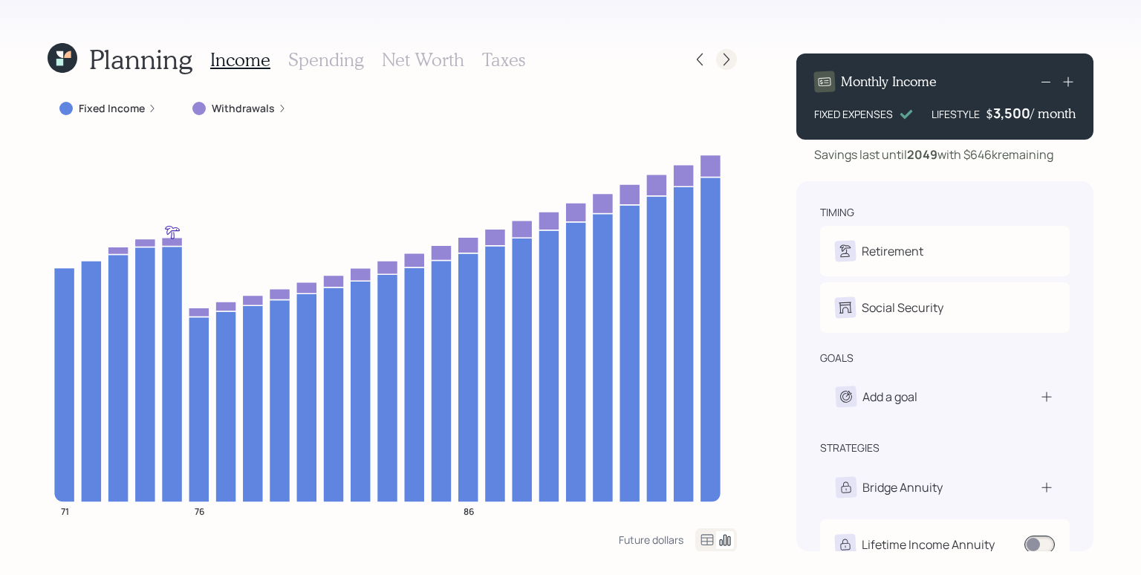
click at [744, 51] on div "Planning Income Spending Net Worth Taxes Fixed Income Withdrawals 71 76 86 Futu…" at bounding box center [570, 287] width 1141 height 575
click at [722, 62] on icon at bounding box center [726, 59] width 15 height 15
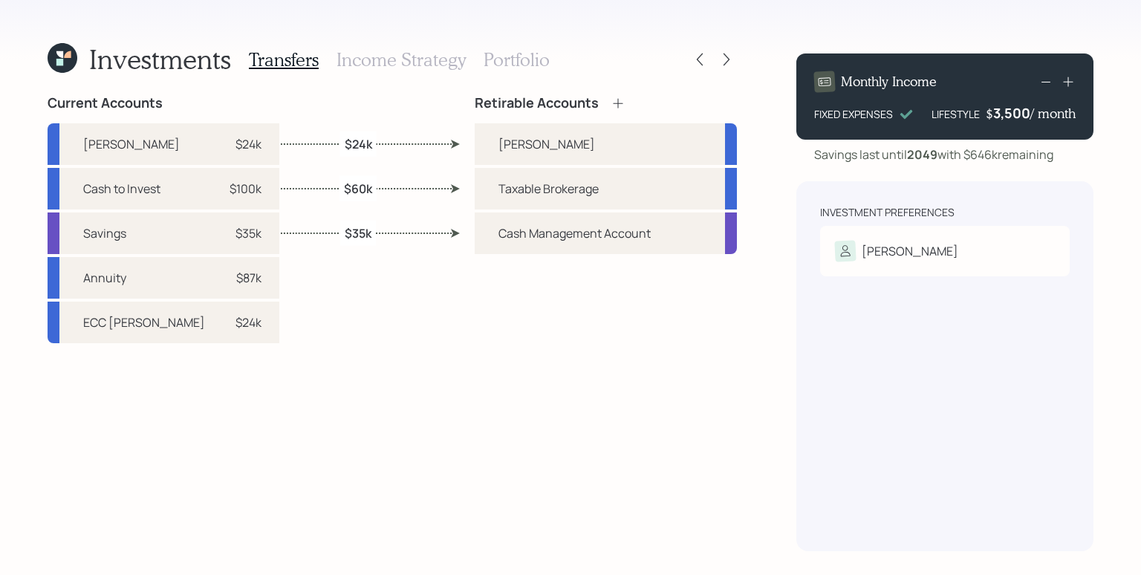
click at [362, 192] on label "$60k" at bounding box center [358, 188] width 28 height 16
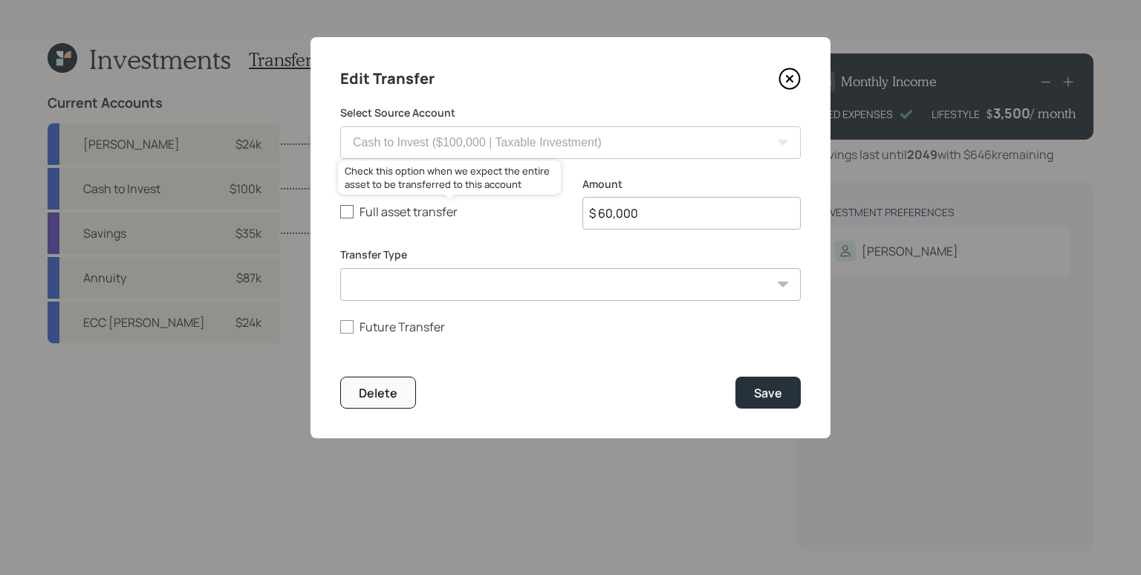
click at [434, 210] on label "Full asset transfer" at bounding box center [449, 212] width 218 height 16
click at [340, 212] on input "Full asset transfer" at bounding box center [339, 212] width 1 height 1
checkbox input "true"
type input "$ 100,000"
click at [403, 215] on label "Full asset transfer" at bounding box center [449, 212] width 218 height 16
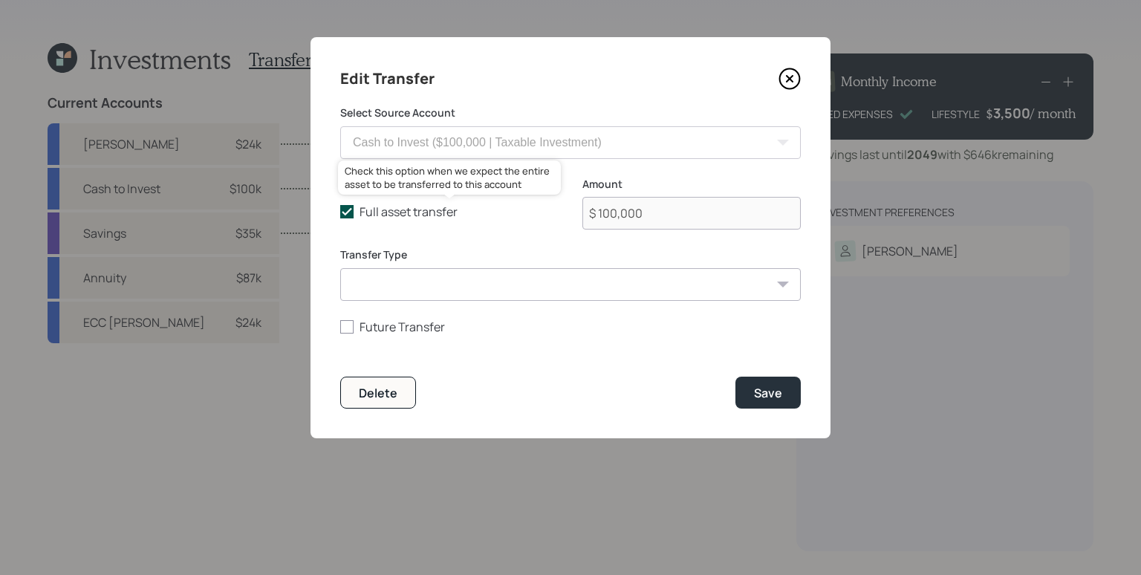
click at [340, 212] on input "Full asset transfer" at bounding box center [339, 212] width 1 height 1
checkbox input "false"
click at [605, 218] on input "$ 100,000" at bounding box center [691, 213] width 218 height 33
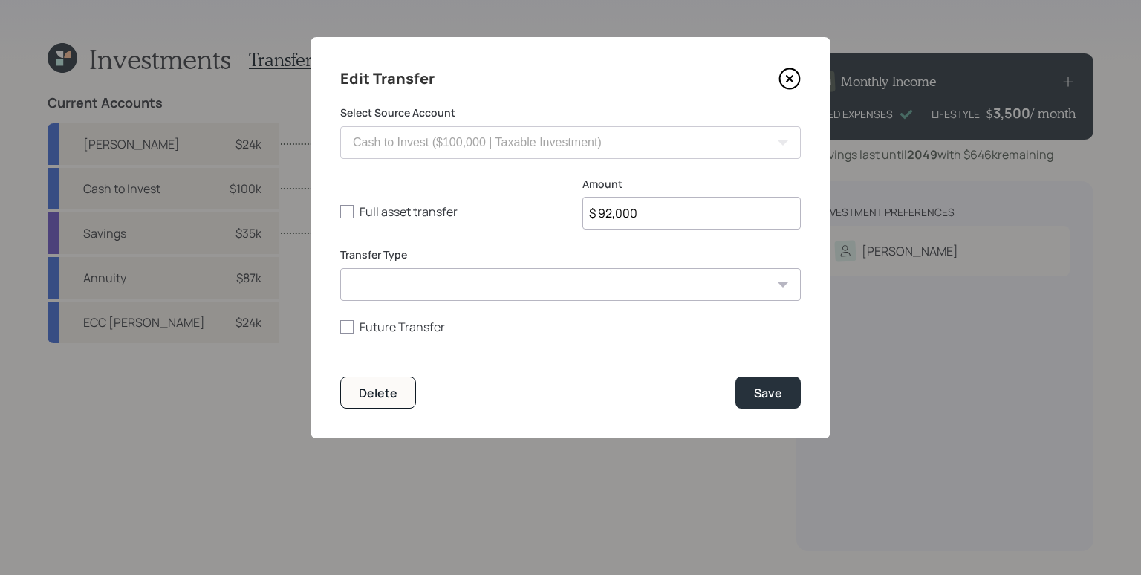
type input "$ 92,000"
click at [735, 377] on button "Save" at bounding box center [767, 393] width 65 height 32
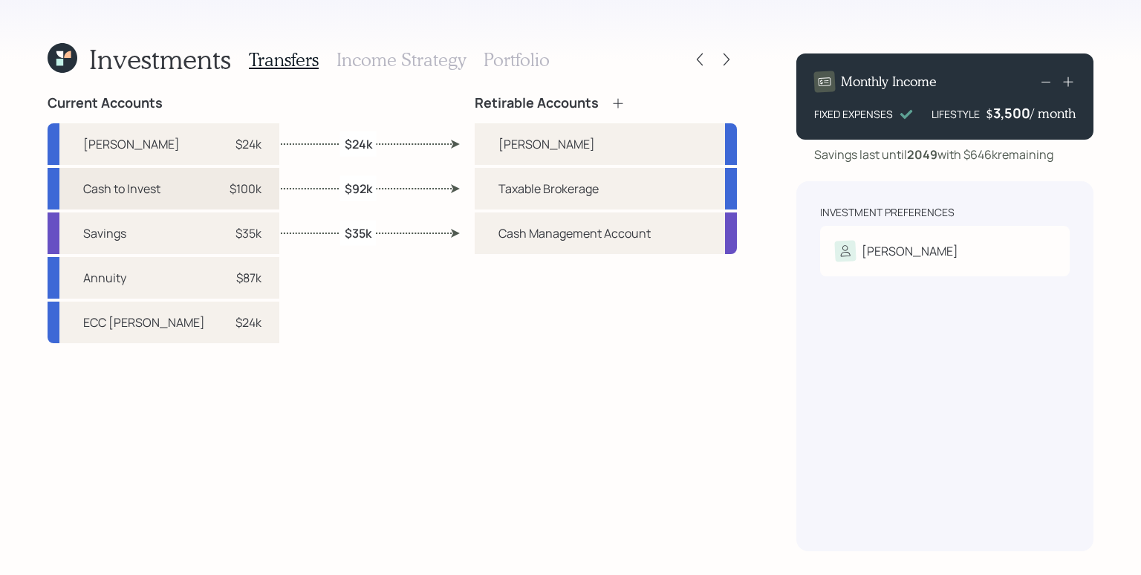
click at [230, 183] on div "$100k" at bounding box center [246, 189] width 32 height 18
click at [510, 143] on div "[PERSON_NAME]" at bounding box center [546, 144] width 97 height 18
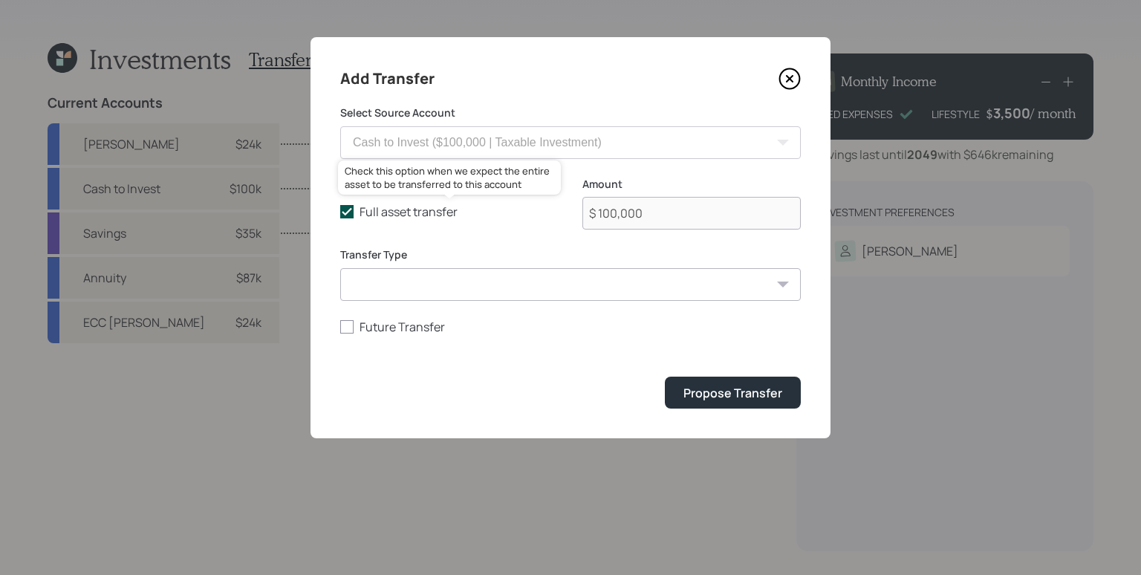
click at [440, 211] on label "Full asset transfer" at bounding box center [449, 212] width 218 height 16
click at [340, 212] on input "Full asset transfer" at bounding box center [339, 212] width 1 height 1
click at [440, 211] on label "Full asset transfer" at bounding box center [449, 212] width 218 height 16
click at [340, 212] on input "Full asset transfer" at bounding box center [339, 212] width 1 height 1
click at [423, 211] on label "Full asset transfer" at bounding box center [449, 212] width 218 height 16
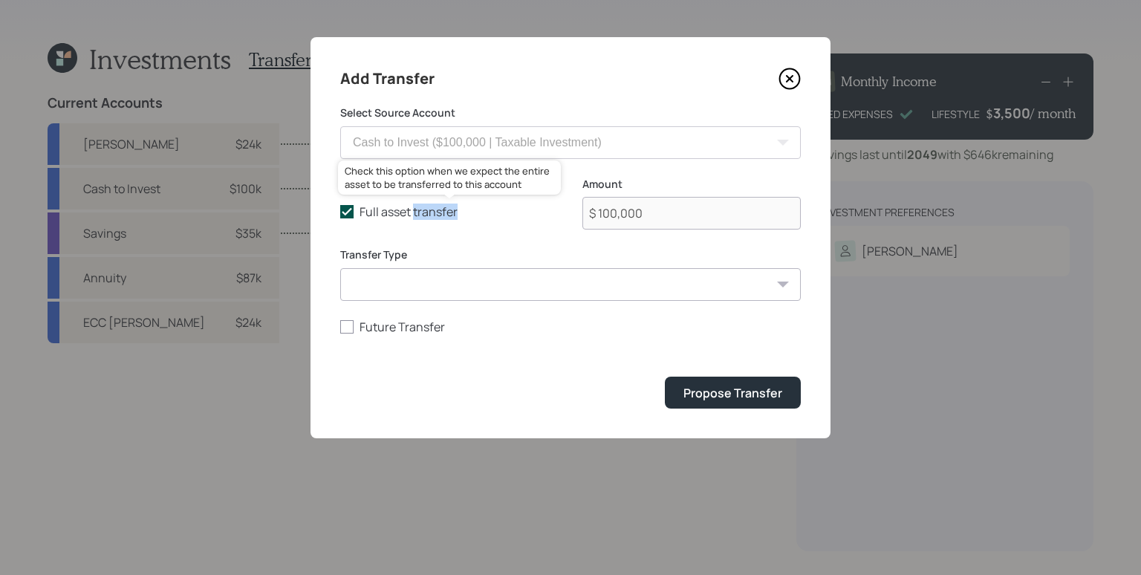
click at [340, 212] on input "Full asset transfer" at bounding box center [339, 212] width 1 height 1
checkbox input "false"
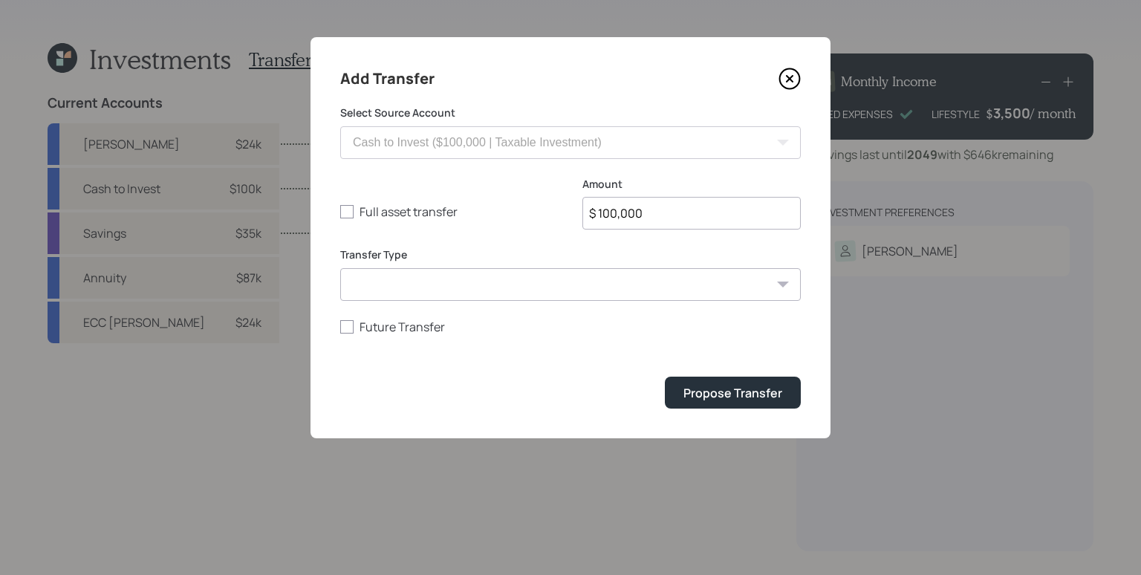
click at [653, 210] on input "$ 100,000" at bounding box center [691, 213] width 218 height 33
type input "$ 8,000"
click at [665, 377] on button "Propose Transfer" at bounding box center [733, 393] width 136 height 32
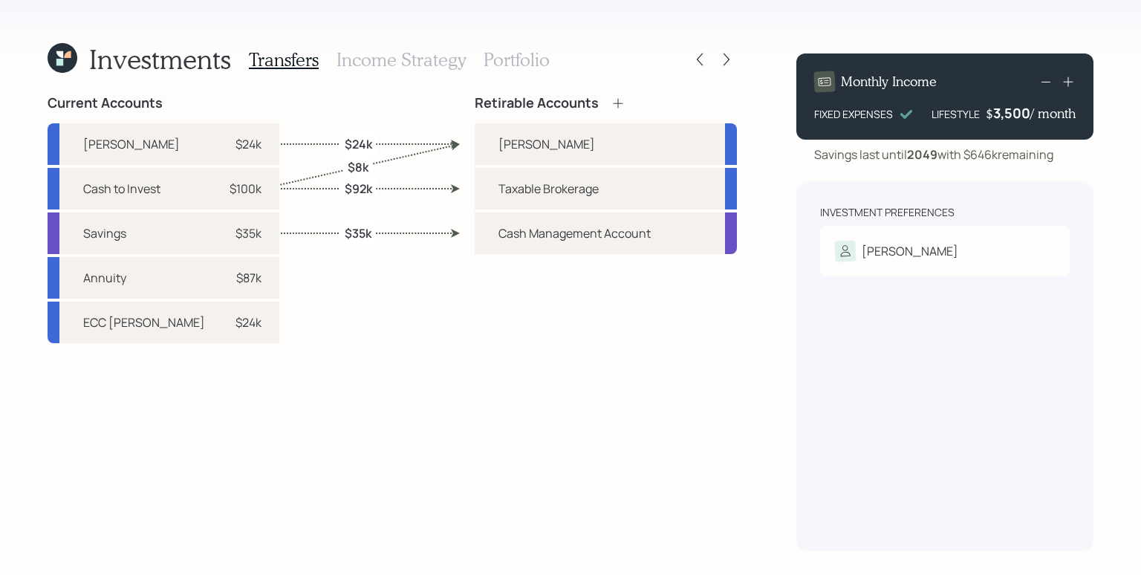
click at [504, 63] on h3 "Portfolio" at bounding box center [517, 60] width 66 height 22
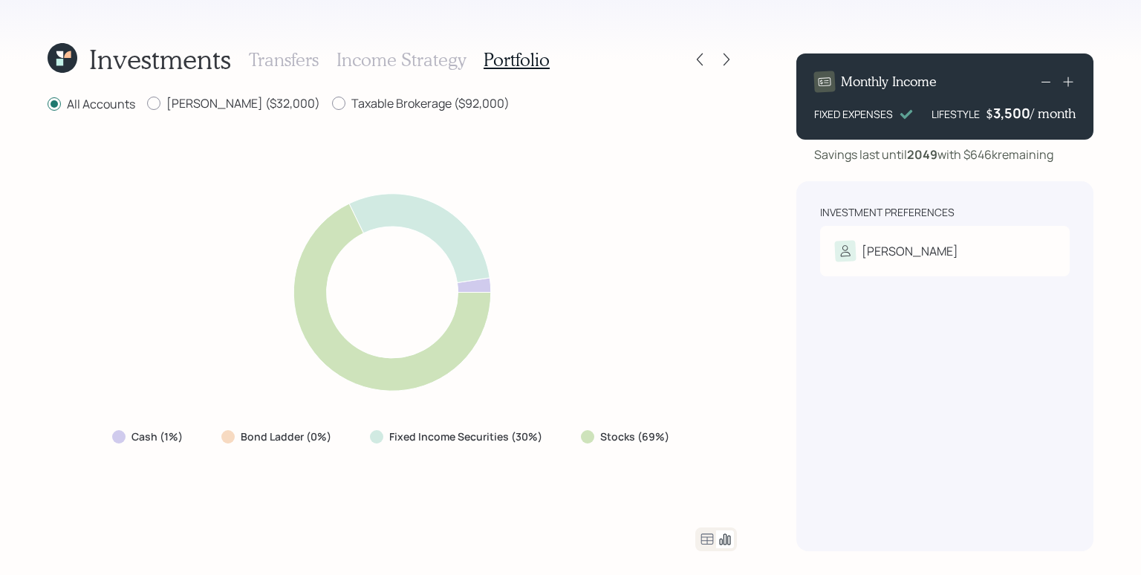
click at [706, 538] on icon at bounding box center [707, 539] width 18 height 18
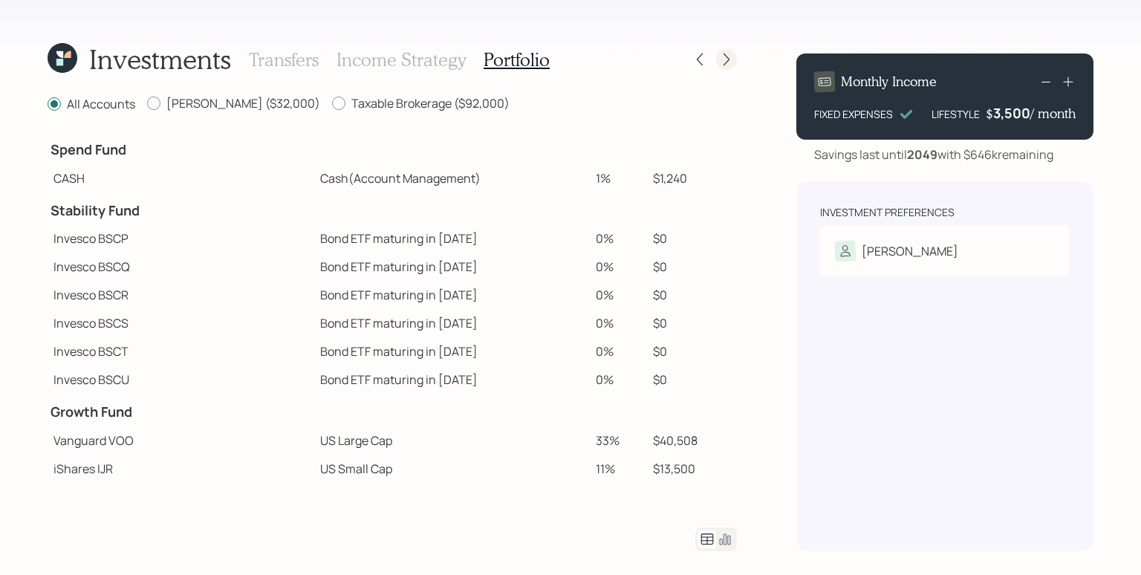
click at [729, 51] on div at bounding box center [726, 59] width 21 height 21
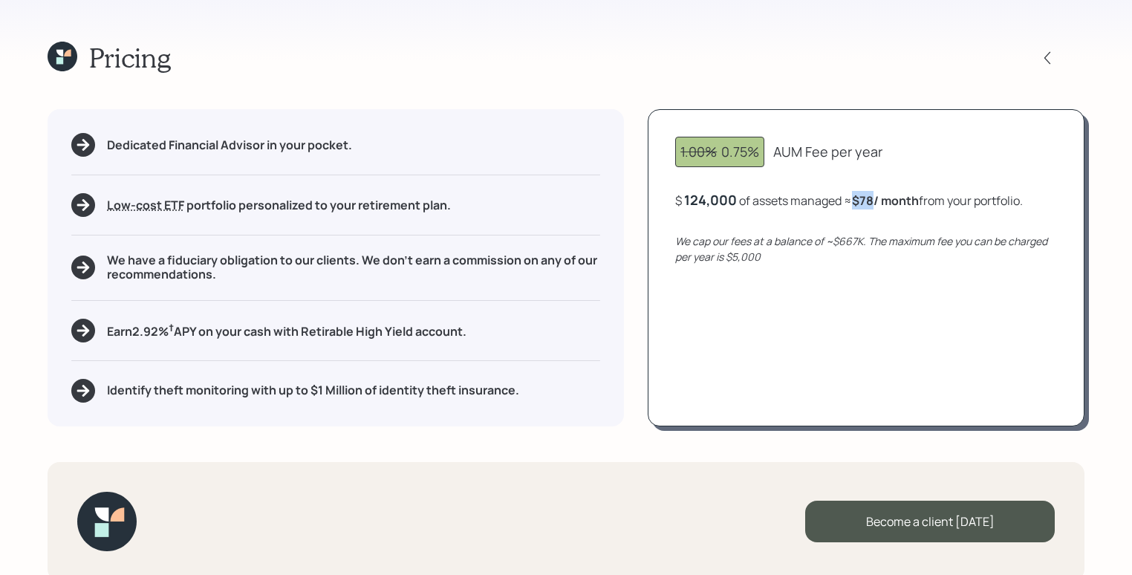
drag, startPoint x: 859, startPoint y: 203, endPoint x: 873, endPoint y: 201, distance: 14.2
click at [873, 201] on b "$78 / month" at bounding box center [885, 200] width 67 height 16
click at [873, 203] on b "$78 / month" at bounding box center [885, 200] width 67 height 16
click at [500, 211] on div "Low-cost ETF Retirable uses diversified Exchange Traded Funds from trusted mana…" at bounding box center [335, 205] width 529 height 24
drag, startPoint x: 296, startPoint y: 324, endPoint x: 304, endPoint y: 317, distance: 10.6
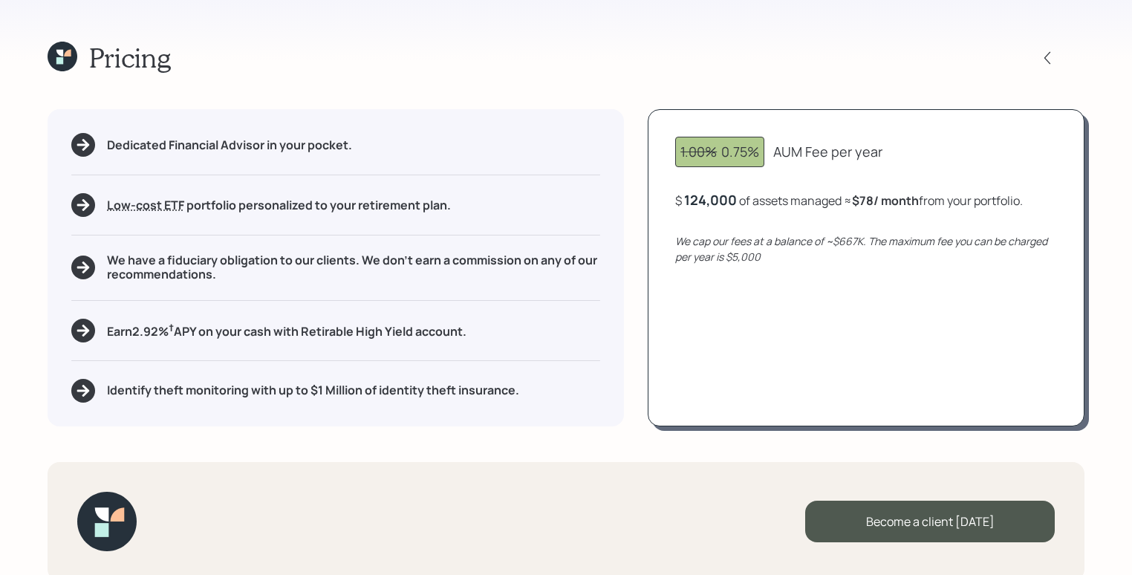
click at [296, 324] on h5 "Earn 2.92 % † APY on your cash with Retirable High Yield account." at bounding box center [287, 330] width 360 height 19
click at [198, 420] on div "Dedicated Financial Advisor in your pocket. Low-cost ETF Retirable uses diversi…" at bounding box center [336, 267] width 576 height 316
click at [357, 353] on div "Dedicated Financial Advisor in your pocket. Low-cost ETF Retirable uses diversi…" at bounding box center [336, 267] width 576 height 316
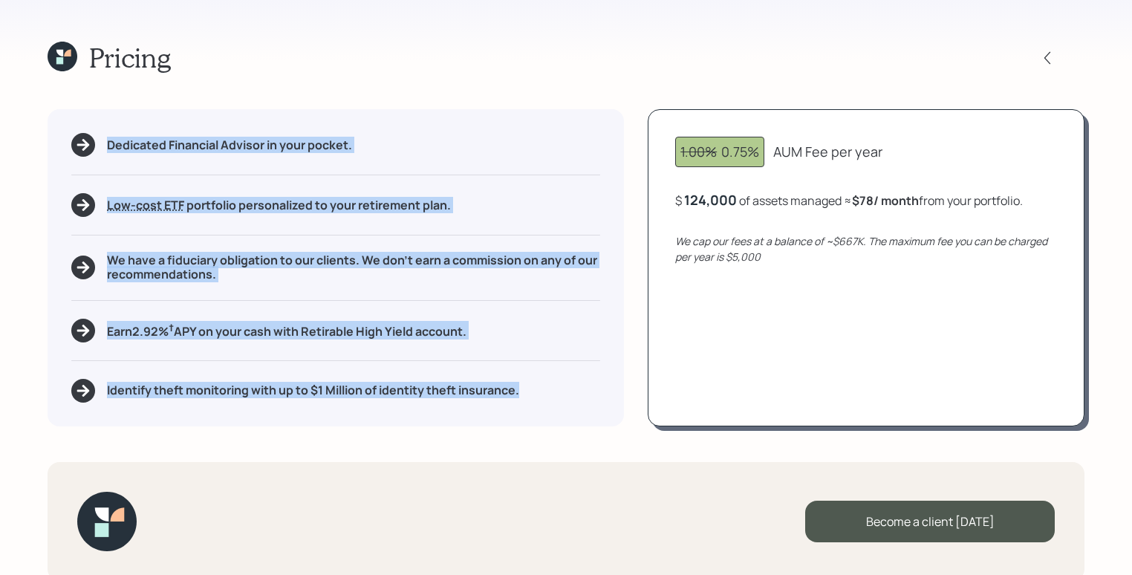
drag, startPoint x: 525, startPoint y: 389, endPoint x: 133, endPoint y: 127, distance: 471.8
click at [133, 127] on div "Dedicated Financial Advisor in your pocket. Low-cost ETF Retirable uses diversi…" at bounding box center [336, 267] width 576 height 316
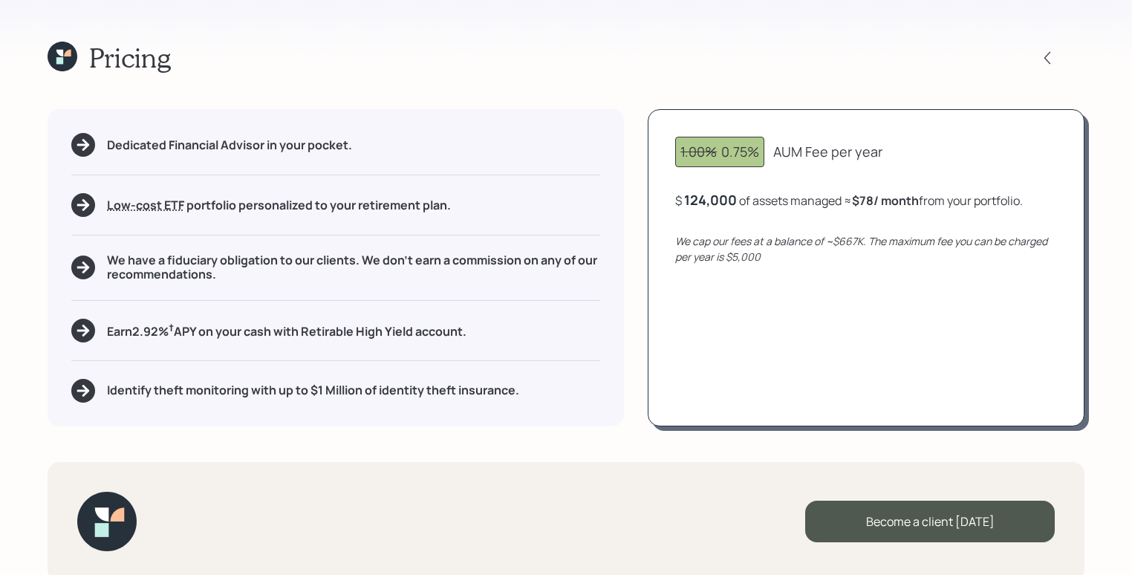
click at [211, 73] on div "Pricing" at bounding box center [566, 58] width 1037 height 32
click at [1044, 60] on icon at bounding box center [1047, 58] width 15 height 15
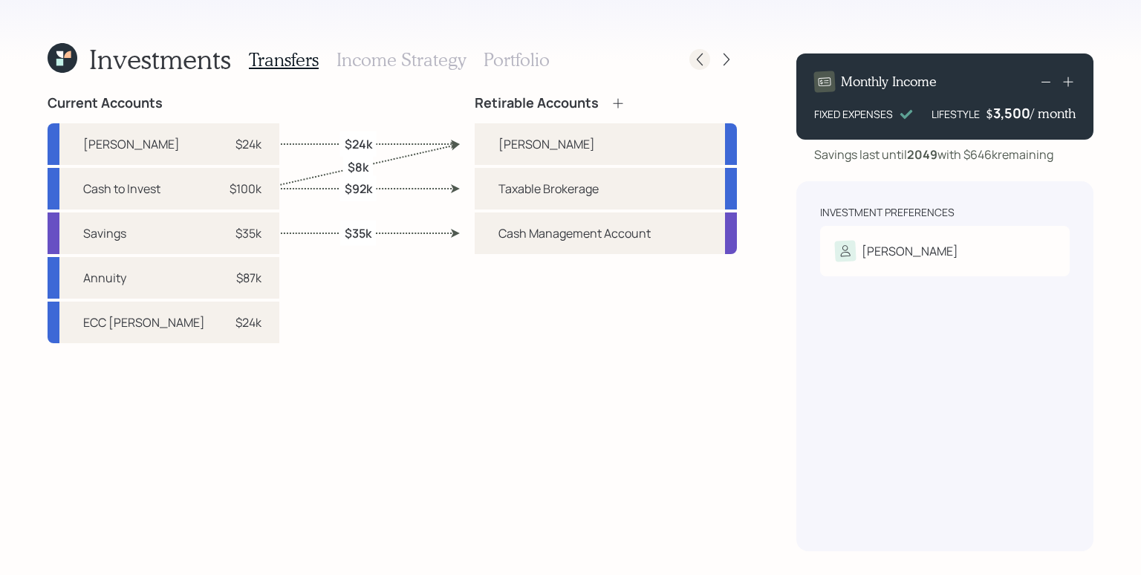
click at [708, 58] on div at bounding box center [699, 59] width 21 height 21
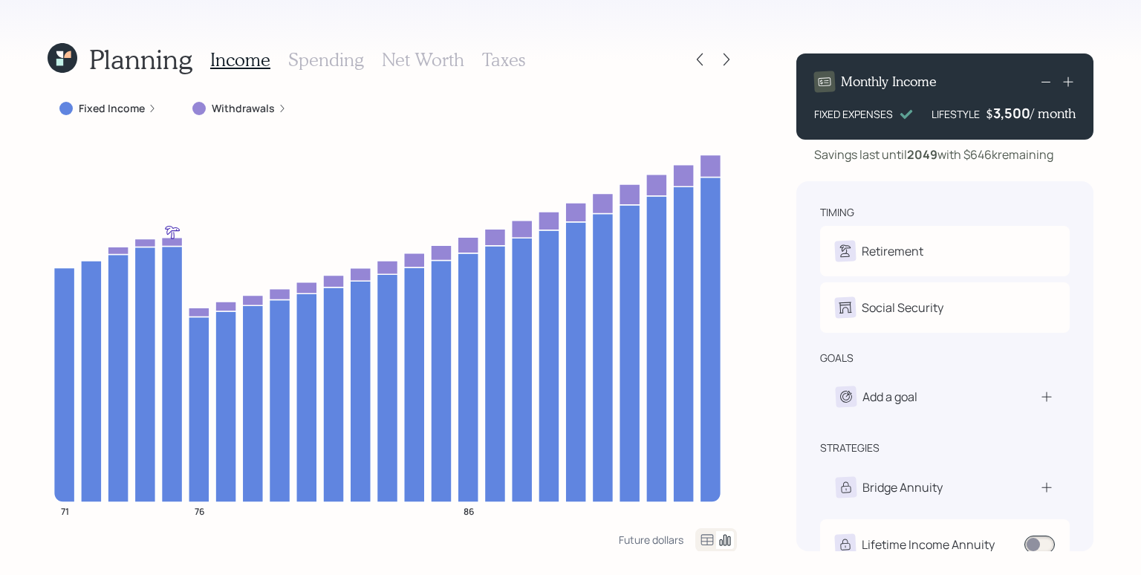
click at [334, 59] on h3 "Spending" at bounding box center [326, 60] width 76 height 22
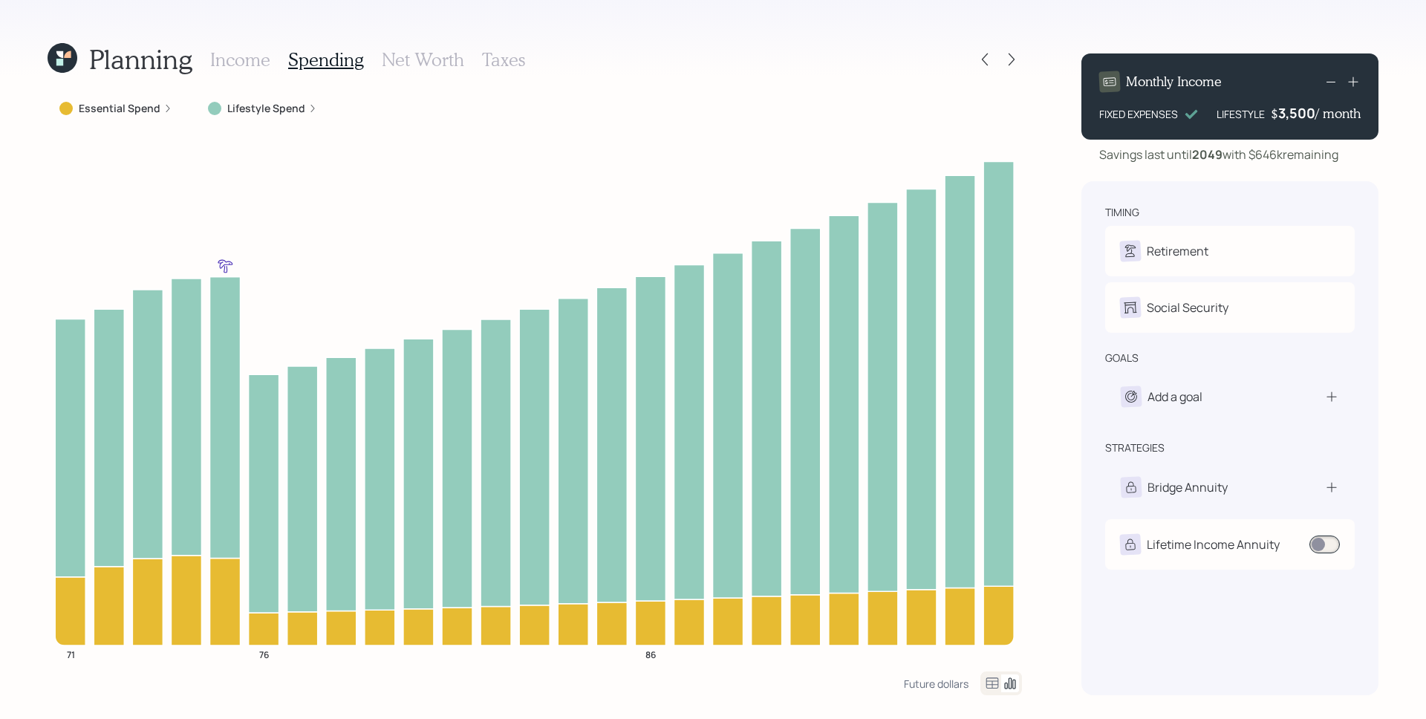
click at [247, 56] on h3 "Income" at bounding box center [240, 60] width 60 height 22
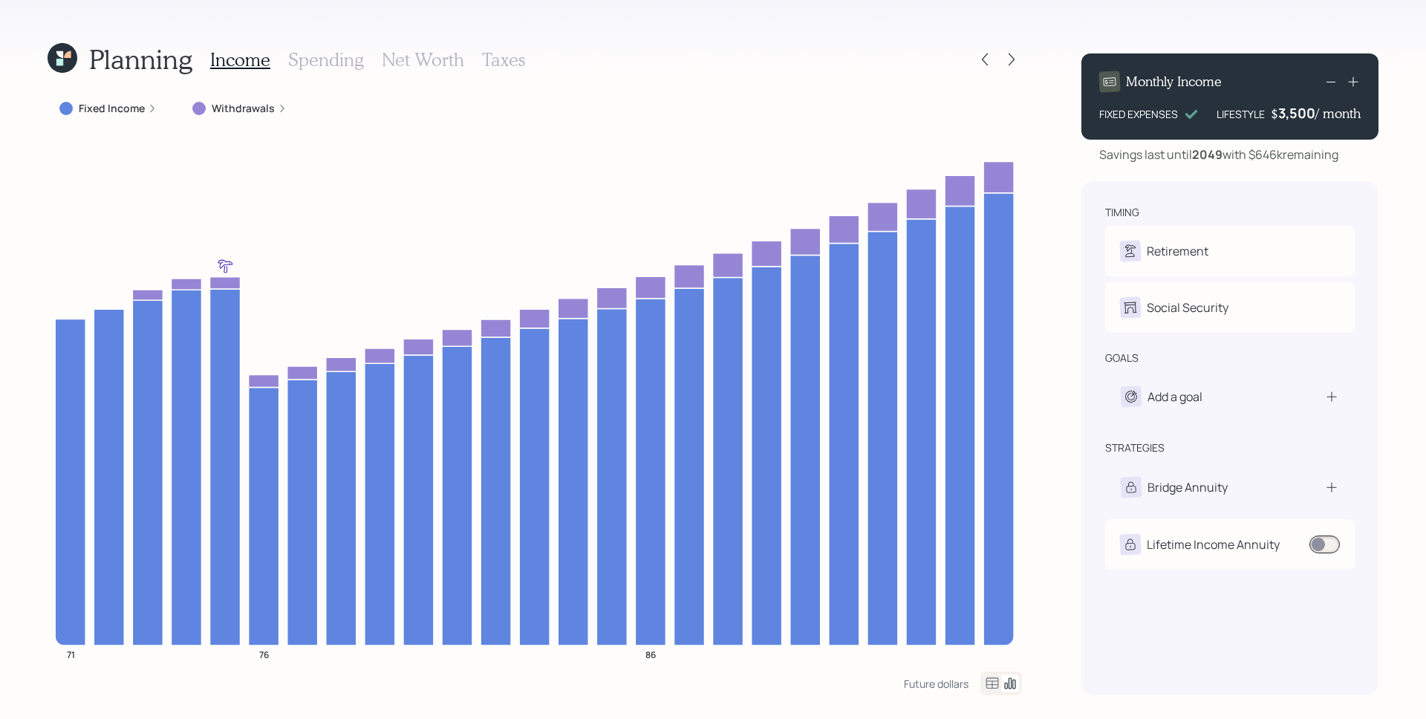
click at [339, 56] on h3 "Spending" at bounding box center [326, 60] width 76 height 22
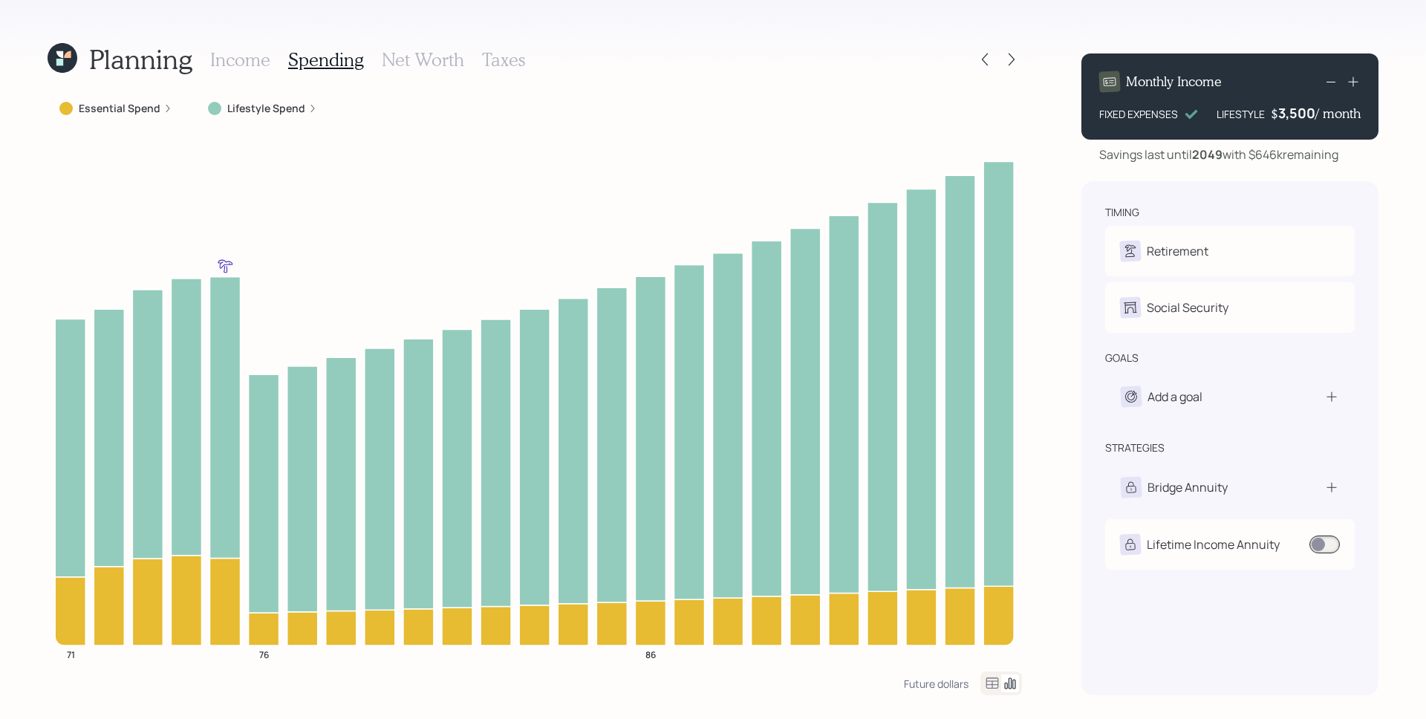
click at [224, 62] on h3 "Income" at bounding box center [240, 60] width 60 height 22
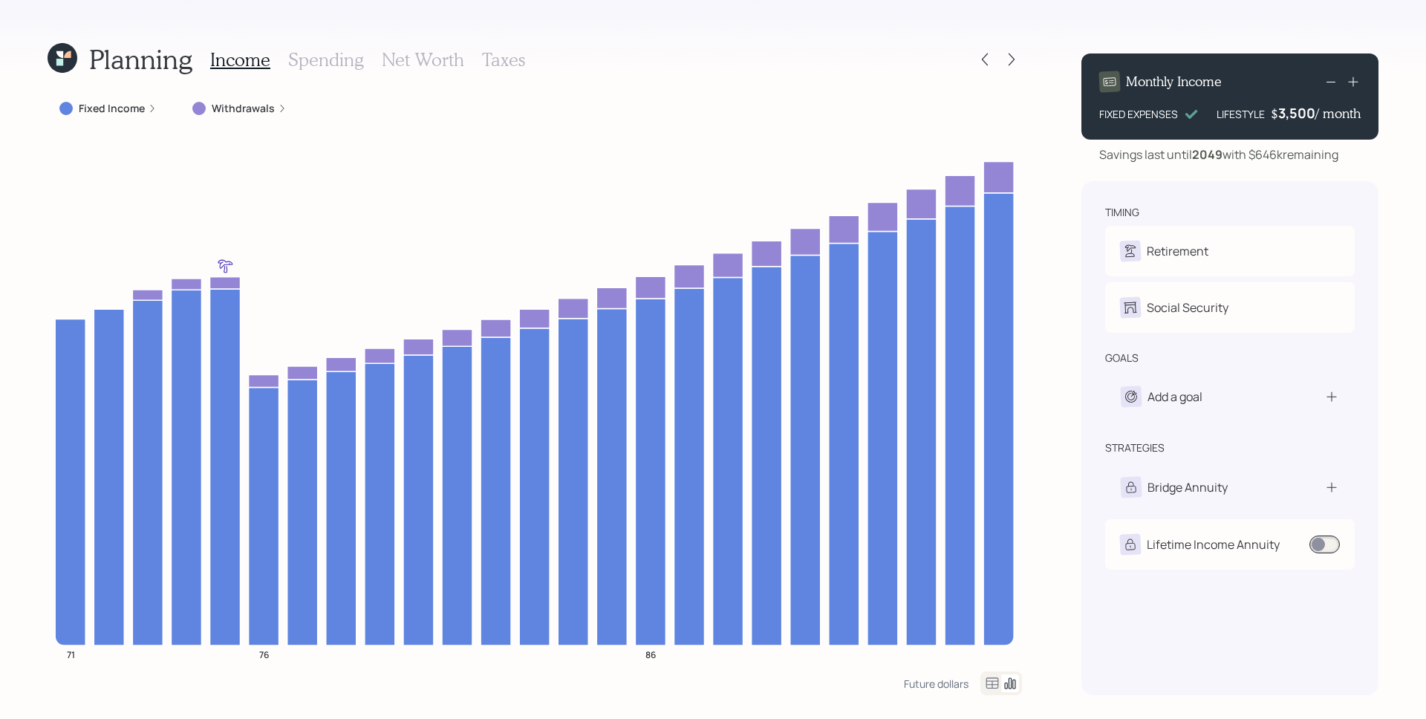
click at [339, 62] on h3 "Spending" at bounding box center [326, 60] width 76 height 22
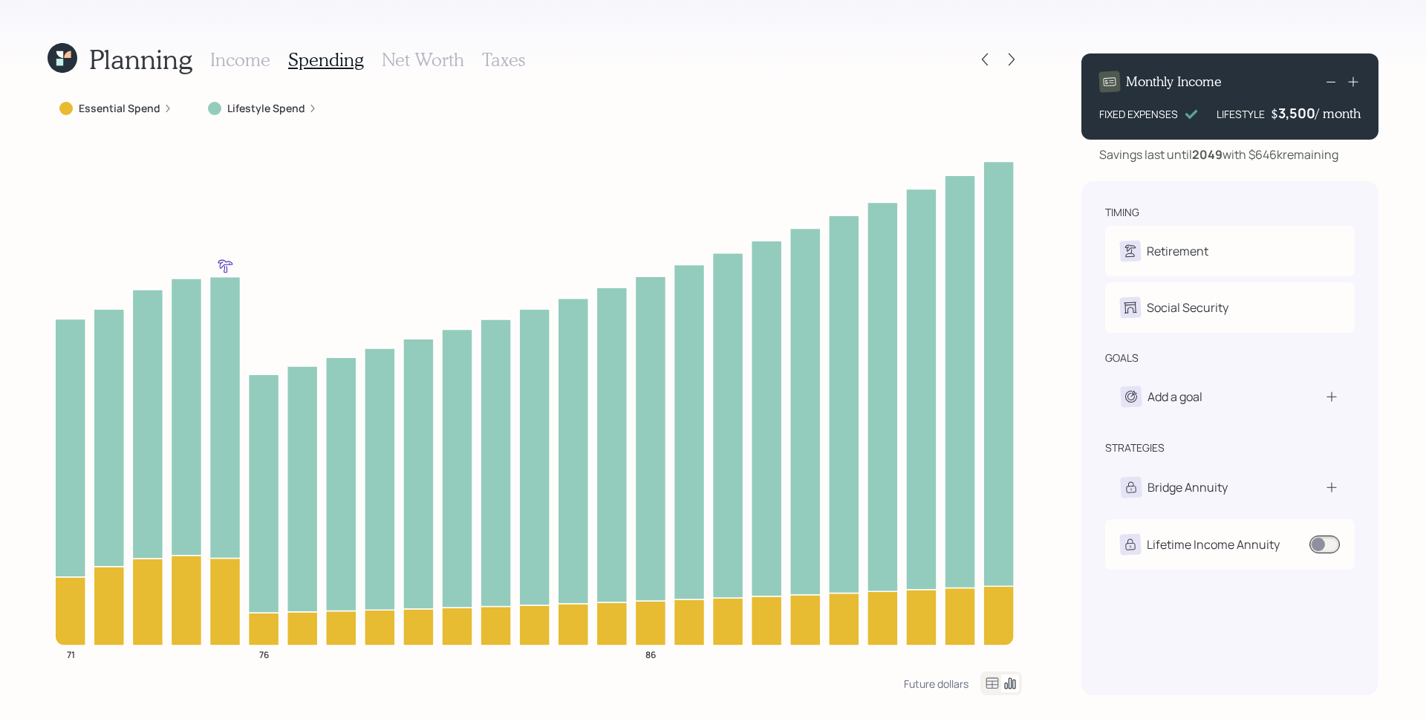
click at [251, 55] on h3 "Income" at bounding box center [240, 60] width 60 height 22
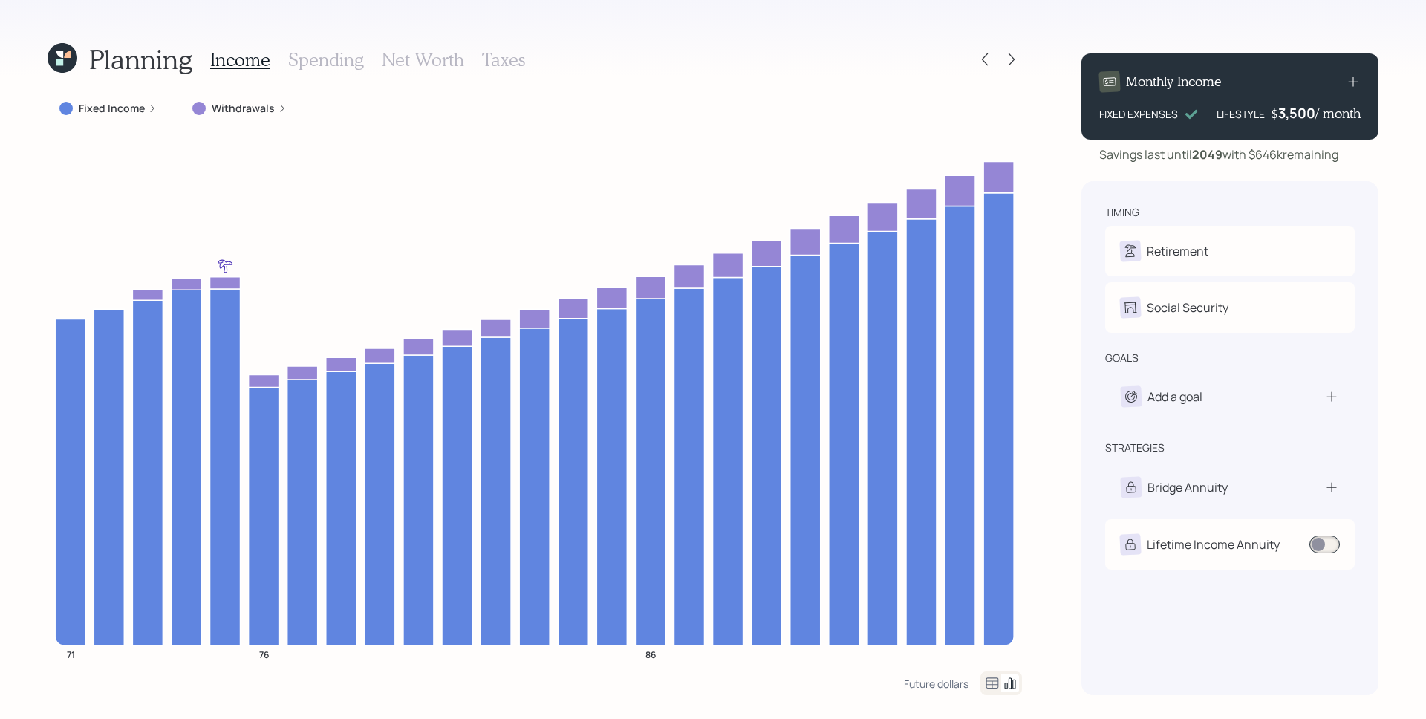
click at [311, 59] on h3 "Spending" at bounding box center [326, 60] width 76 height 22
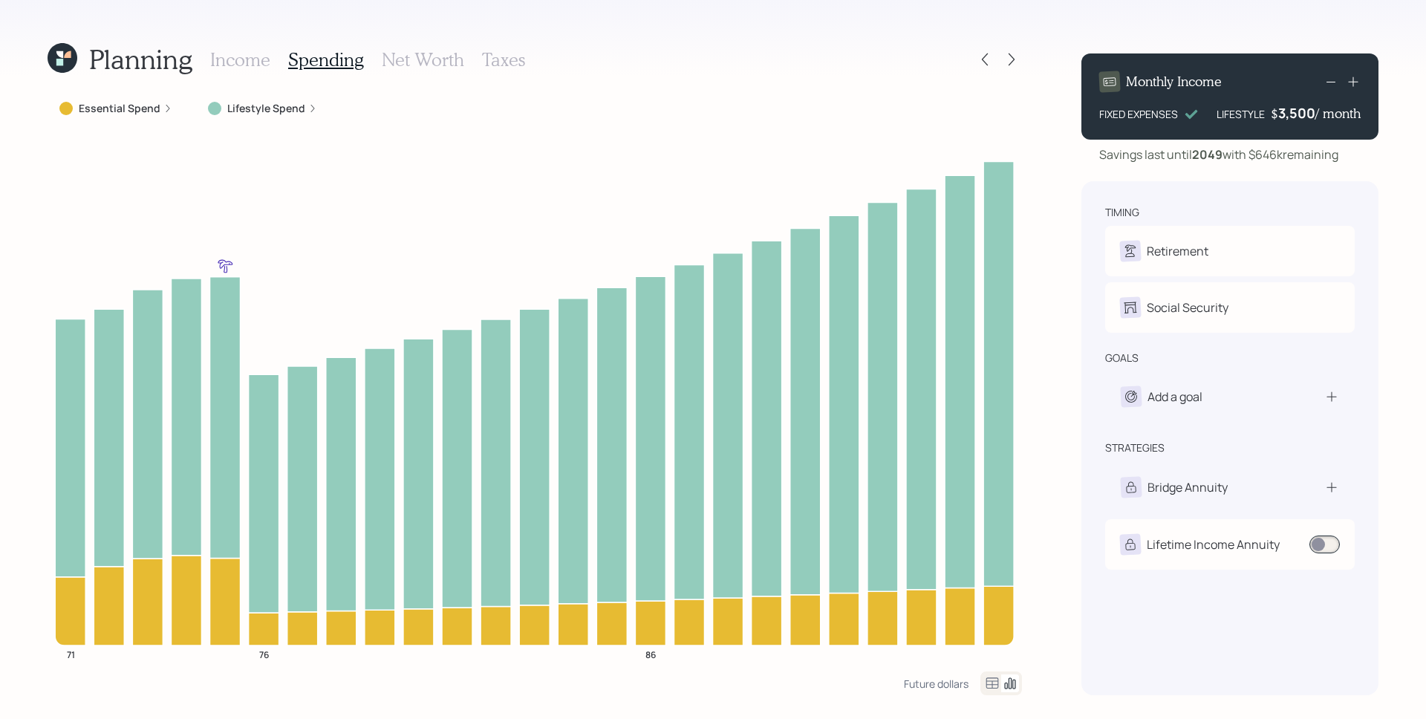
click at [150, 106] on label "Essential Spend" at bounding box center [120, 108] width 82 height 15
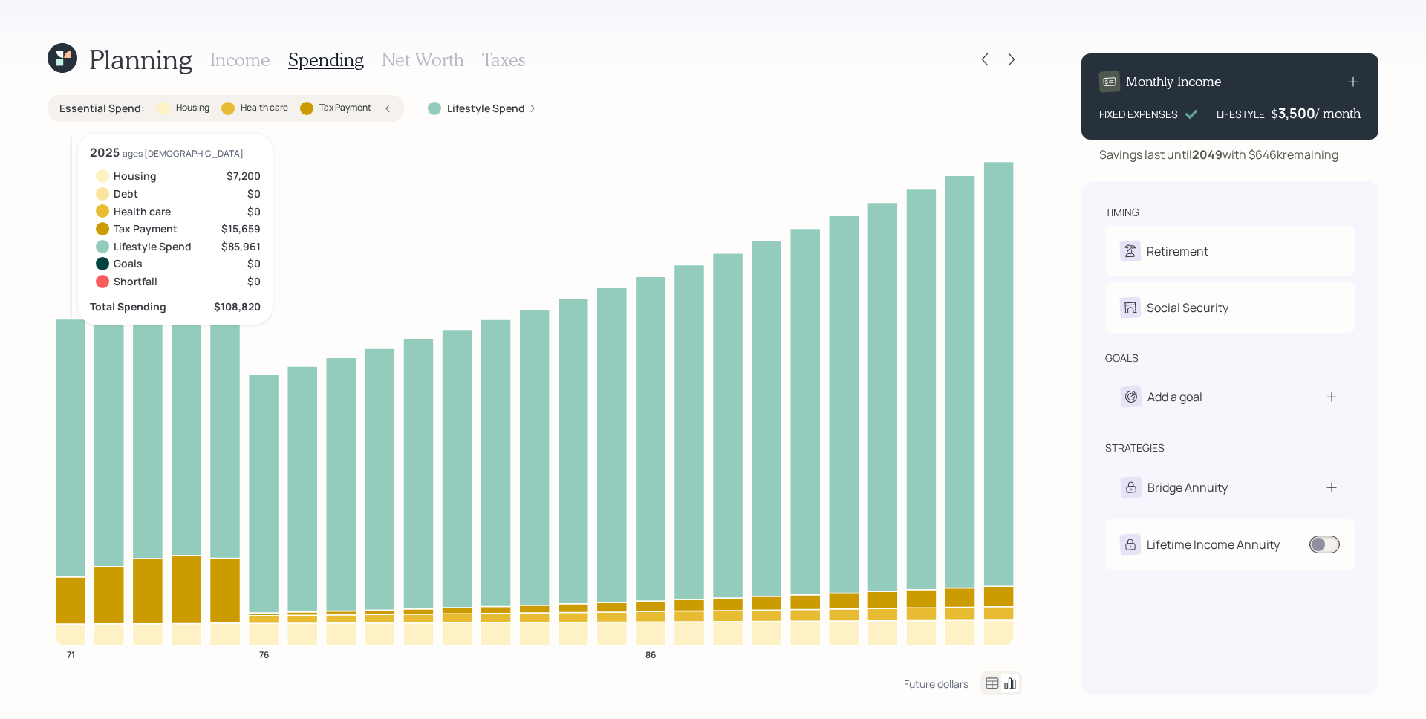
click at [64, 574] on icon at bounding box center [70, 599] width 30 height 47
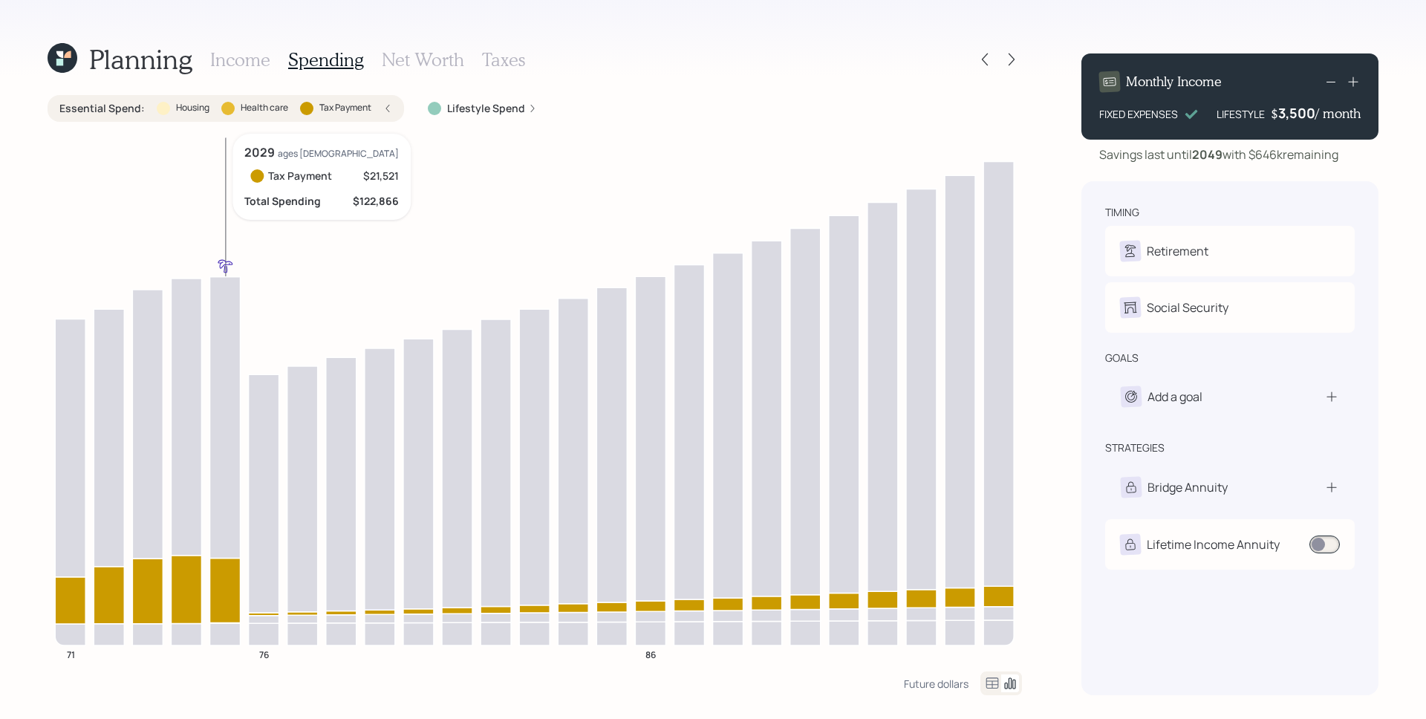
click at [220, 574] on icon at bounding box center [225, 590] width 30 height 65
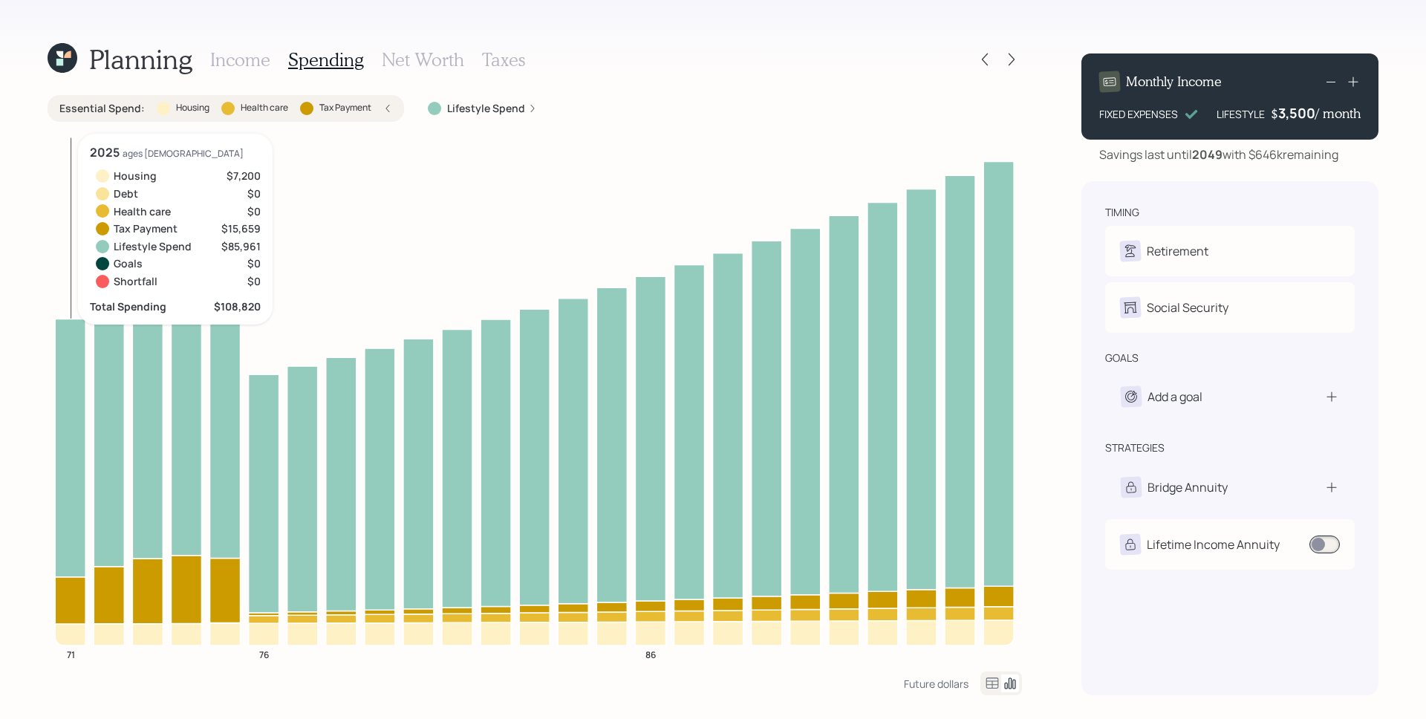
click at [70, 574] on icon at bounding box center [70, 635] width 30 height 22
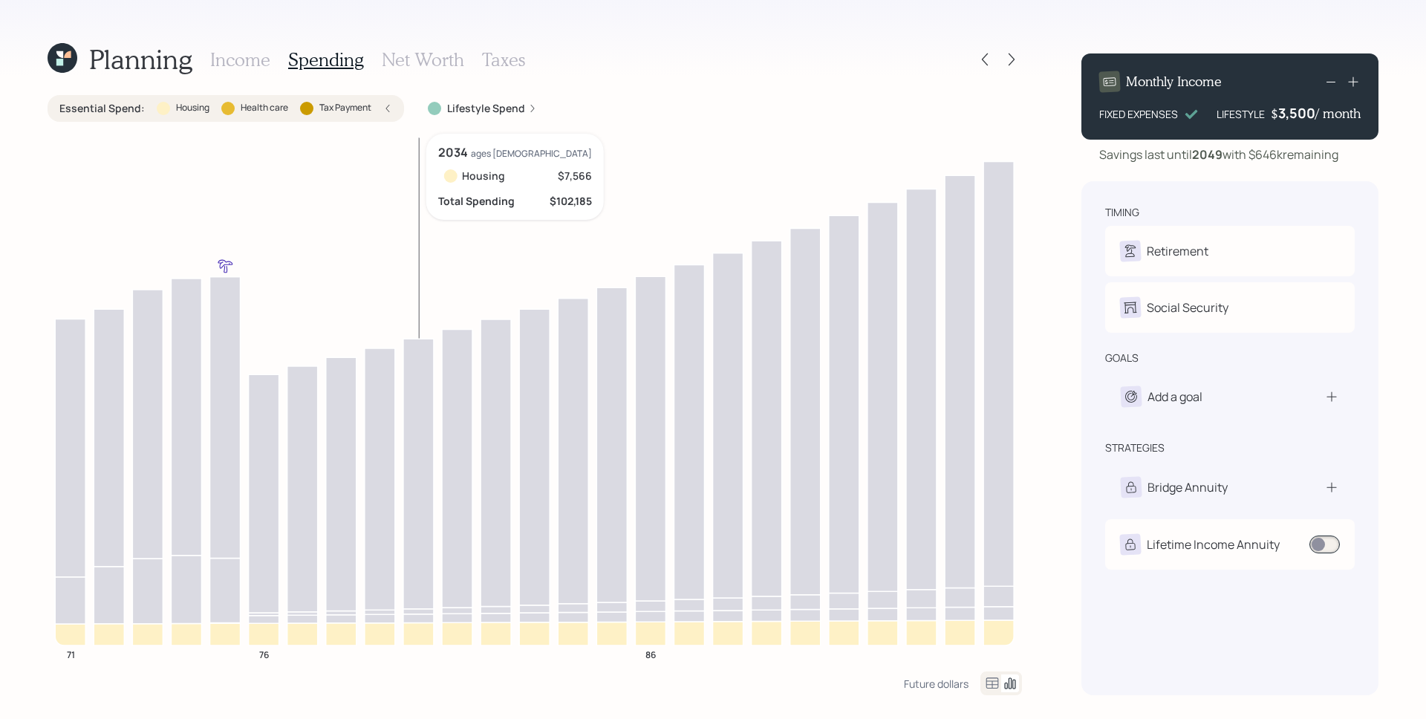
click at [423, 574] on icon at bounding box center [418, 634] width 30 height 23
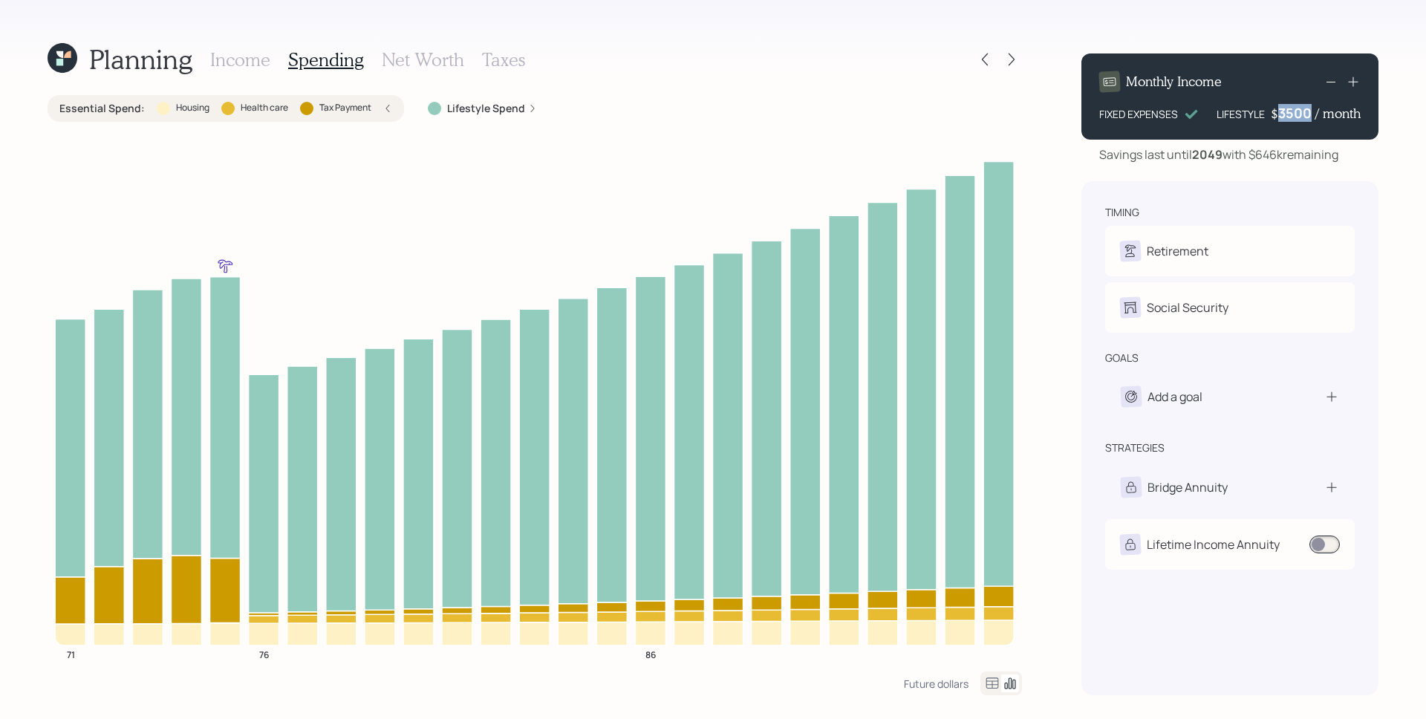
drag, startPoint x: 1281, startPoint y: 115, endPoint x: 1311, endPoint y: 115, distance: 30.5
click at [1140, 115] on div "3500" at bounding box center [1296, 113] width 37 height 18
click at [537, 108] on div "Lifestyle Spend" at bounding box center [482, 108] width 133 height 27
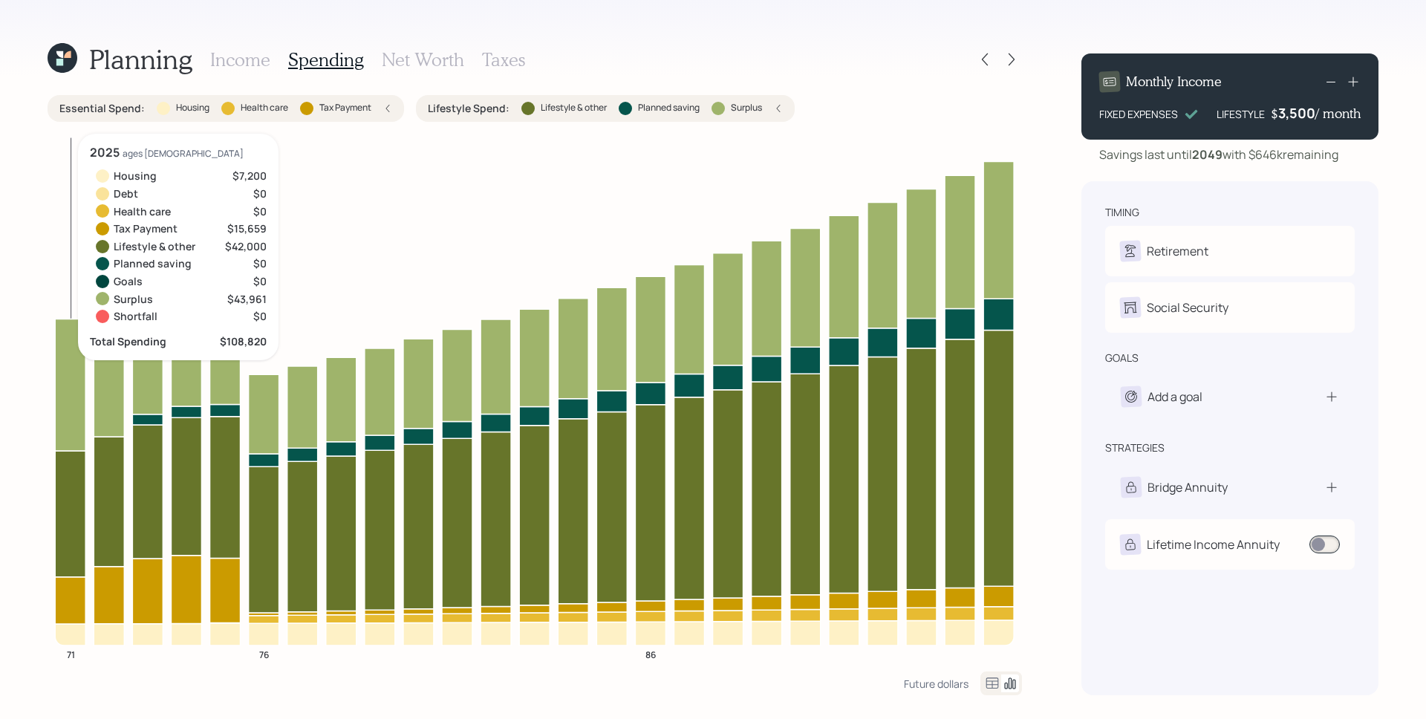
click at [71, 363] on icon at bounding box center [70, 385] width 30 height 132
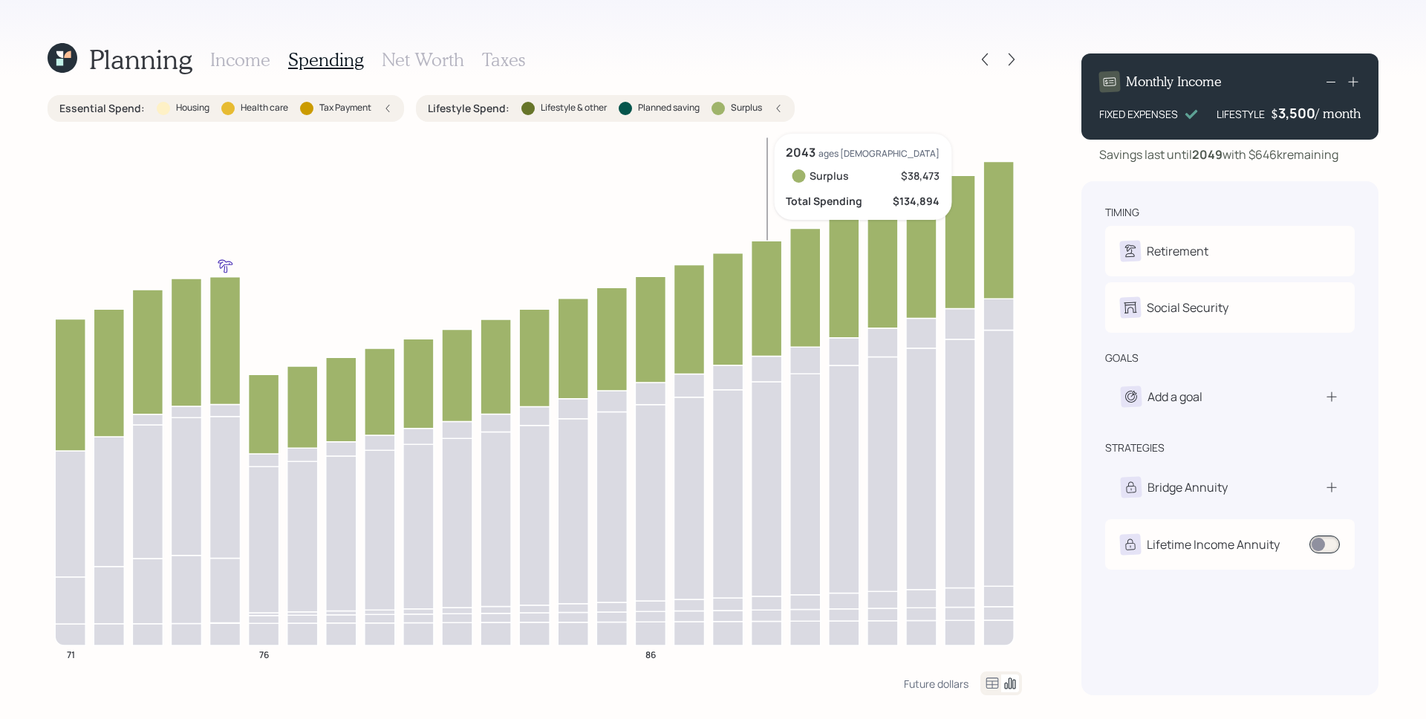
click at [760, 291] on icon at bounding box center [767, 298] width 30 height 115
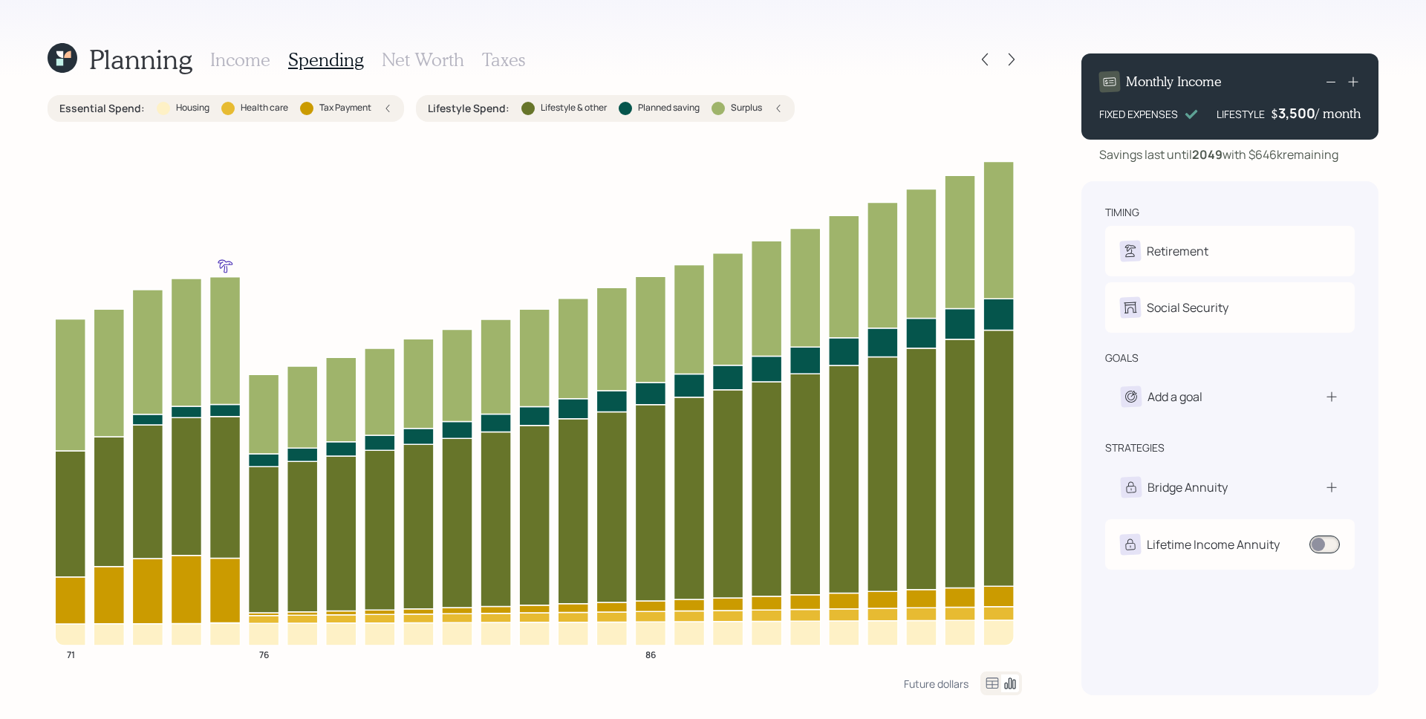
click at [251, 59] on h3 "Income" at bounding box center [240, 60] width 60 height 22
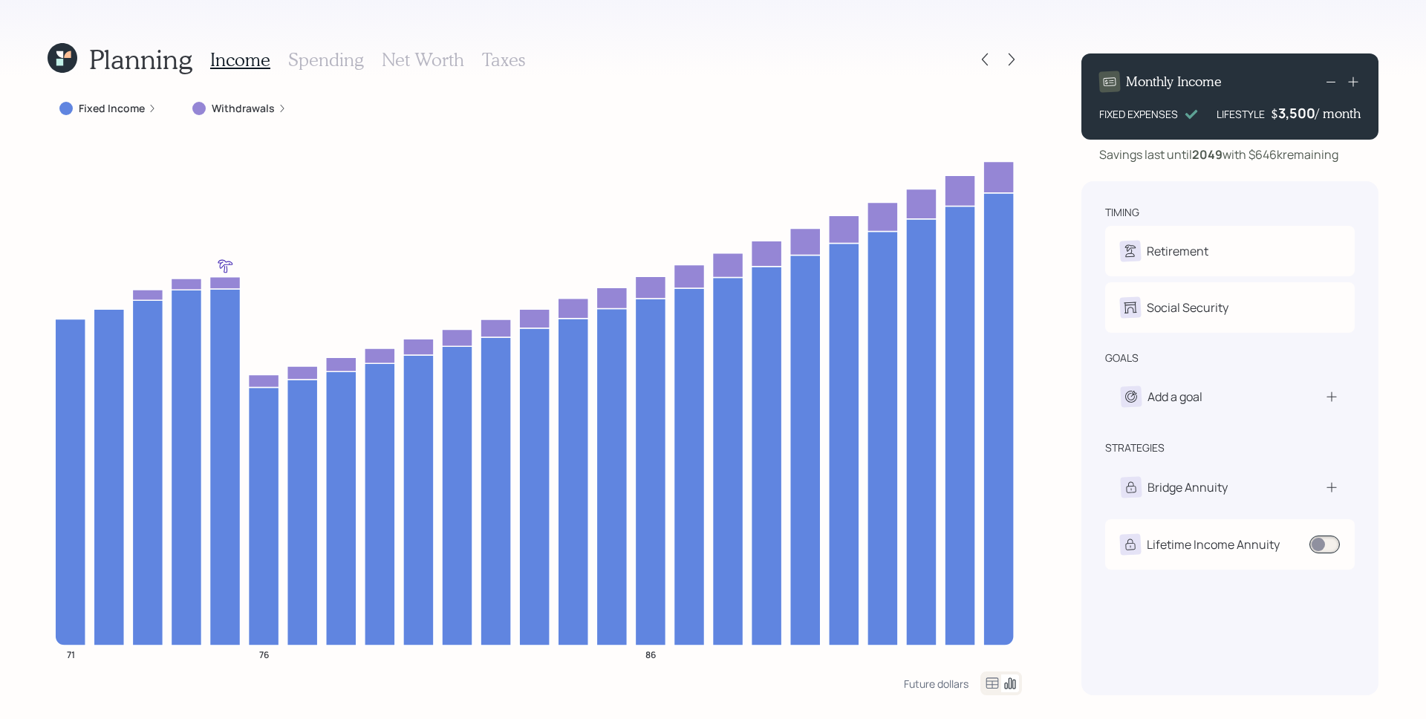
click at [149, 107] on icon at bounding box center [152, 108] width 9 height 9
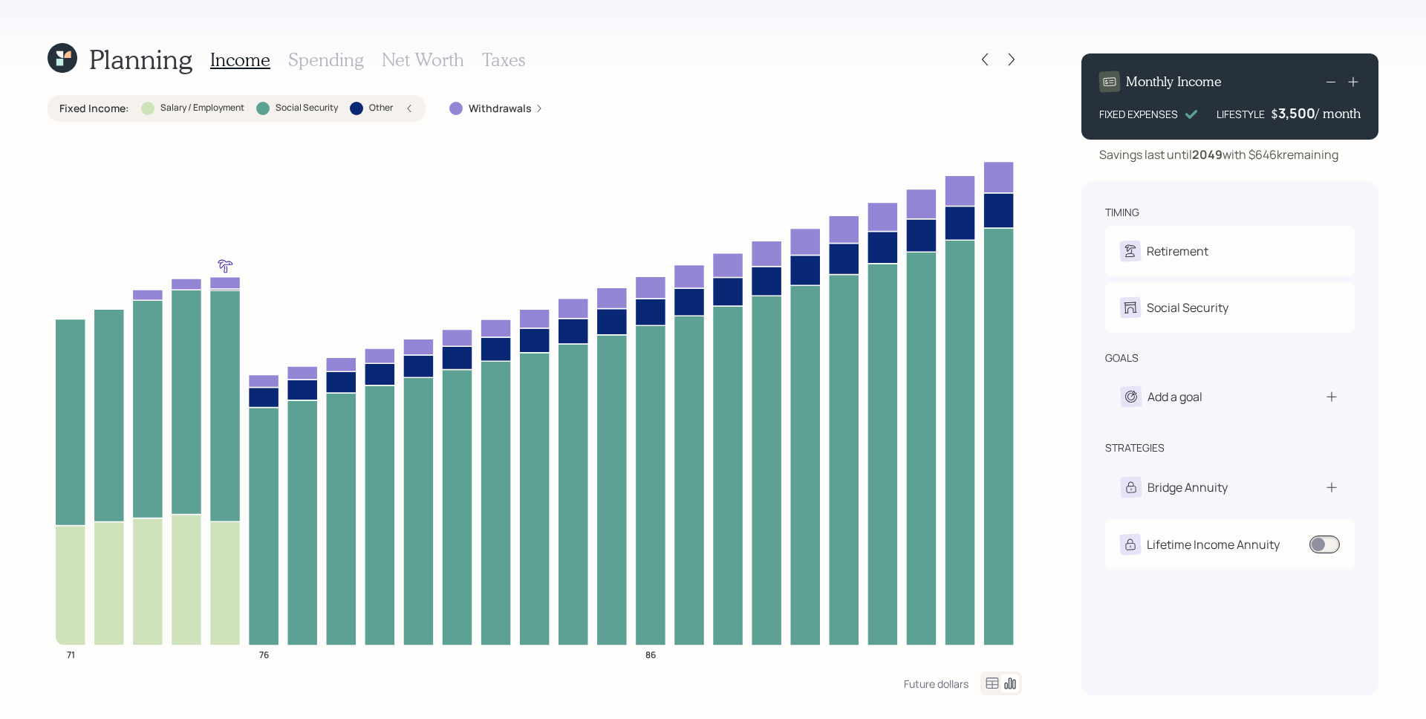
click at [358, 72] on div "Income Spending Net Worth Taxes" at bounding box center [367, 60] width 315 height 36
click at [357, 67] on h3 "Spending" at bounding box center [326, 60] width 76 height 22
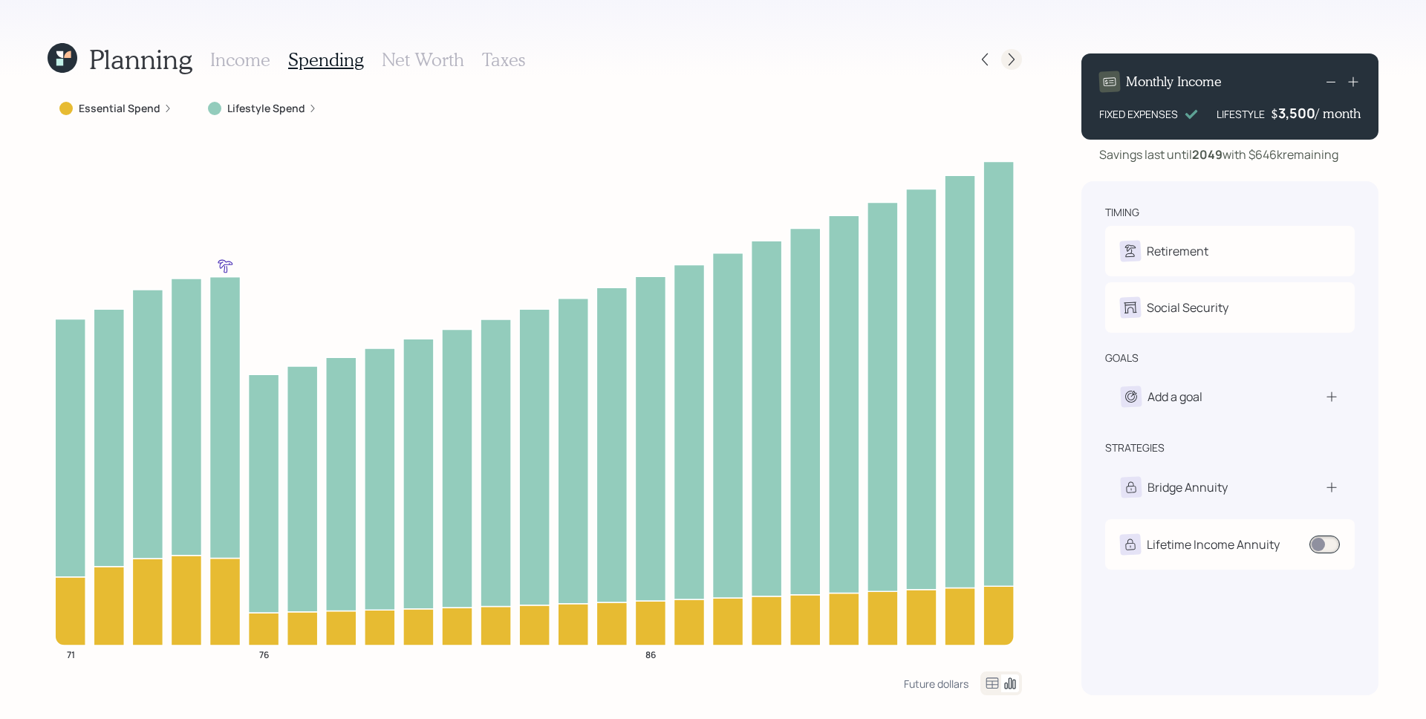
click at [1015, 59] on icon at bounding box center [1011, 59] width 15 height 15
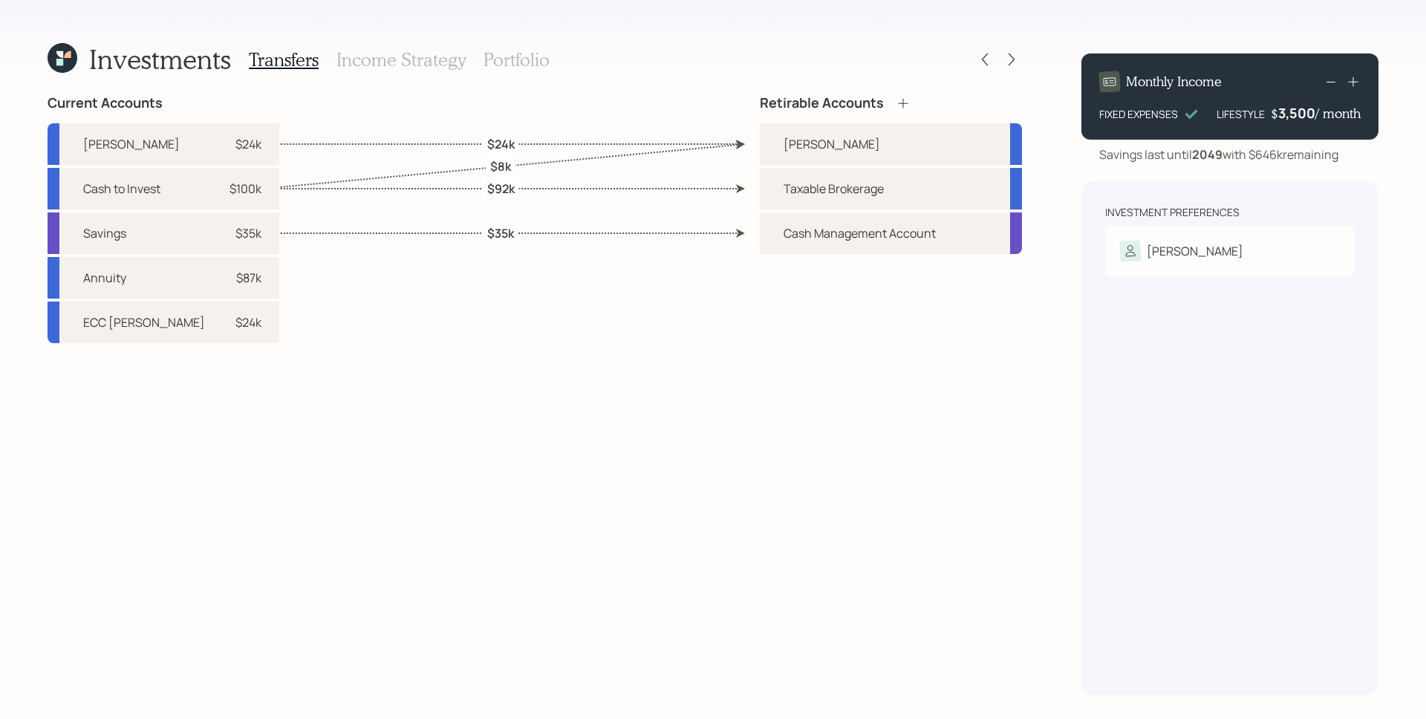
click at [1075, 454] on div "Investments Transfers Income Strategy Portfolio Current Accounts [PERSON_NAME] …" at bounding box center [713, 359] width 1426 height 719
click at [533, 66] on h3 "Portfolio" at bounding box center [517, 60] width 66 height 22
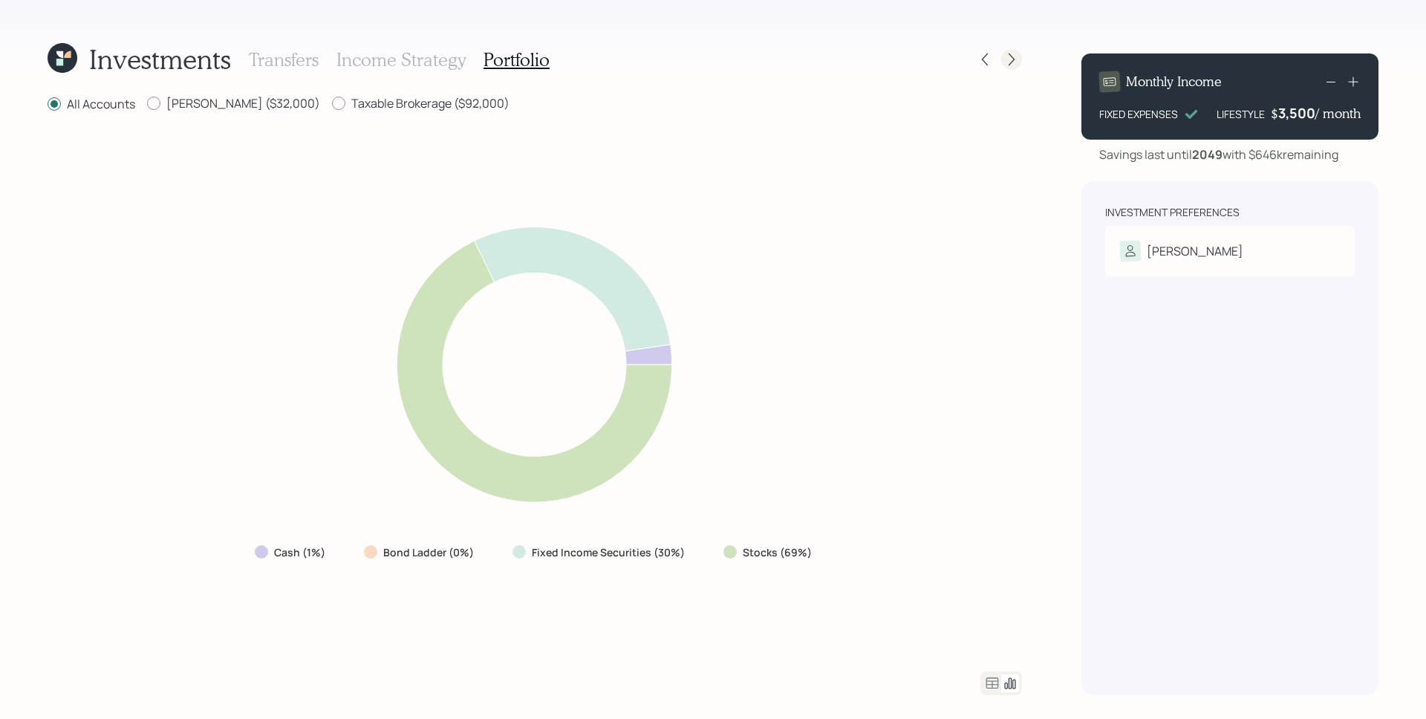
click at [1015, 57] on icon at bounding box center [1011, 59] width 15 height 15
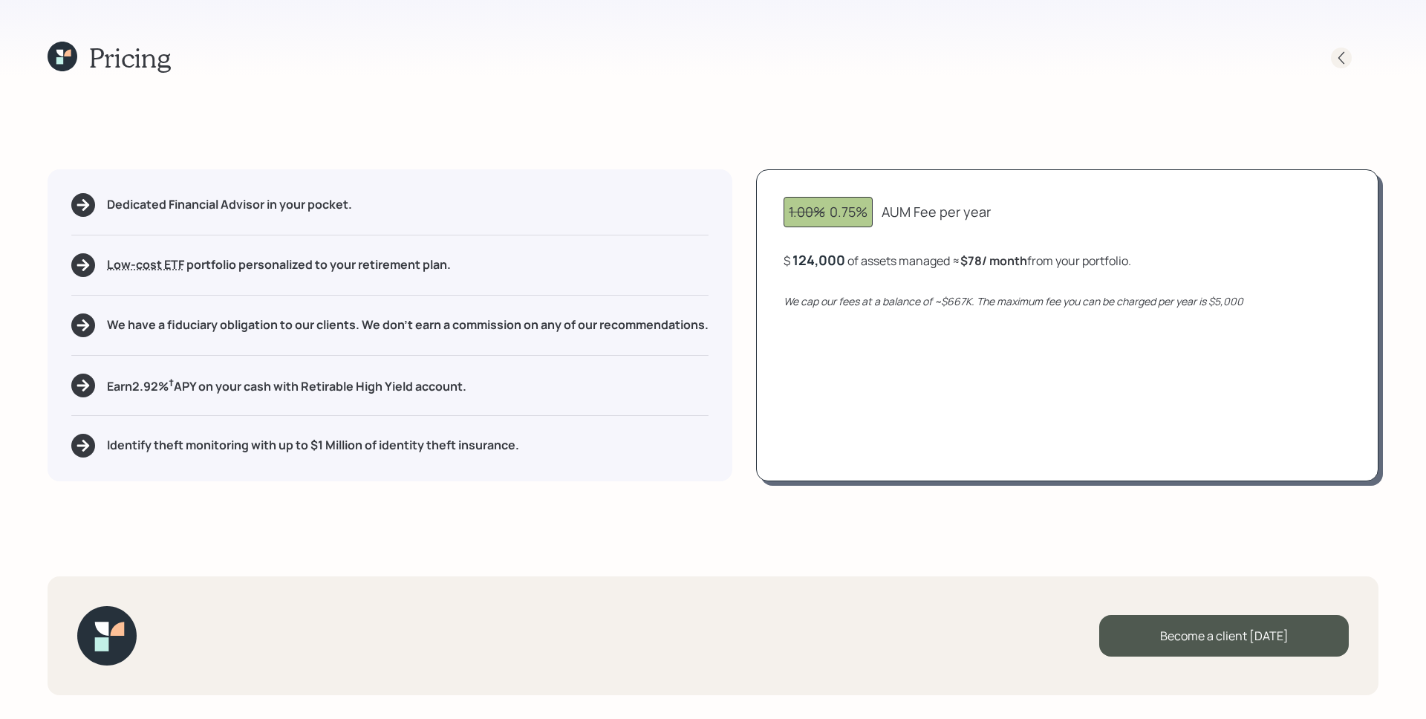
click at [1140, 58] on icon at bounding box center [1341, 58] width 15 height 15
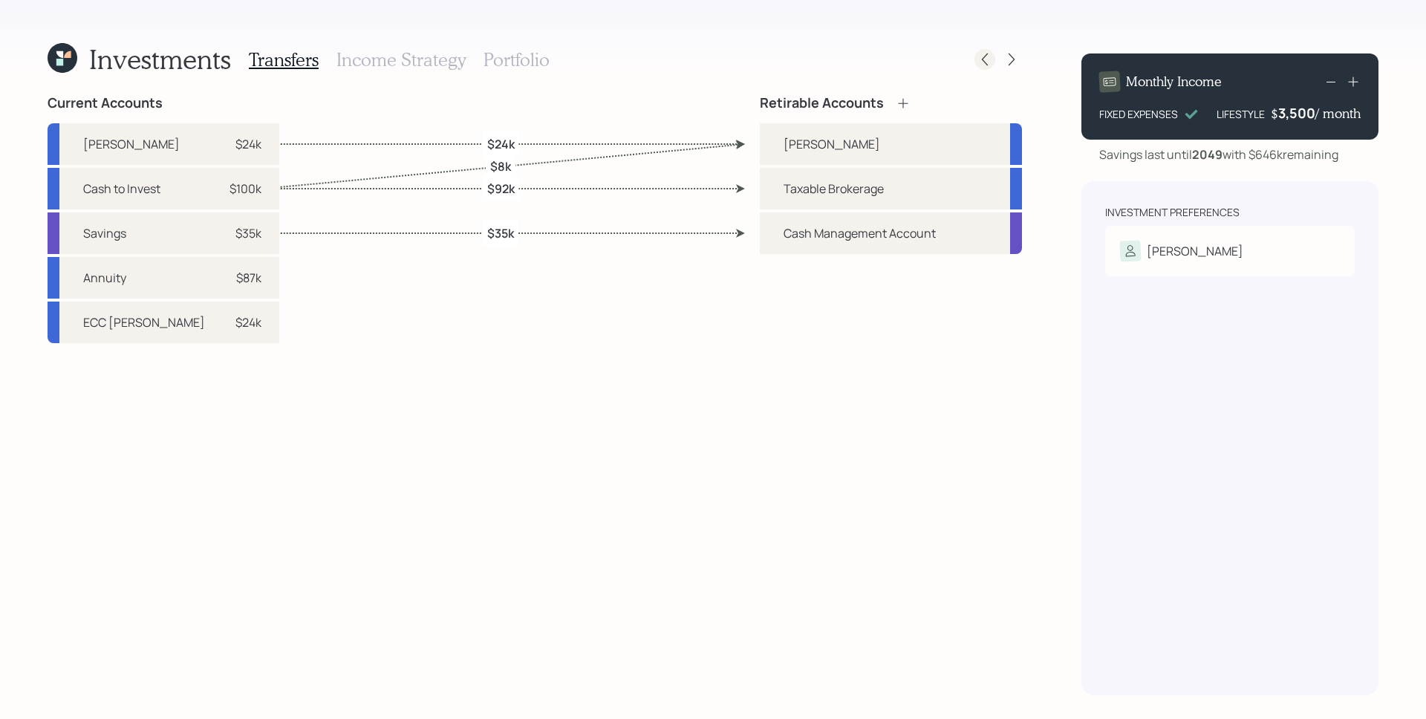
click at [984, 59] on icon at bounding box center [985, 59] width 15 height 15
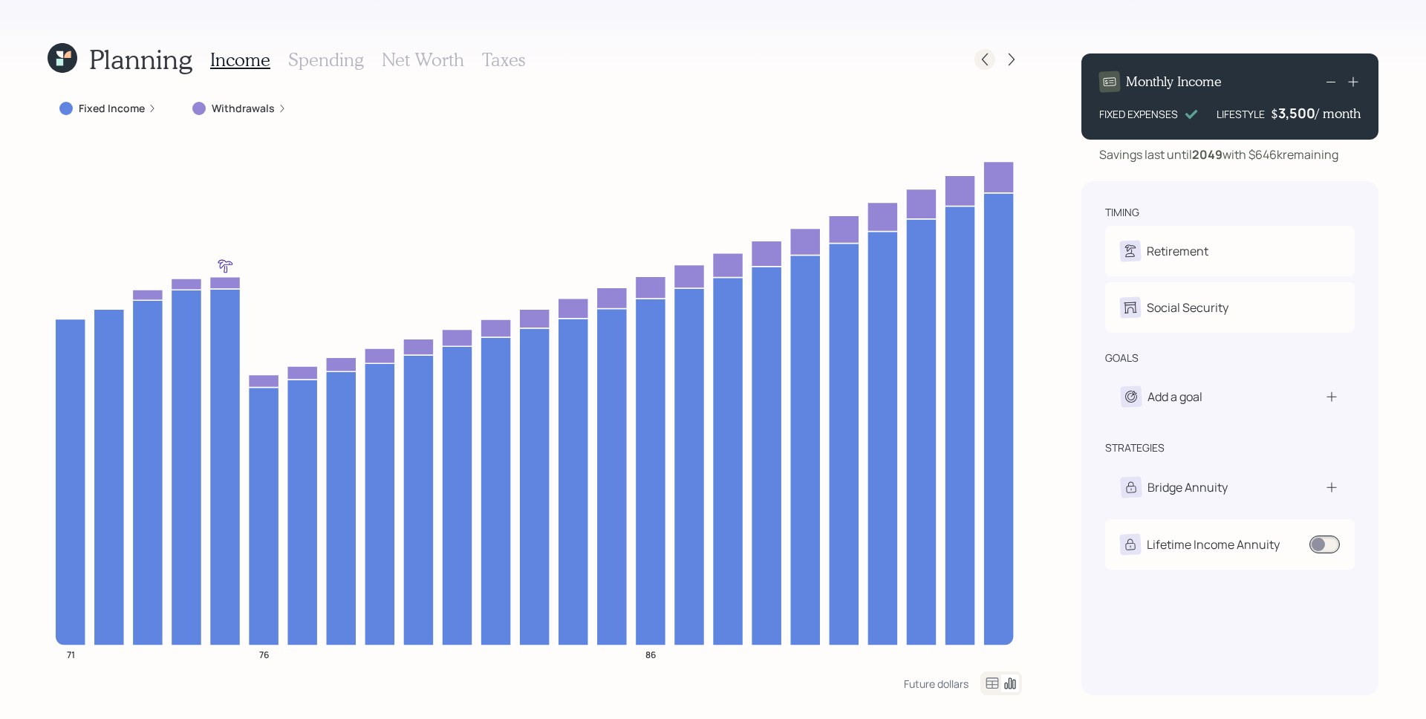
click at [984, 56] on icon at bounding box center [985, 59] width 6 height 13
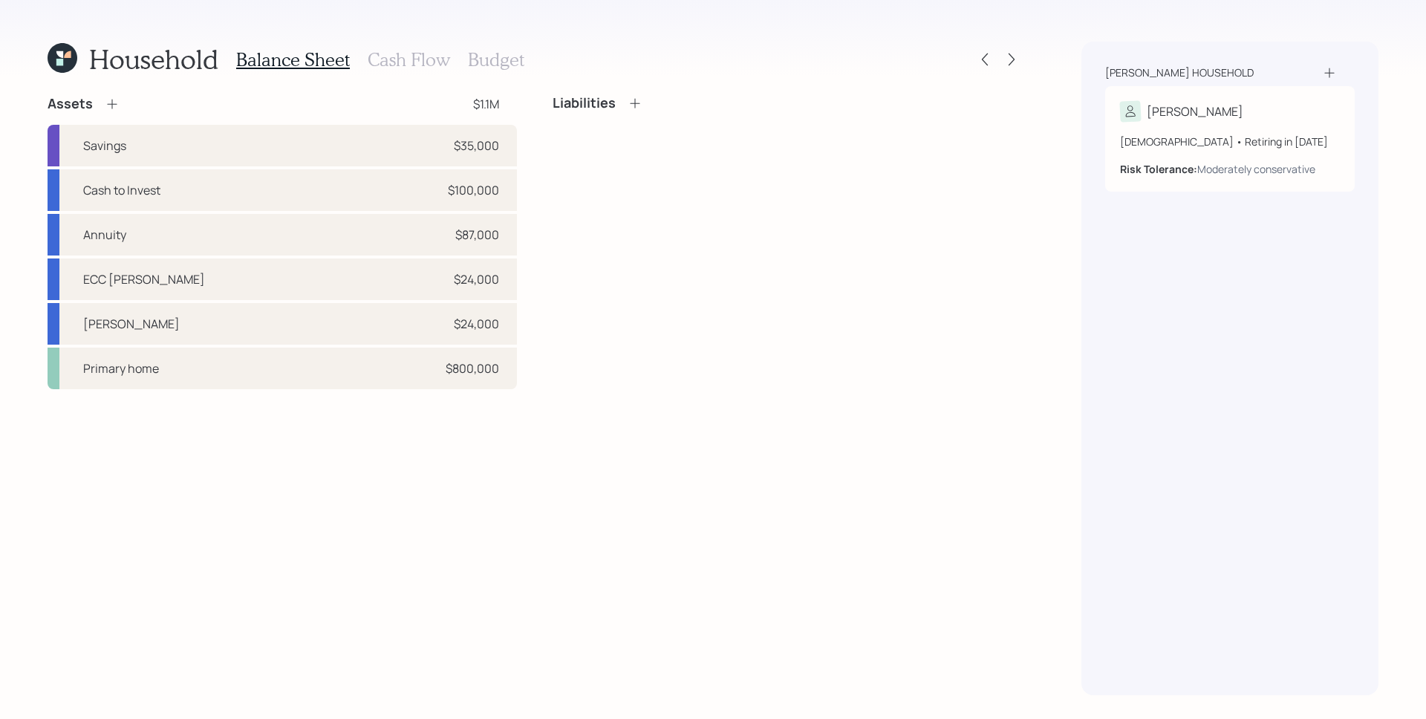
click at [425, 60] on h3 "Cash Flow" at bounding box center [409, 60] width 82 height 22
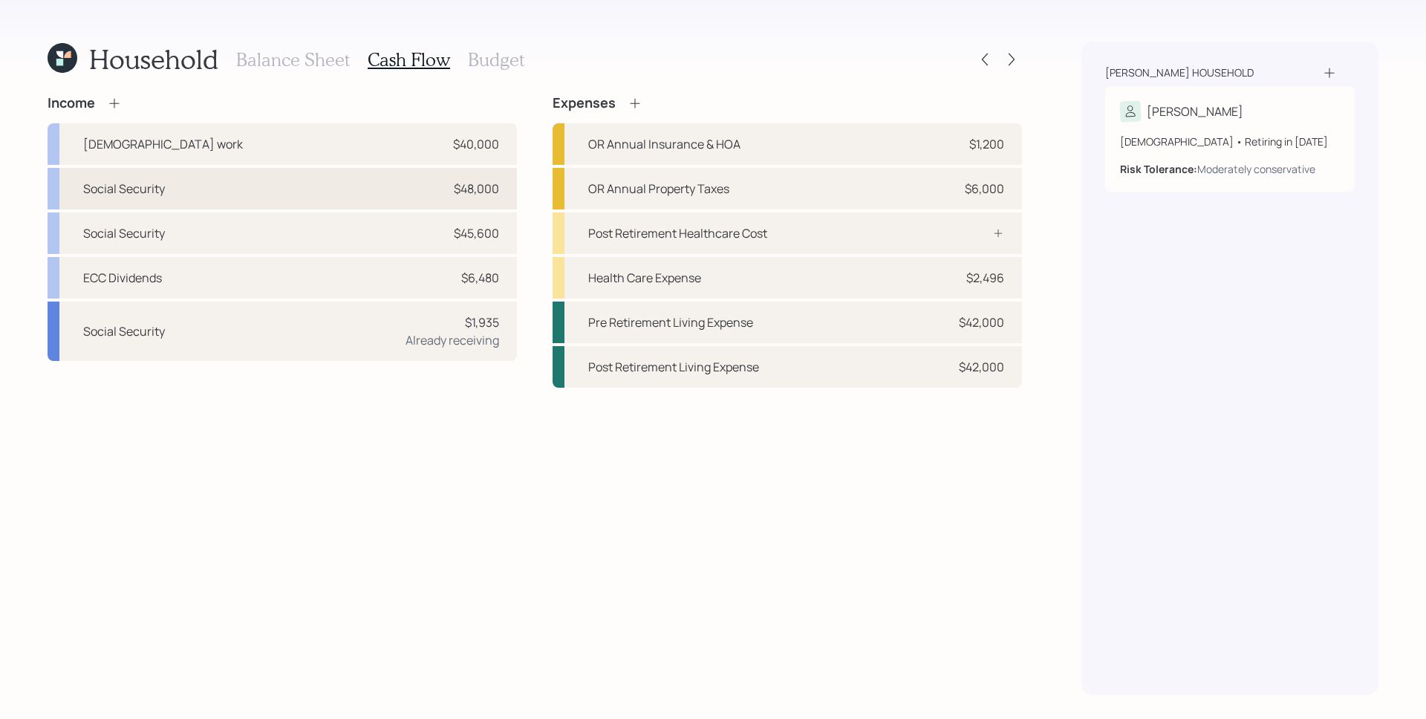
click at [428, 190] on div "Social Security $48,000" at bounding box center [282, 189] width 469 height 42
select select "other"
select select "social_security"
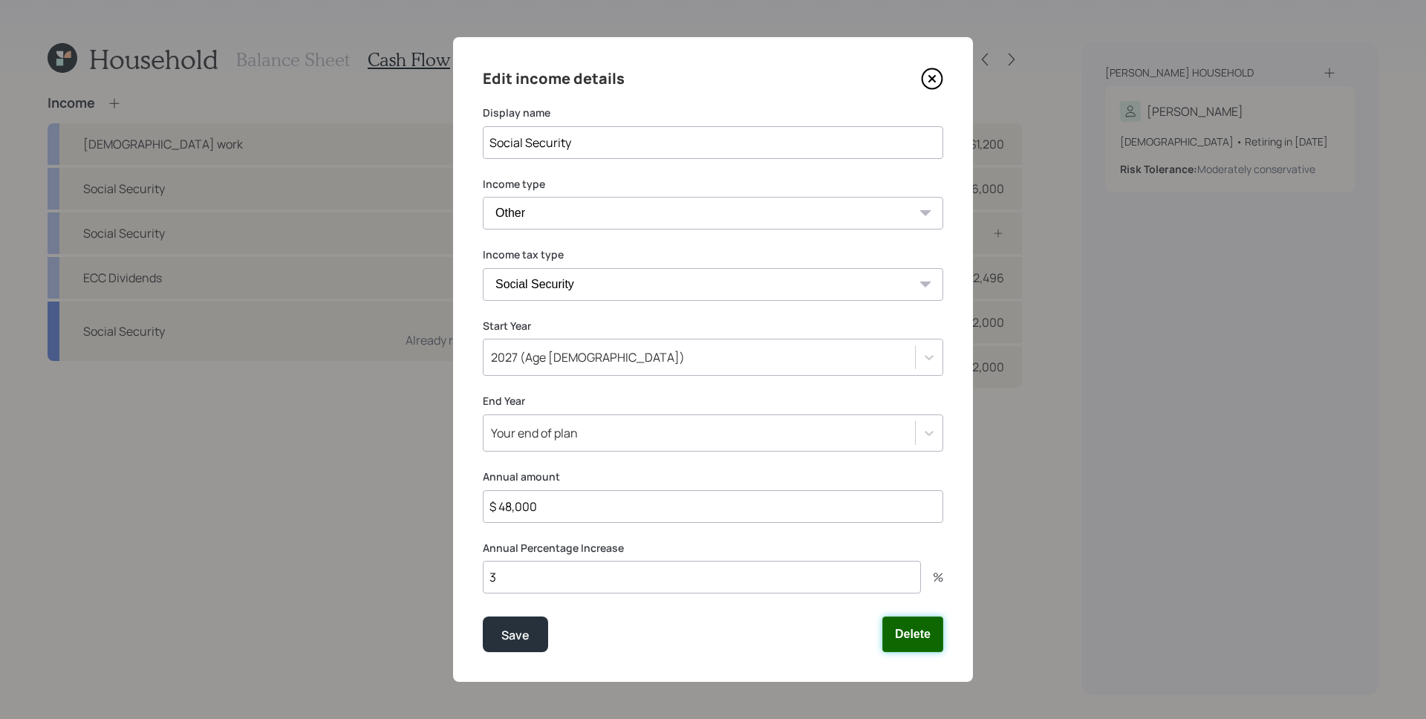
drag, startPoint x: 931, startPoint y: 636, endPoint x: 924, endPoint y: 625, distance: 12.4
click at [930, 574] on button "Delete" at bounding box center [913, 635] width 61 height 36
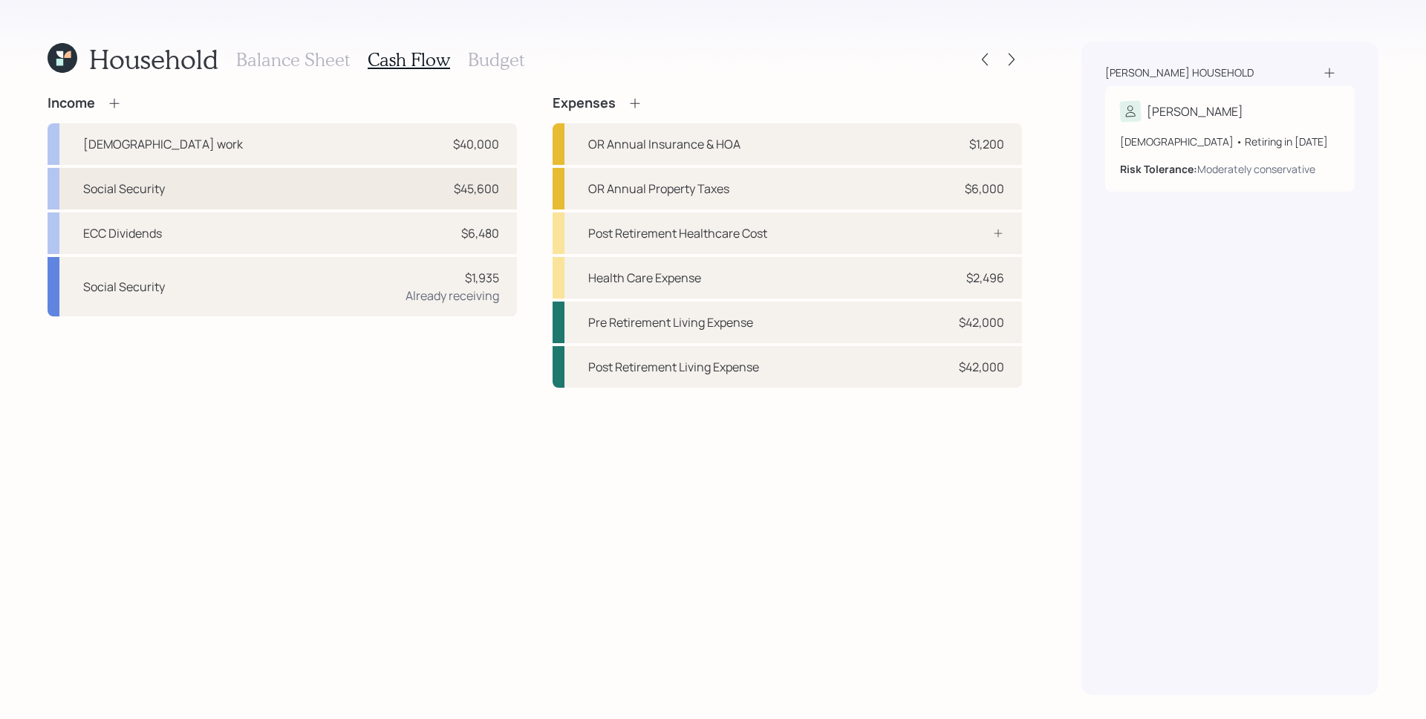
click at [362, 186] on div "Social Security $45,600" at bounding box center [282, 189] width 469 height 42
select select "other"
select select "social_security"
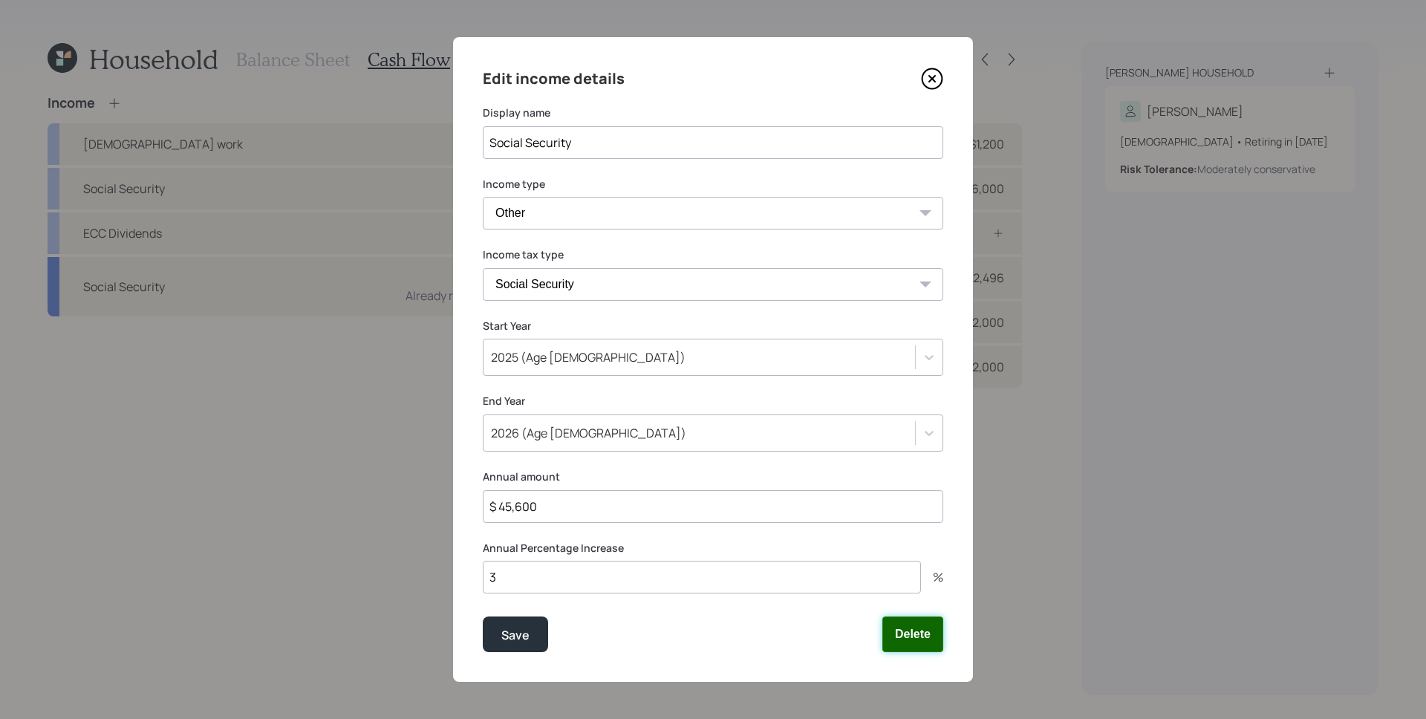
click at [921, 574] on button "Delete" at bounding box center [913, 635] width 61 height 36
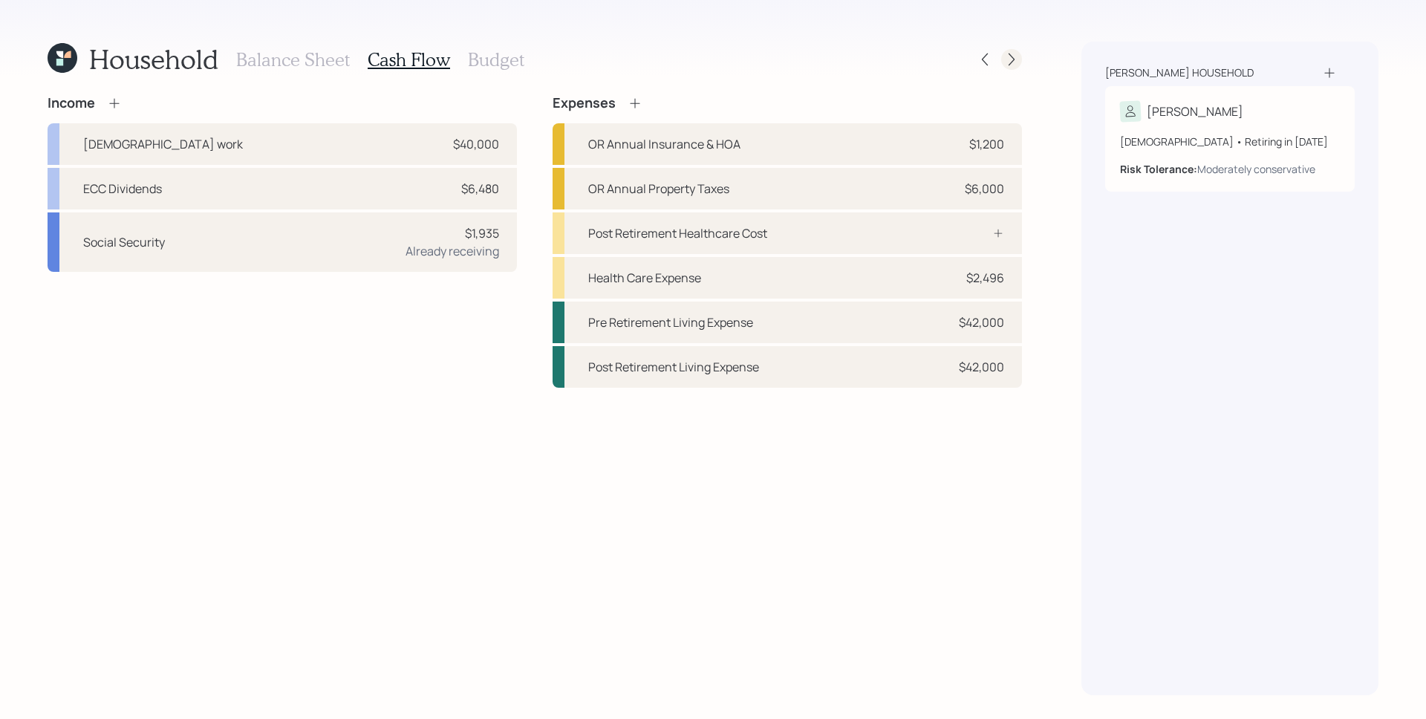
click at [1013, 56] on icon at bounding box center [1011, 59] width 15 height 15
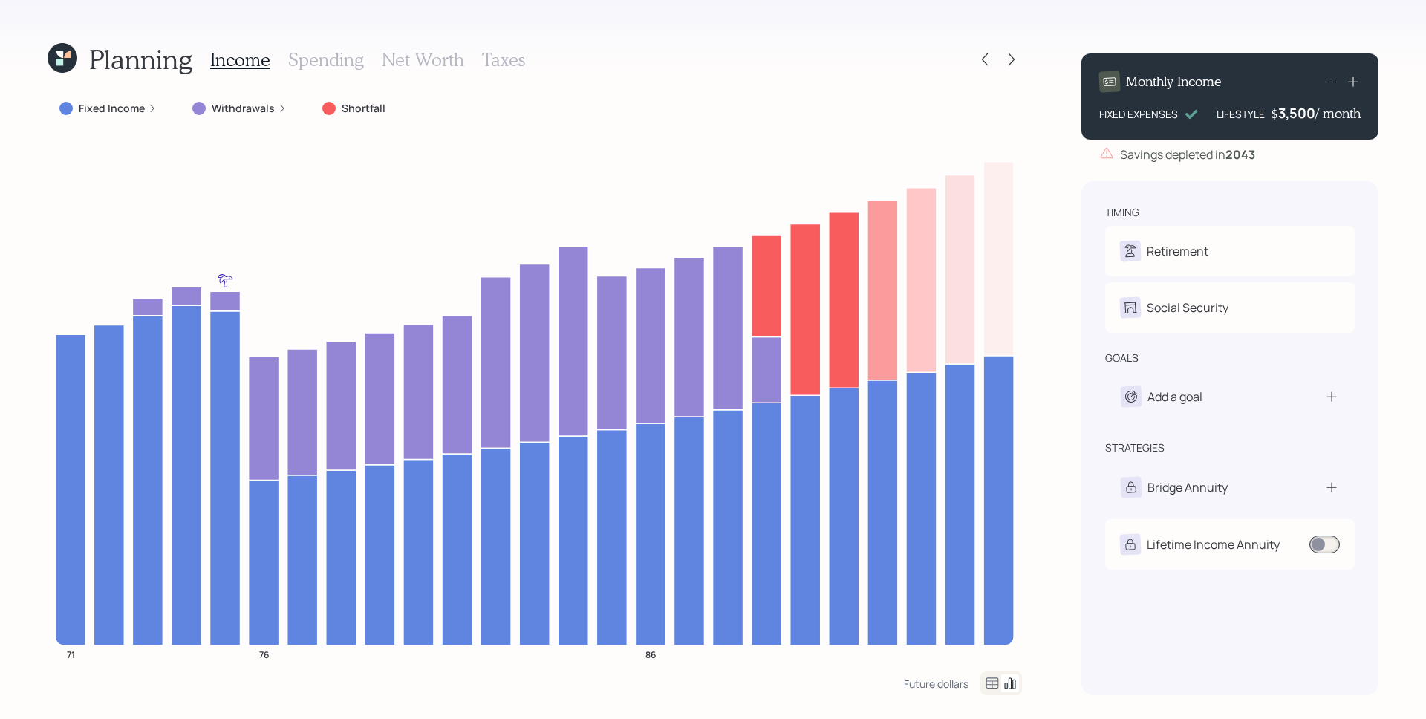
click at [267, 112] on label "Withdrawals" at bounding box center [243, 108] width 63 height 15
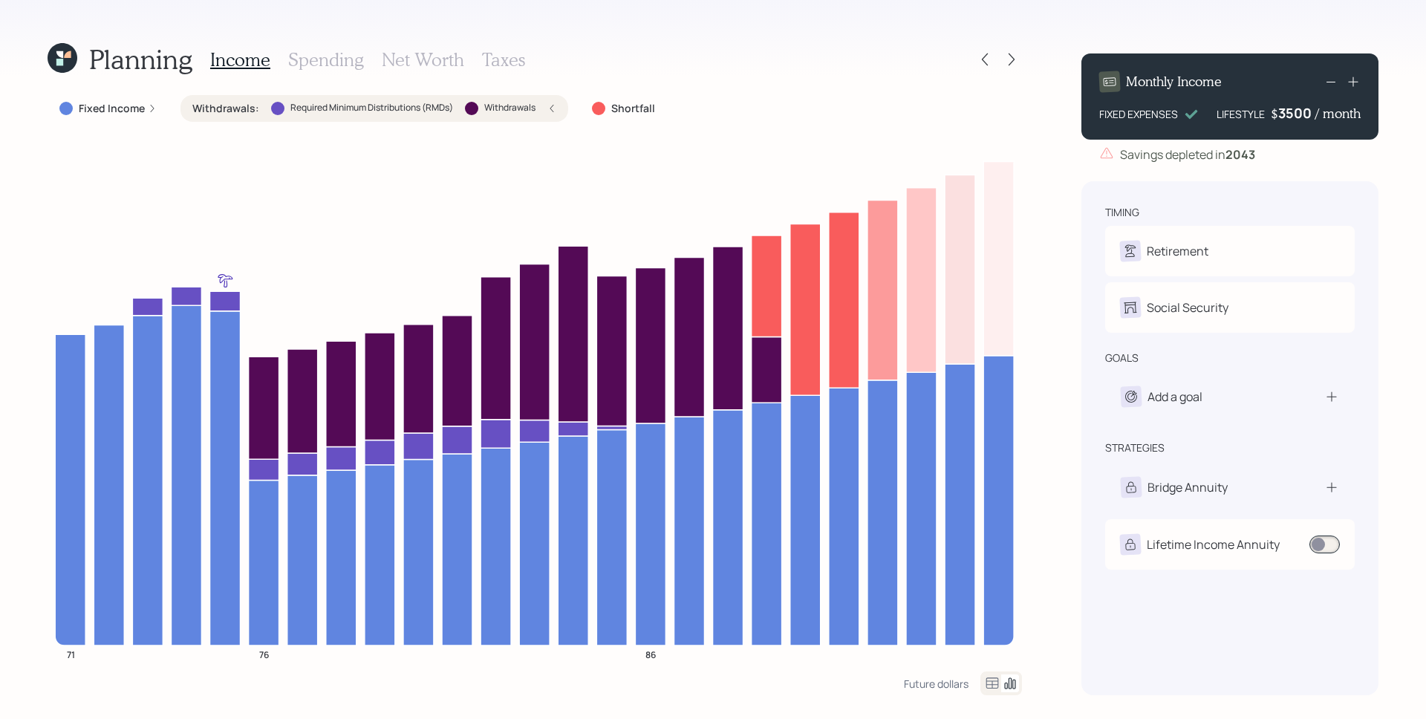
click at [1140, 105] on div "3500" at bounding box center [1296, 113] width 37 height 18
click at [1056, 208] on div "Planning Income Spending Net Worth Taxes Fixed Income Withdrawals : Required Mi…" at bounding box center [713, 359] width 1426 height 719
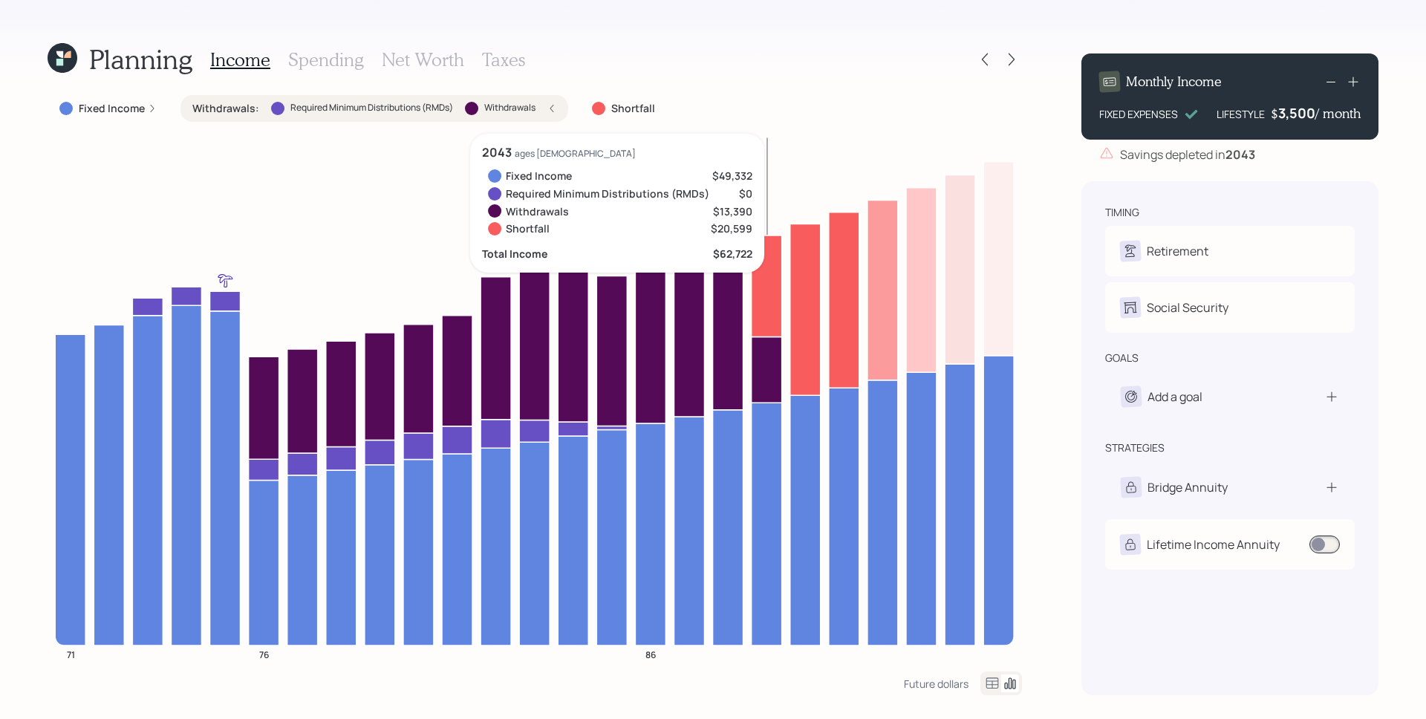
click at [766, 260] on icon at bounding box center [767, 285] width 30 height 101
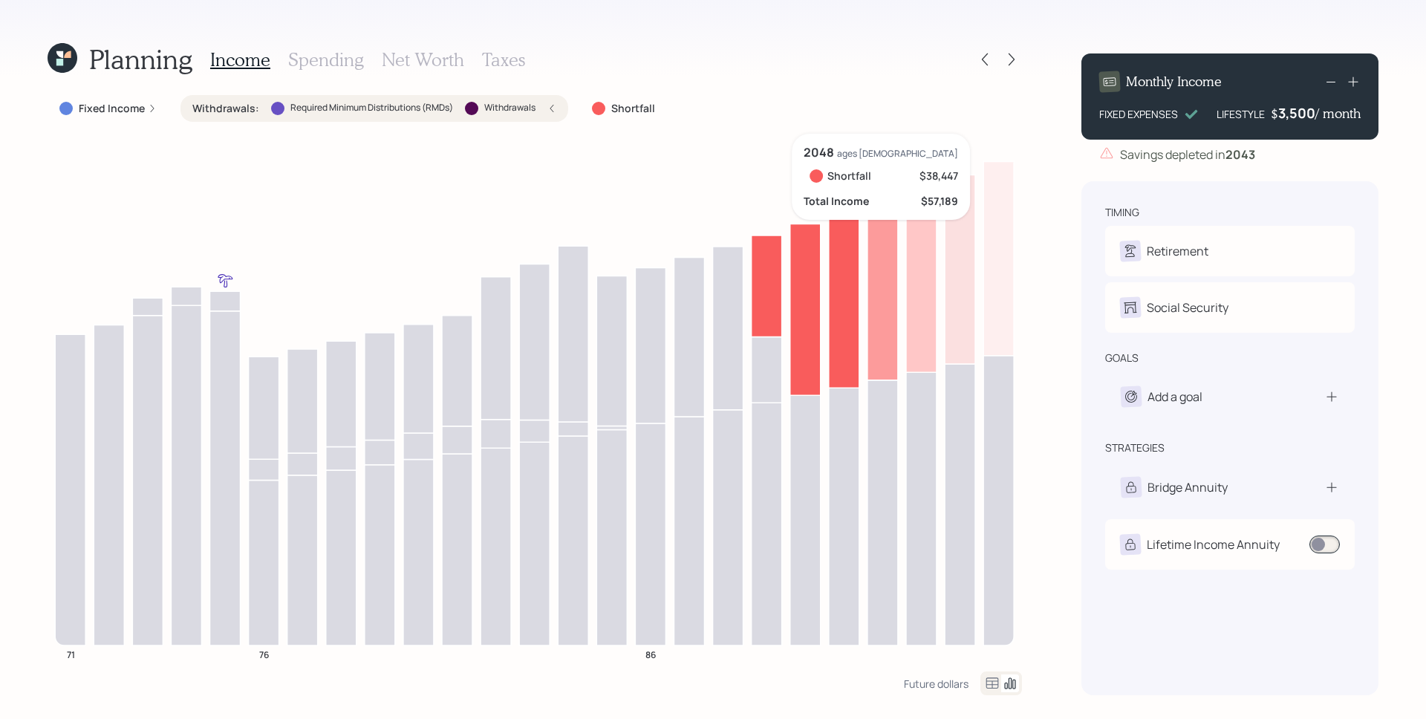
click at [945, 253] on icon at bounding box center [960, 269] width 30 height 189
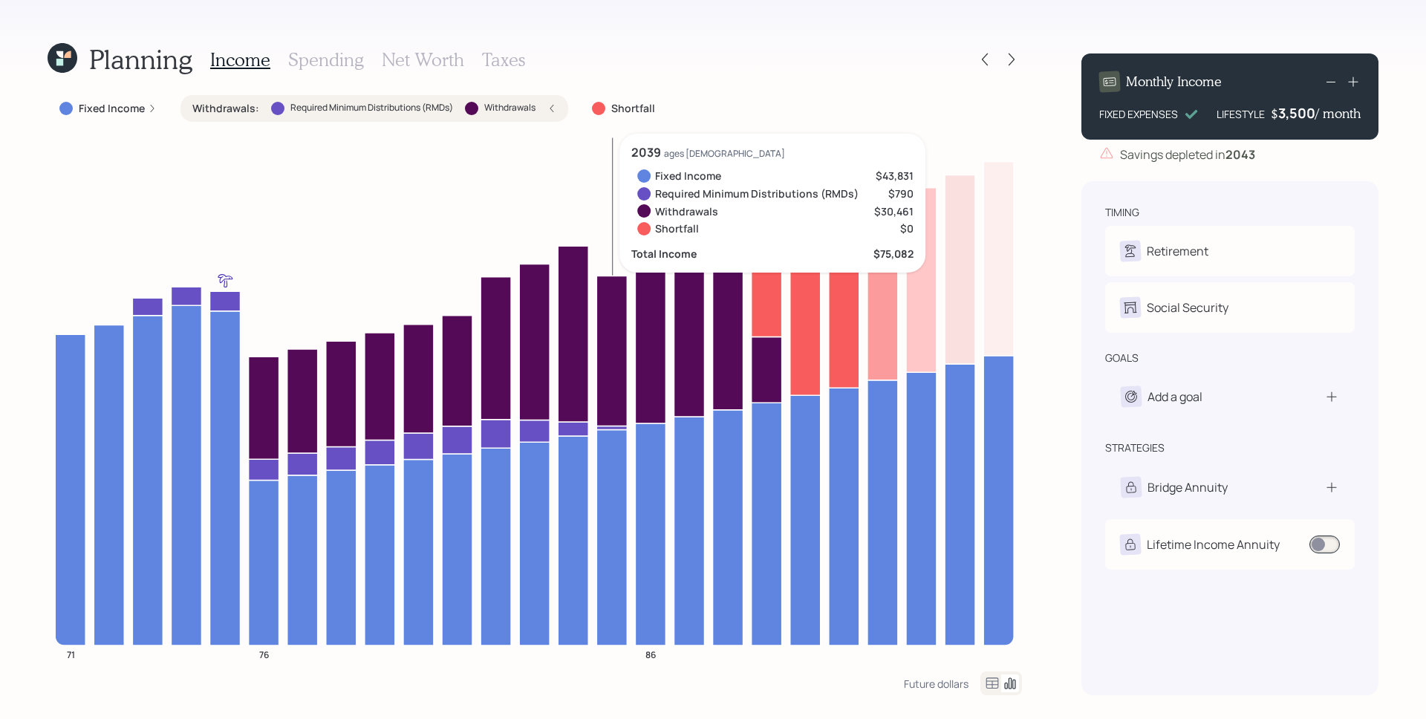
click at [604, 319] on icon at bounding box center [612, 351] width 30 height 150
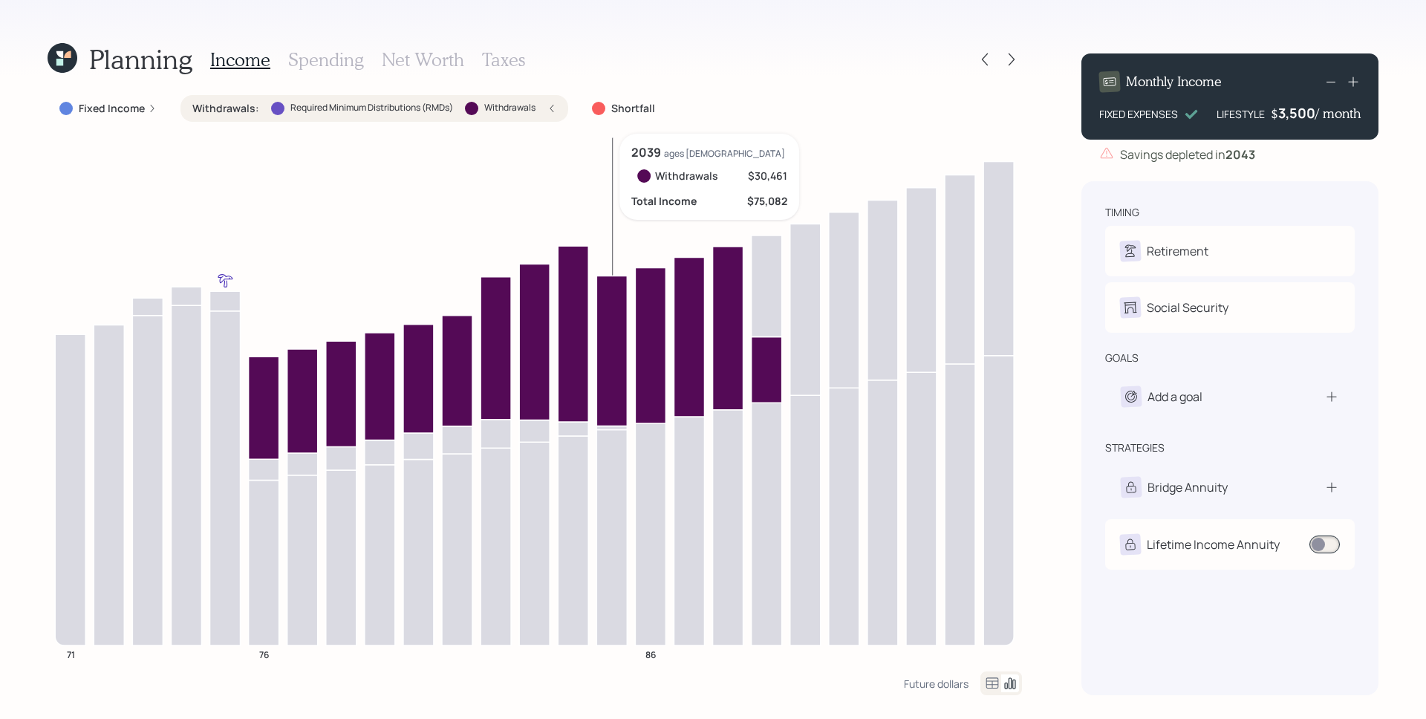
click at [620, 325] on icon at bounding box center [612, 351] width 30 height 150
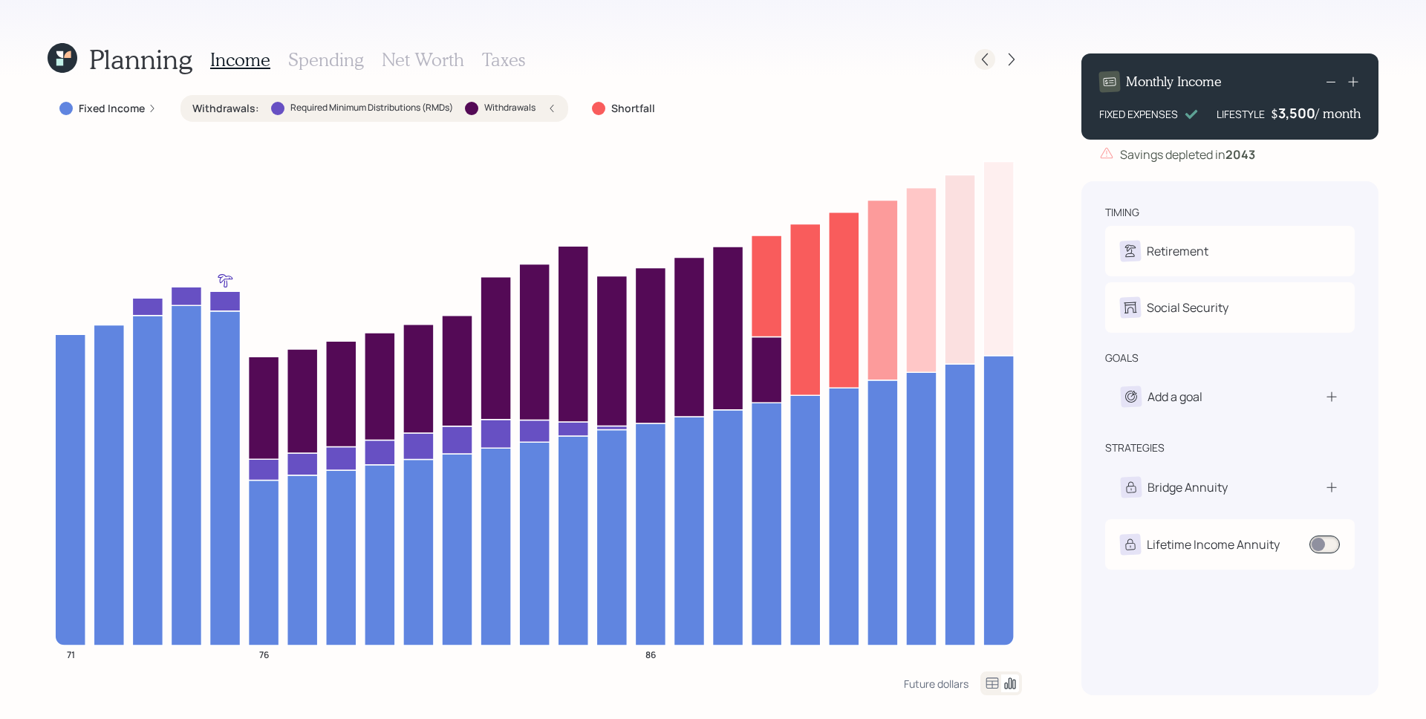
click at [995, 53] on div at bounding box center [999, 59] width 48 height 21
click at [993, 68] on div at bounding box center [999, 59] width 48 height 21
click at [991, 56] on icon at bounding box center [985, 59] width 15 height 15
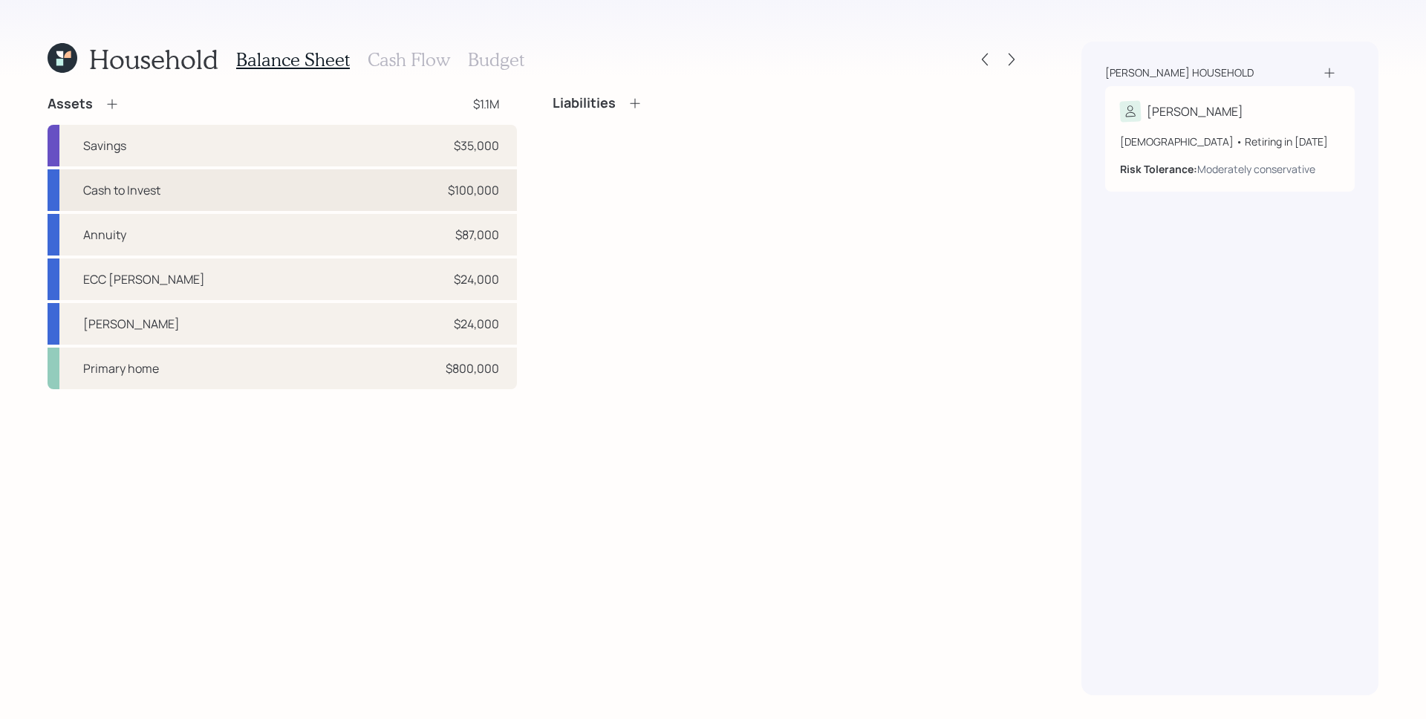
click at [296, 198] on div "Cash to Invest $100,000" at bounding box center [282, 190] width 469 height 42
select select "taxable"
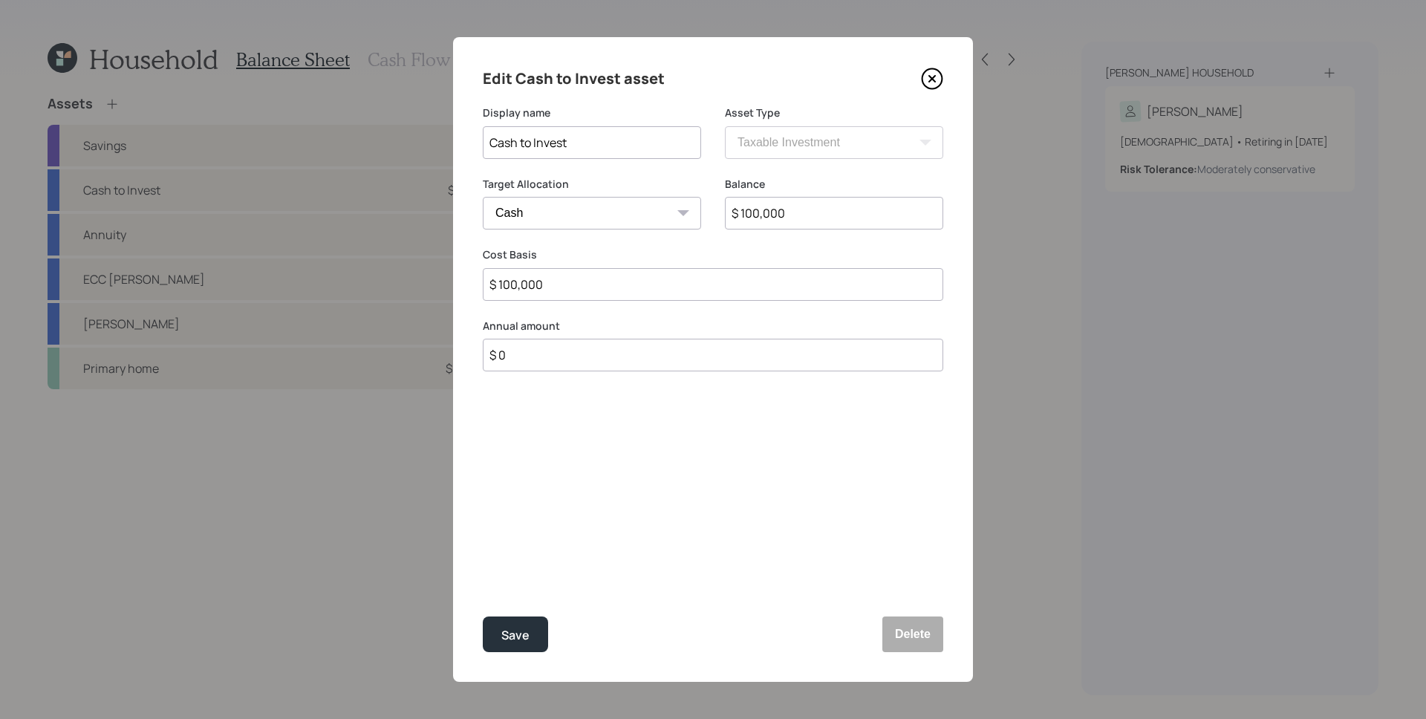
click at [531, 220] on select "Cash Conservative Balanced Aggressive" at bounding box center [592, 213] width 218 height 33
select select "balanced"
click at [483, 197] on select "Cash Conservative Balanced Aggressive" at bounding box center [592, 213] width 218 height 33
click at [518, 574] on div "Save" at bounding box center [515, 635] width 28 height 20
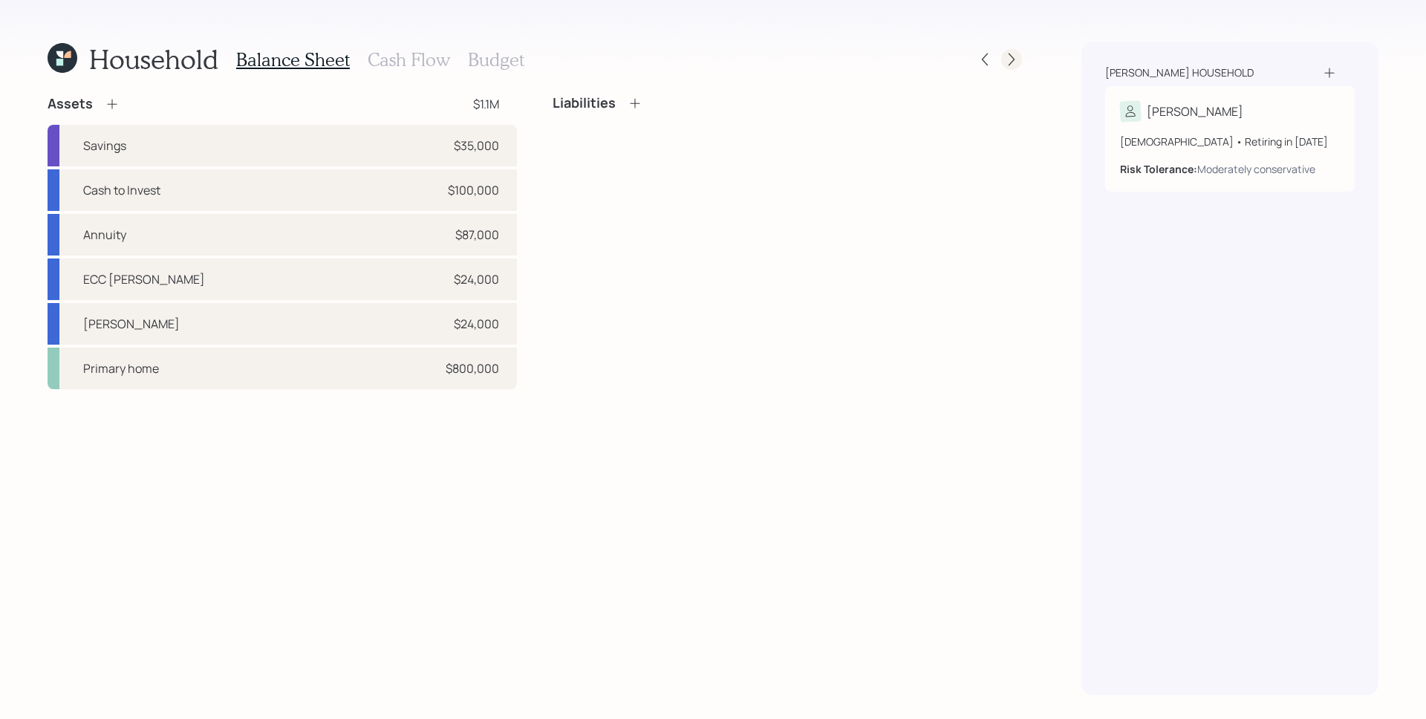
click at [1017, 61] on icon at bounding box center [1011, 59] width 15 height 15
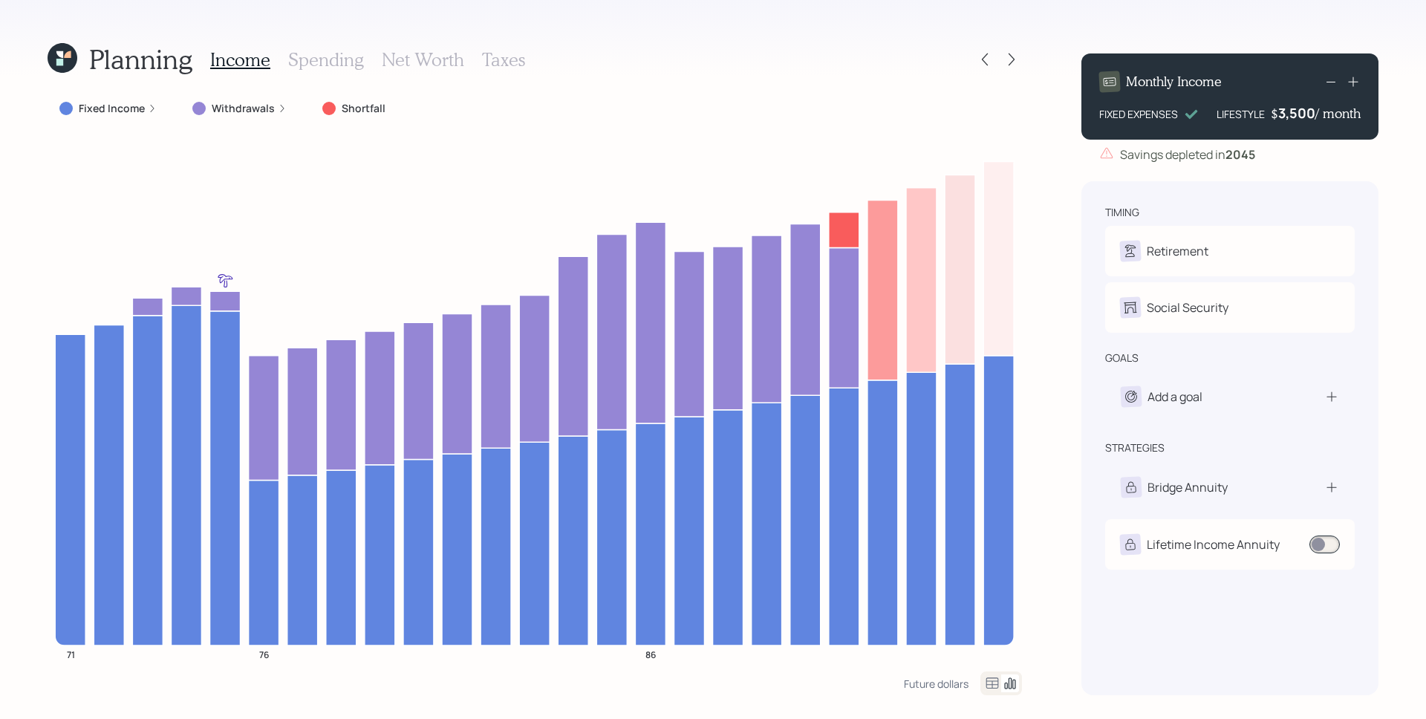
click at [264, 97] on div "Withdrawals" at bounding box center [240, 108] width 118 height 27
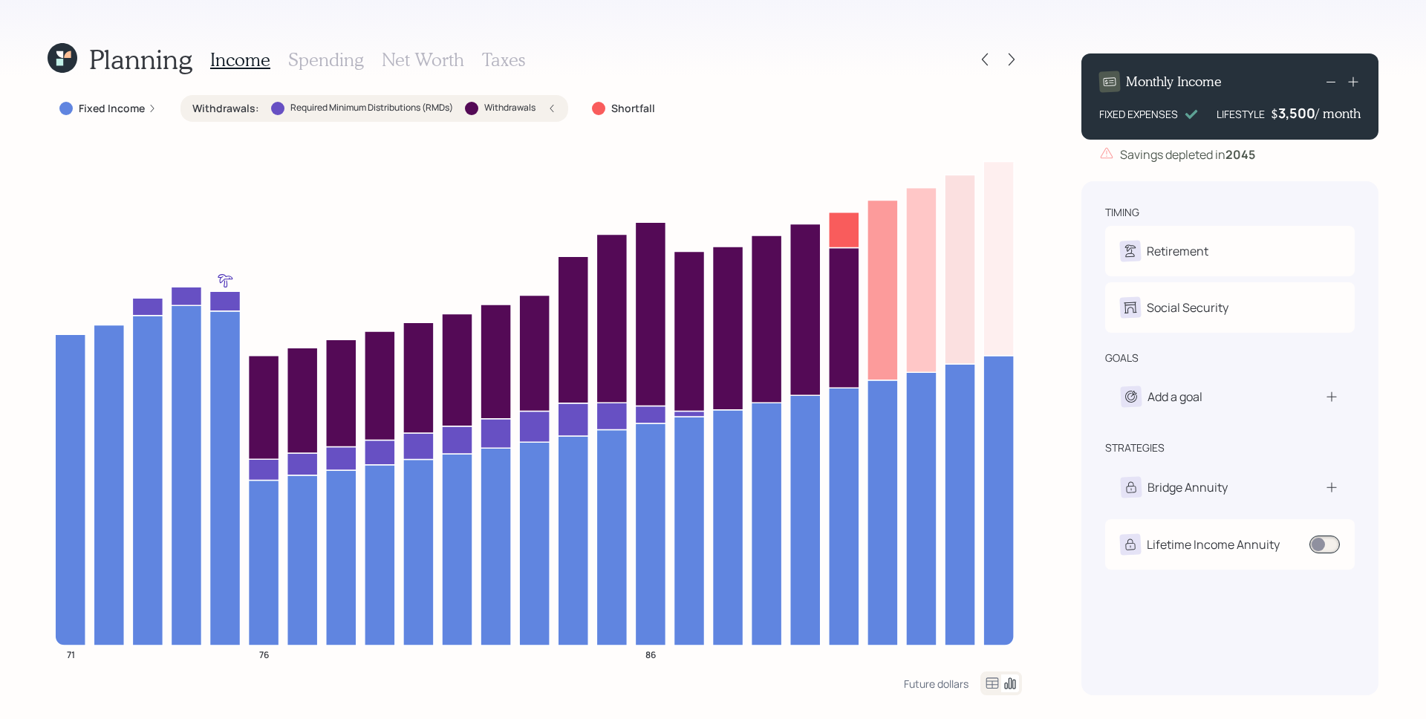
click at [265, 109] on div "Withdrawals : Required Minimum Distributions (RMDs) Withdrawals" at bounding box center [374, 108] width 364 height 15
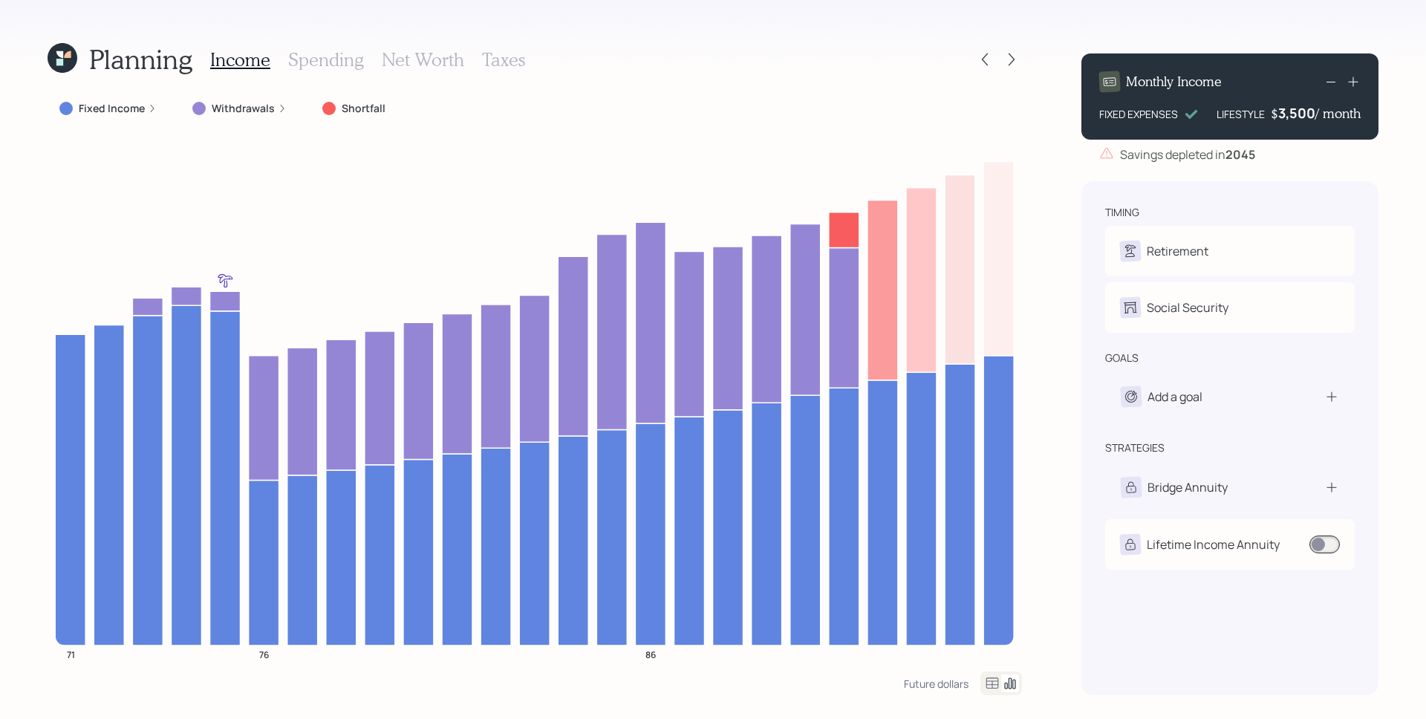
click at [265, 108] on label "Withdrawals" at bounding box center [243, 108] width 63 height 15
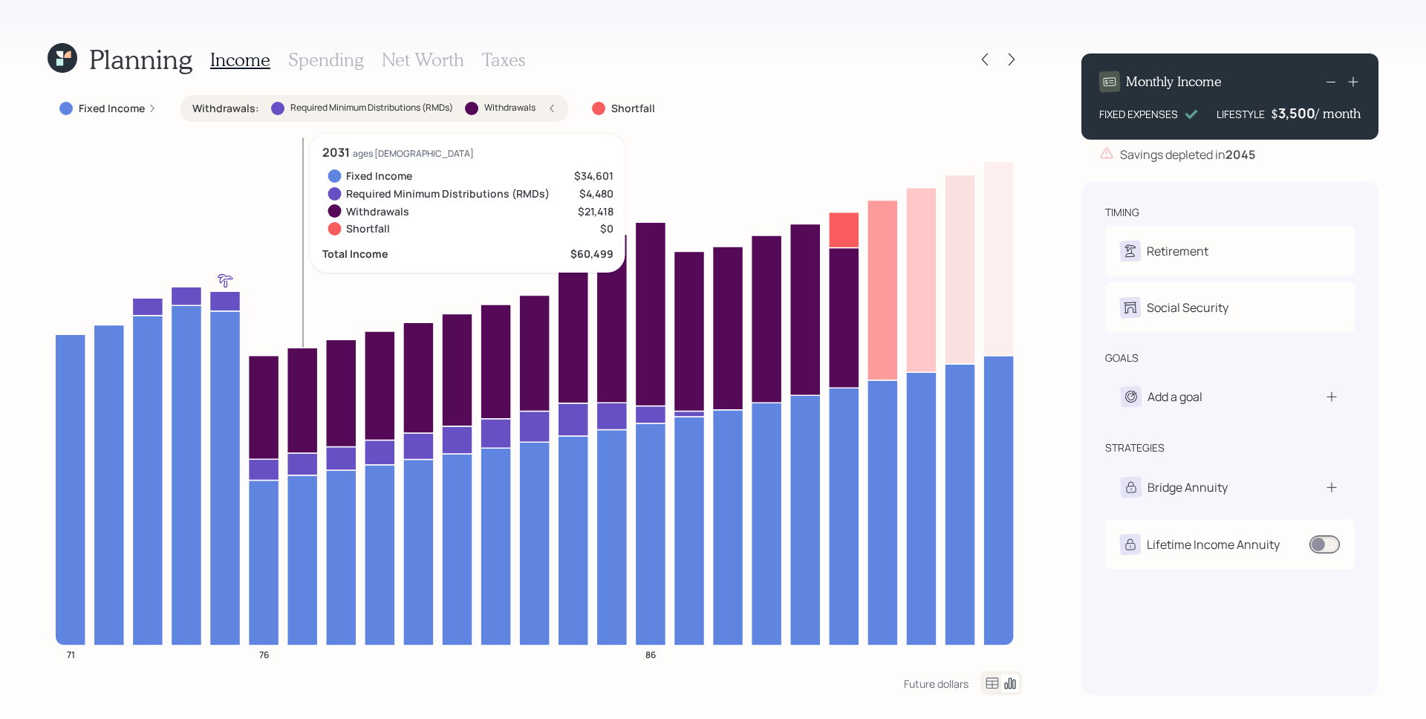
click at [296, 351] on icon at bounding box center [302, 400] width 30 height 105
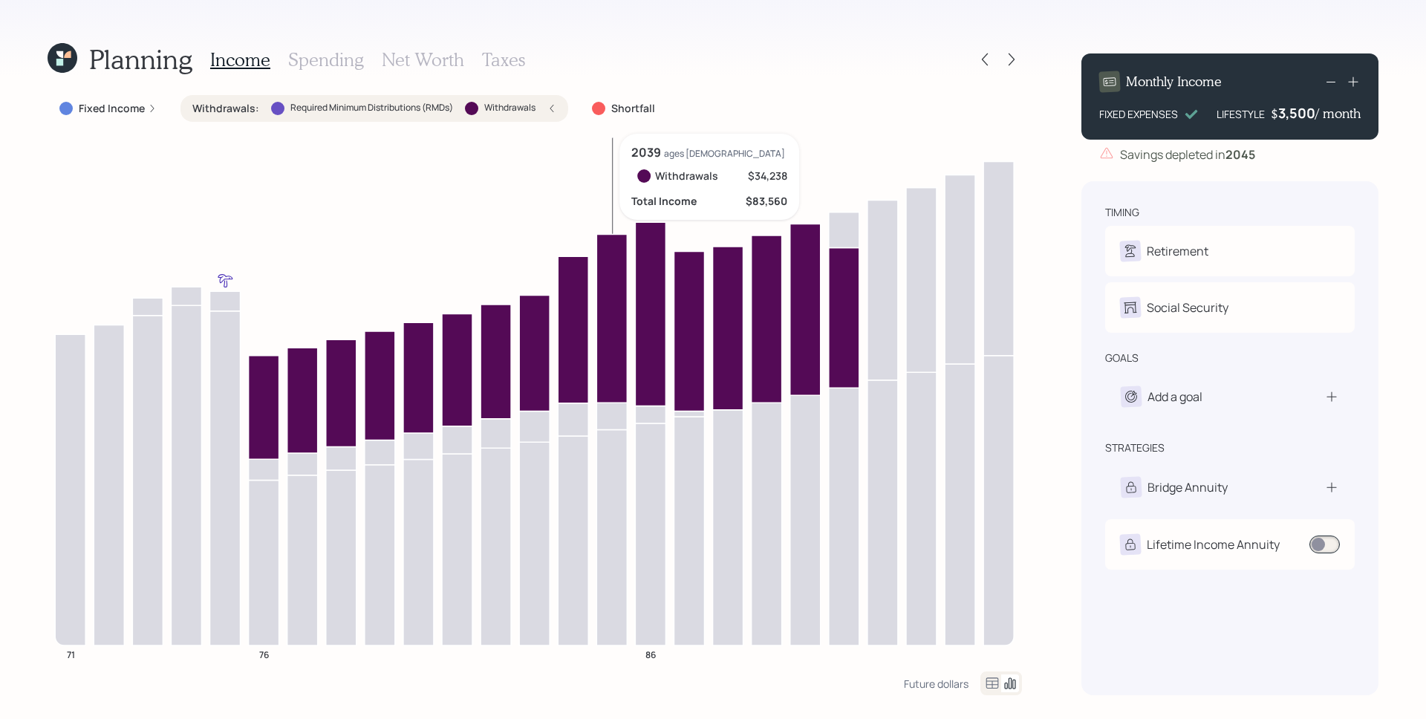
click at [619, 368] on icon at bounding box center [612, 318] width 30 height 169
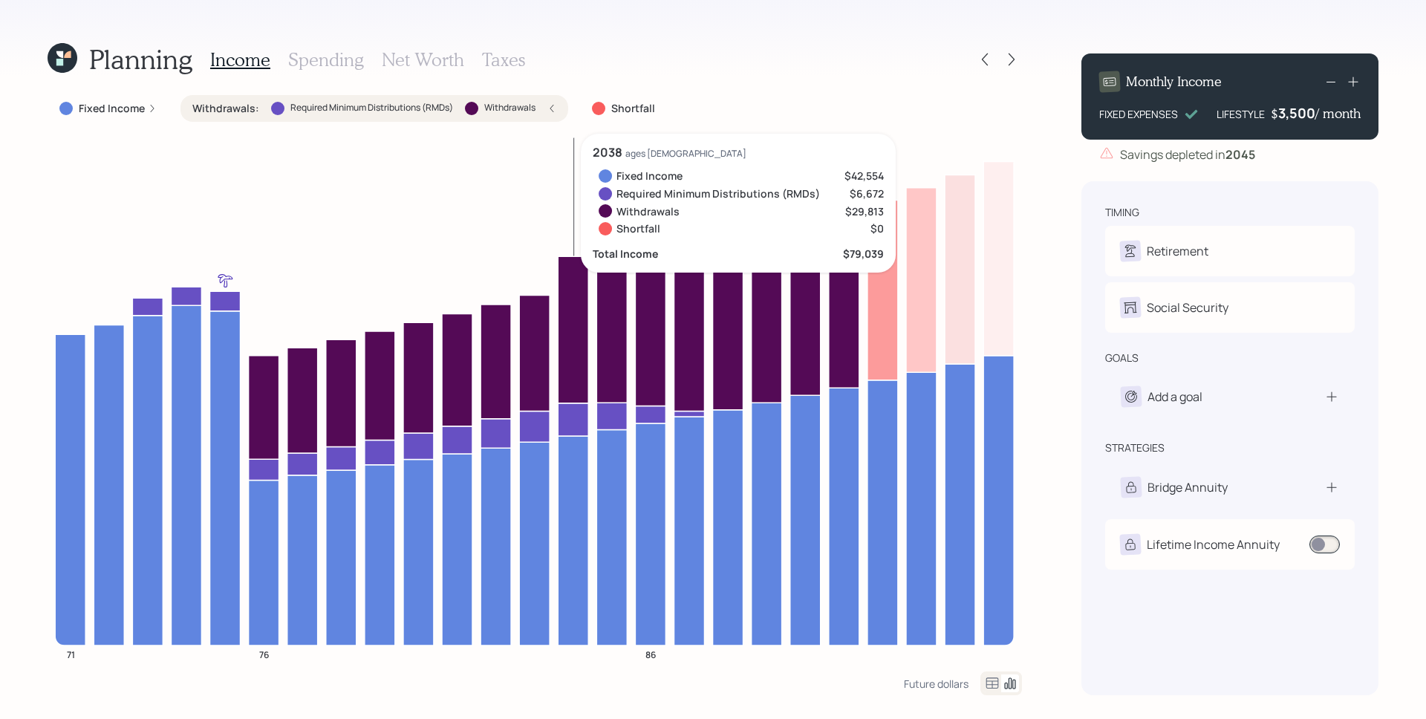
click at [561, 433] on icon at bounding box center [573, 419] width 30 height 33
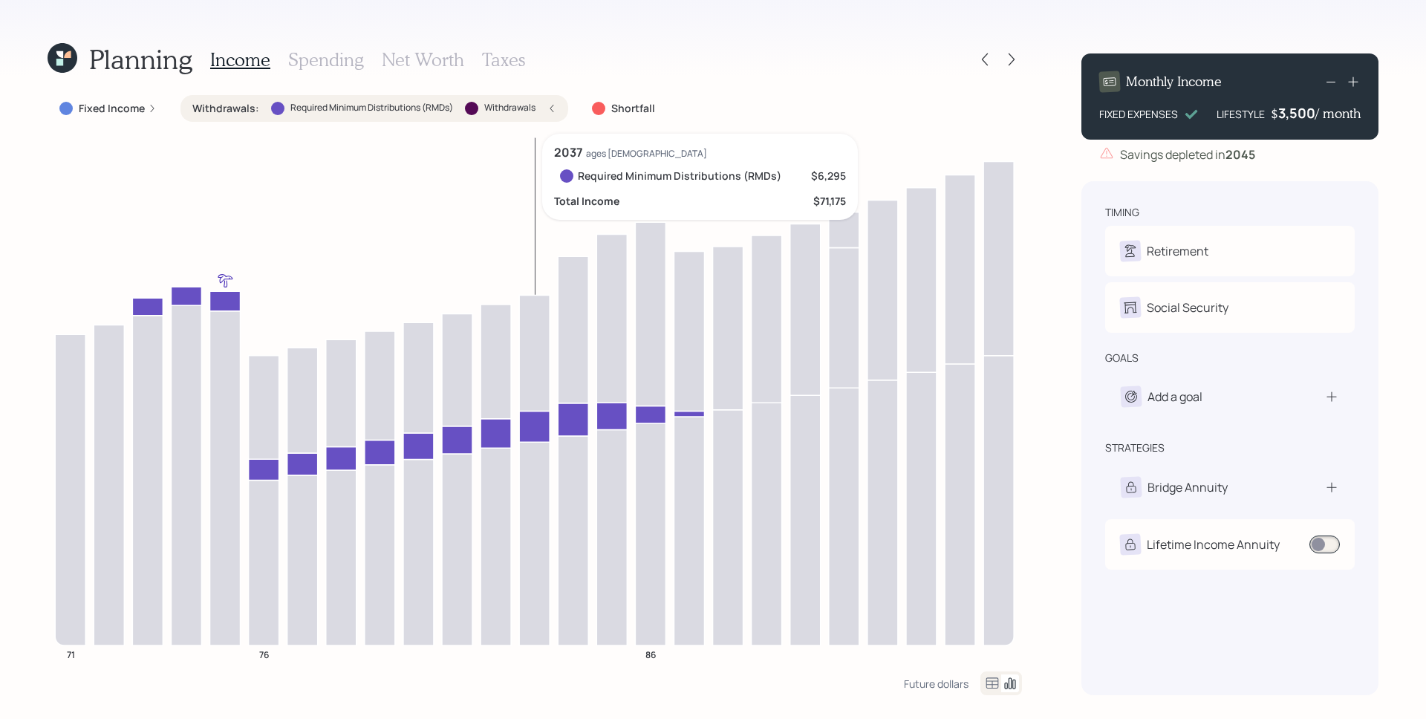
click at [542, 424] on icon at bounding box center [534, 426] width 30 height 31
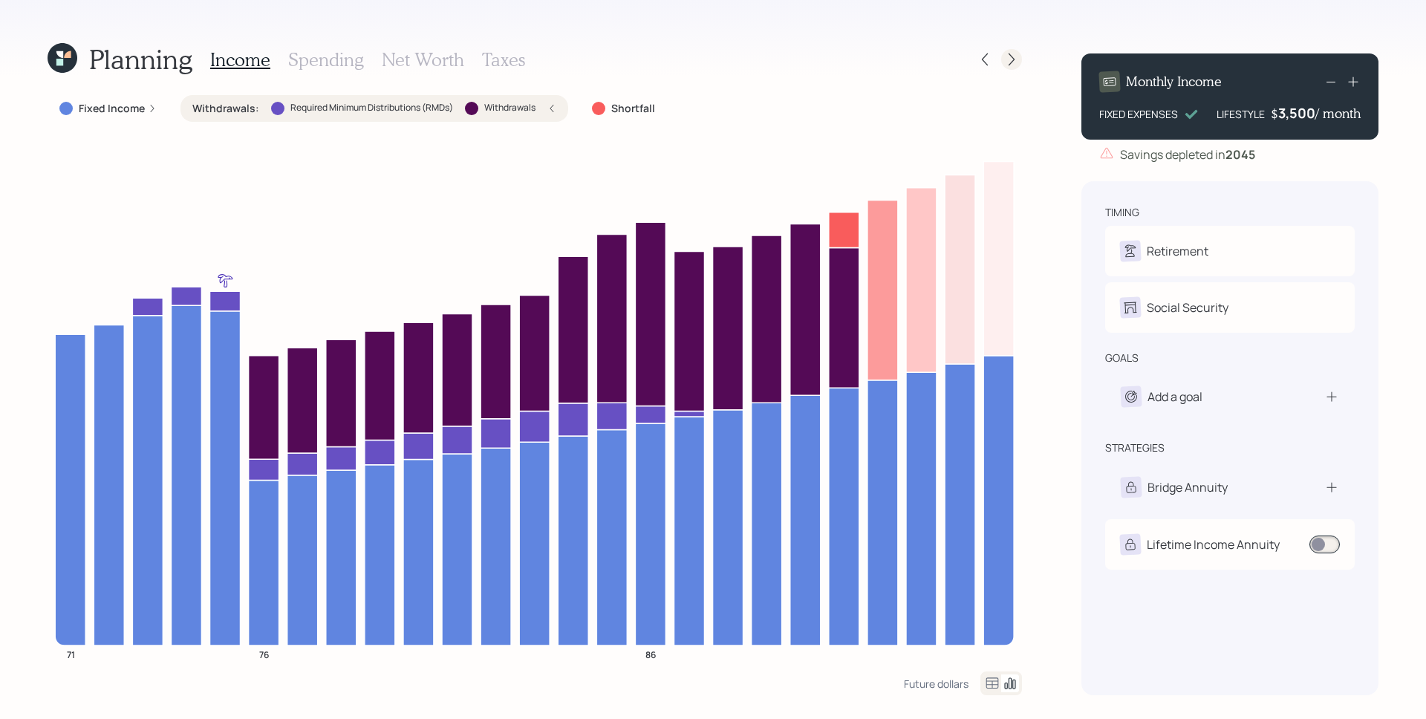
click at [1007, 56] on icon at bounding box center [1011, 59] width 15 height 15
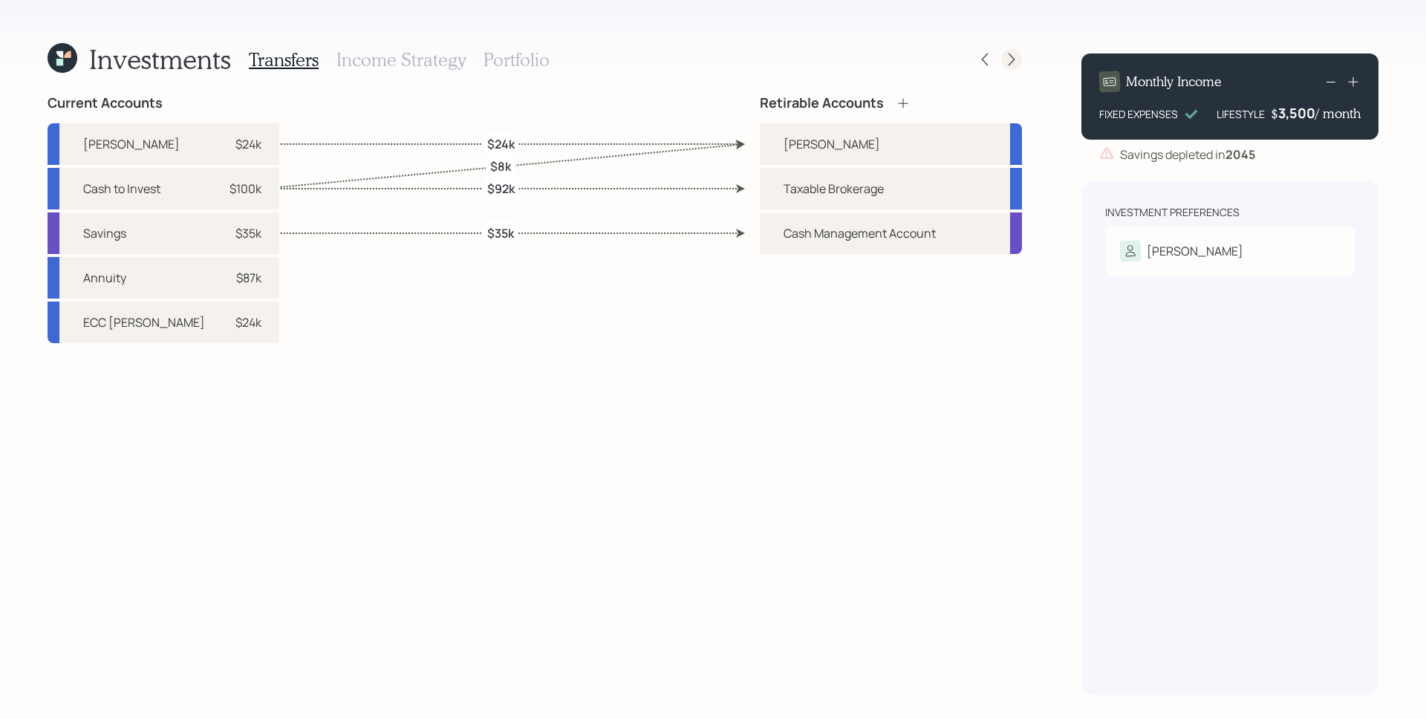
click at [1007, 58] on icon at bounding box center [1011, 59] width 15 height 15
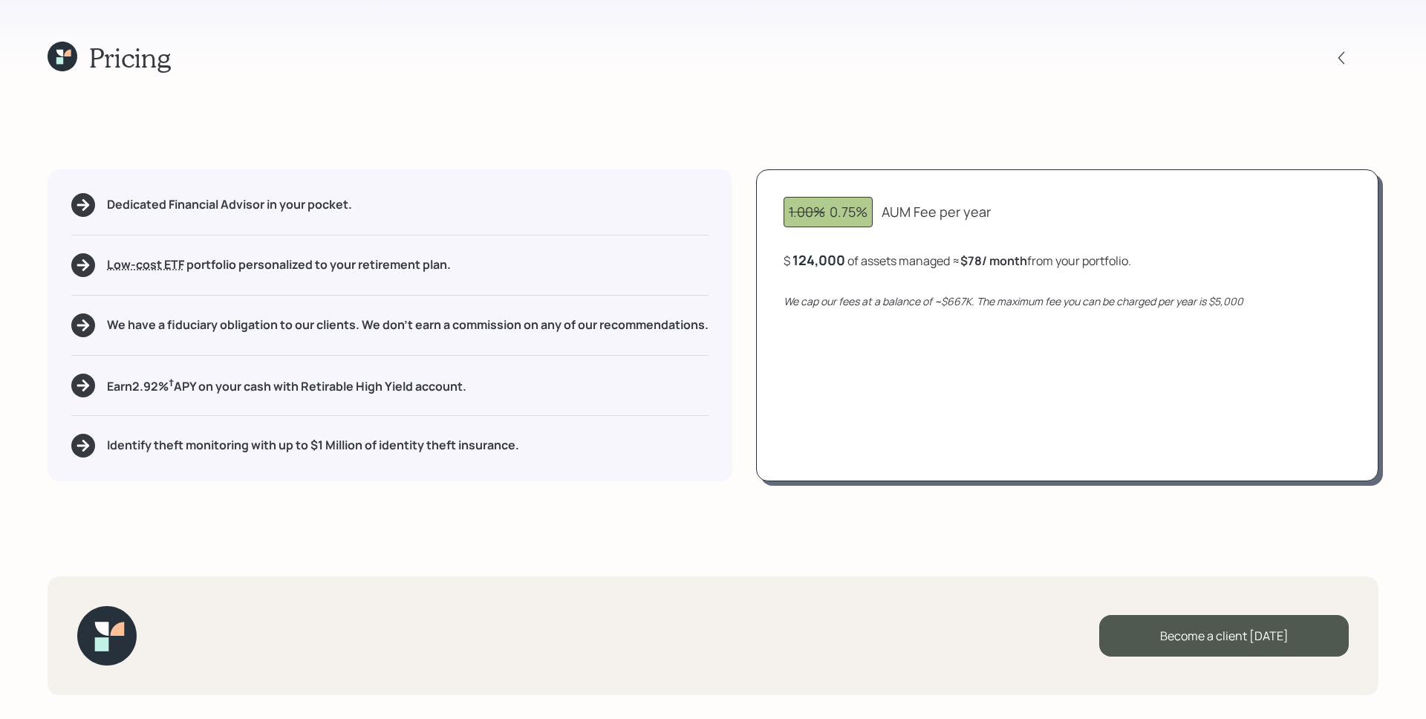
click at [61, 53] on icon at bounding box center [59, 53] width 7 height 7
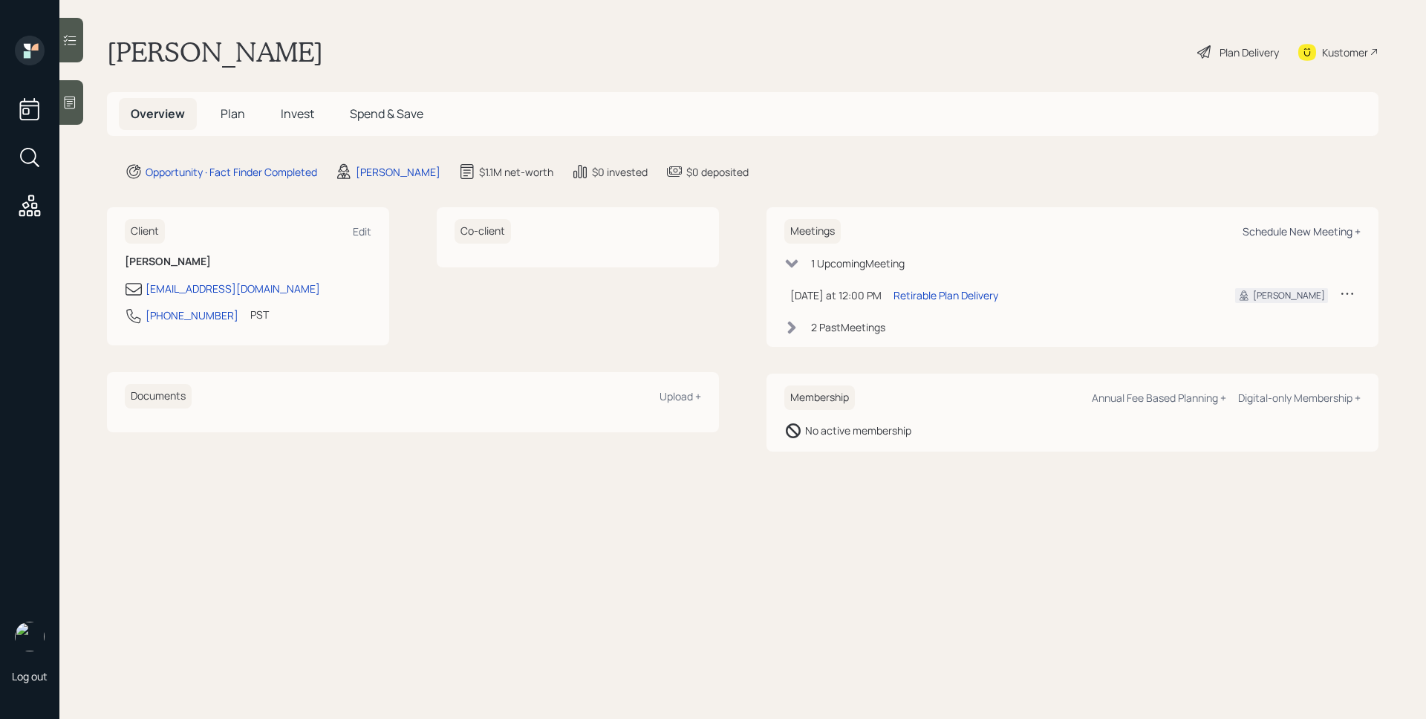
click at [1140, 230] on div "Schedule New Meeting +" at bounding box center [1302, 231] width 118 height 14
select select "d946c976-65aa-4529-ac9d-02c4f1114fc0"
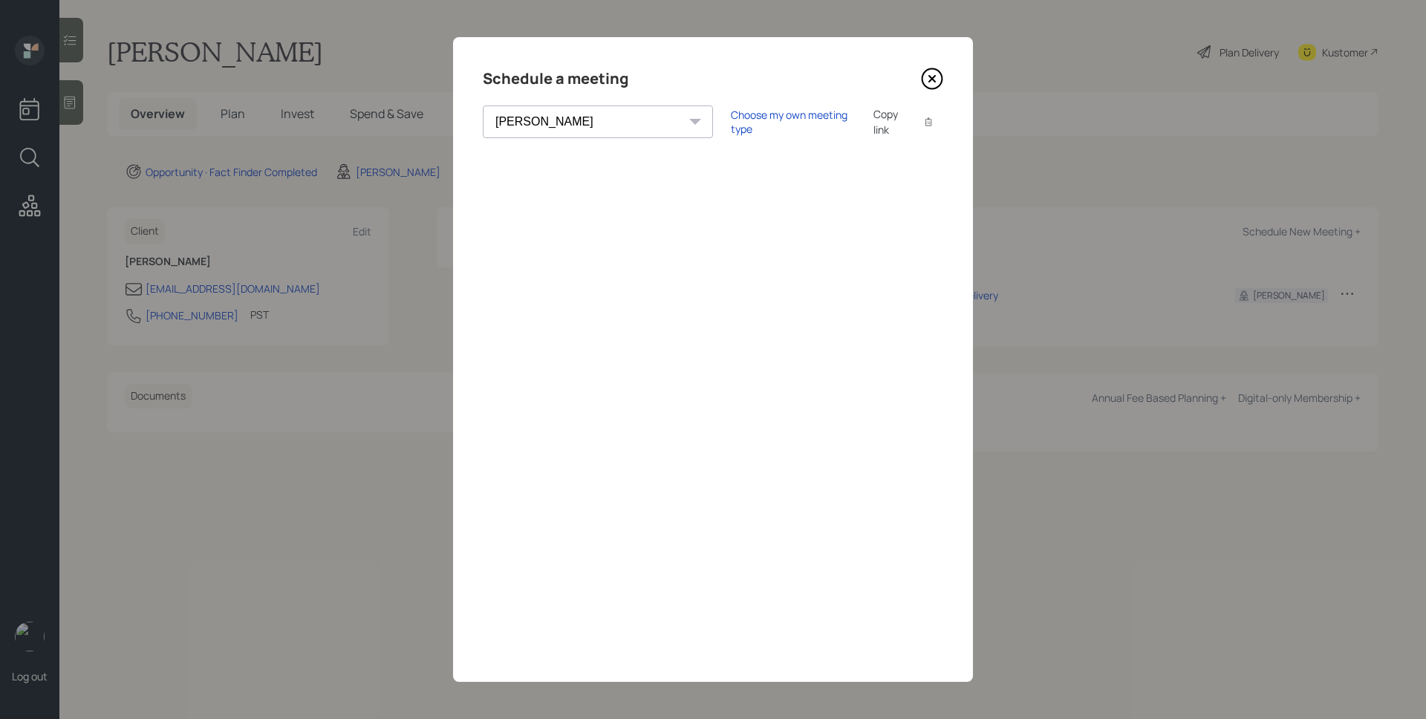
click at [940, 74] on icon at bounding box center [932, 79] width 22 height 22
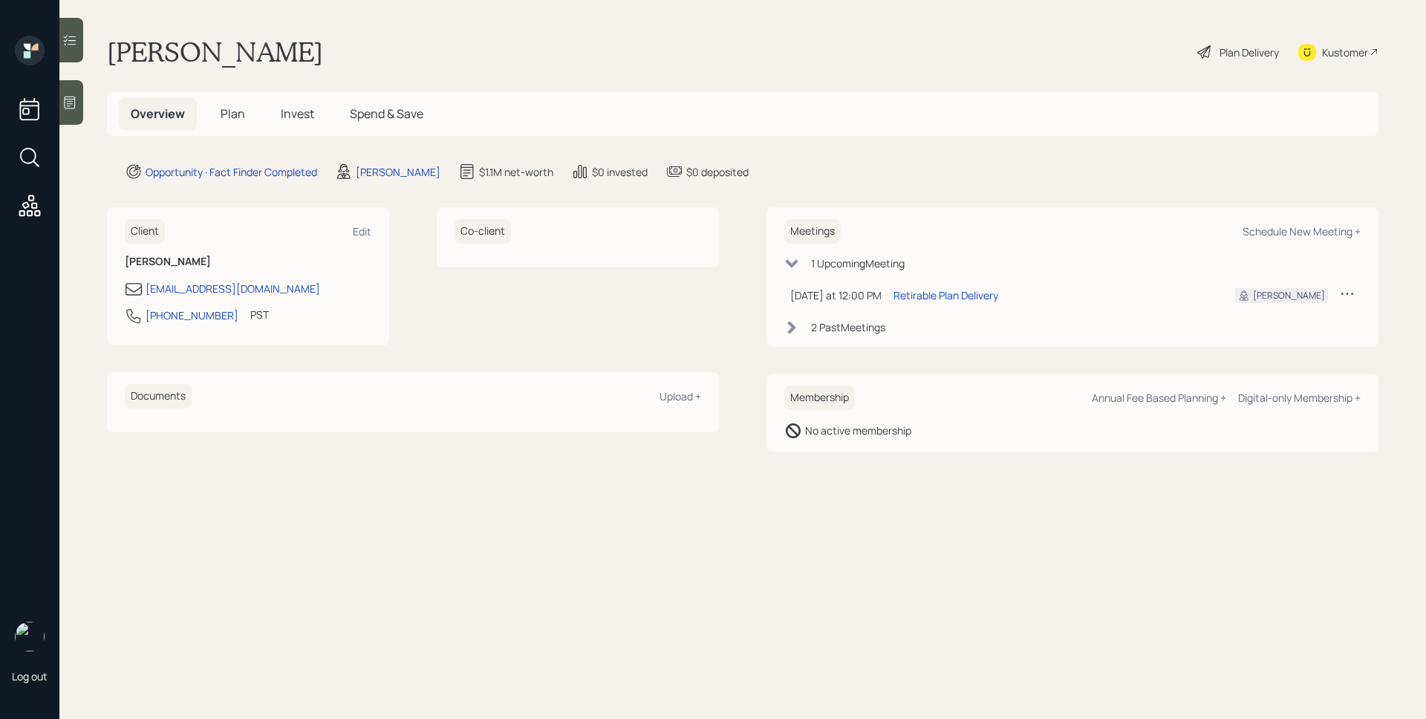
click at [1085, 540] on main "[PERSON_NAME] Plan Delivery Kustomer Overview Plan Invest Spend & Save Opportun…" at bounding box center [742, 359] width 1367 height 719
click at [752, 74] on main "[PERSON_NAME] Plan Delivery Kustomer Overview Plan Invest Spend & Save Opportun…" at bounding box center [742, 359] width 1367 height 719
click at [217, 110] on h5 "Plan" at bounding box center [233, 114] width 48 height 32
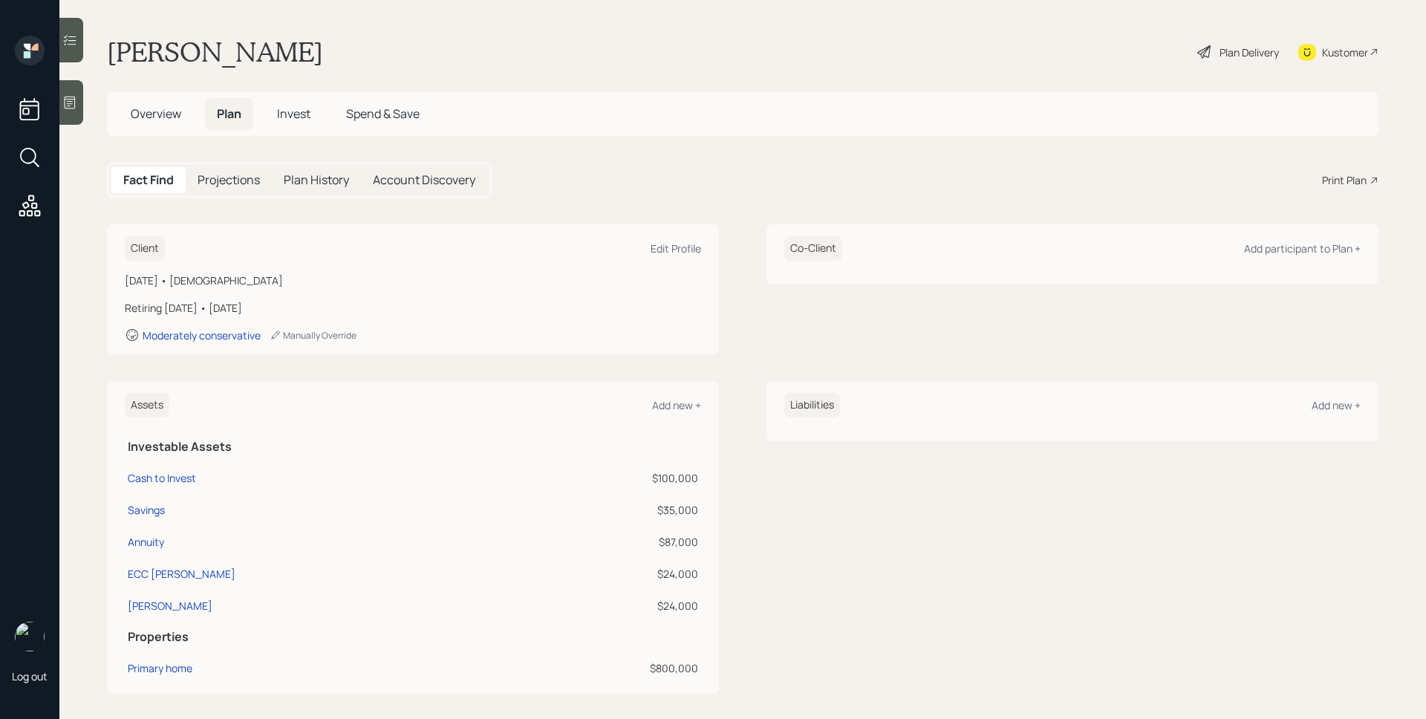
click at [1140, 176] on div "Print Plan" at bounding box center [1344, 180] width 45 height 16
